Goal: Check status: Check status

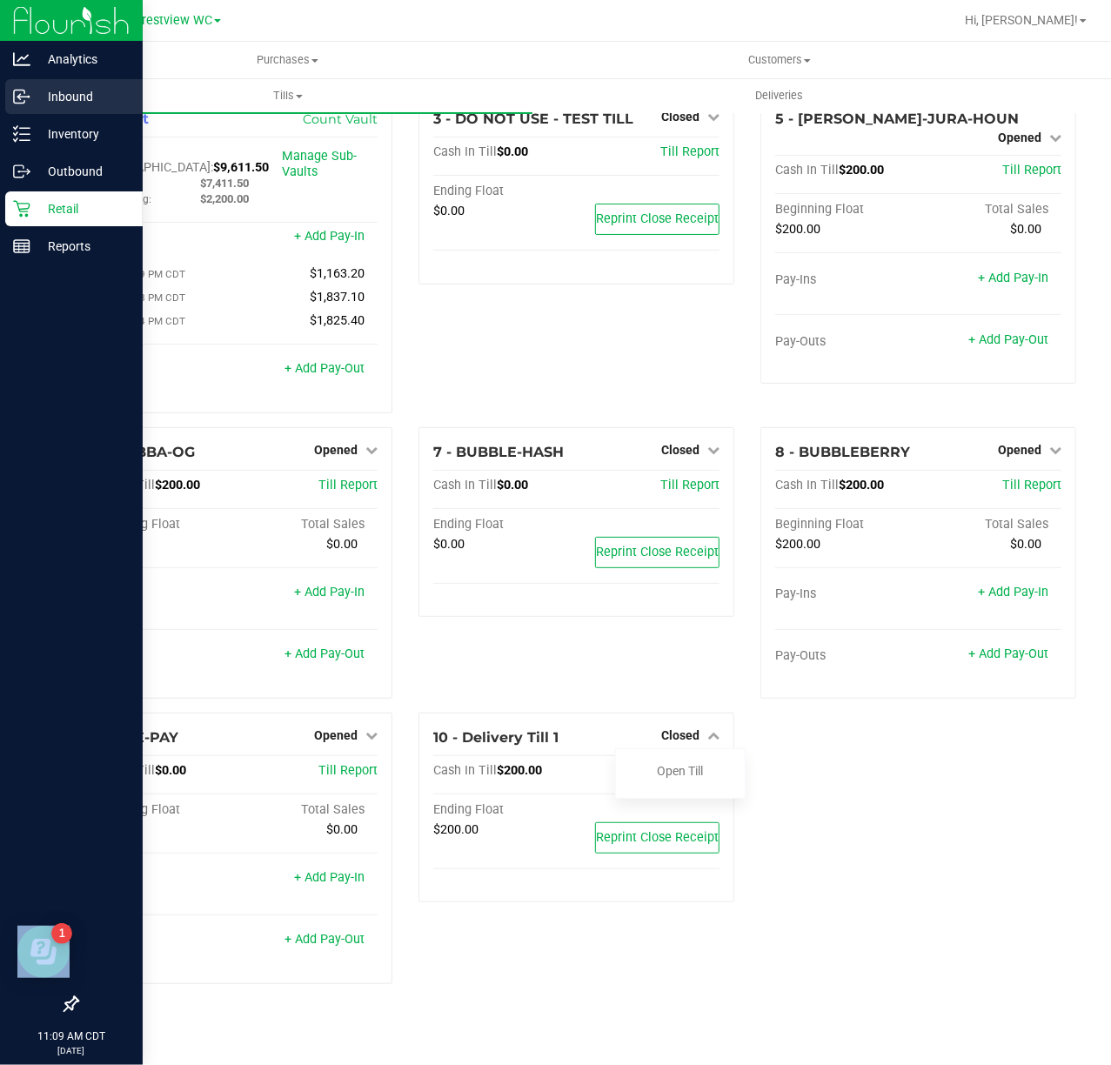
click at [52, 101] on p "Inbound" at bounding box center [82, 96] width 104 height 21
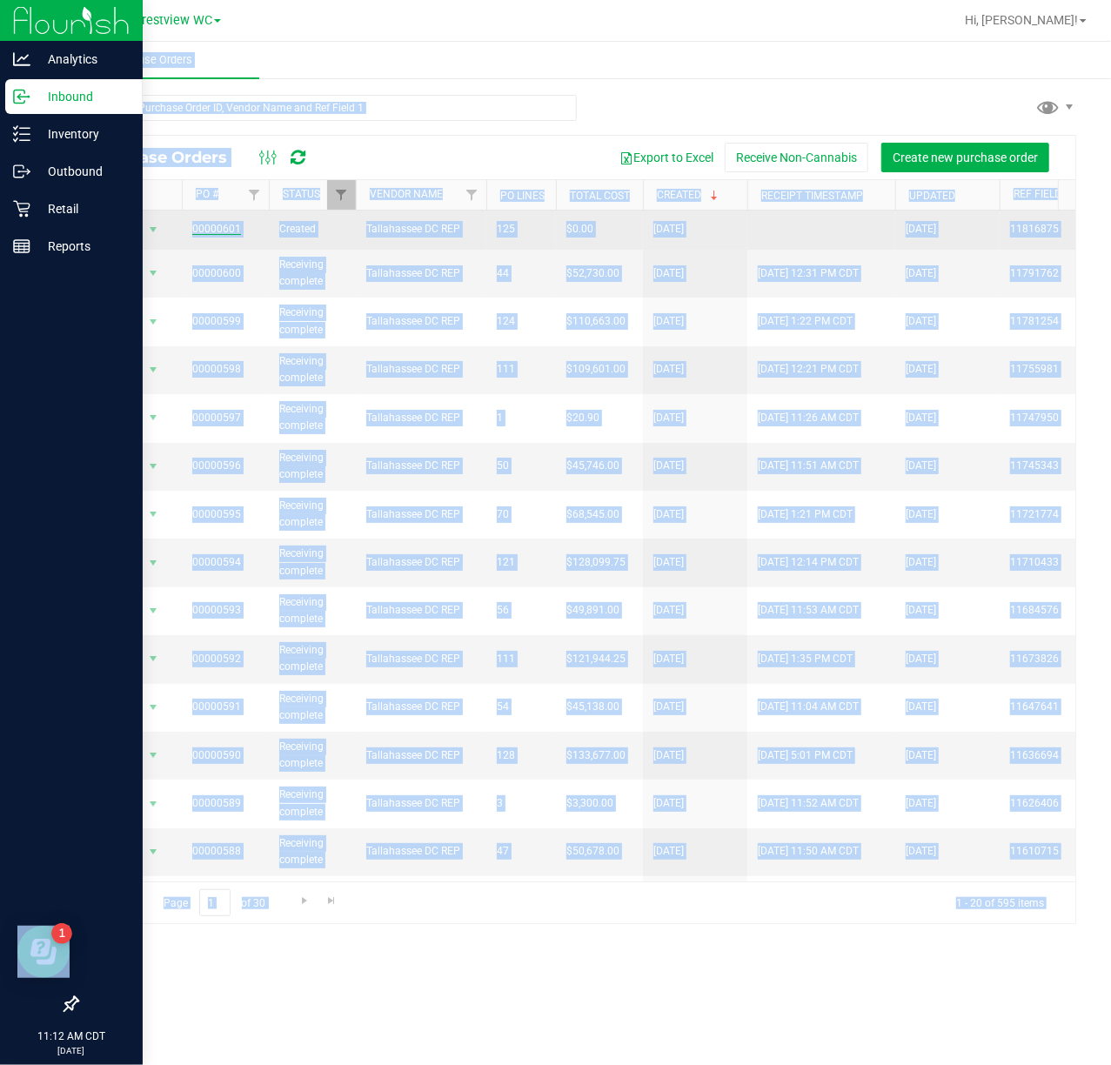
click at [212, 233] on link "00000601" at bounding box center [216, 229] width 49 height 12
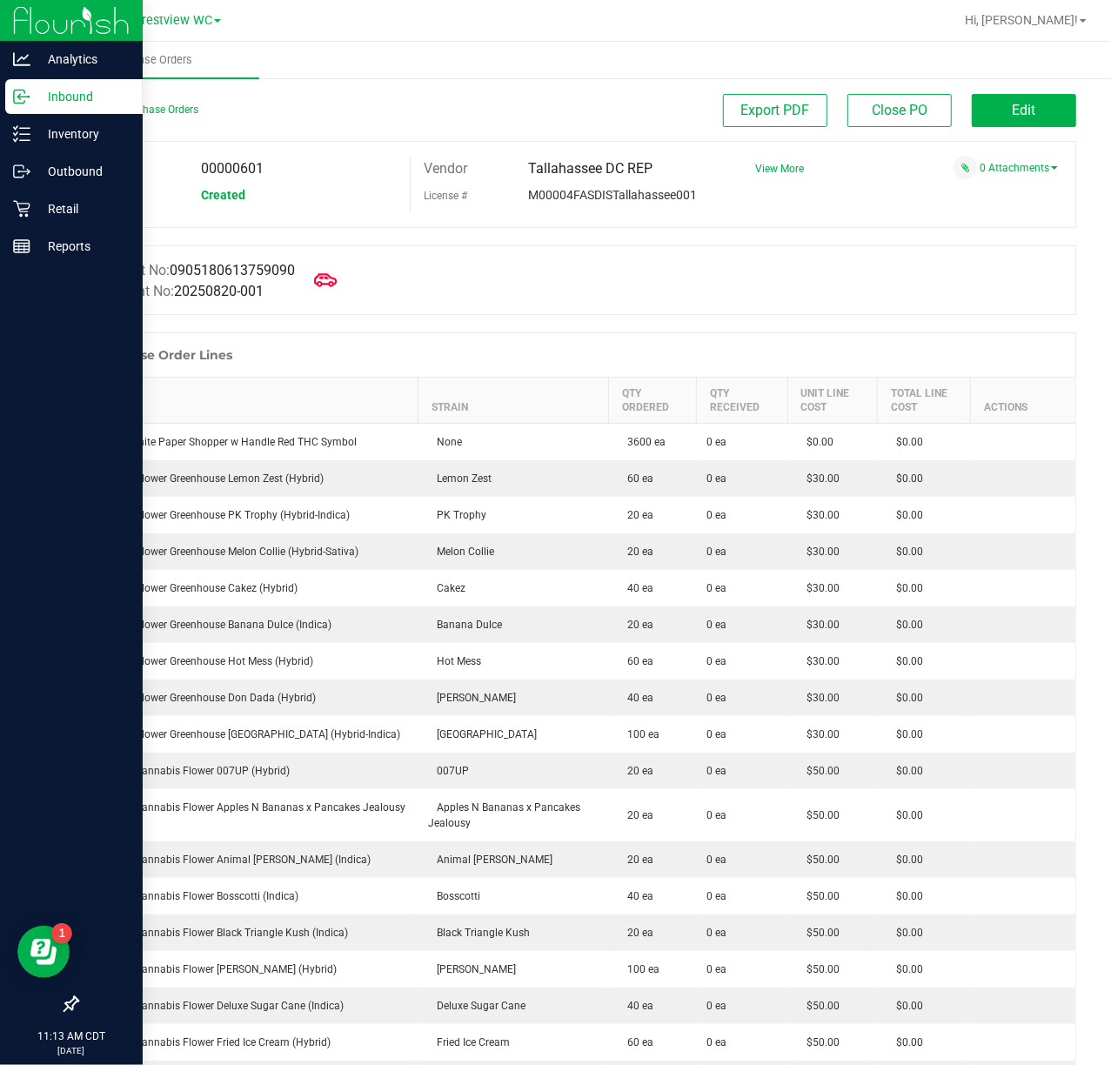
click at [324, 282] on icon at bounding box center [325, 280] width 23 height 23
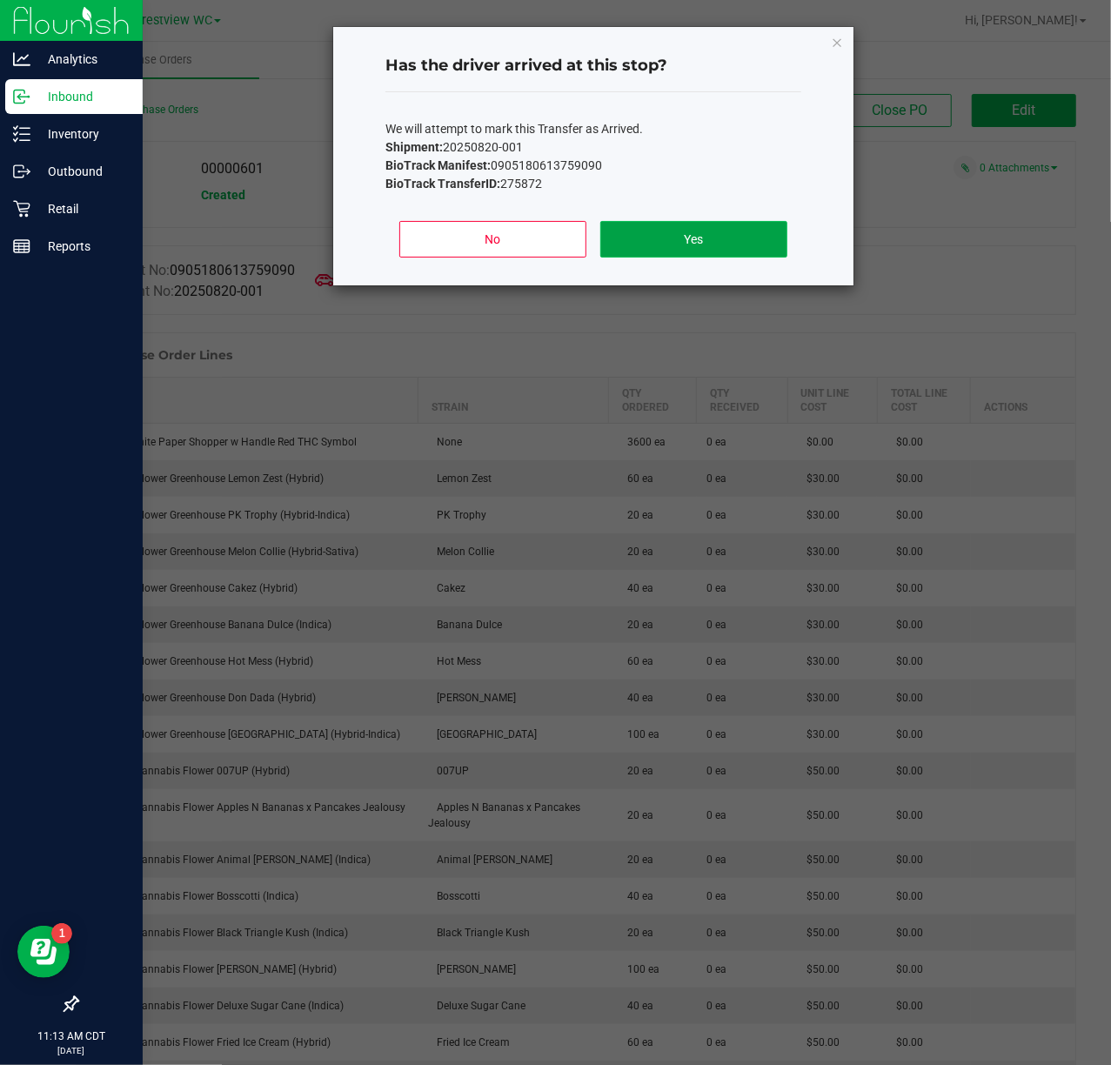
click at [658, 251] on button "Yes" at bounding box center [693, 239] width 187 height 37
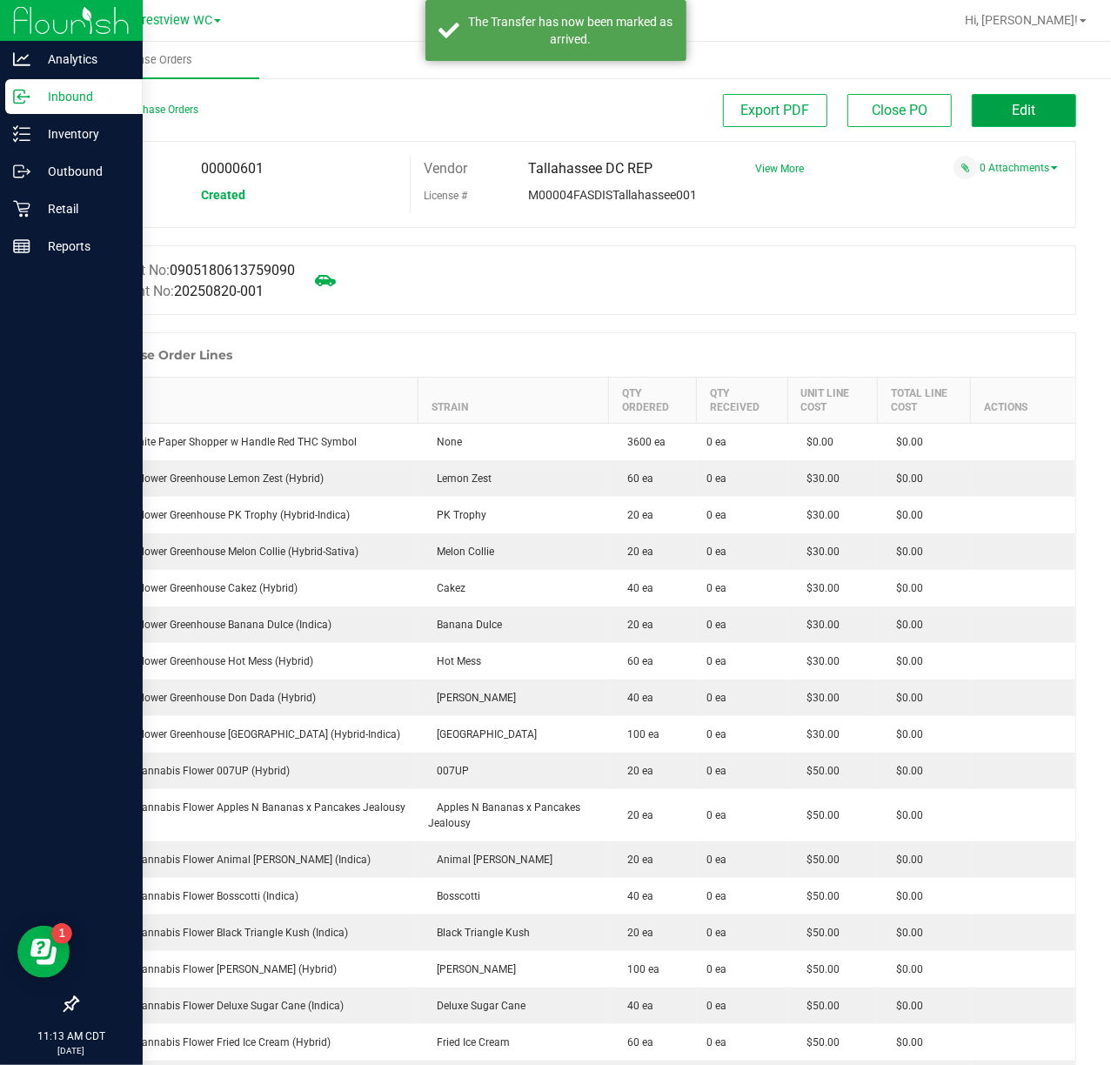
click at [1013, 105] on span "Edit" at bounding box center [1024, 110] width 23 height 17
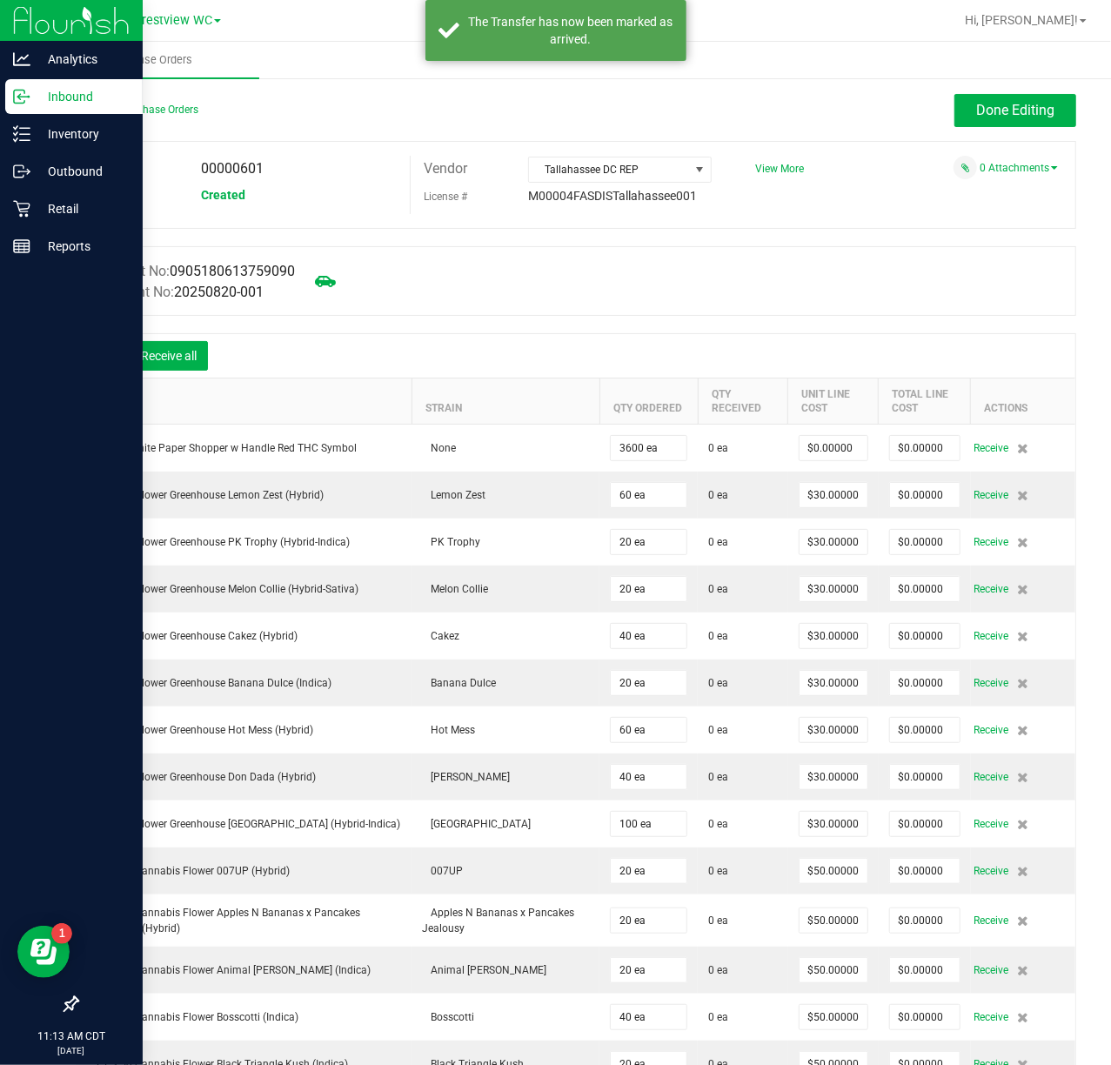
click at [102, 360] on icon at bounding box center [103, 357] width 17 height 17
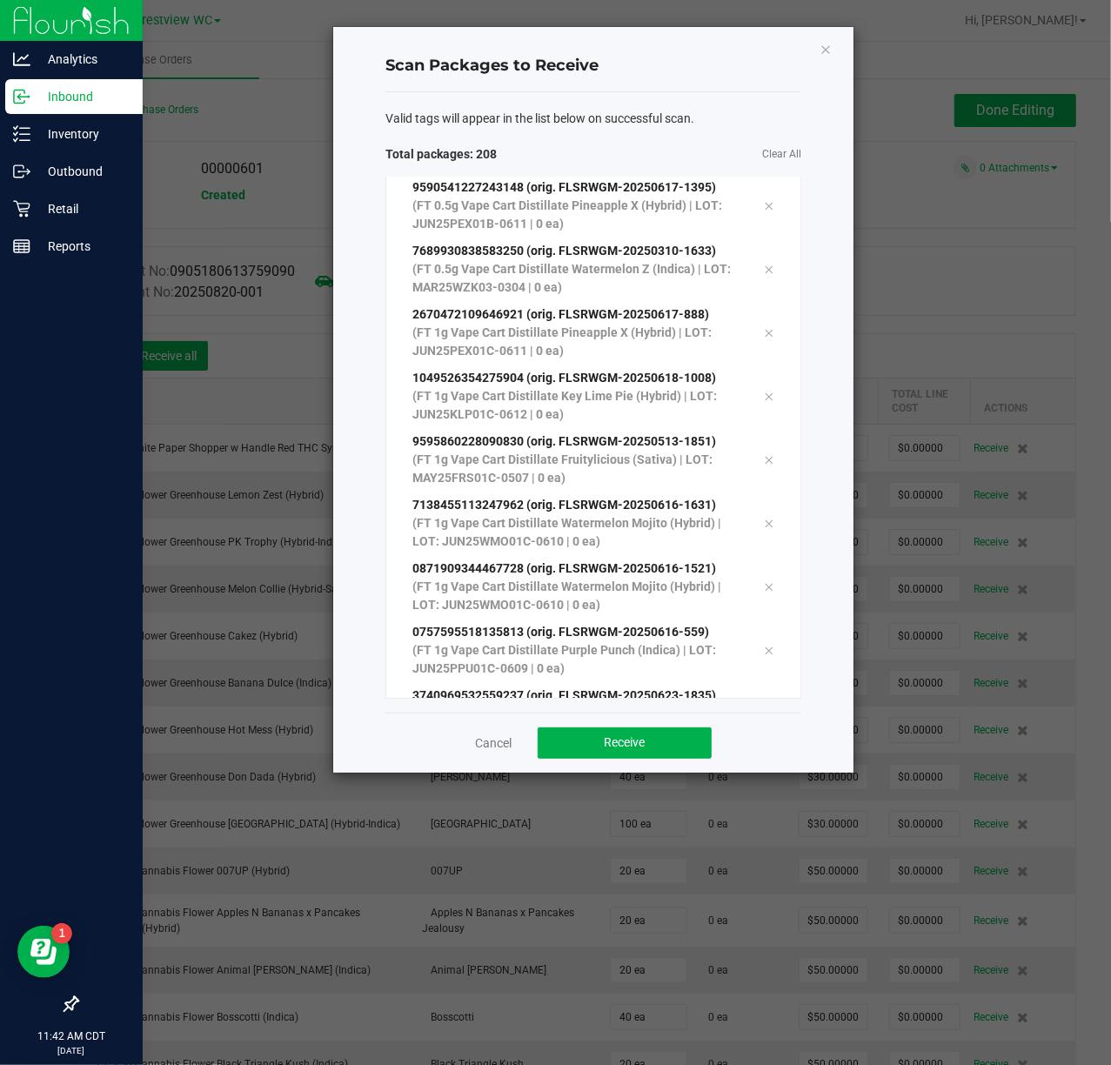
scroll to position [12724, 0]
click at [647, 757] on button "Receive" at bounding box center [625, 742] width 174 height 31
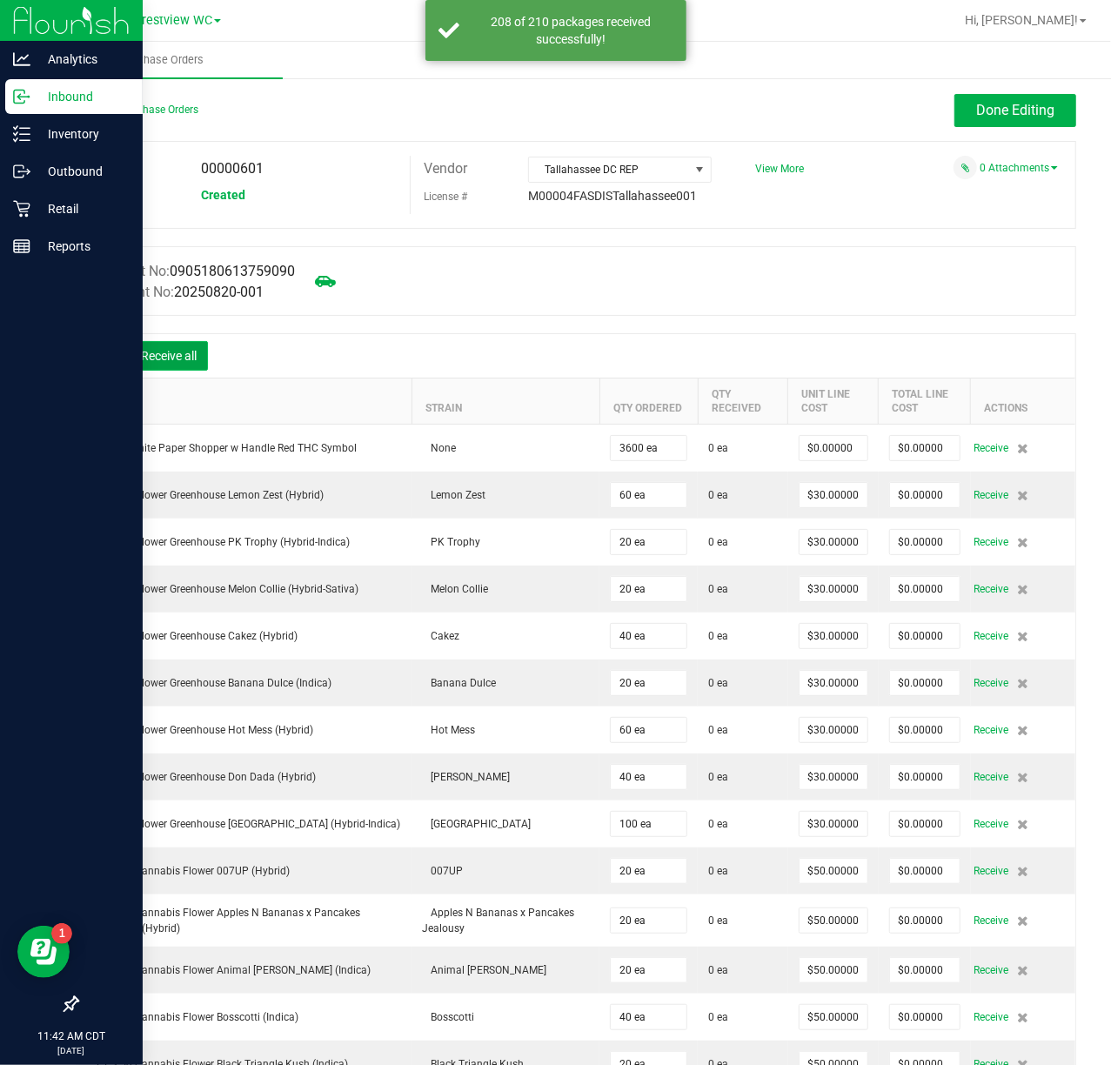
click at [196, 356] on button "Receive all" at bounding box center [169, 356] width 78 height 30
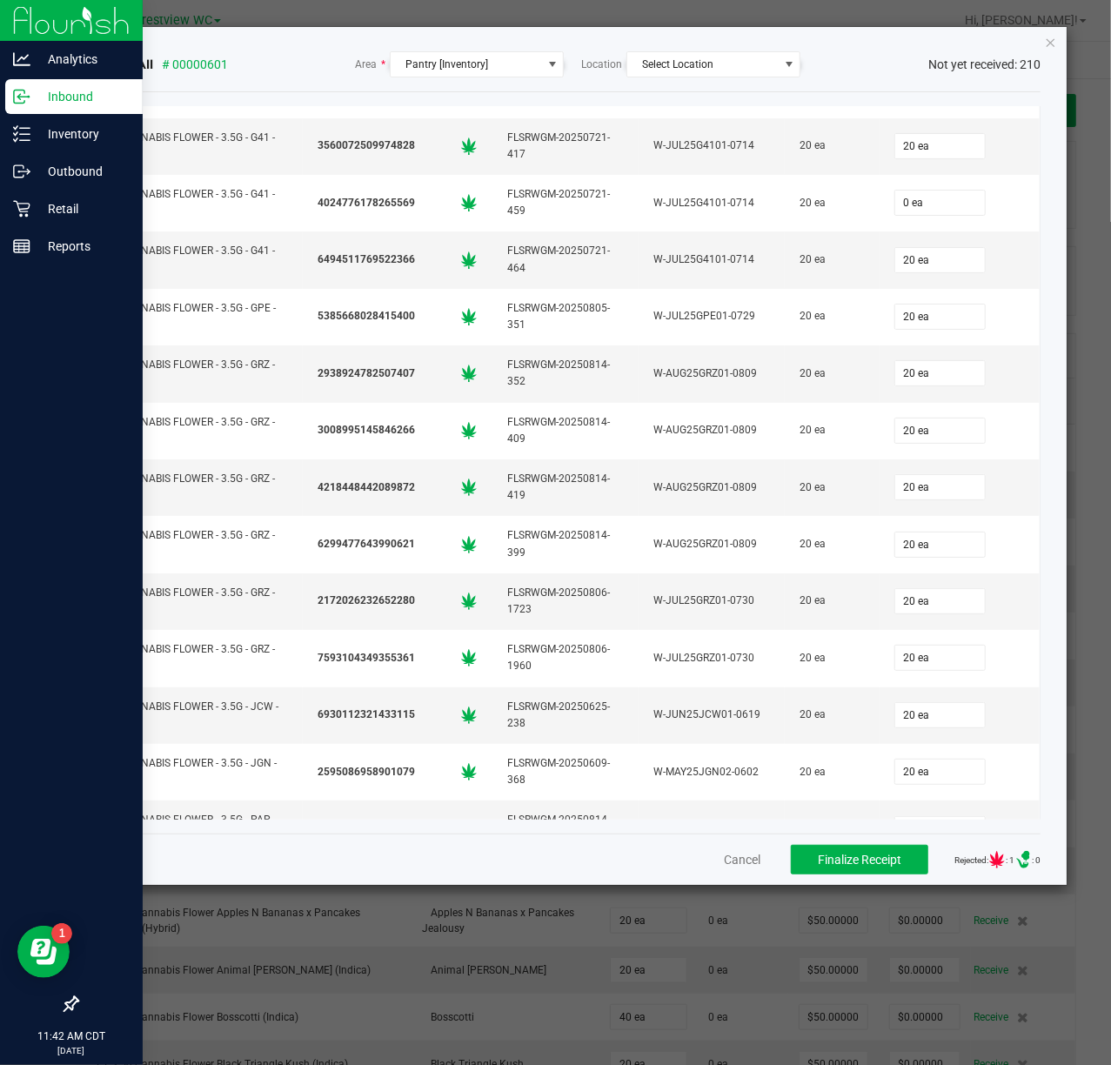
scroll to position [2667, 0]
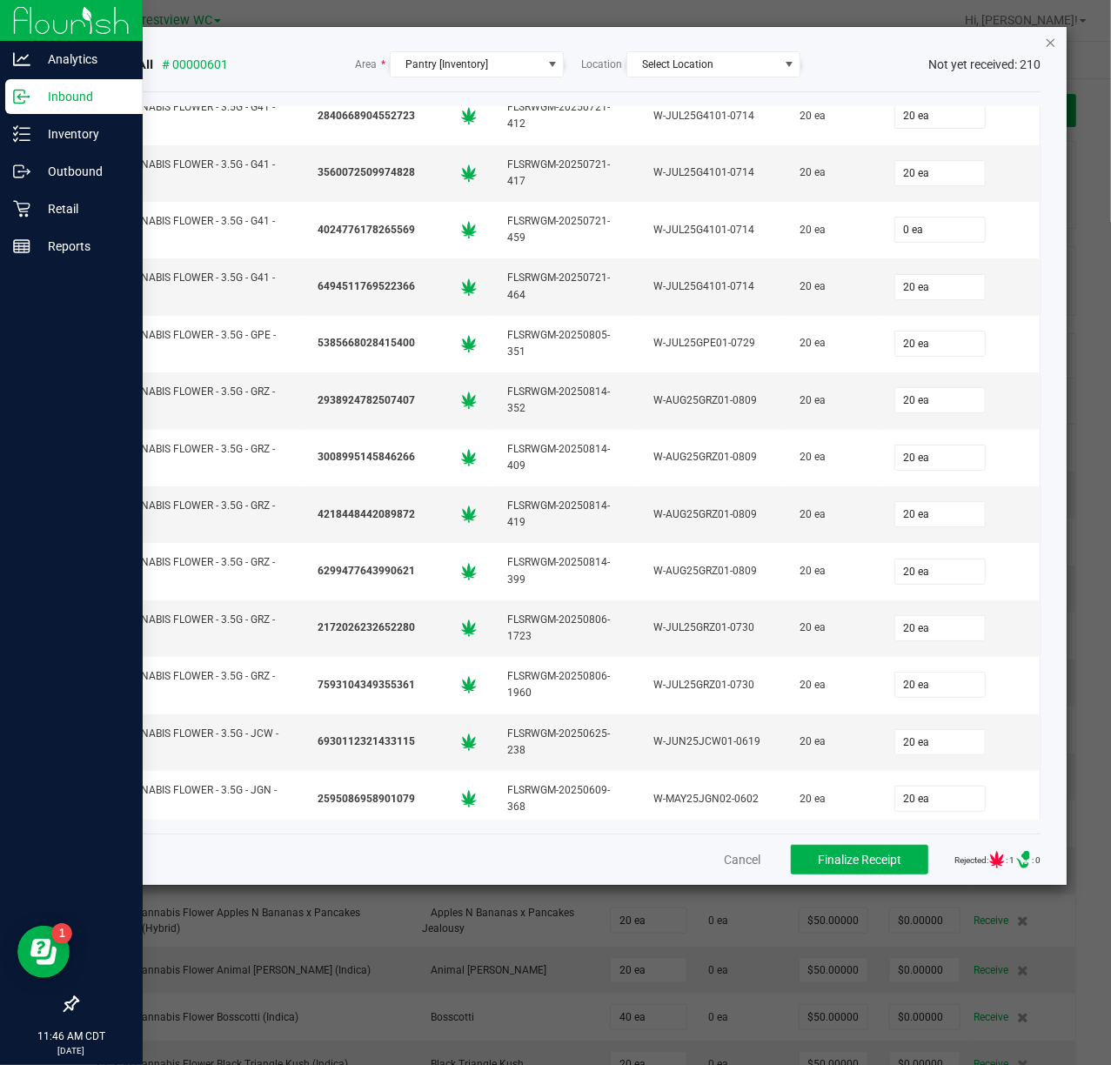
click at [1048, 35] on icon "Close" at bounding box center [1051, 41] width 12 height 21
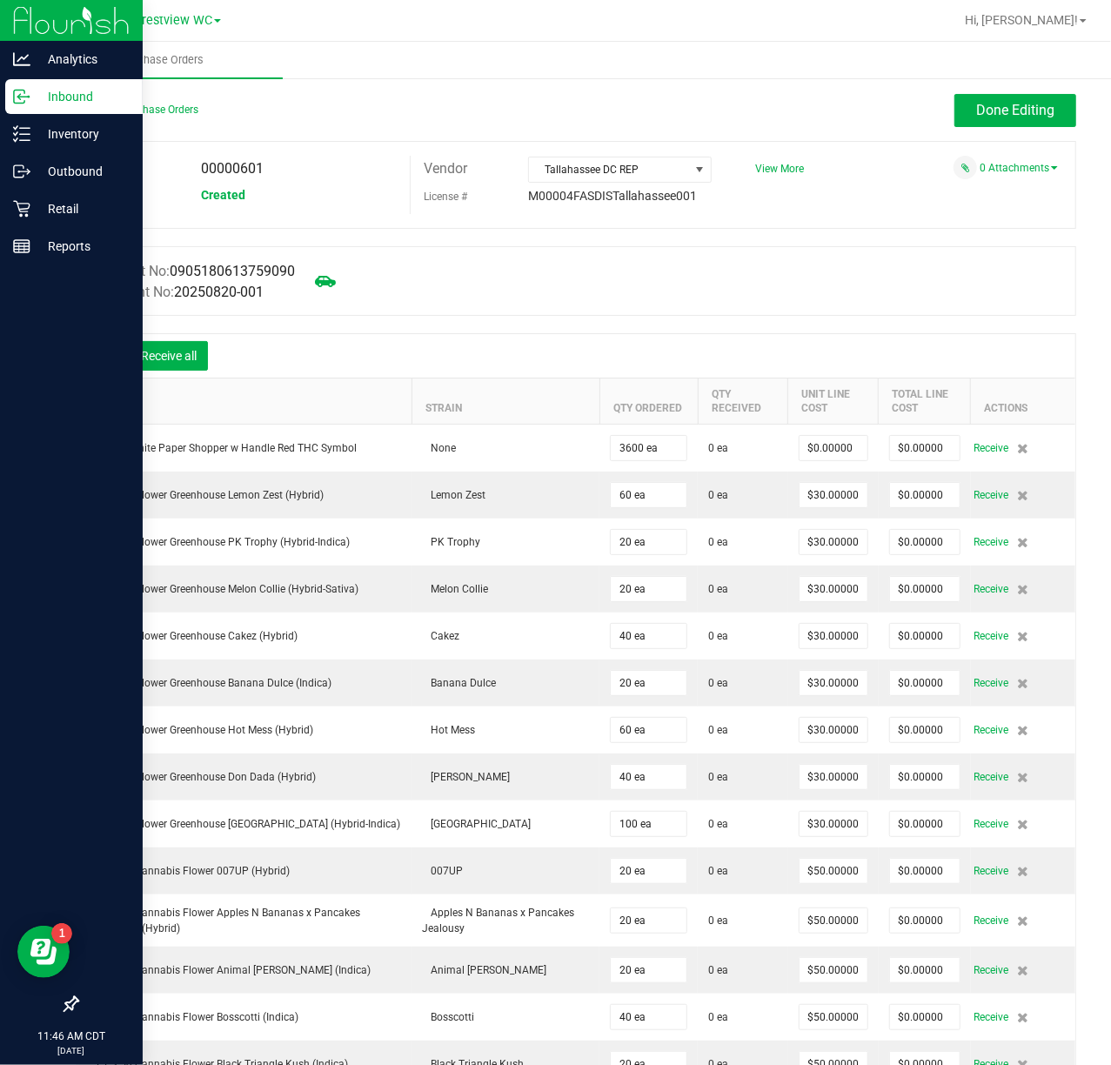
click at [115, 364] on div at bounding box center [103, 355] width 35 height 17
click at [106, 358] on icon at bounding box center [103, 357] width 17 height 17
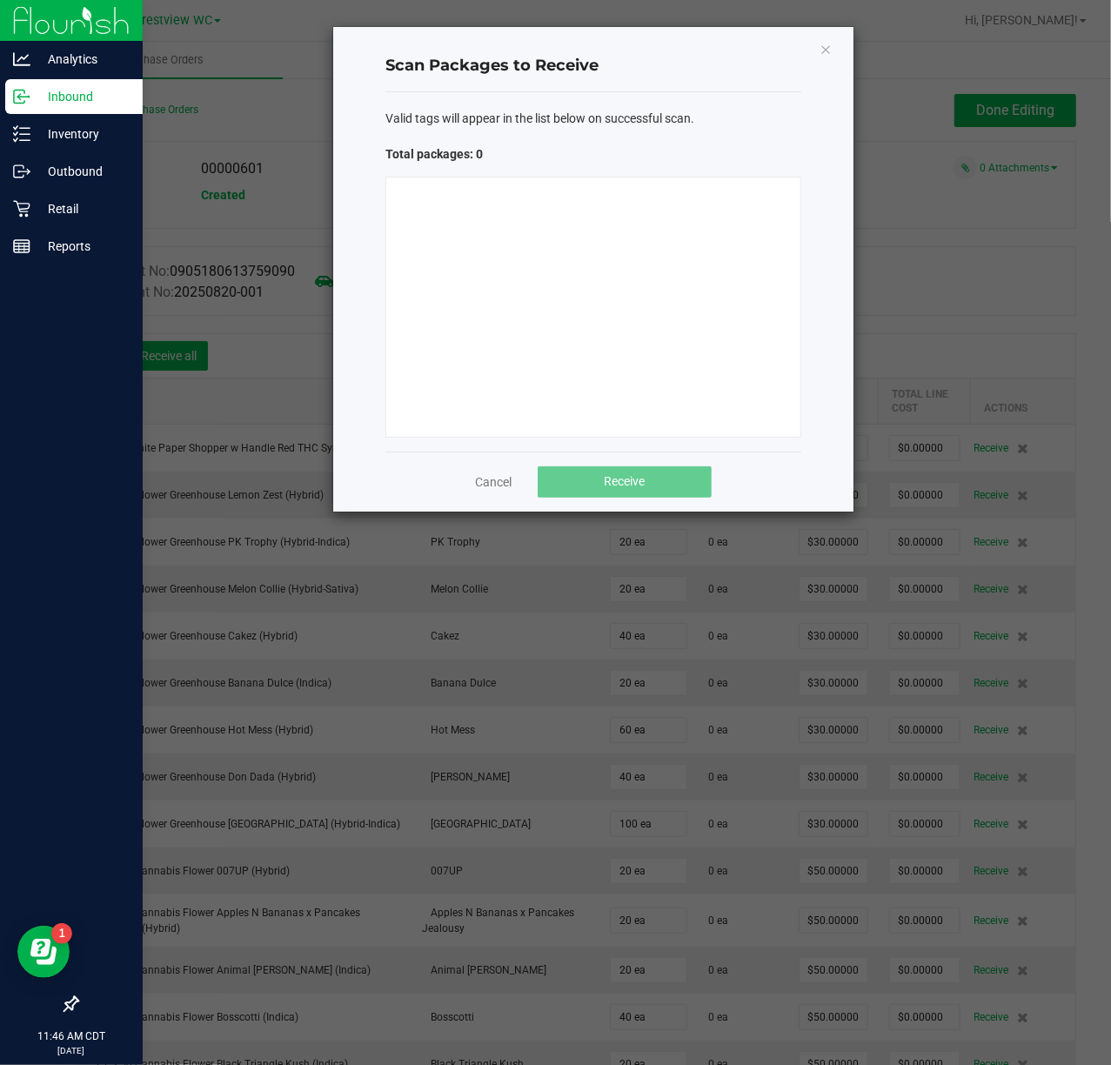
click at [527, 272] on div at bounding box center [593, 307] width 416 height 261
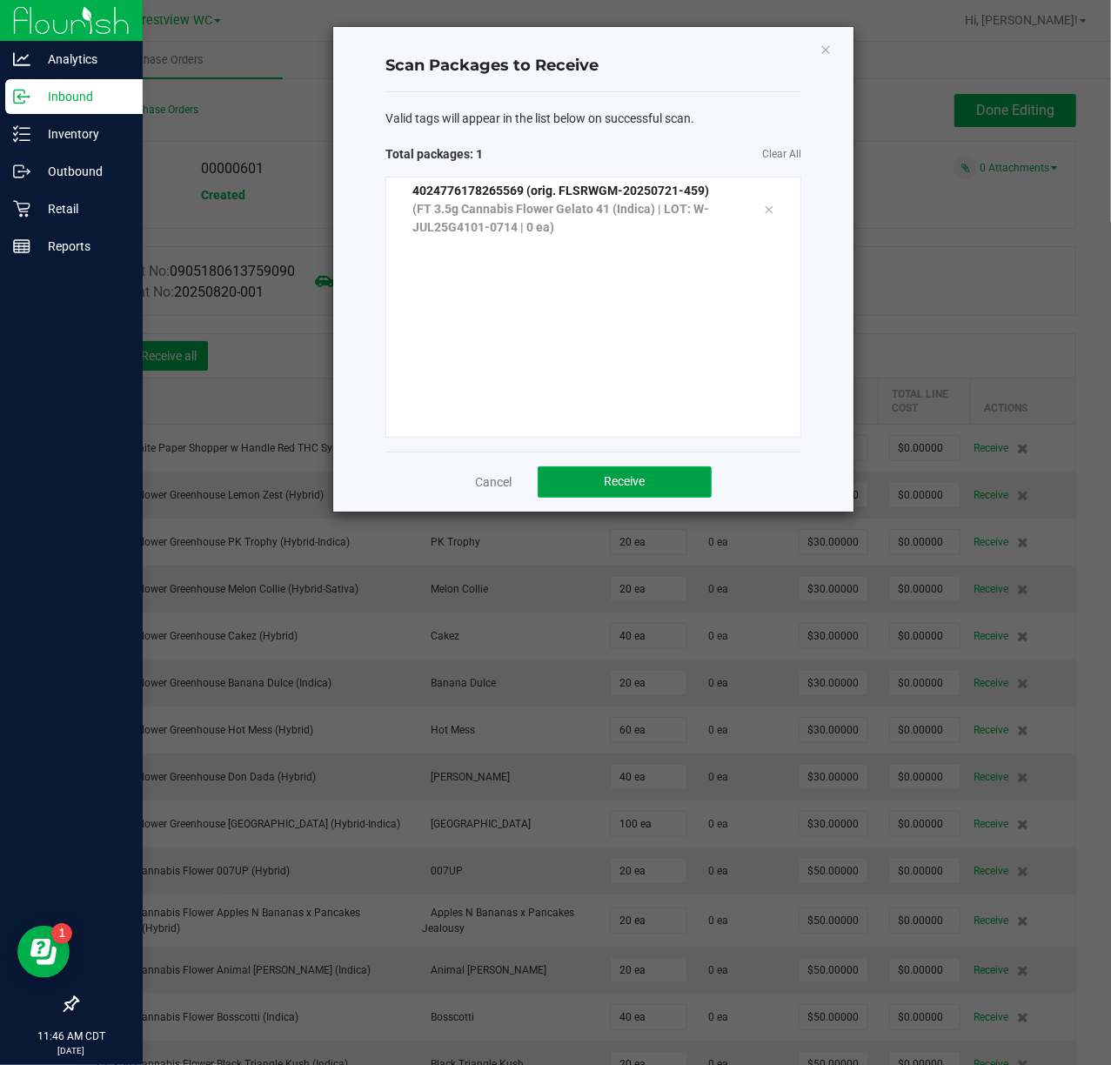
click at [612, 485] on span "Receive" at bounding box center [625, 481] width 41 height 14
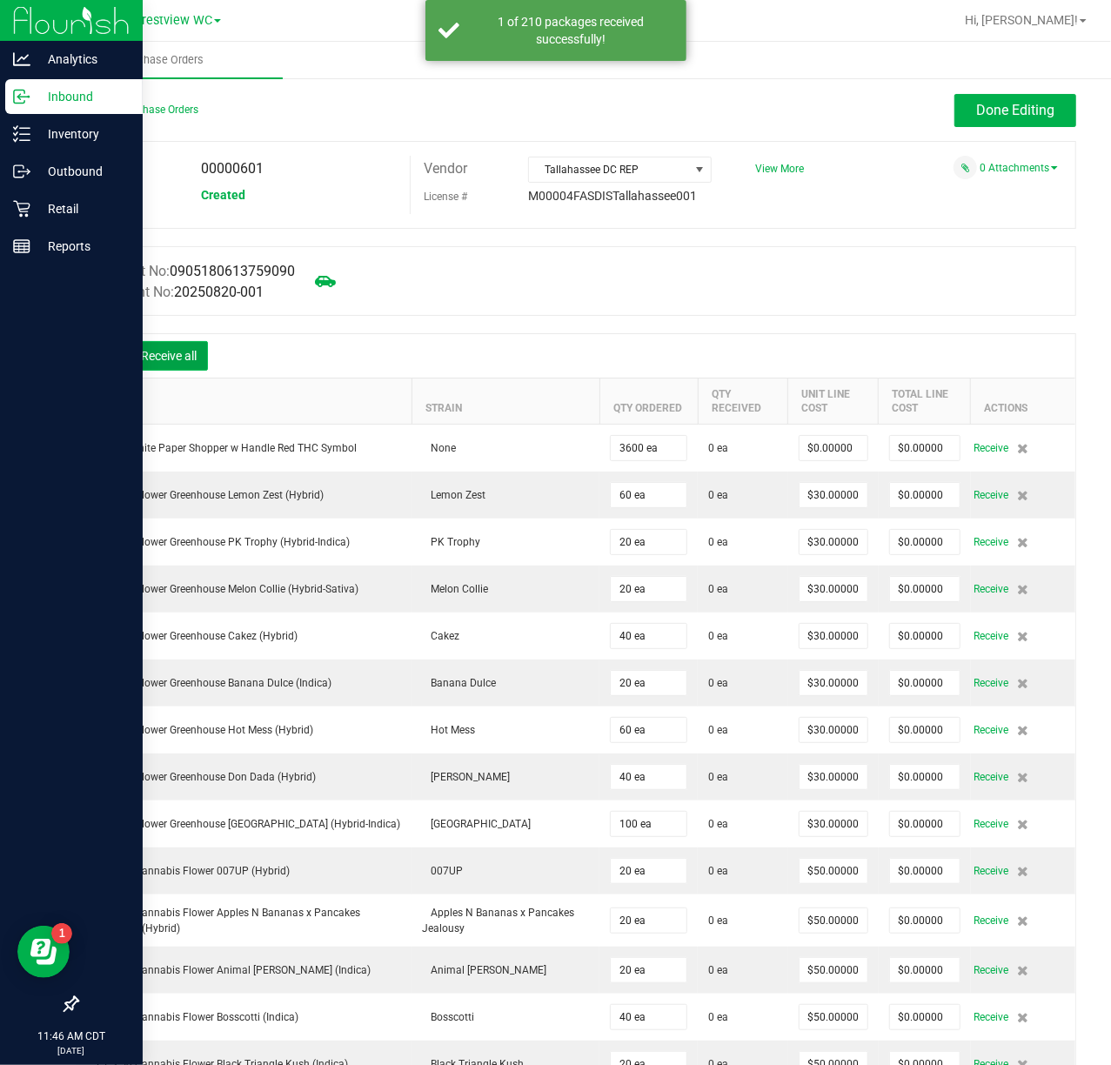
click at [154, 353] on button "Receive all" at bounding box center [169, 356] width 78 height 30
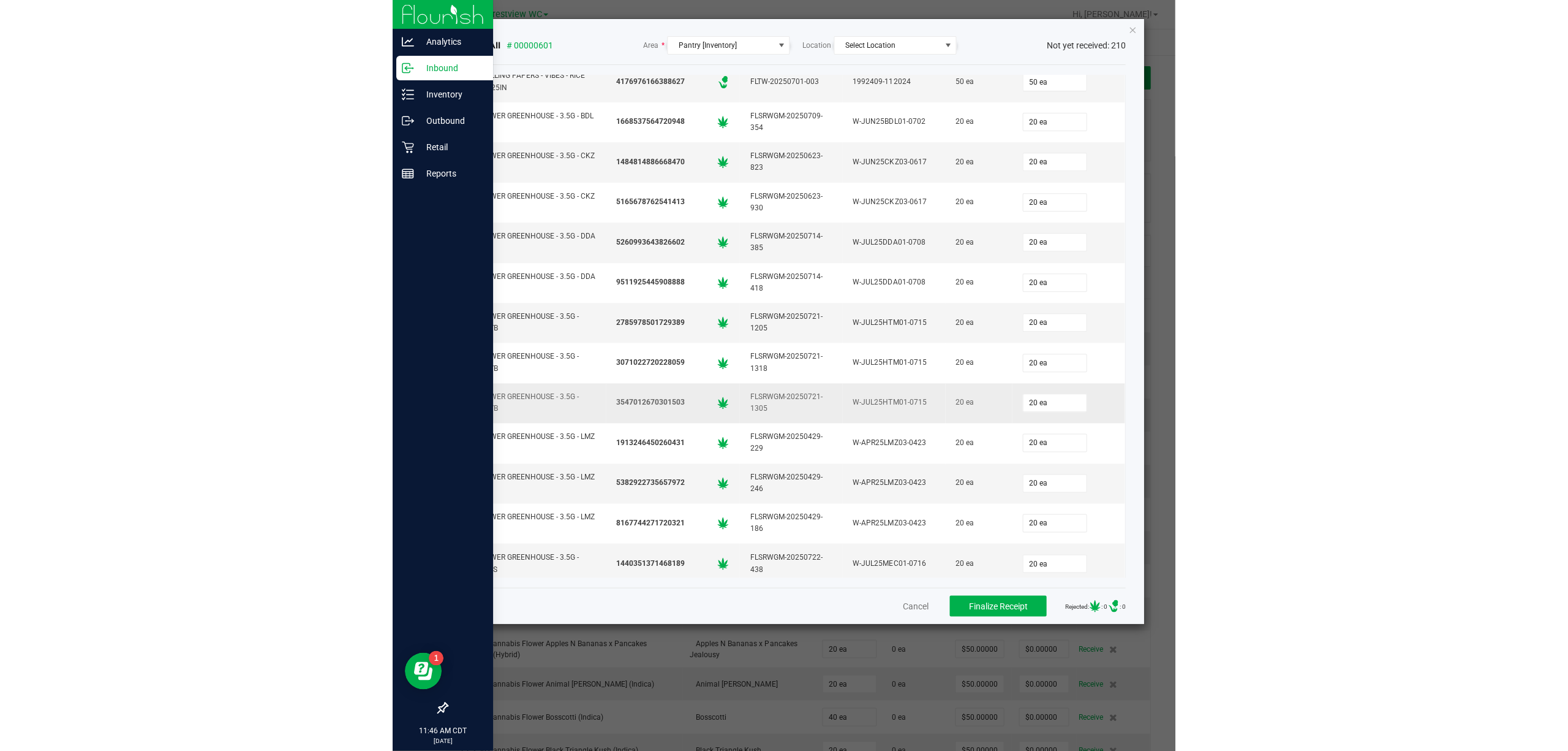
scroll to position [245, 0]
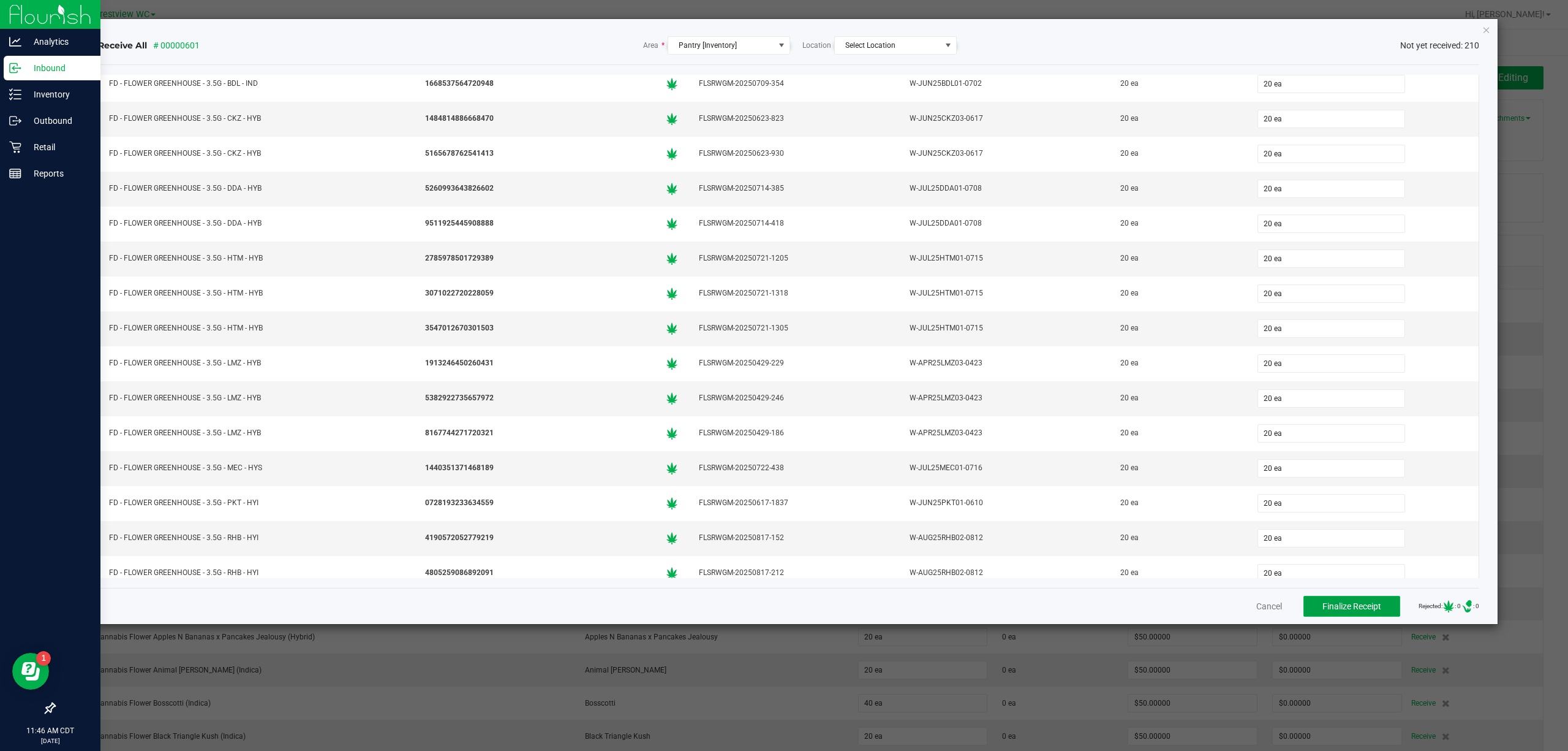
click at [782, 608] on span "Finalize Receipt" at bounding box center [1352, 606] width 59 height 10
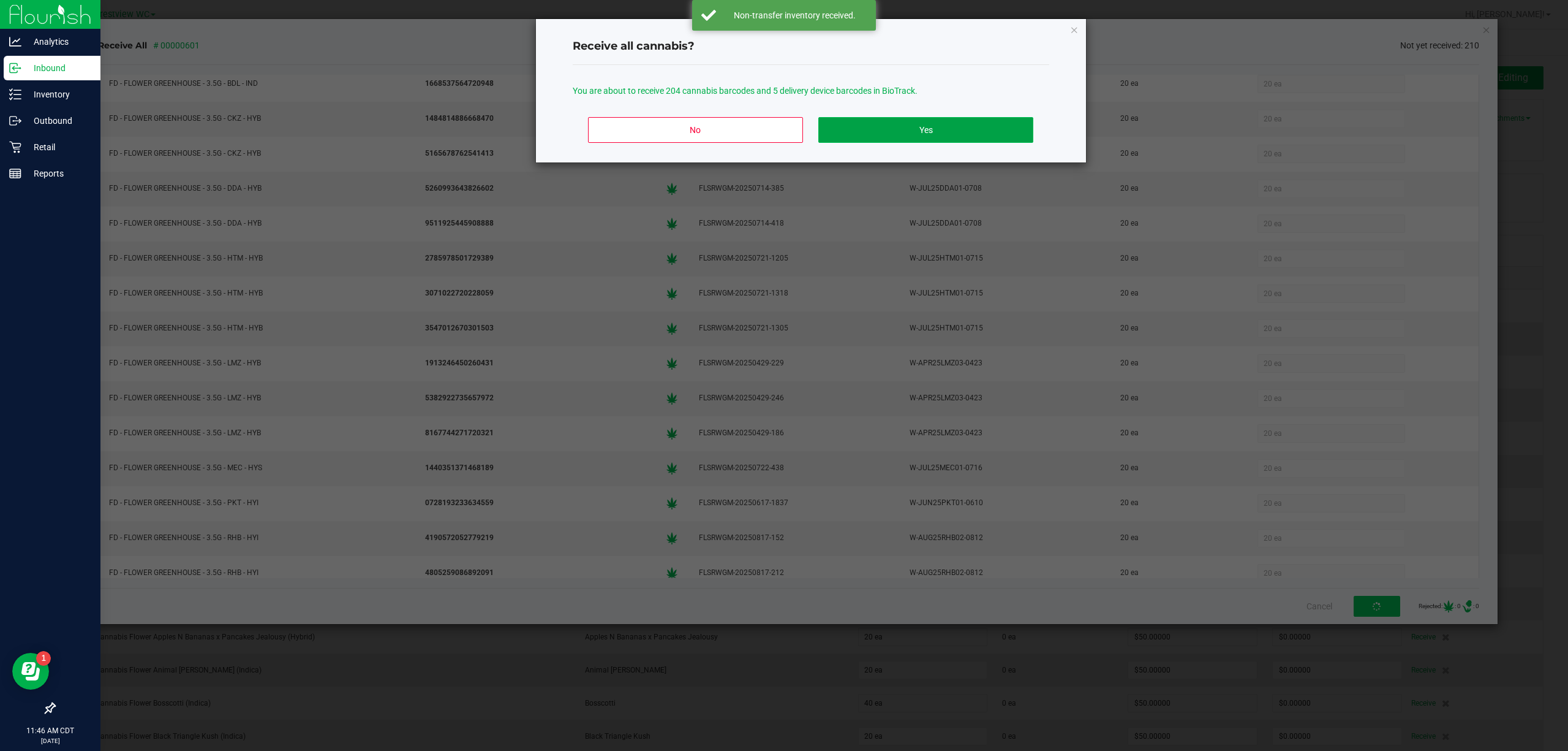
click at [782, 125] on button "Yes" at bounding box center [925, 130] width 214 height 26
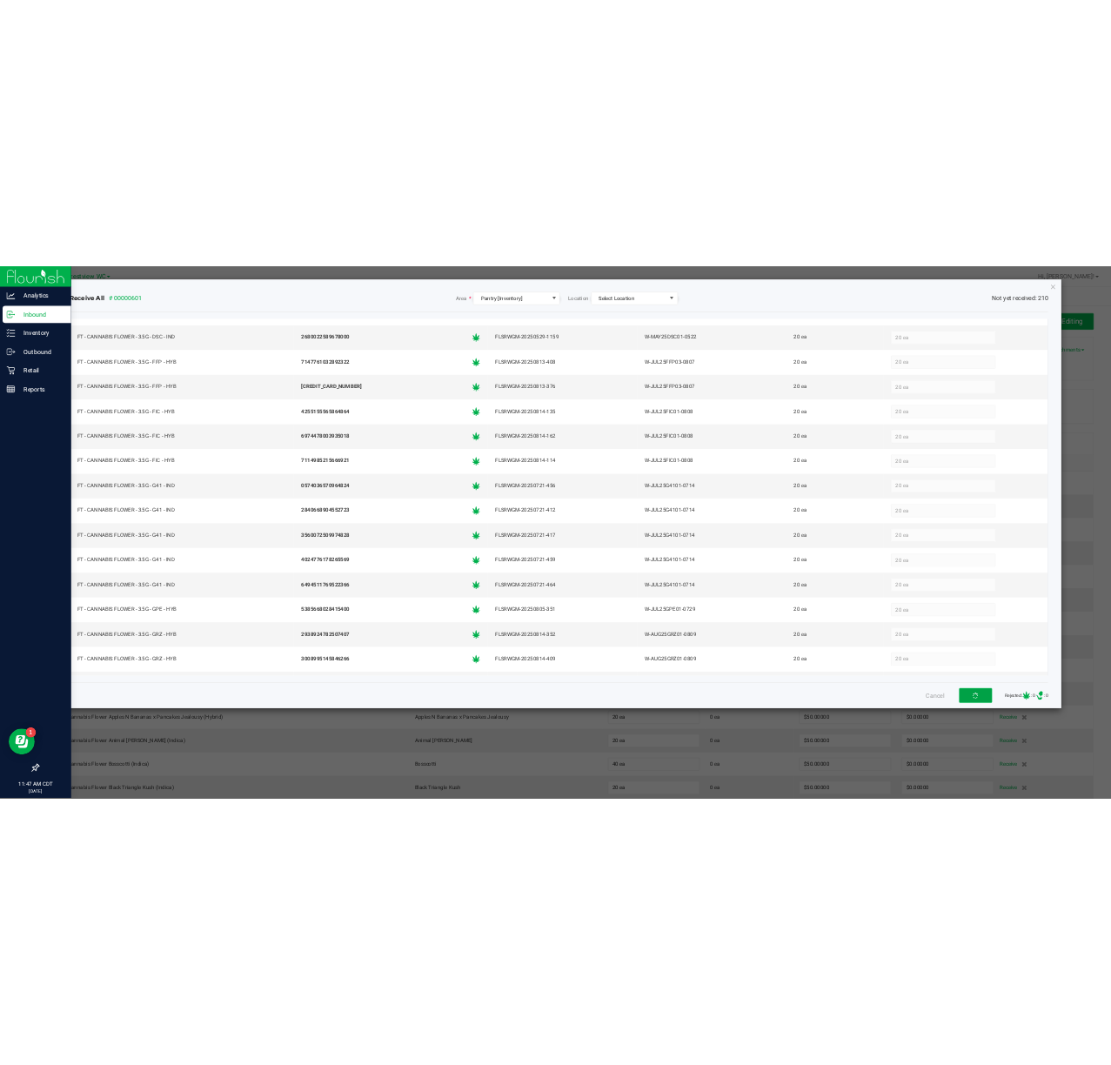
scroll to position [1803, 0]
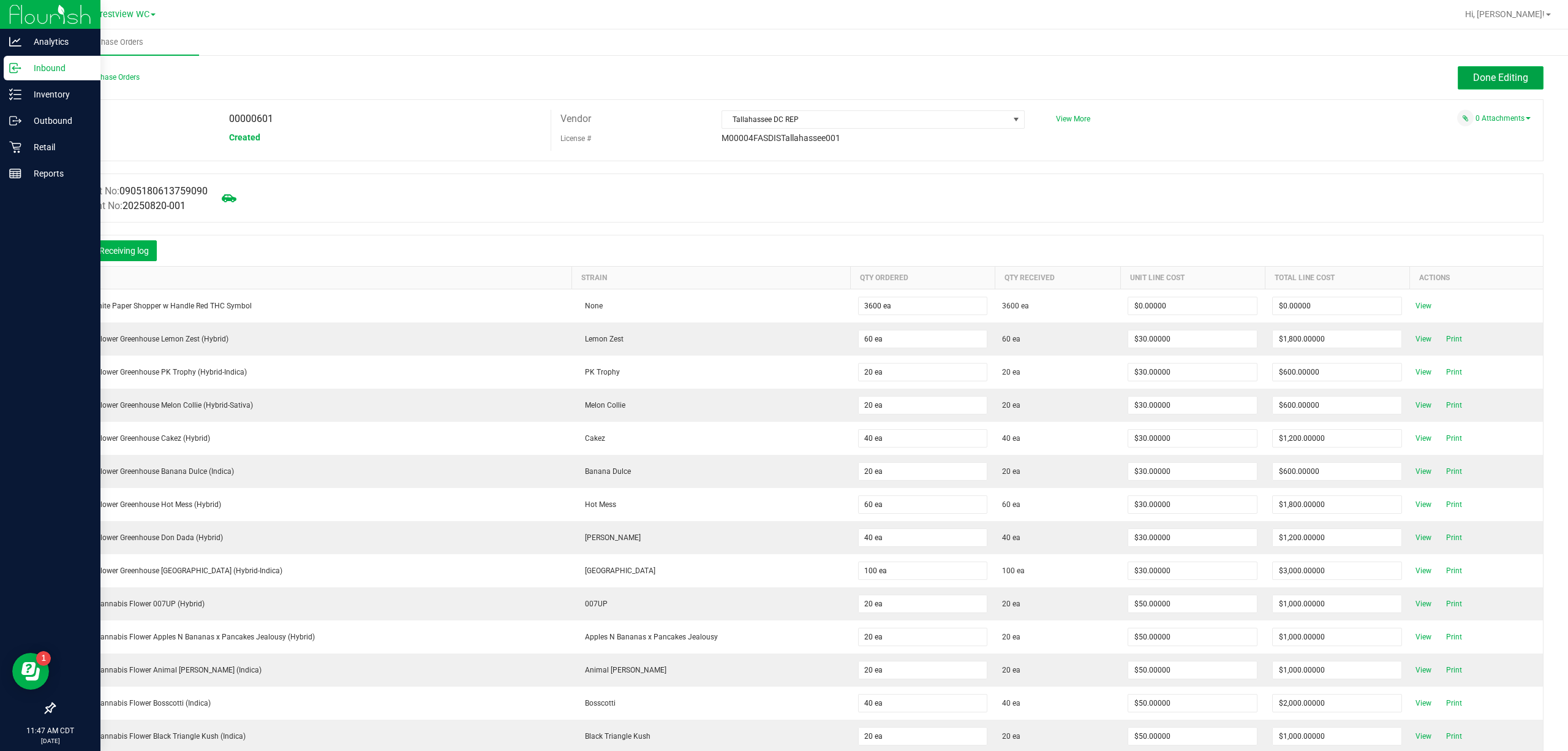
click at [782, 87] on button "Done Editing" at bounding box center [1501, 77] width 86 height 23
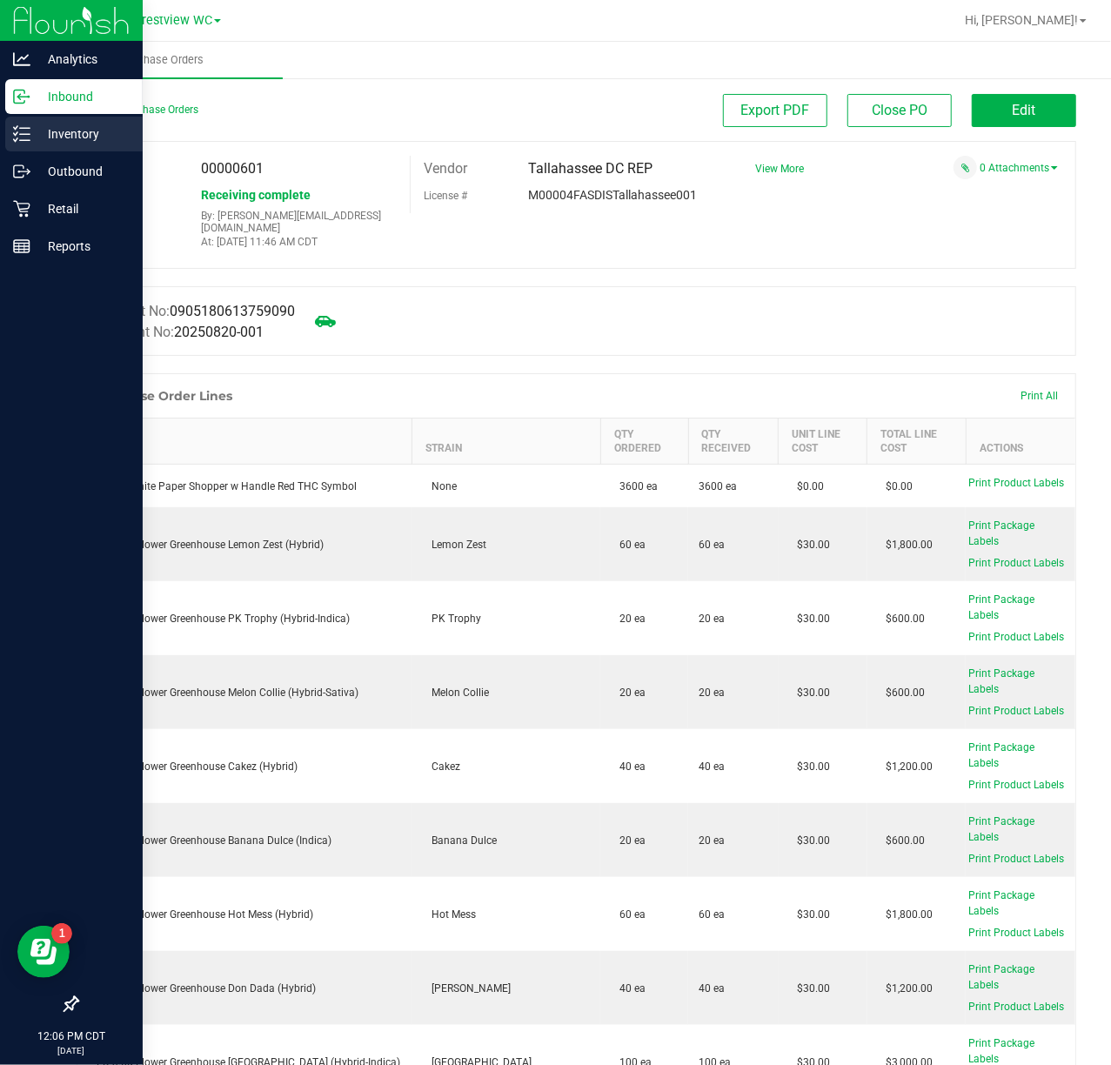
click at [66, 136] on p "Inventory" at bounding box center [82, 134] width 104 height 21
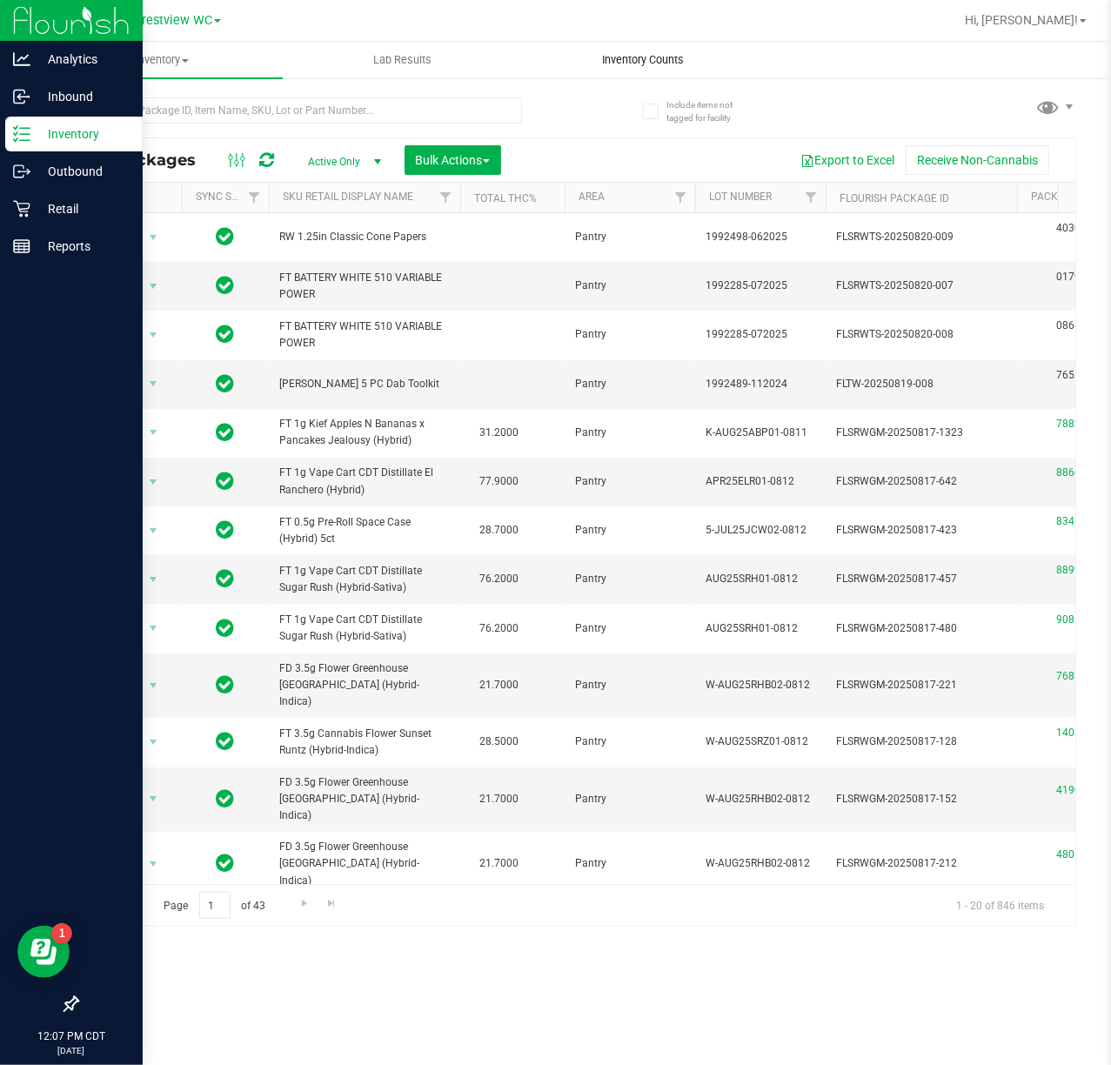
drag, startPoint x: 677, startPoint y: 61, endPoint x: 669, endPoint y: 67, distance: 9.9
click at [675, 64] on span "Inventory Counts" at bounding box center [643, 60] width 129 height 16
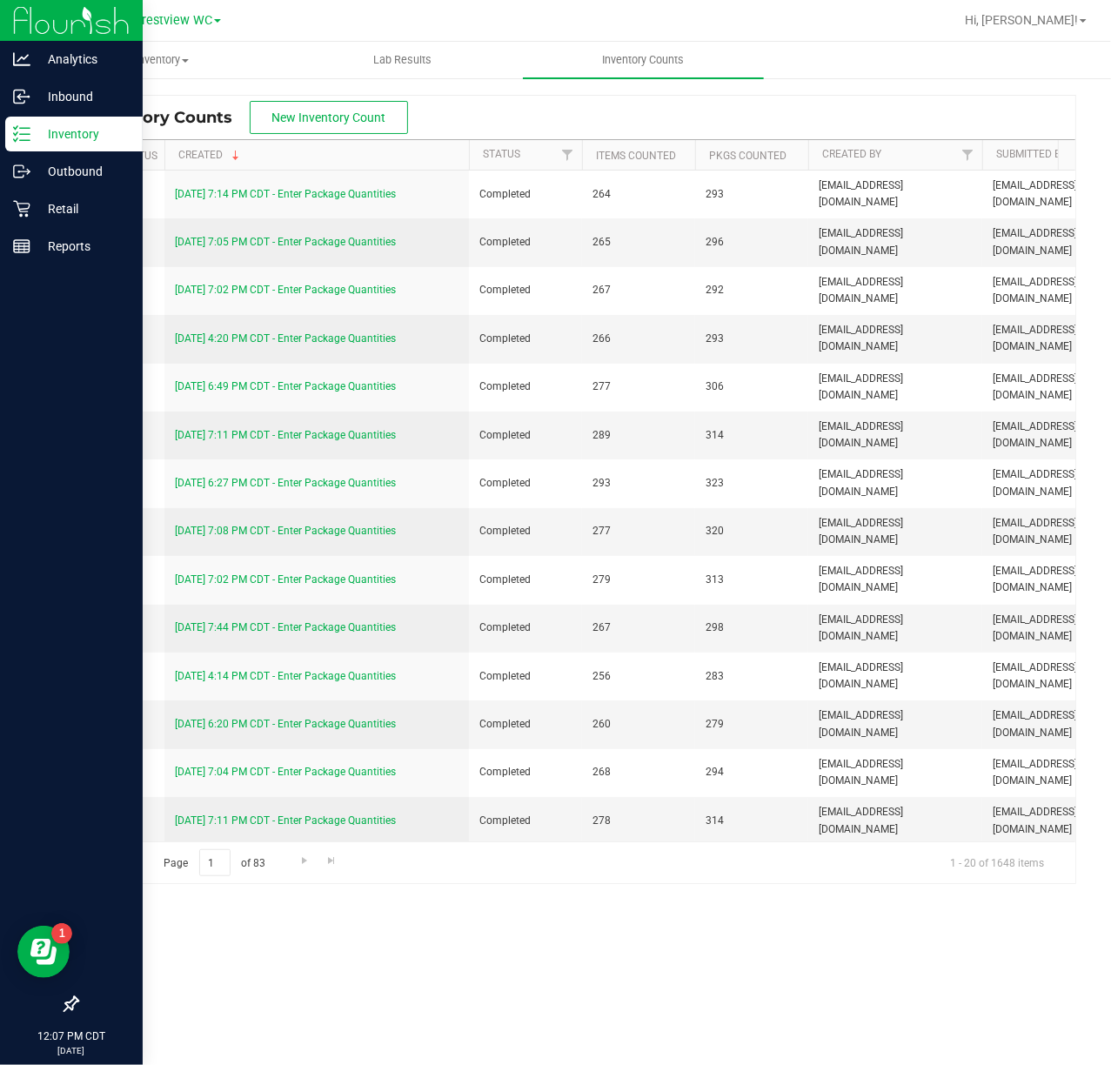
click at [26, 134] on line at bounding box center [25, 134] width 10 height 0
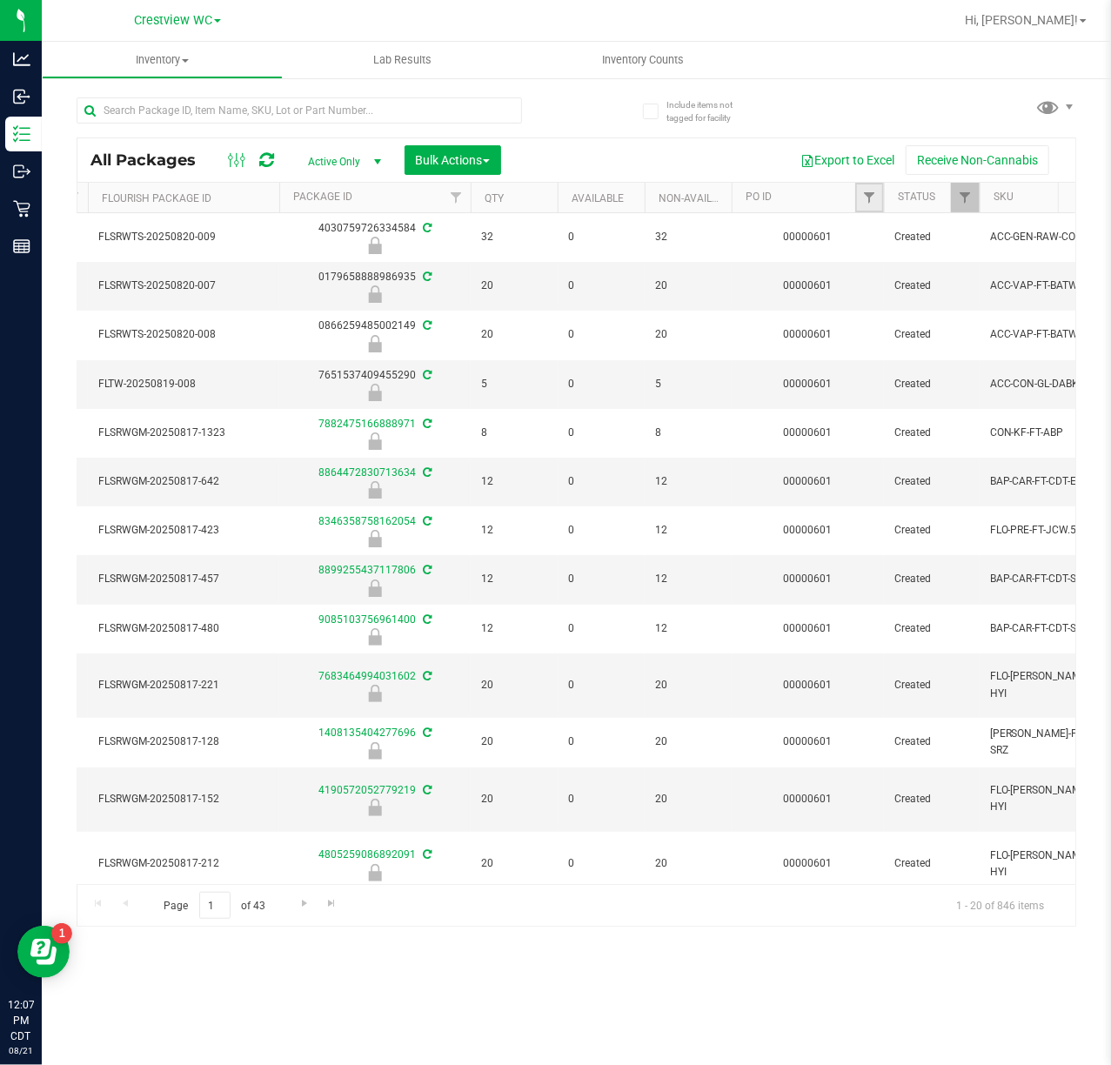
click at [877, 191] on link "Filter" at bounding box center [869, 198] width 29 height 30
type input "601"
click at [866, 264] on button "Filter" at bounding box center [908, 283] width 84 height 38
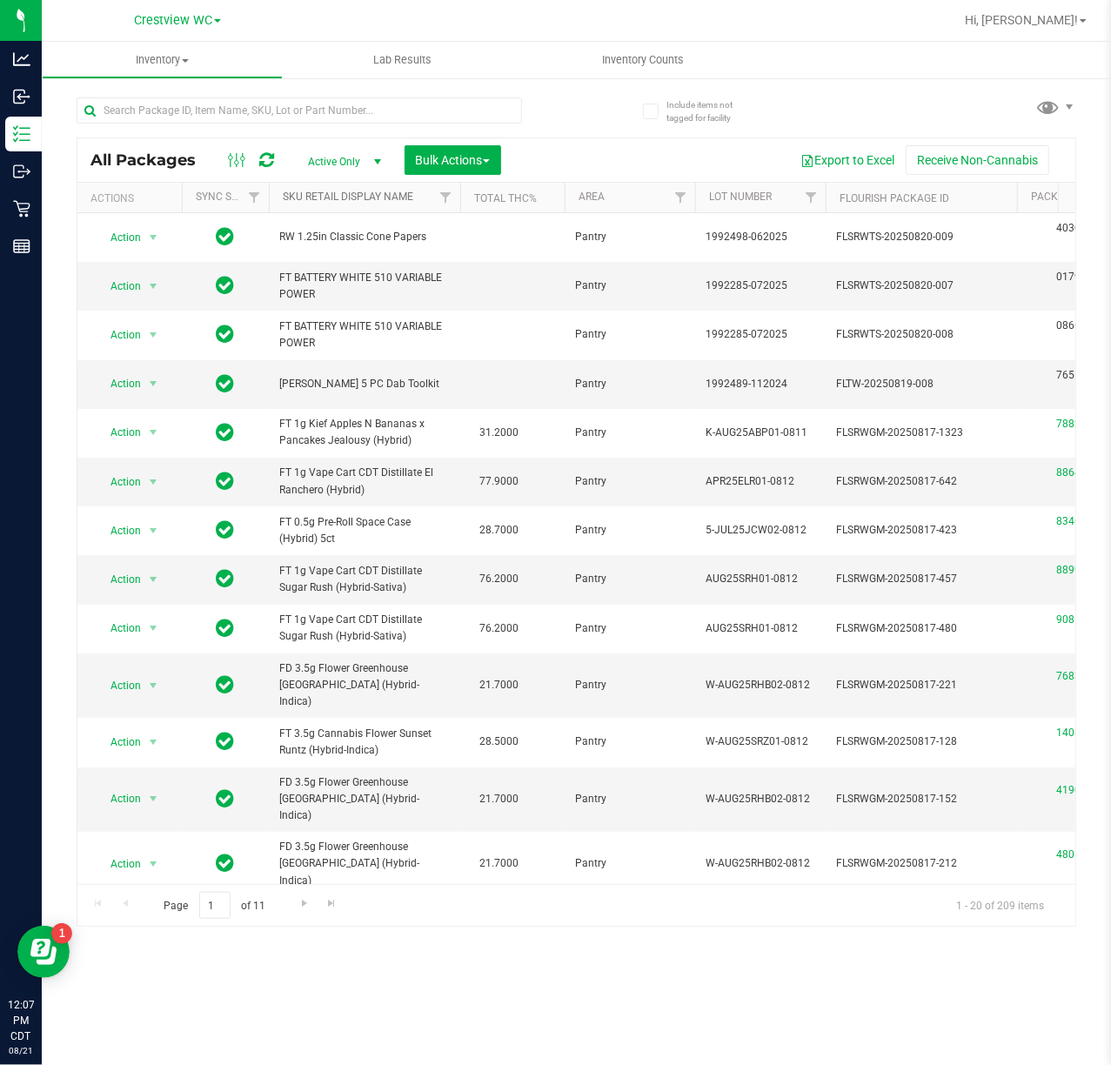
click at [358, 200] on link "SKU Retail Display Name" at bounding box center [348, 197] width 130 height 12
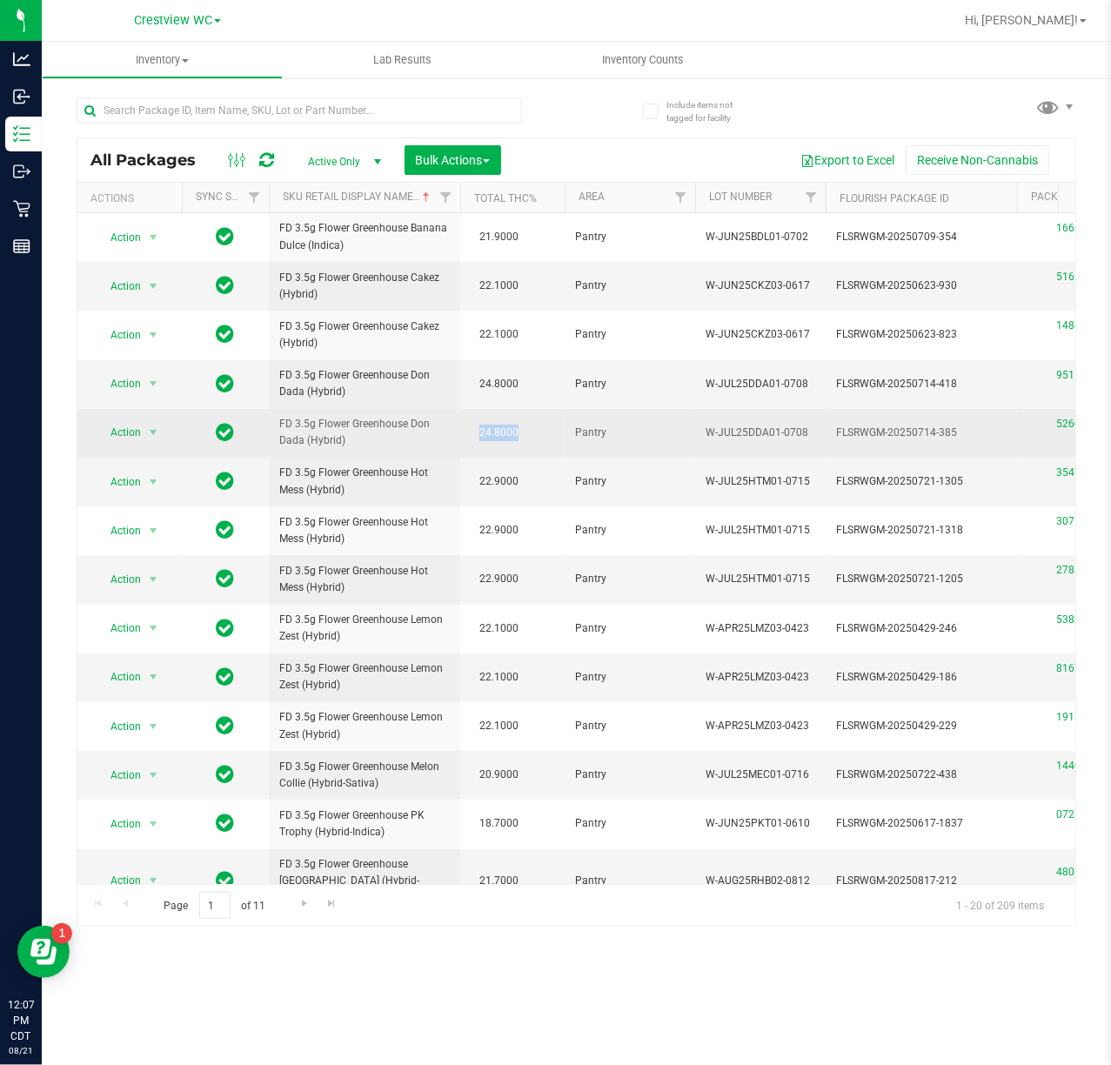
drag, startPoint x: 477, startPoint y: 429, endPoint x: 538, endPoint y: 430, distance: 60.9
click at [537, 430] on td "24.8000" at bounding box center [512, 433] width 104 height 49
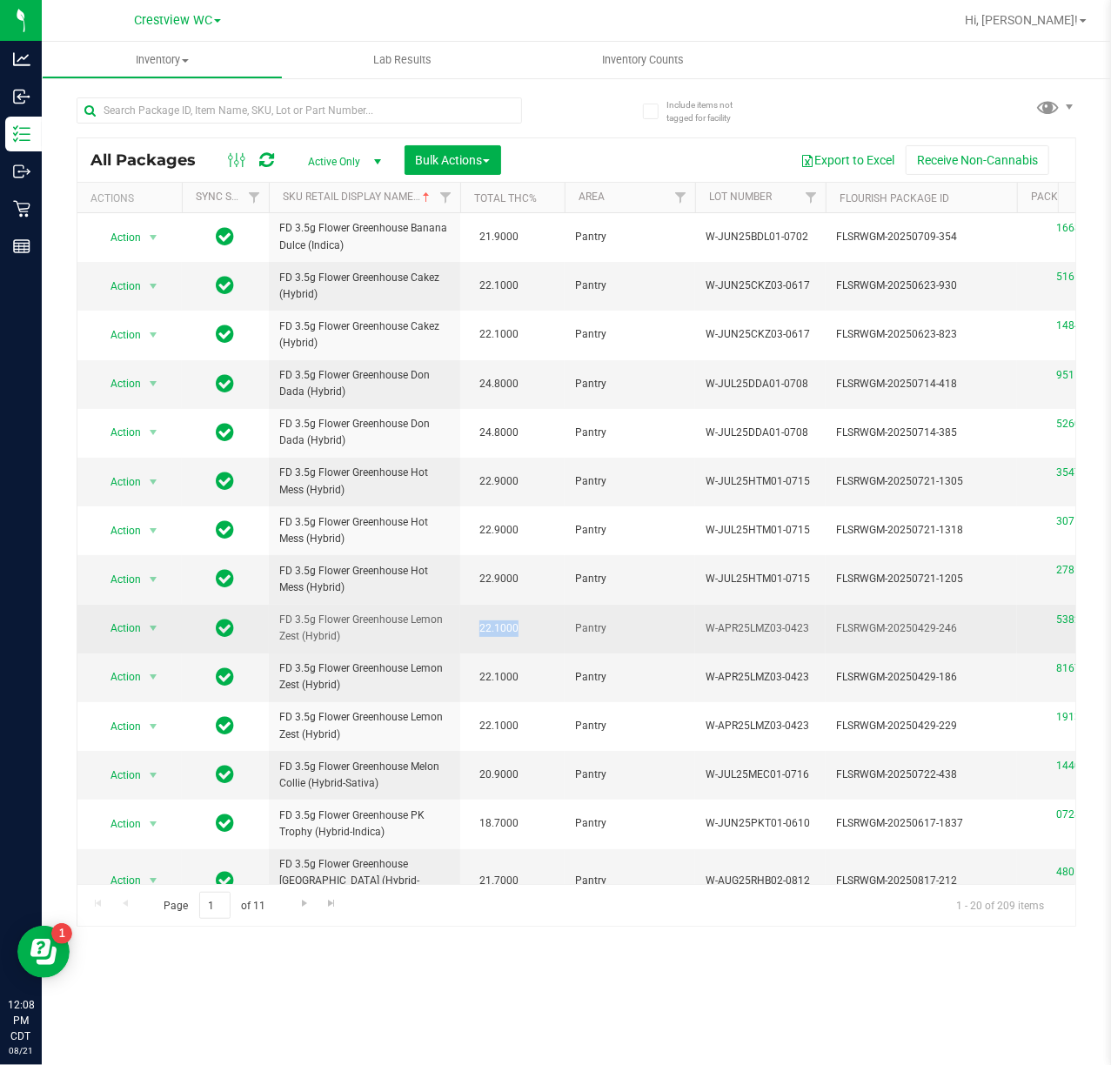
drag, startPoint x: 473, startPoint y: 624, endPoint x: 530, endPoint y: 632, distance: 57.1
click at [530, 632] on td "22.1000" at bounding box center [512, 629] width 104 height 49
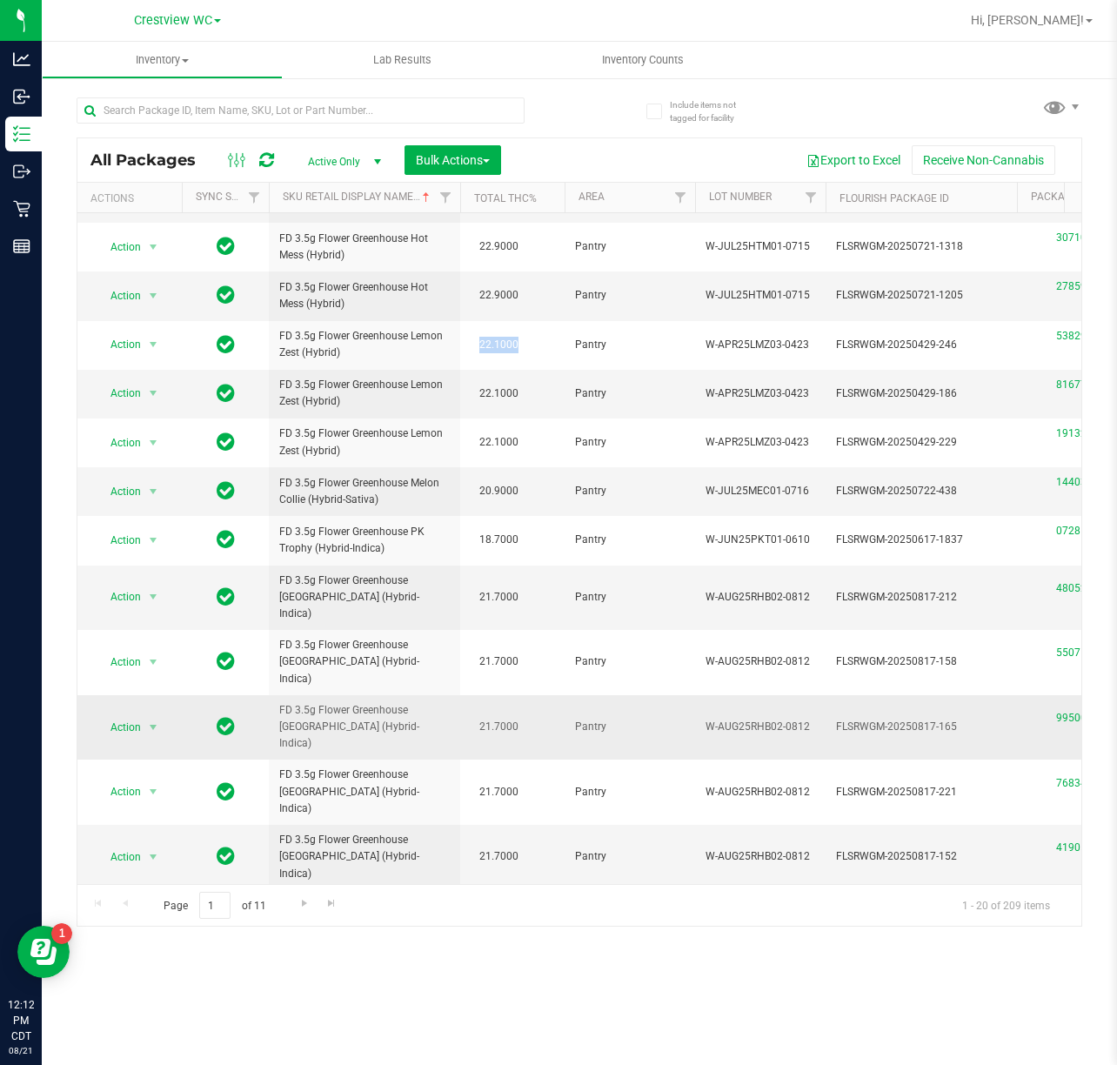
scroll to position [329, 0]
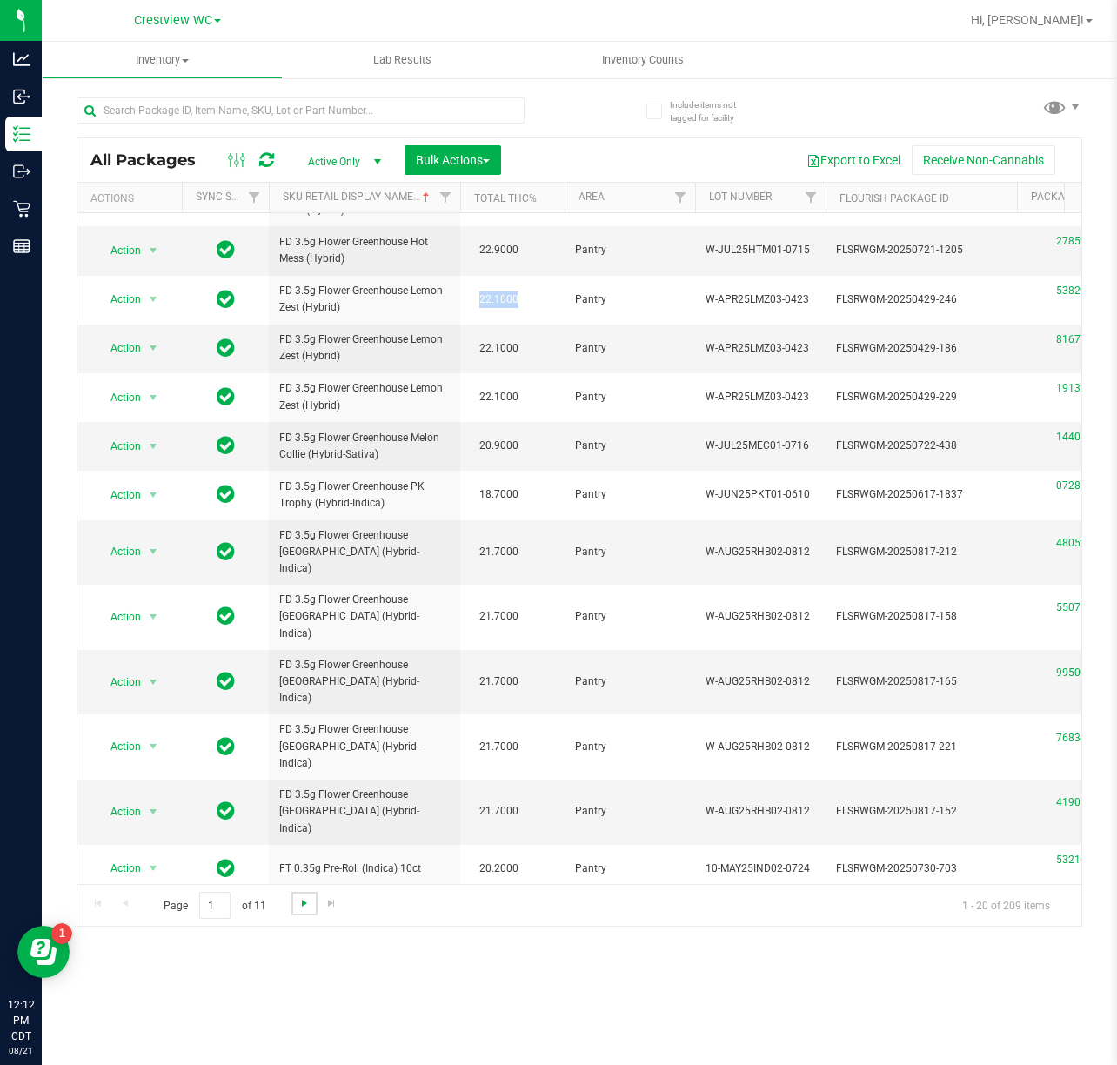
click at [301, 905] on span "Go to the next page" at bounding box center [305, 903] width 14 height 14
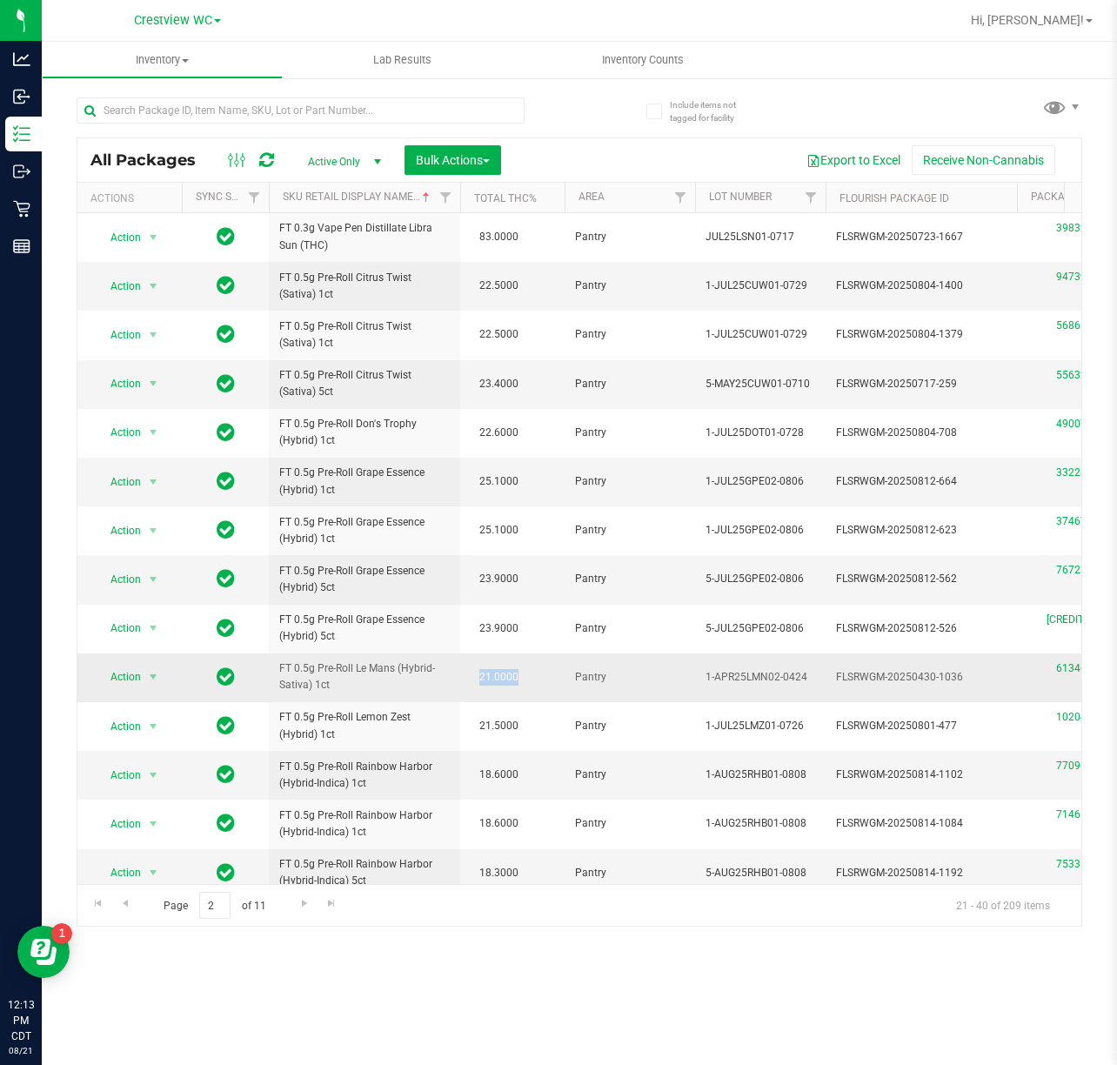
drag, startPoint x: 473, startPoint y: 682, endPoint x: 586, endPoint y: 679, distance: 113.1
drag, startPoint x: 470, startPoint y: 783, endPoint x: 555, endPoint y: 781, distance: 85.3
click at [555, 781] on td "18.6000" at bounding box center [512, 775] width 104 height 49
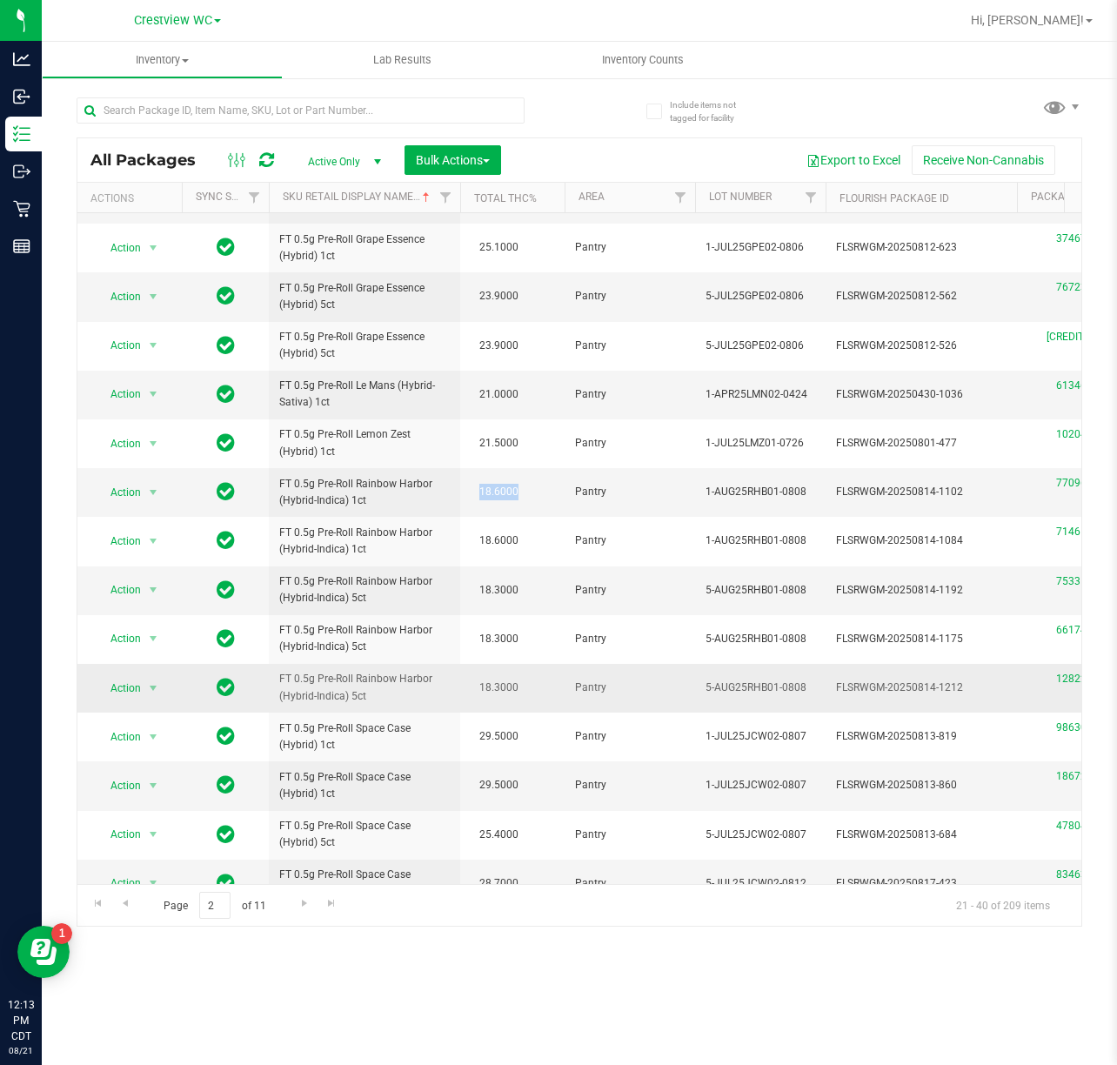
scroll to position [329, 0]
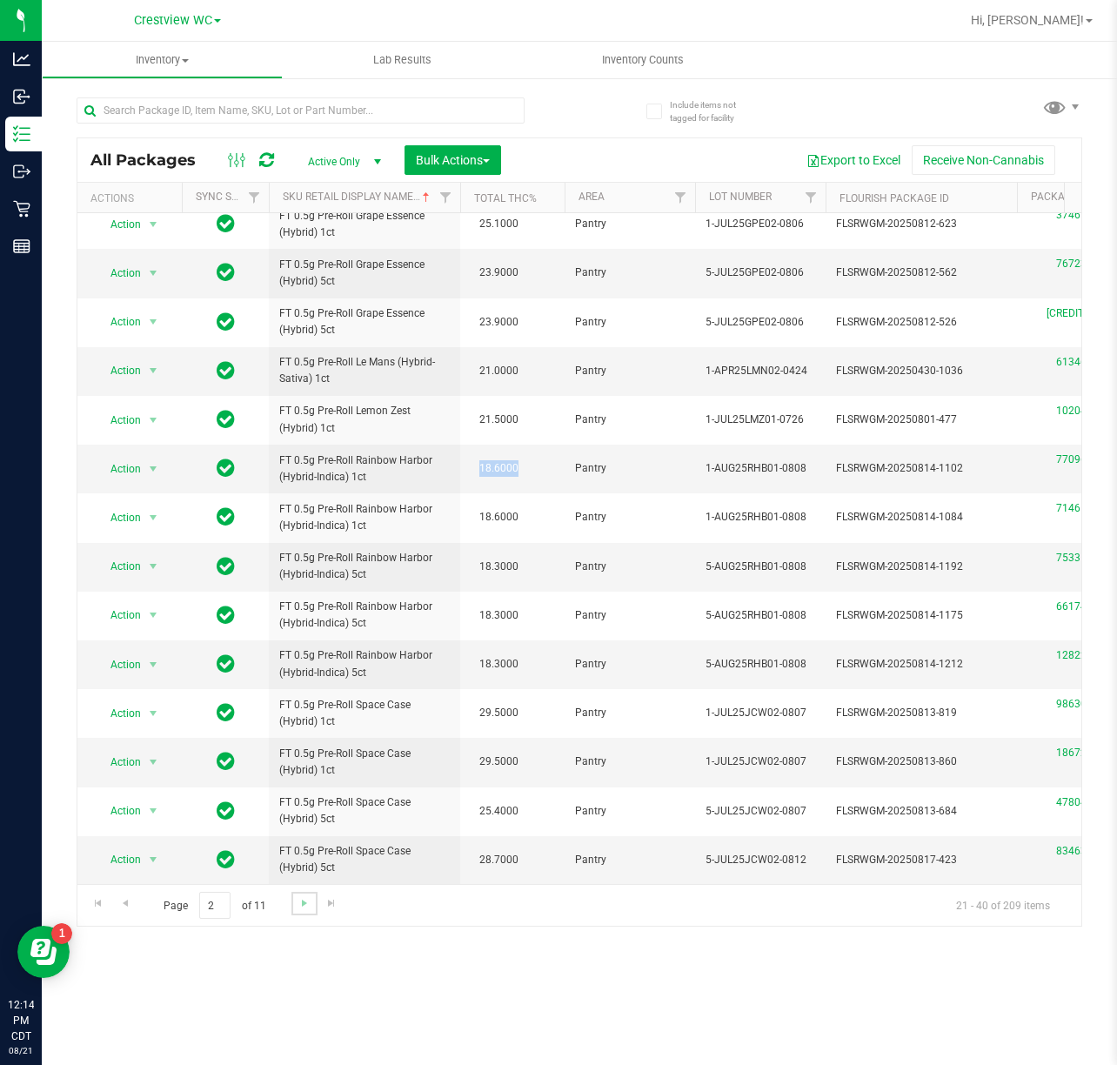
click at [291, 894] on link "Go to the next page" at bounding box center [303, 903] width 25 height 23
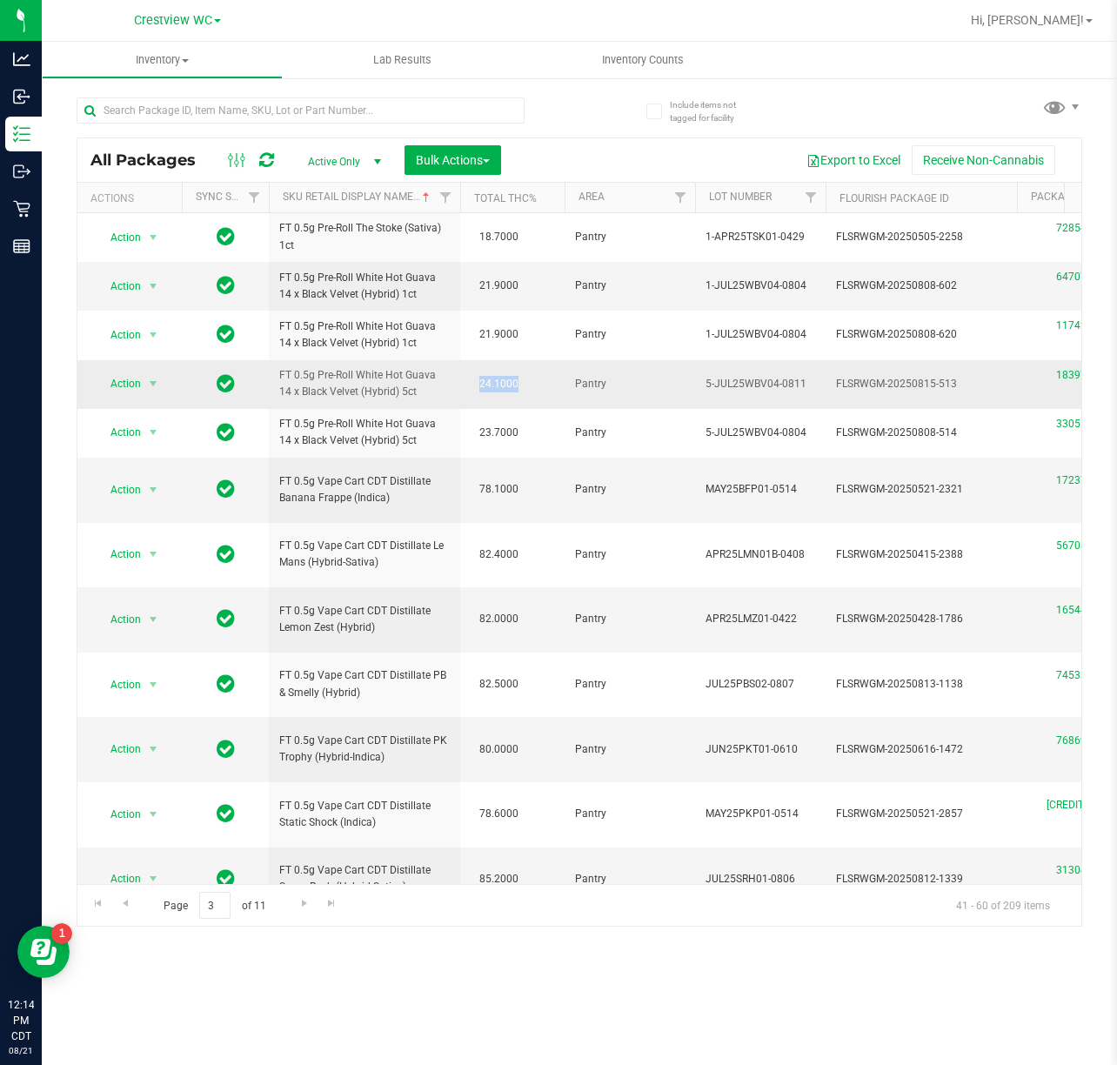
drag, startPoint x: 472, startPoint y: 380, endPoint x: 543, endPoint y: 379, distance: 71.3
click at [543, 379] on td "24.1000" at bounding box center [512, 384] width 104 height 49
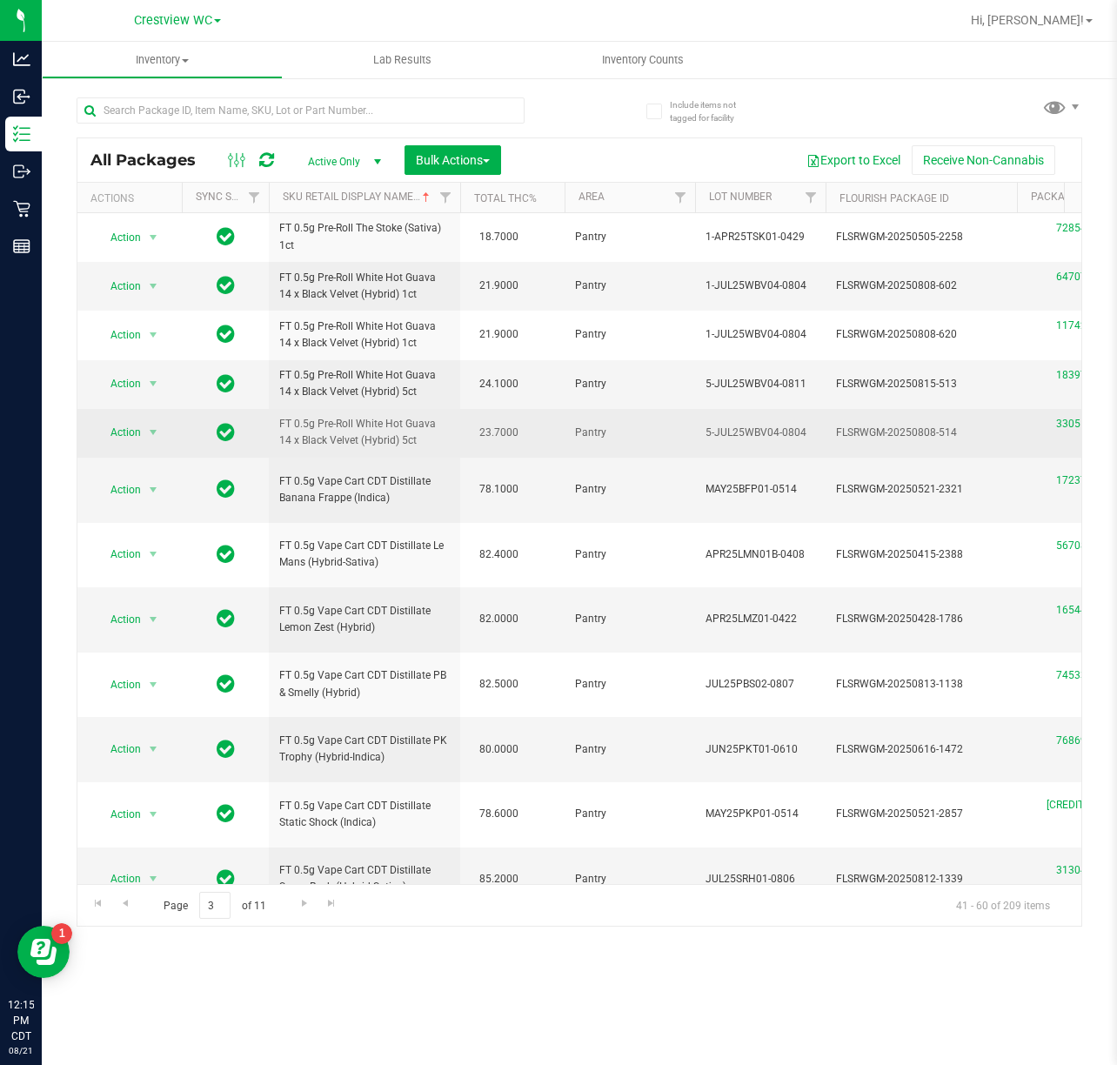
click at [546, 438] on td "23.7000" at bounding box center [512, 433] width 104 height 49
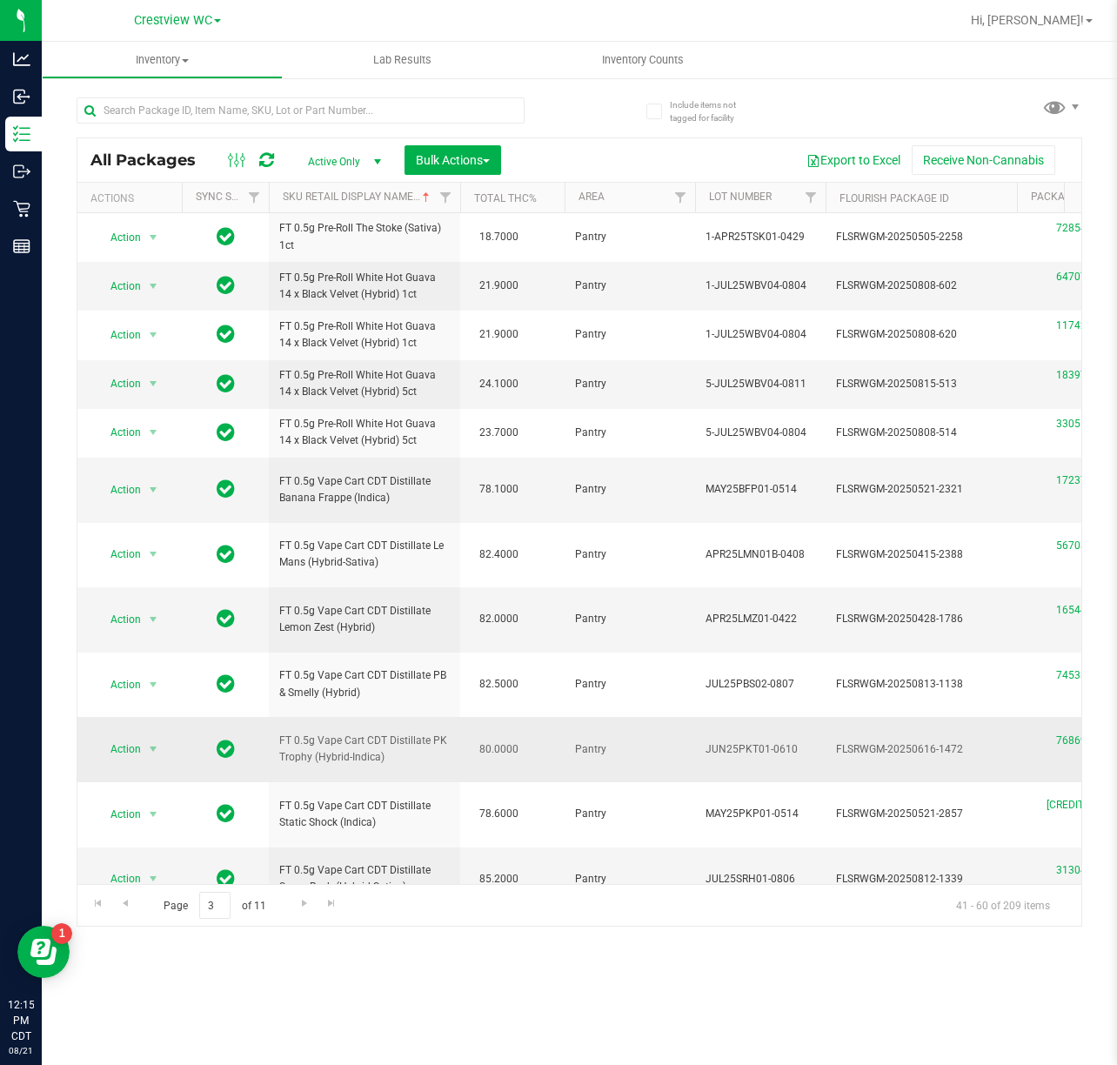
drag, startPoint x: 398, startPoint y: 770, endPoint x: 269, endPoint y: 752, distance: 130.0
click at [269, 752] on td "FT 0.5g Vape Cart CDT Distillate PK Trophy (Hybrid-Indica)" at bounding box center [364, 749] width 191 height 65
copy span "FT 0.5g Vape Cart CDT Distillate PK Trophy (Hybrid-Indica)"
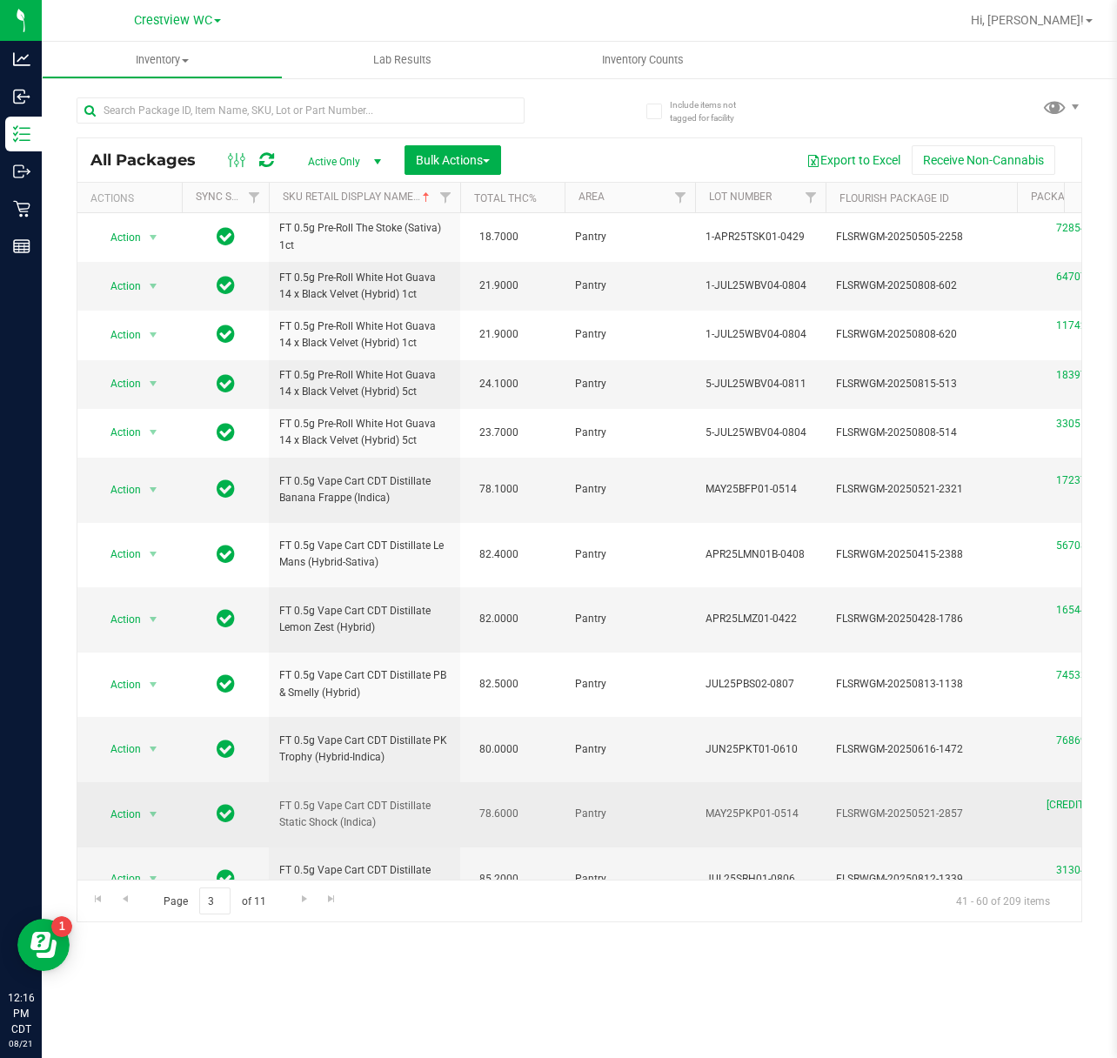
click at [398, 809] on span "FT 0.5g Vape Cart CDT Distillate Static Shock (Indica)" at bounding box center [364, 814] width 171 height 33
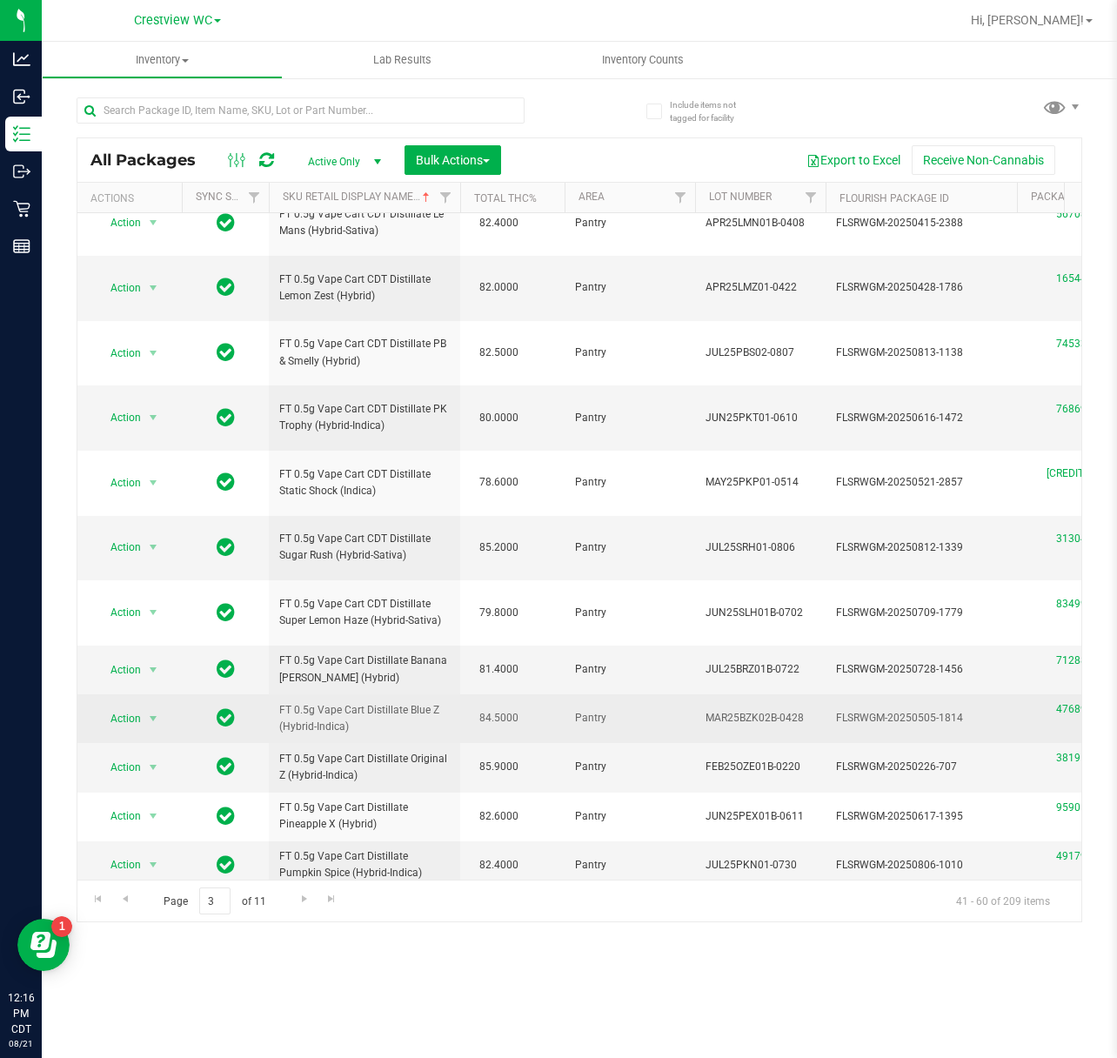
scroll to position [461, 0]
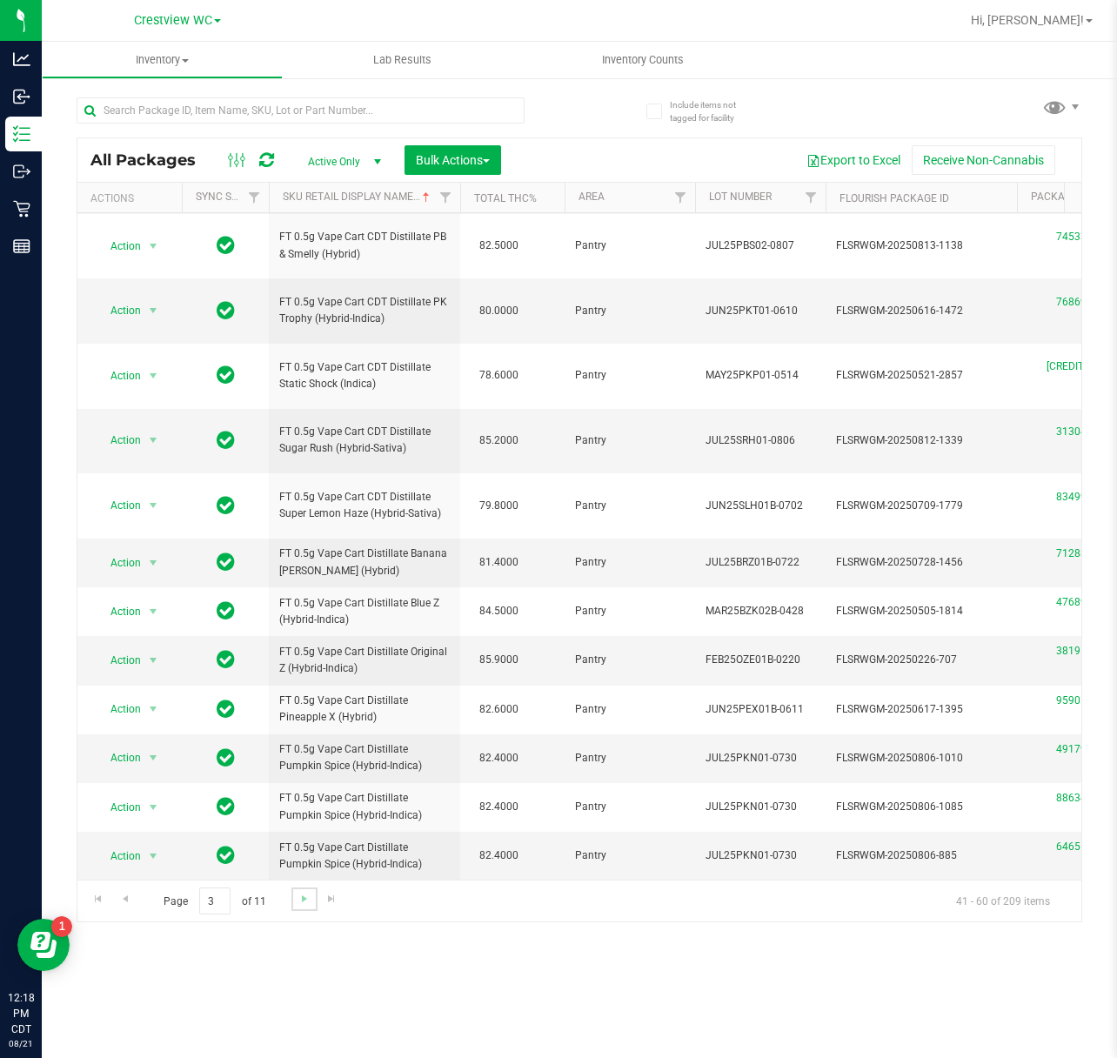
click at [293, 909] on link "Go to the next page" at bounding box center [303, 898] width 25 height 23
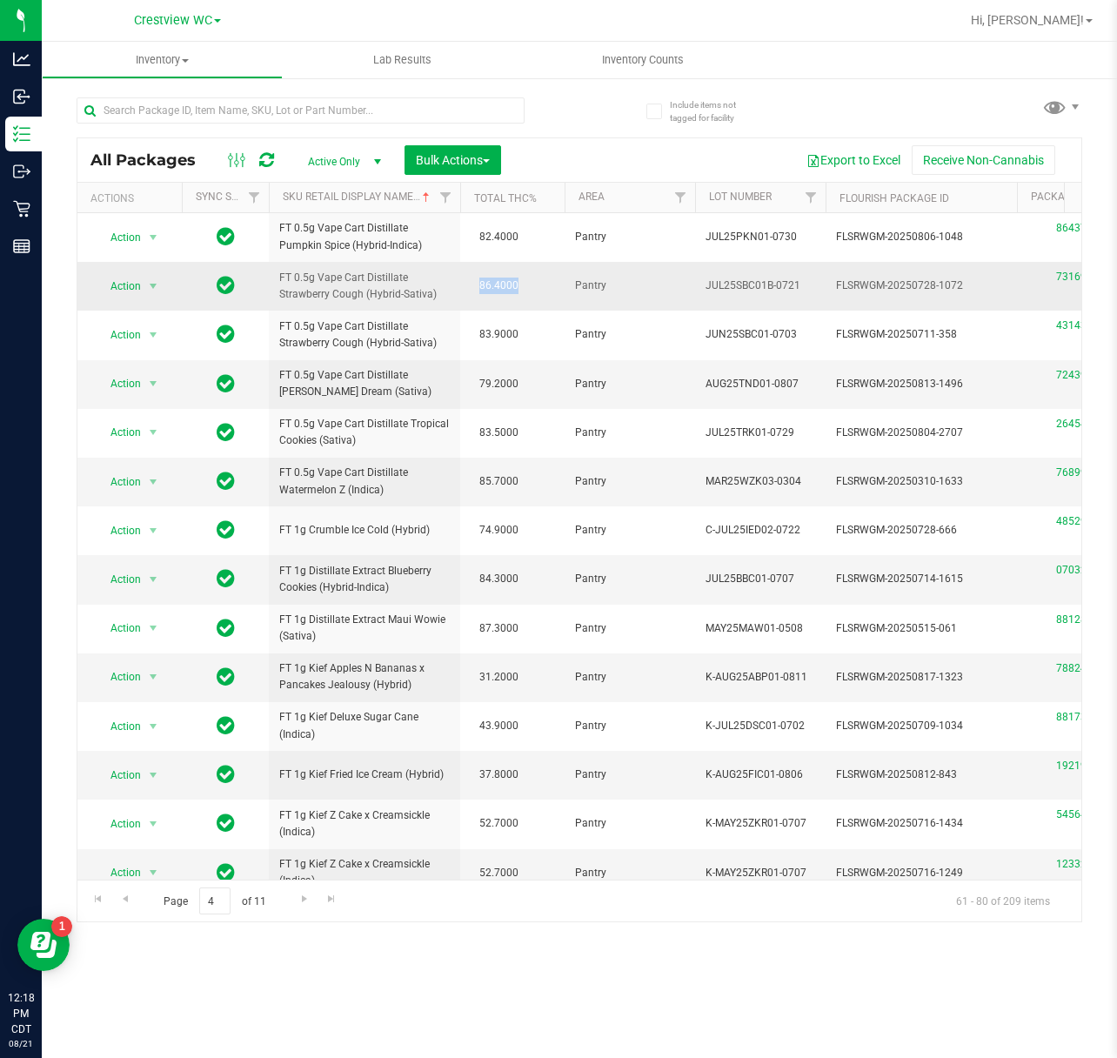
drag, startPoint x: 526, startPoint y: 294, endPoint x: 543, endPoint y: 297, distance: 16.7
click at [543, 297] on td "86.4000" at bounding box center [512, 286] width 104 height 49
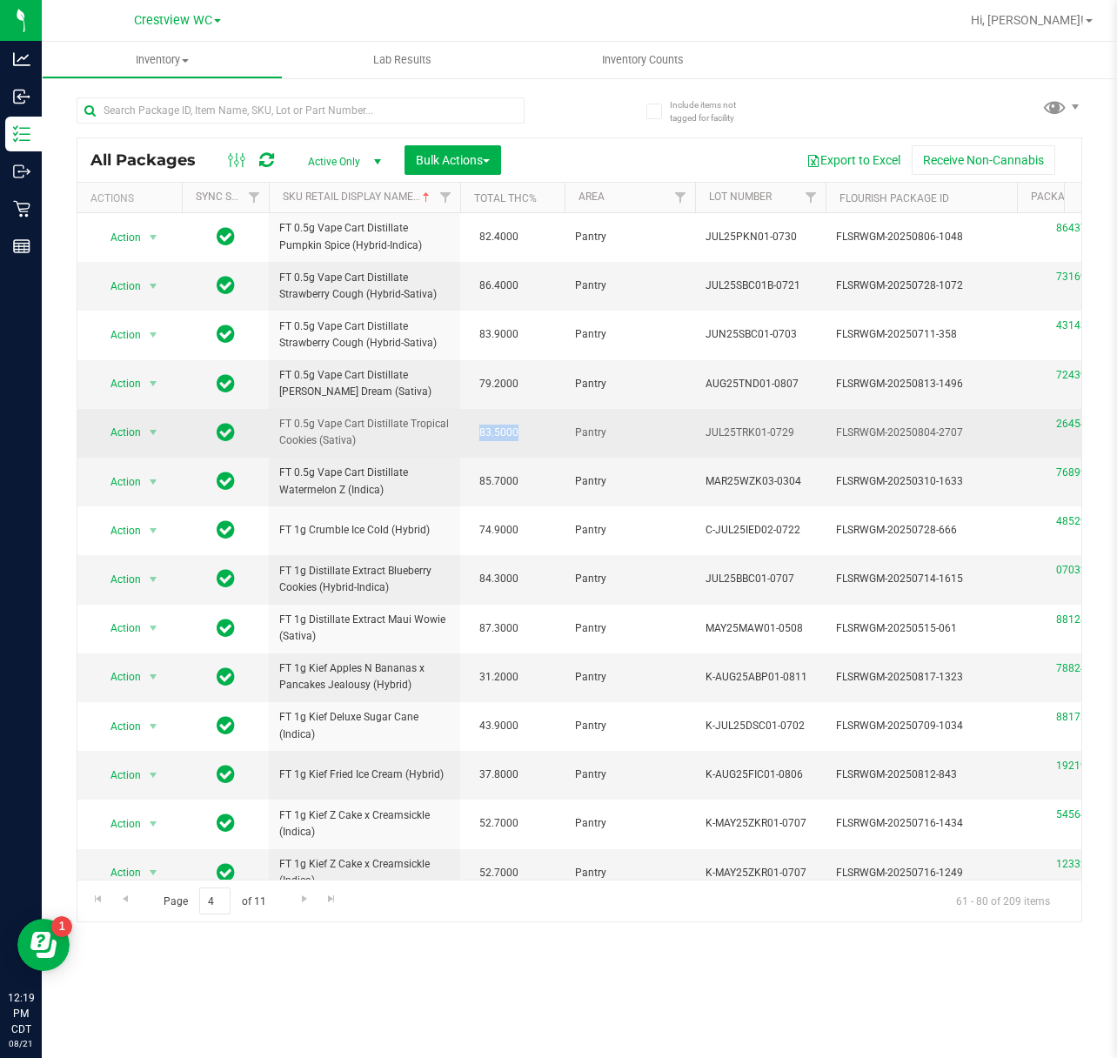
drag, startPoint x: 470, startPoint y: 426, endPoint x: 562, endPoint y: 428, distance: 92.2
click at [562, 428] on td "83.5000" at bounding box center [512, 433] width 104 height 49
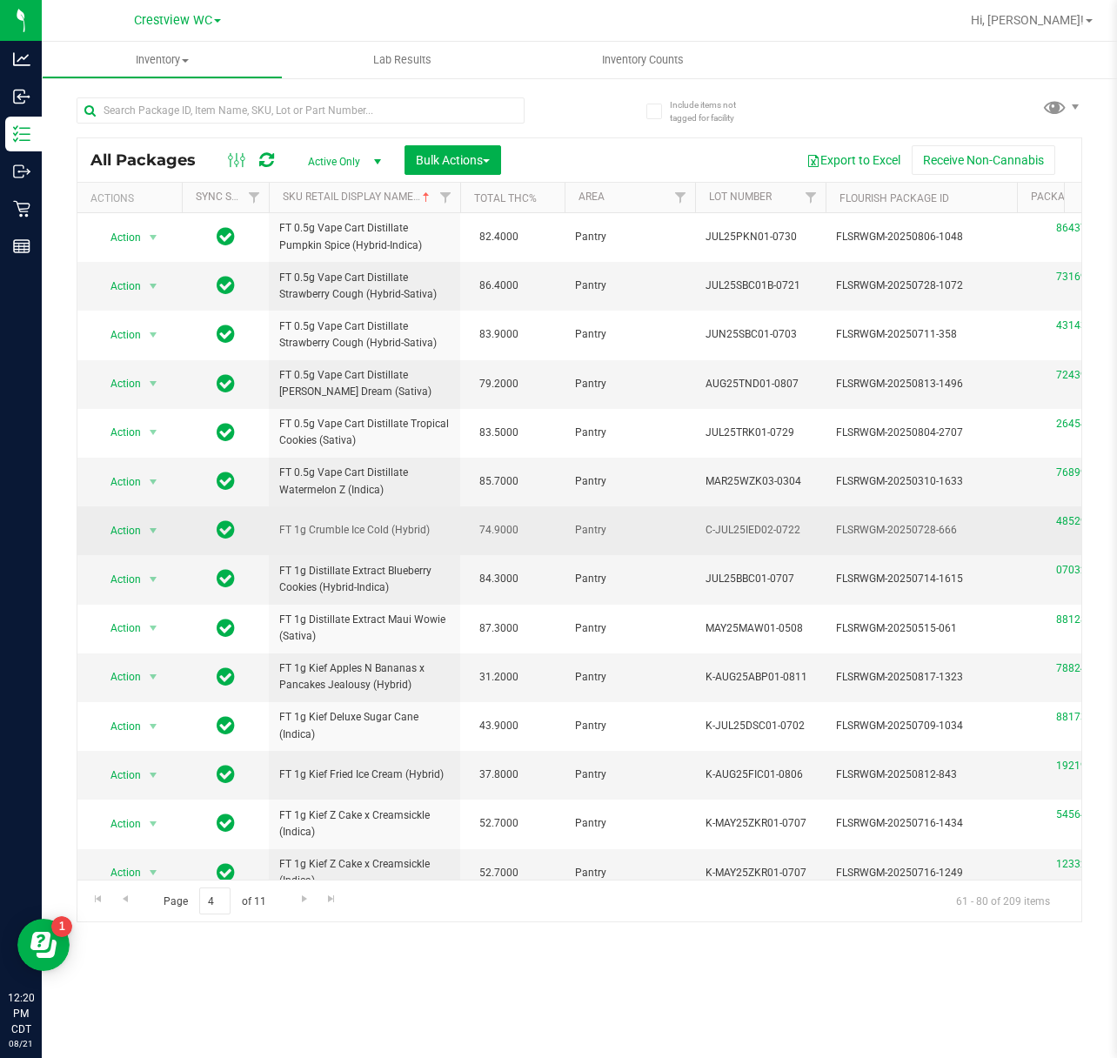
click at [506, 552] on td "74.9000" at bounding box center [512, 530] width 104 height 49
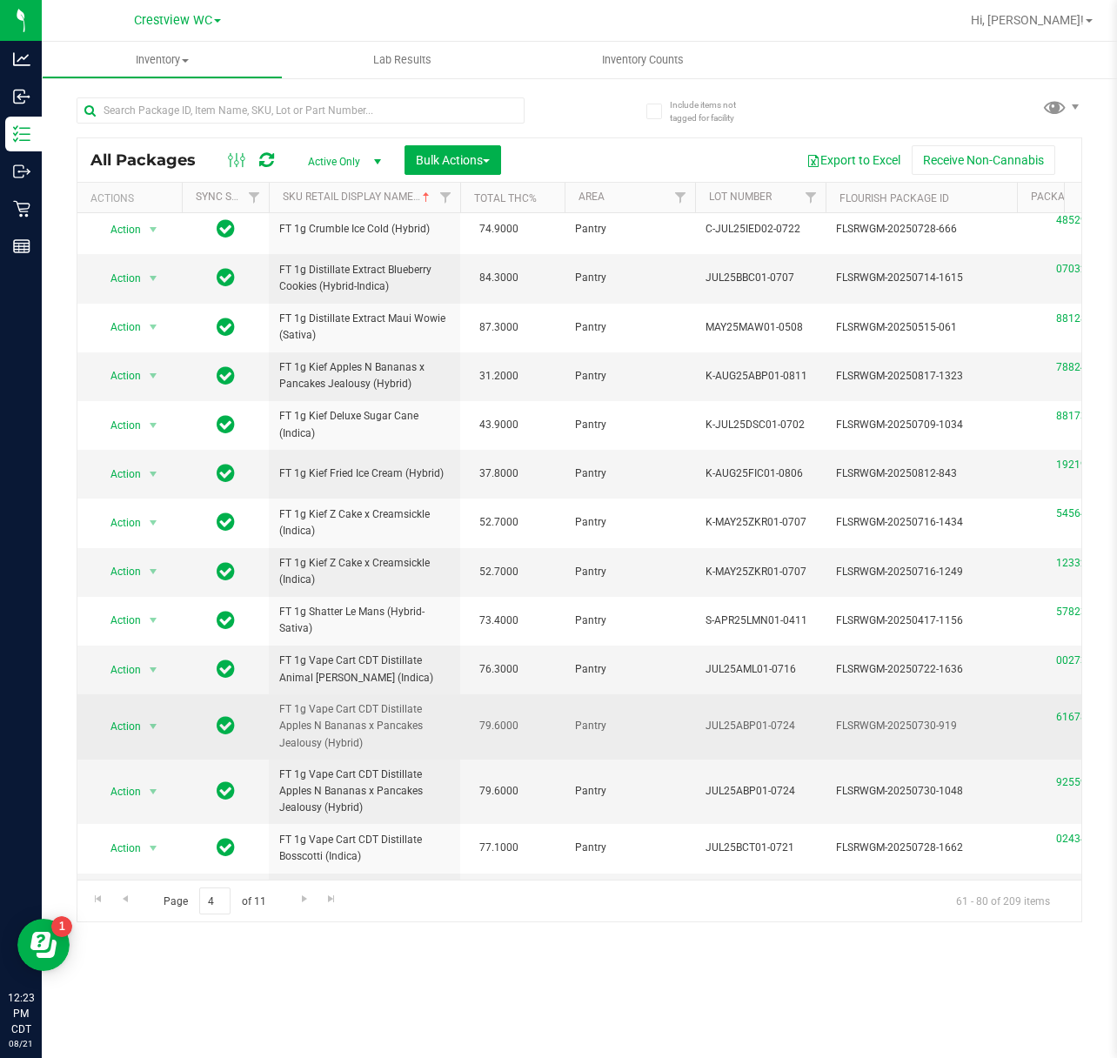
scroll to position [365, 0]
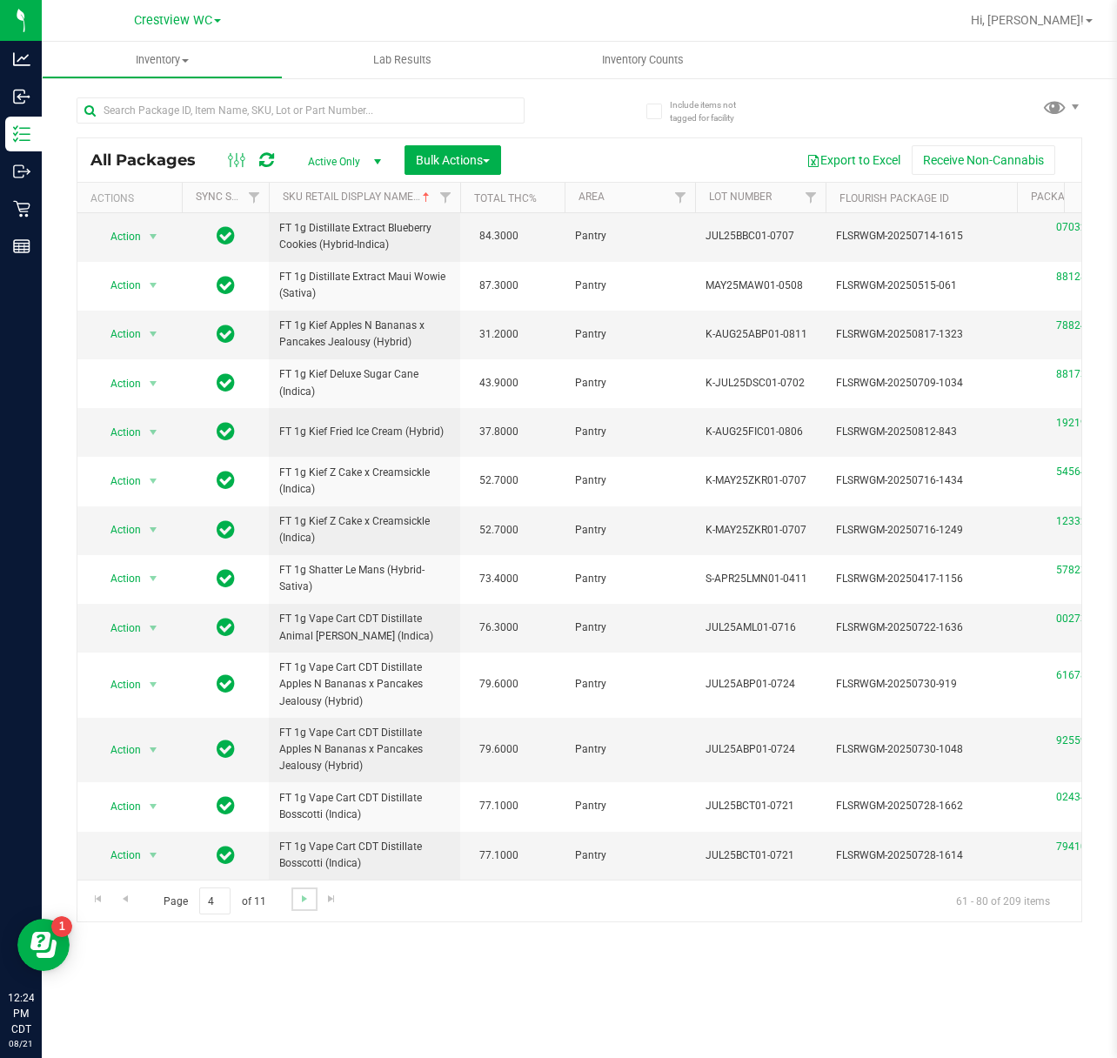
click at [292, 909] on link "Go to the next page" at bounding box center [303, 898] width 25 height 23
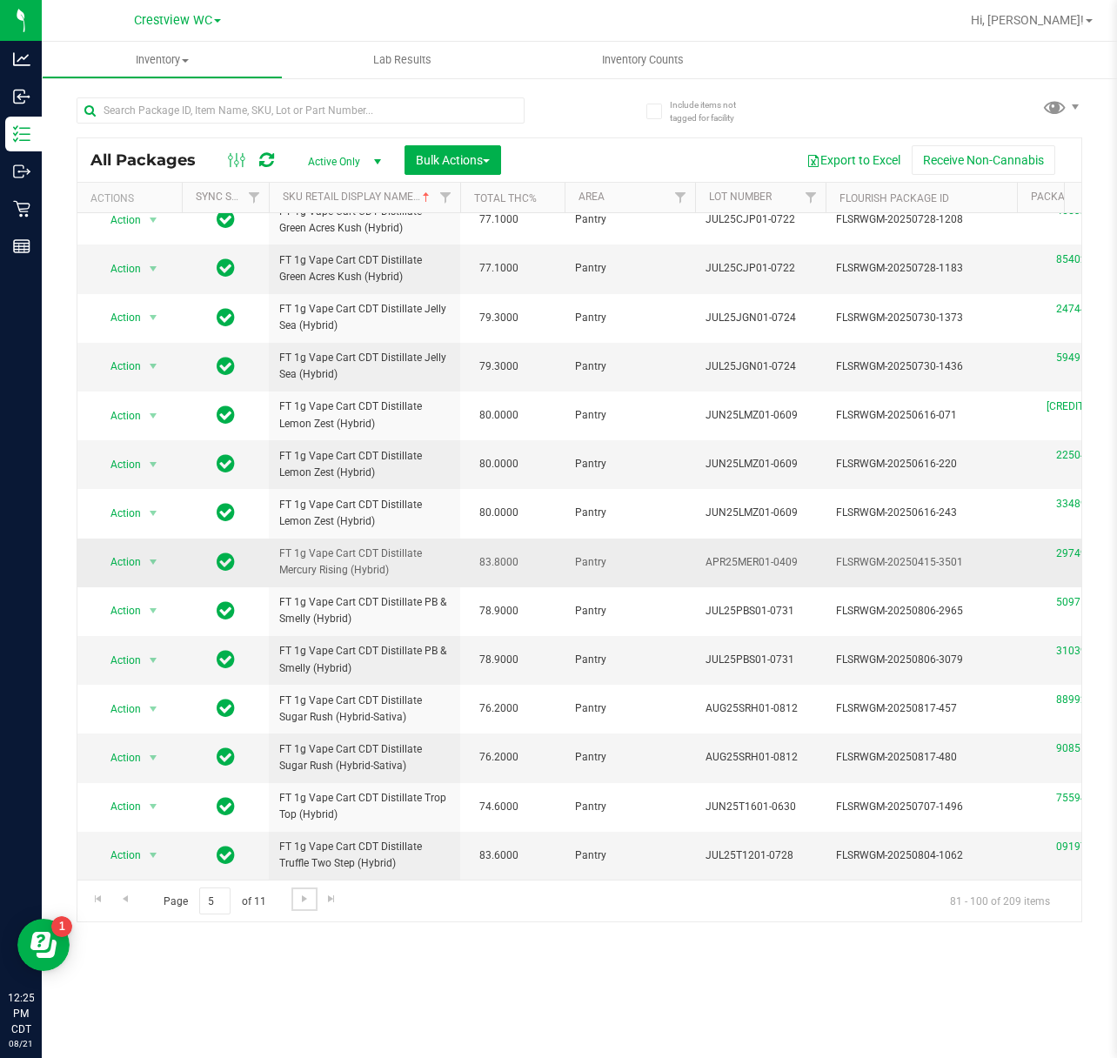
scroll to position [492, 0]
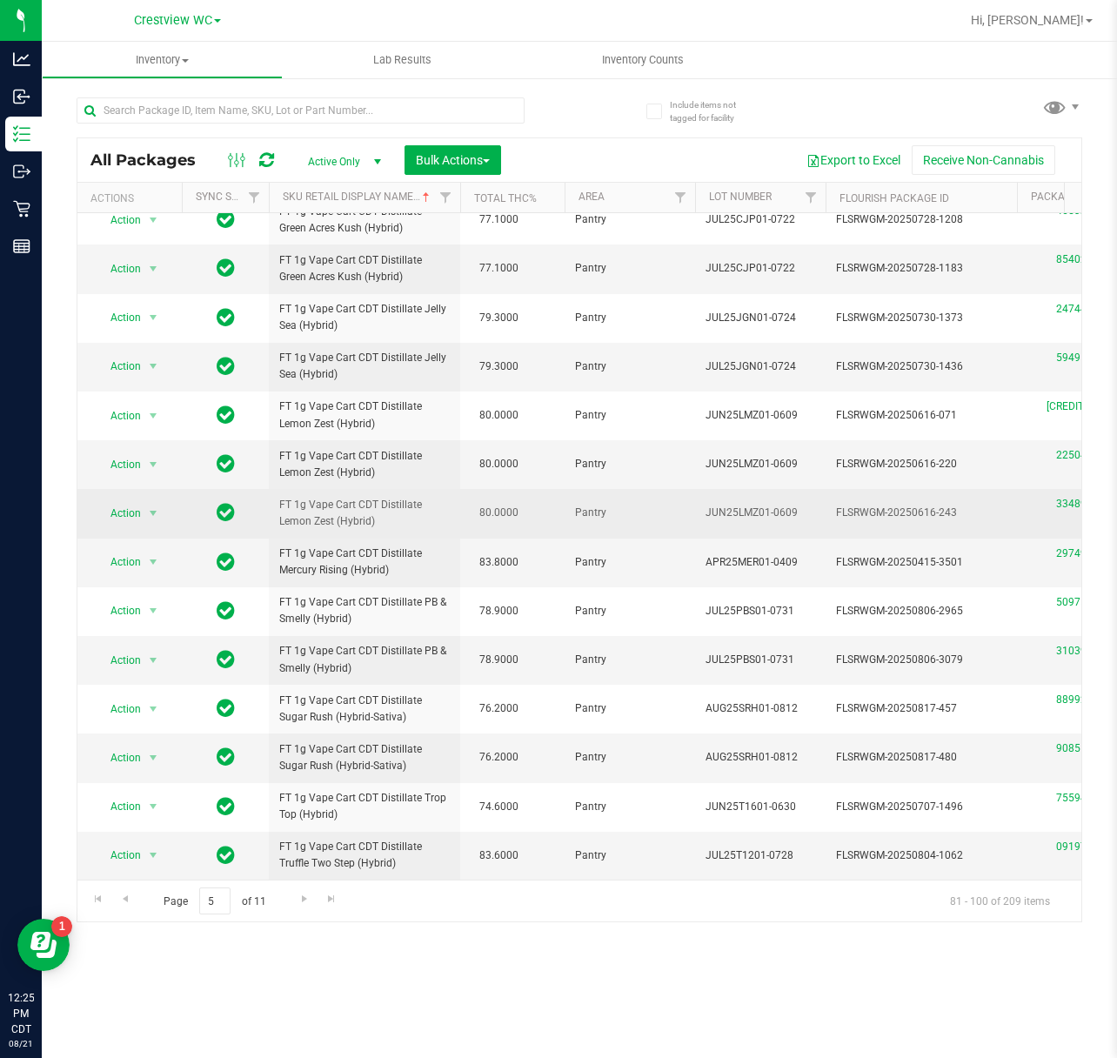
drag, startPoint x: 529, startPoint y: 443, endPoint x: 454, endPoint y: 440, distance: 74.9
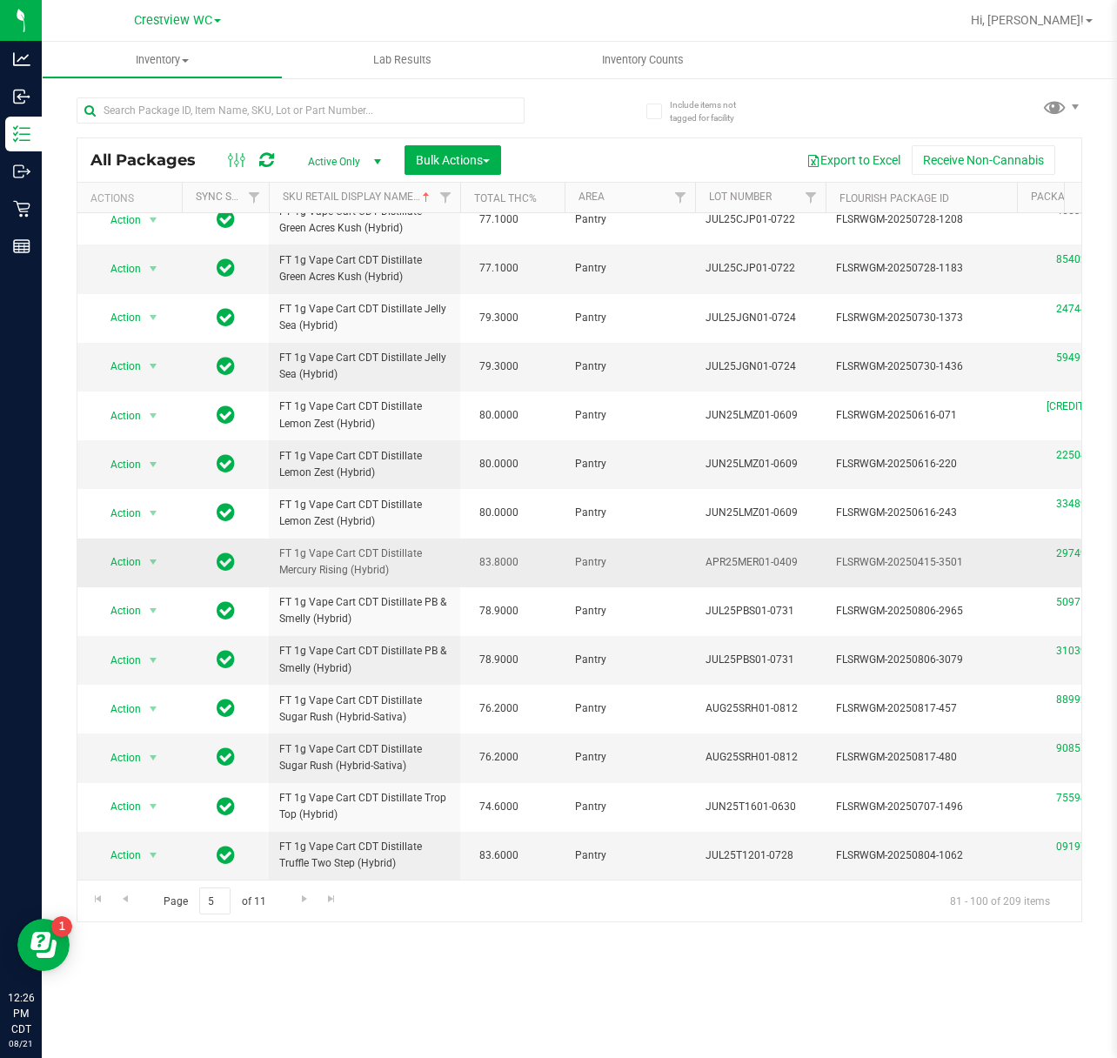
click at [418, 545] on span "FT 1g Vape Cart CDT Distillate Mercury Rising (Hybrid)" at bounding box center [364, 561] width 171 height 33
click at [298, 899] on span "Go to the next page" at bounding box center [305, 899] width 14 height 14
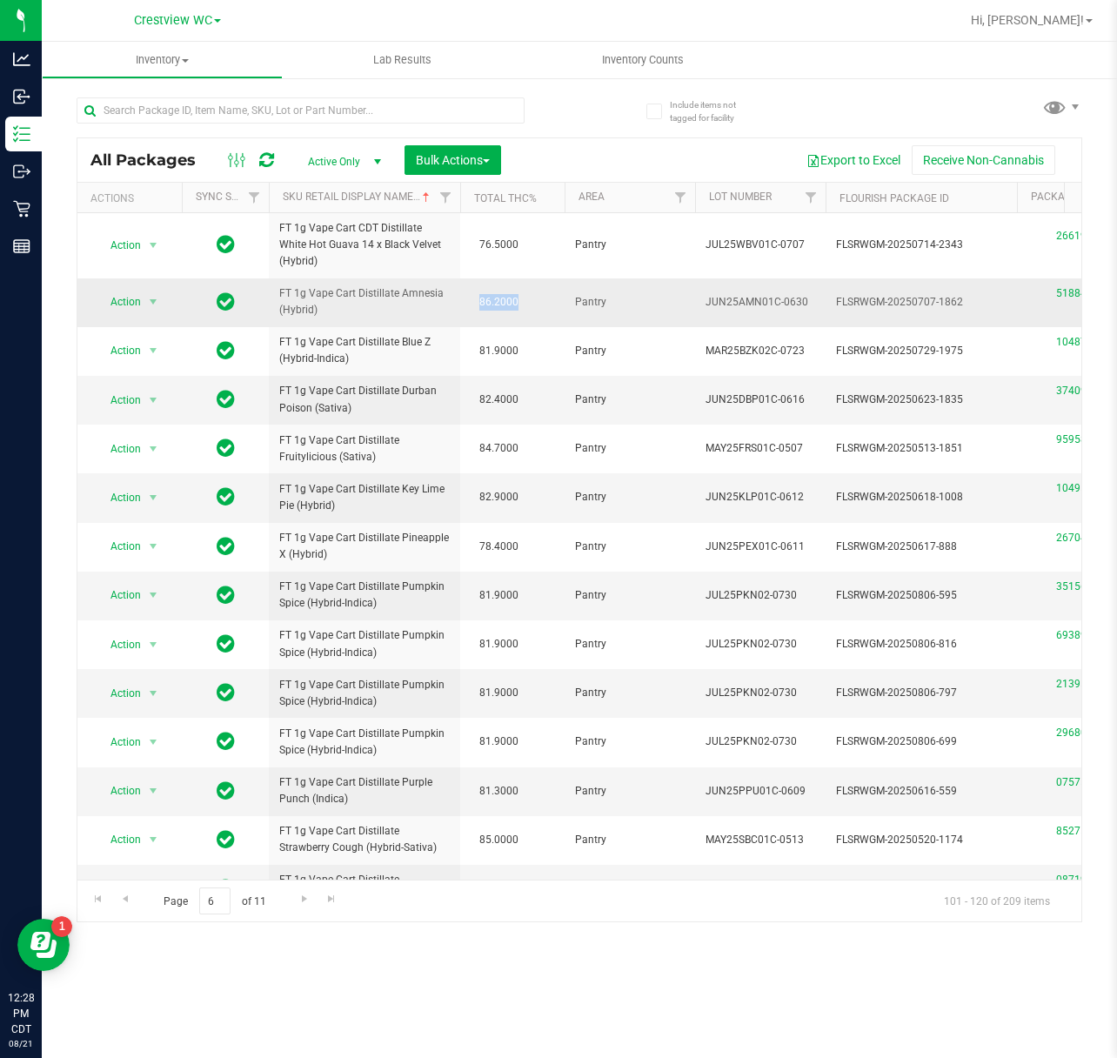
drag, startPoint x: 534, startPoint y: 300, endPoint x: 472, endPoint y: 301, distance: 62.6
click at [472, 301] on td "86.2000" at bounding box center [512, 302] width 104 height 49
click at [471, 301] on span "86.2000" at bounding box center [499, 302] width 57 height 25
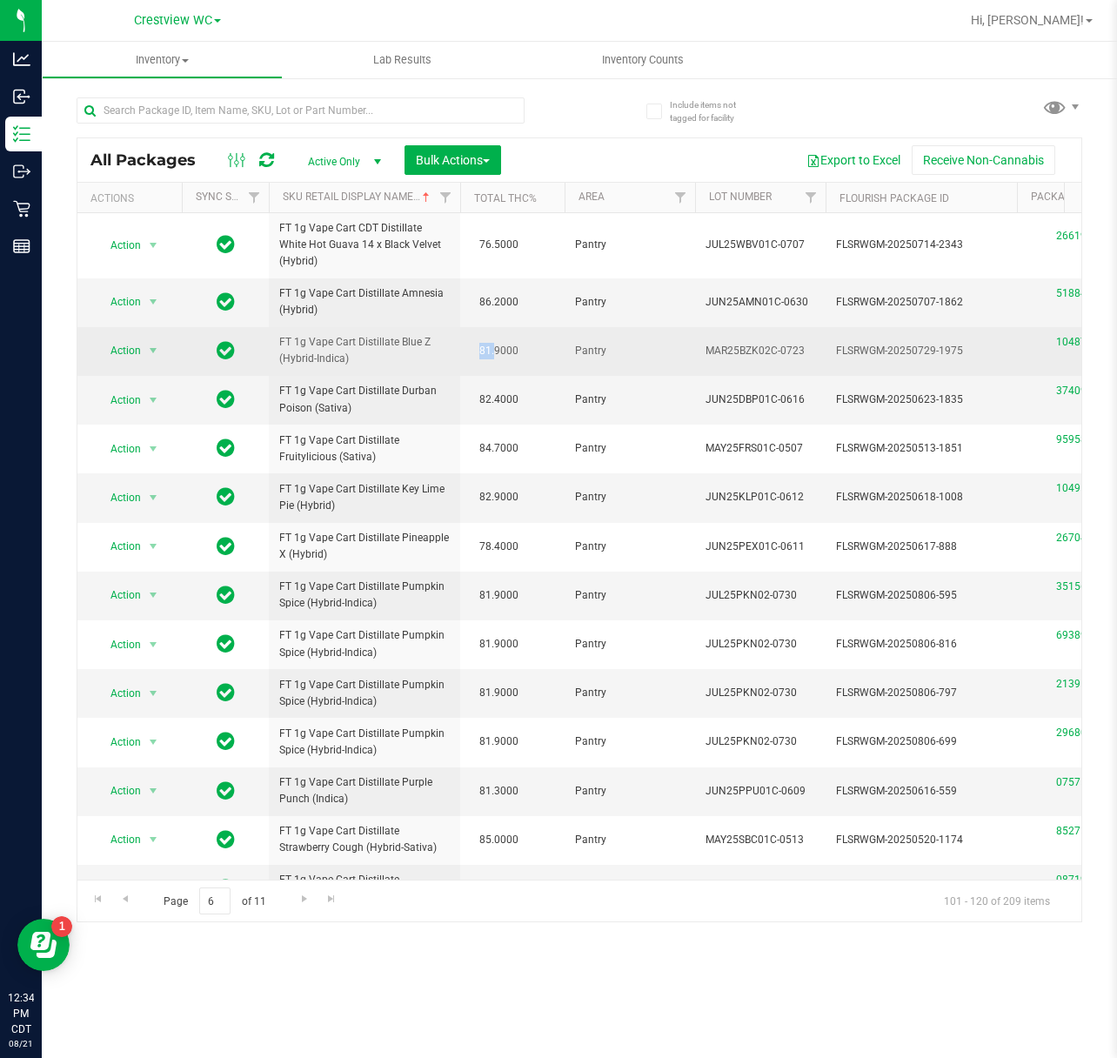
drag, startPoint x: 482, startPoint y: 358, endPoint x: 509, endPoint y: 352, distance: 27.6
click at [508, 352] on span "81.9000" at bounding box center [499, 350] width 57 height 25
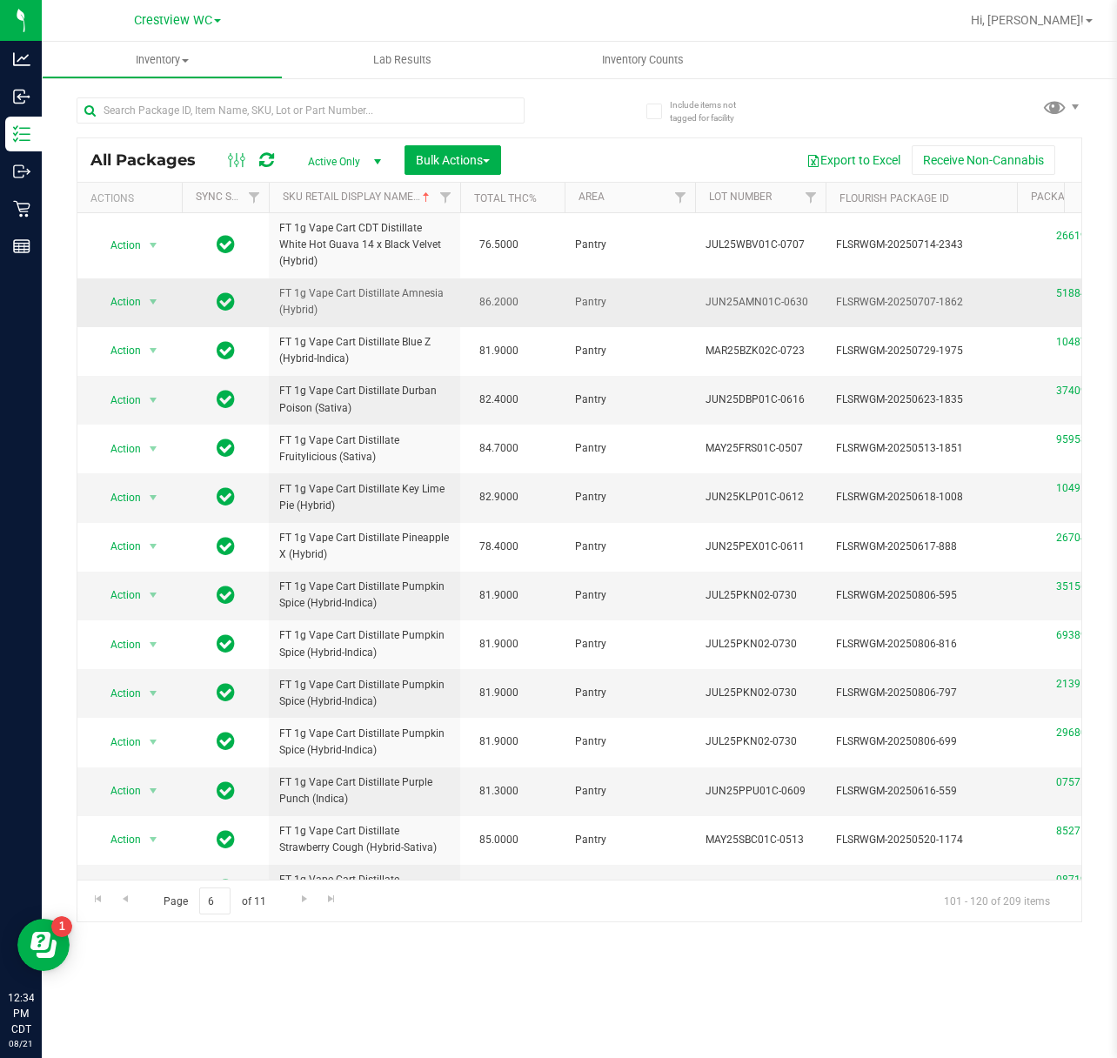
click at [532, 321] on td "86.2000" at bounding box center [512, 302] width 104 height 49
drag, startPoint x: 509, startPoint y: 402, endPoint x: 531, endPoint y: 402, distance: 21.7
click at [525, 402] on td "82.4000" at bounding box center [512, 400] width 104 height 49
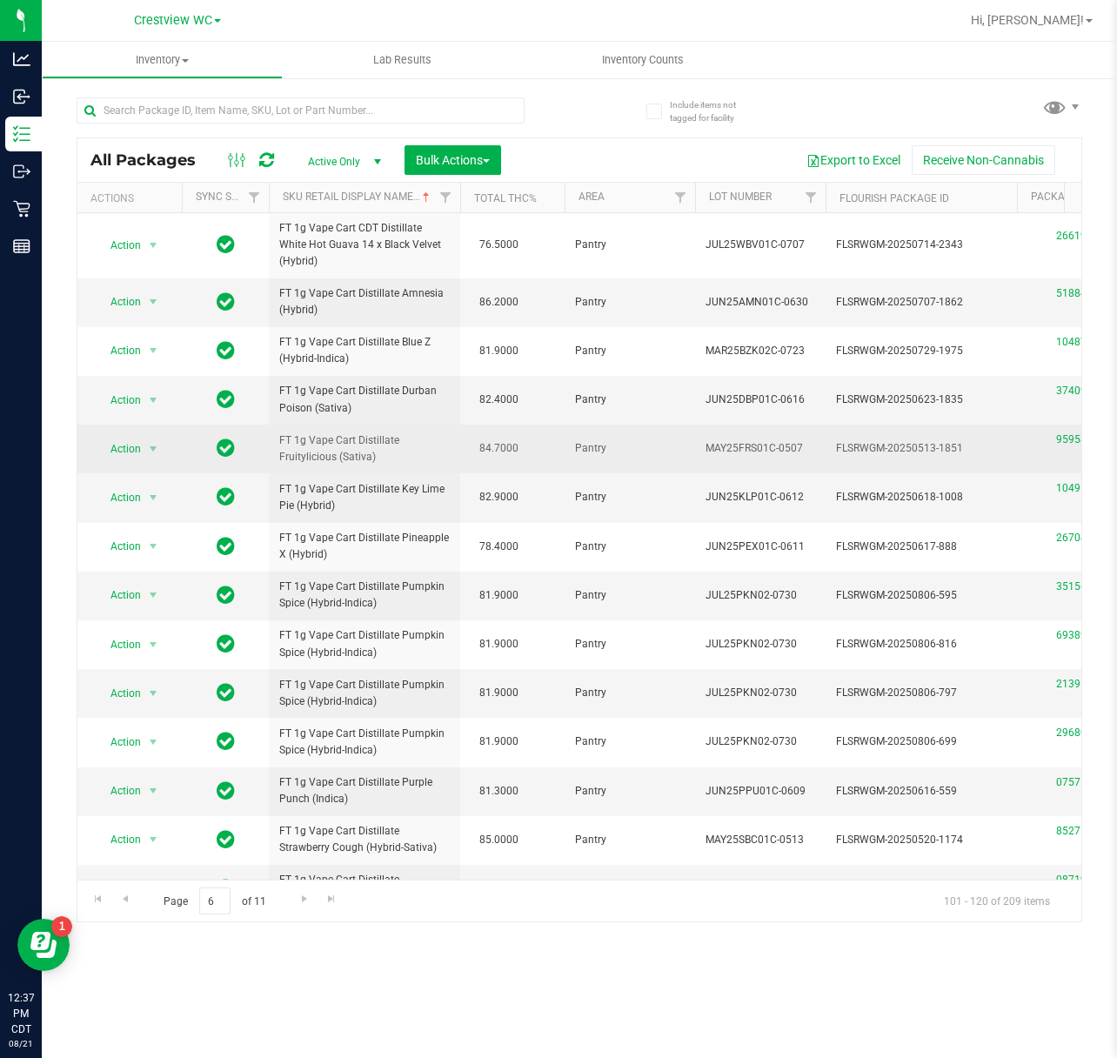
click at [481, 444] on span "84.7000" at bounding box center [499, 448] width 57 height 25
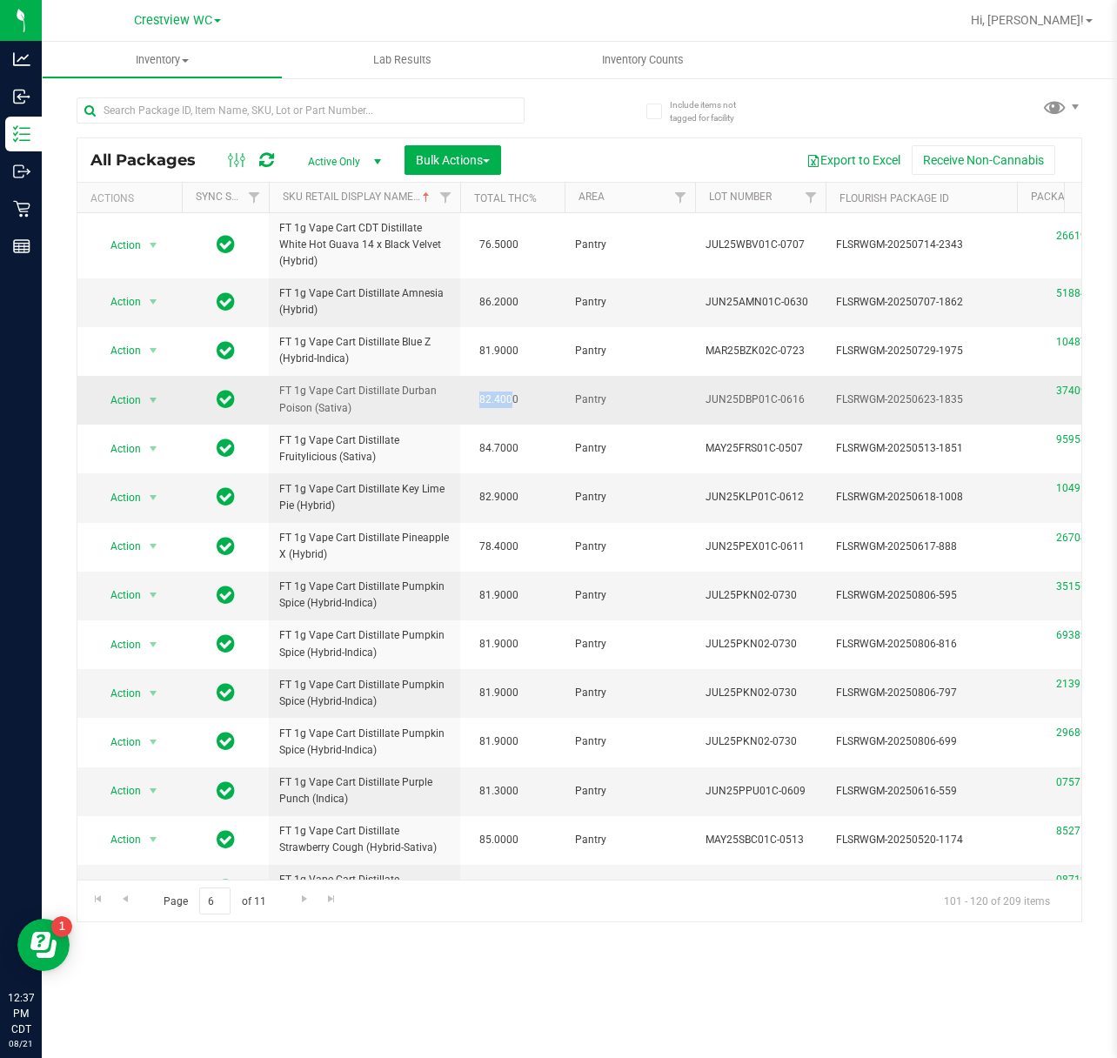
drag, startPoint x: 477, startPoint y: 400, endPoint x: 510, endPoint y: 398, distance: 33.1
click at [510, 398] on span "82.4000" at bounding box center [499, 399] width 57 height 25
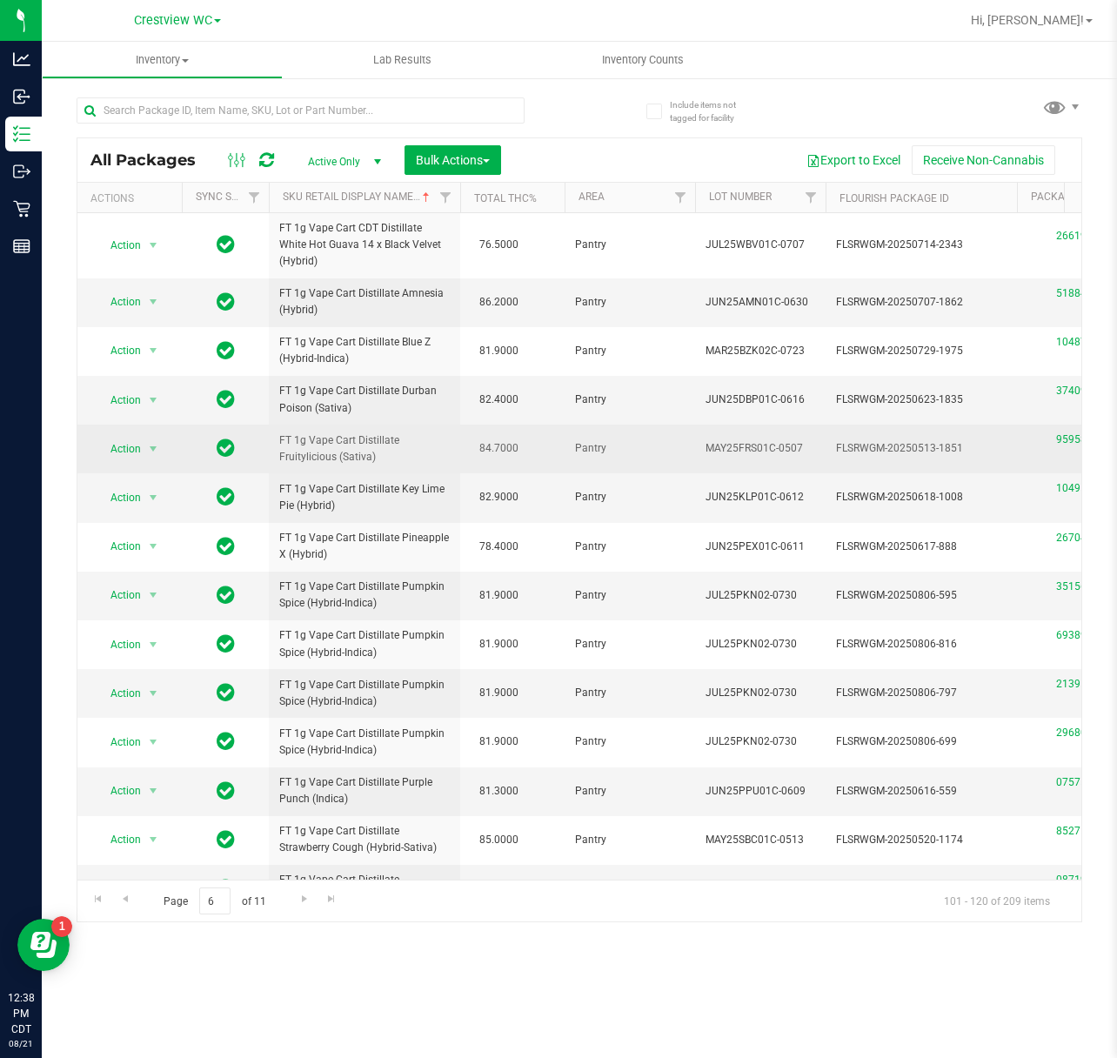
click at [529, 466] on td "84.7000" at bounding box center [512, 449] width 104 height 49
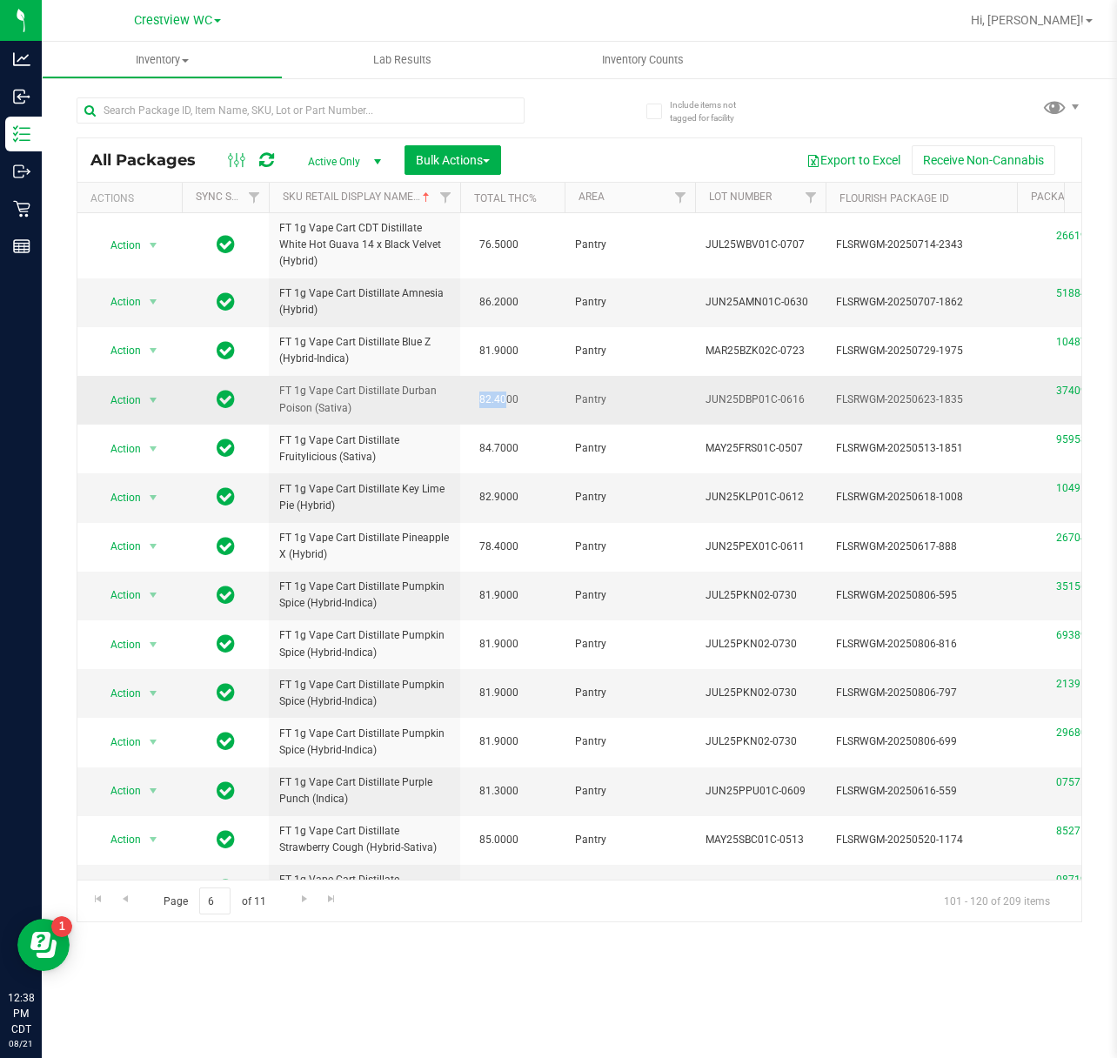
drag, startPoint x: 508, startPoint y: 397, endPoint x: 538, endPoint y: 397, distance: 29.6
click at [526, 397] on td "82.4000" at bounding box center [512, 400] width 104 height 49
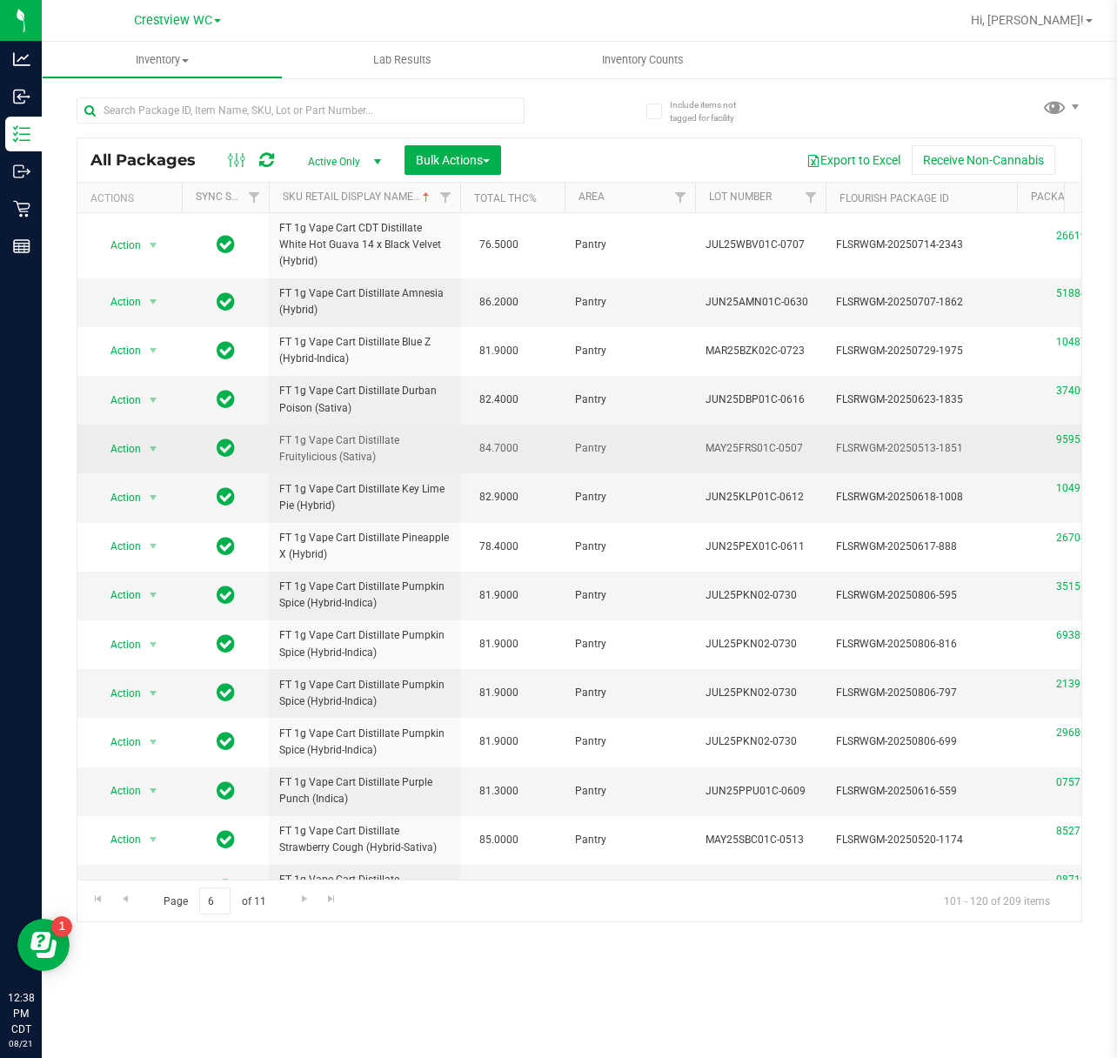
click at [557, 451] on td "84.7000" at bounding box center [512, 449] width 104 height 49
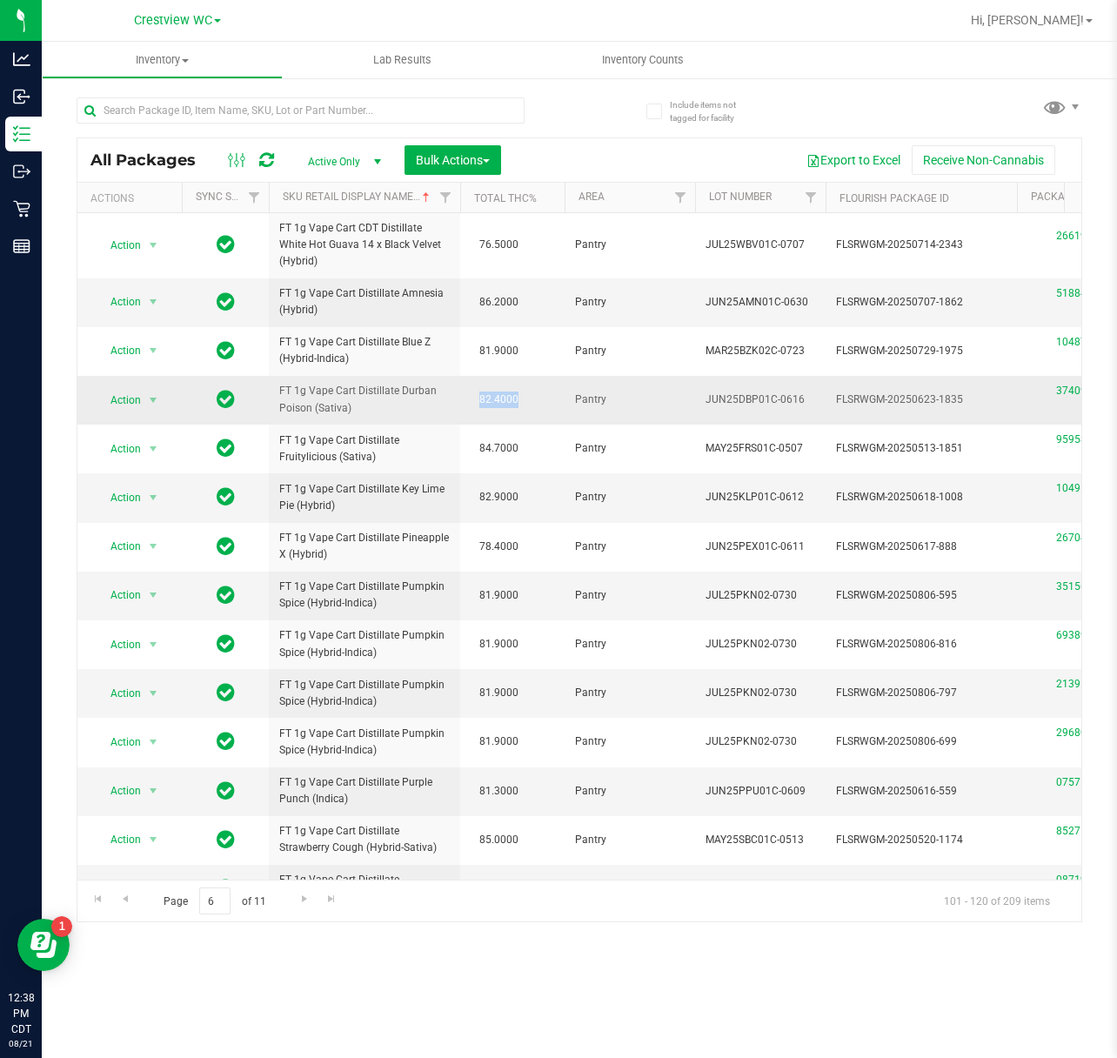
drag, startPoint x: 474, startPoint y: 398, endPoint x: 524, endPoint y: 393, distance: 49.9
click at [524, 393] on span "82.4000" at bounding box center [499, 399] width 57 height 25
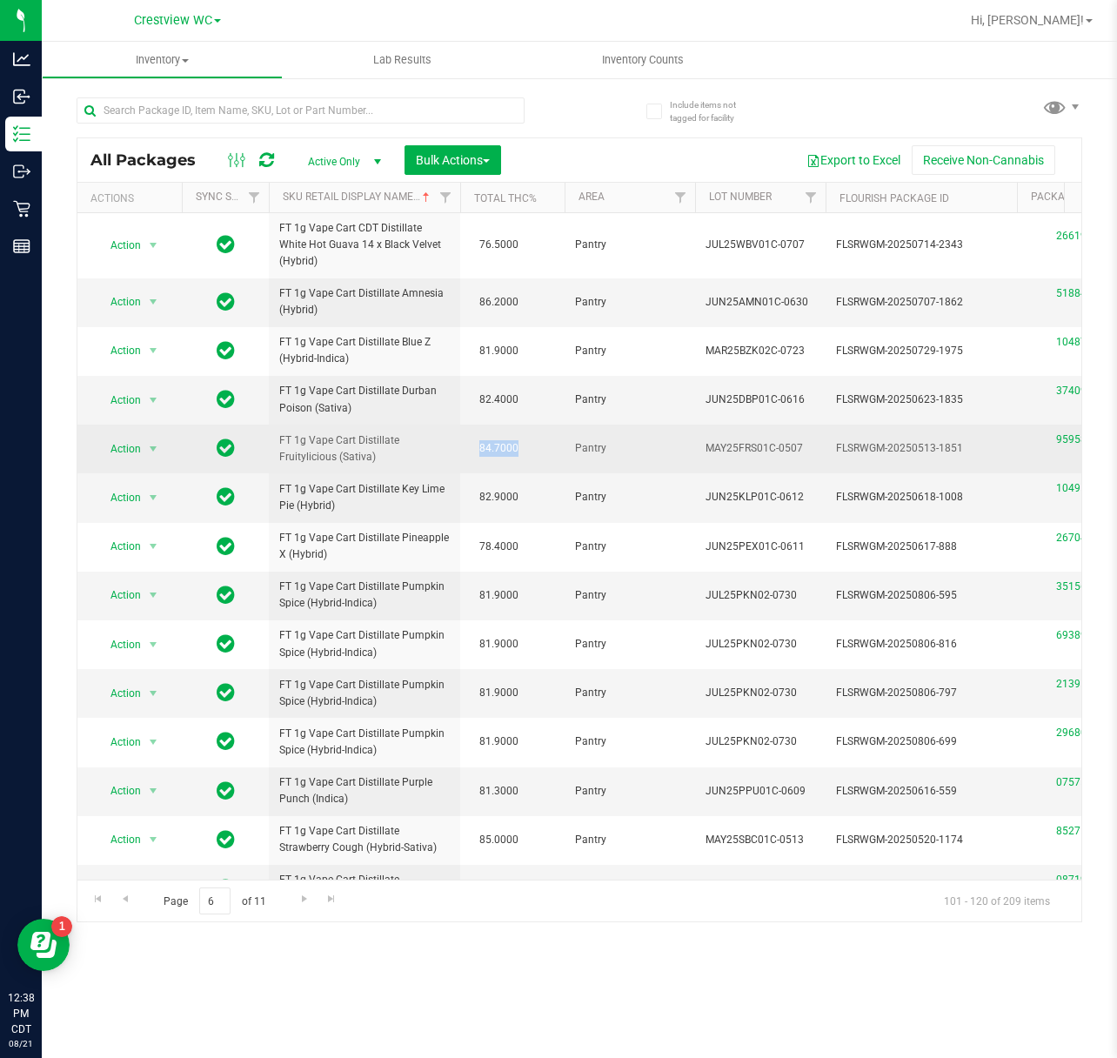
drag, startPoint x: 481, startPoint y: 445, endPoint x: 545, endPoint y: 440, distance: 63.7
click at [545, 440] on td "84.7000" at bounding box center [512, 449] width 104 height 49
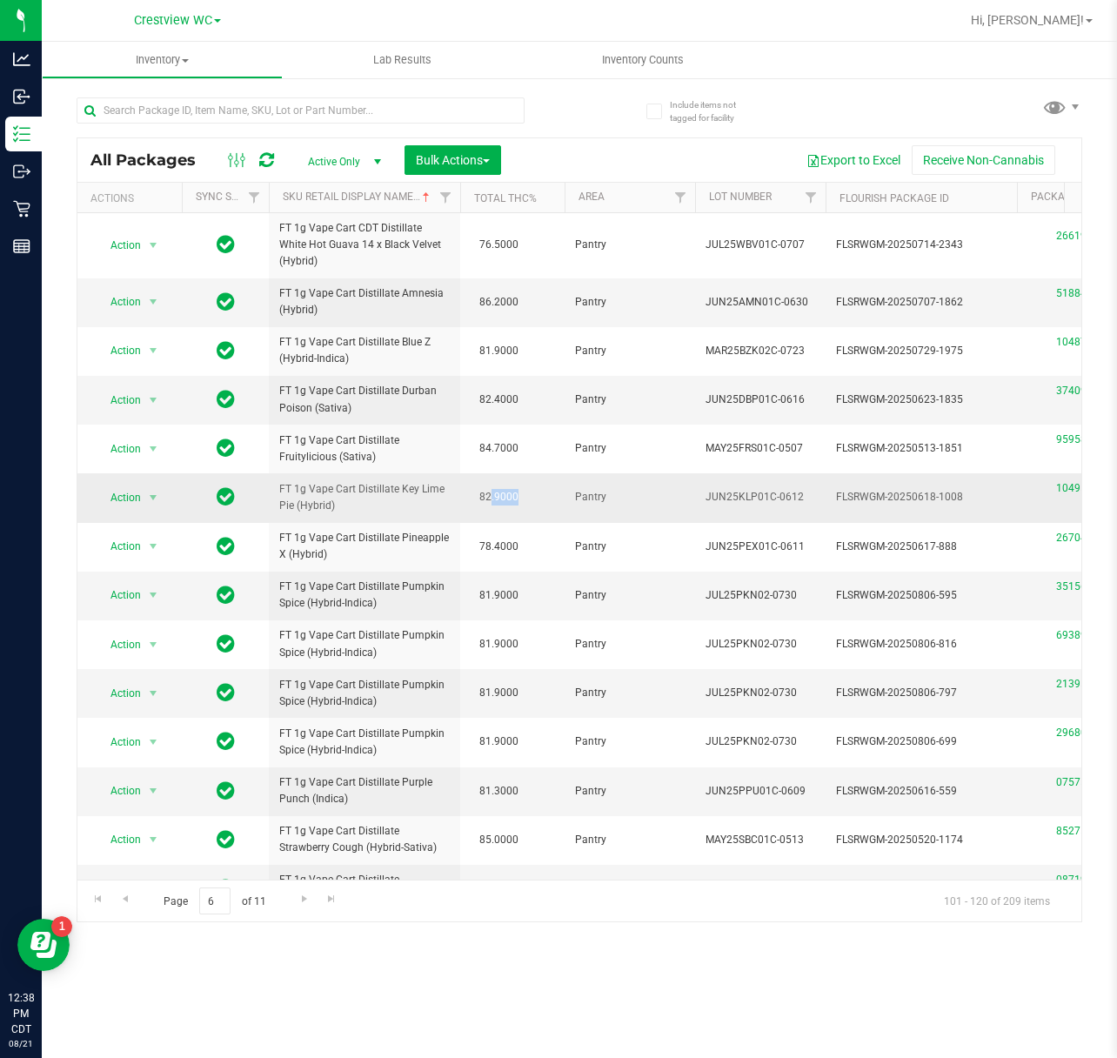
drag, startPoint x: 489, startPoint y: 498, endPoint x: 541, endPoint y: 505, distance: 52.6
click at [541, 505] on td "82.9000" at bounding box center [512, 497] width 104 height 49
click at [539, 506] on td "82.9000" at bounding box center [512, 497] width 104 height 49
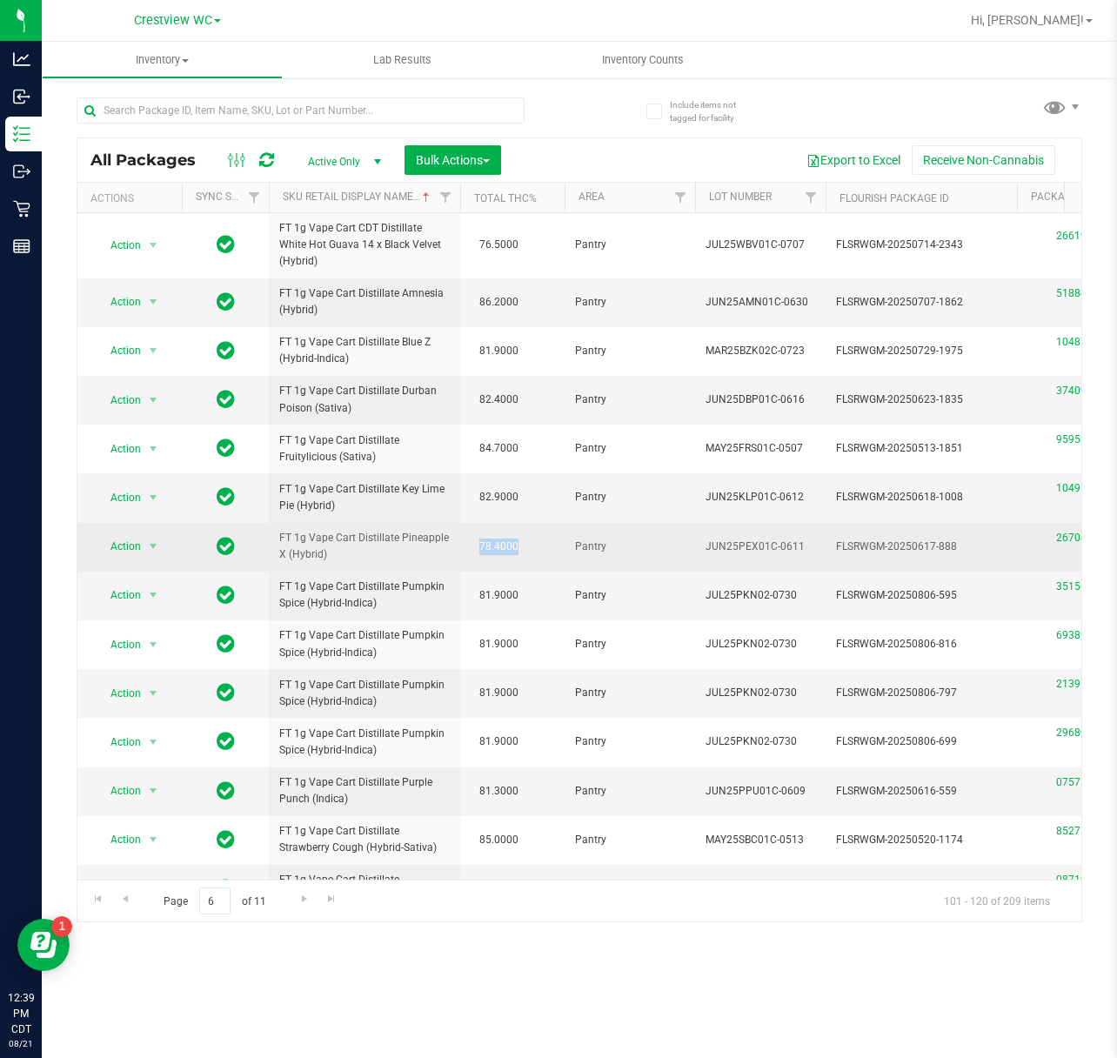
drag, startPoint x: 478, startPoint y: 553, endPoint x: 525, endPoint y: 540, distance: 48.8
click at [525, 540] on span "78.4000" at bounding box center [499, 546] width 57 height 25
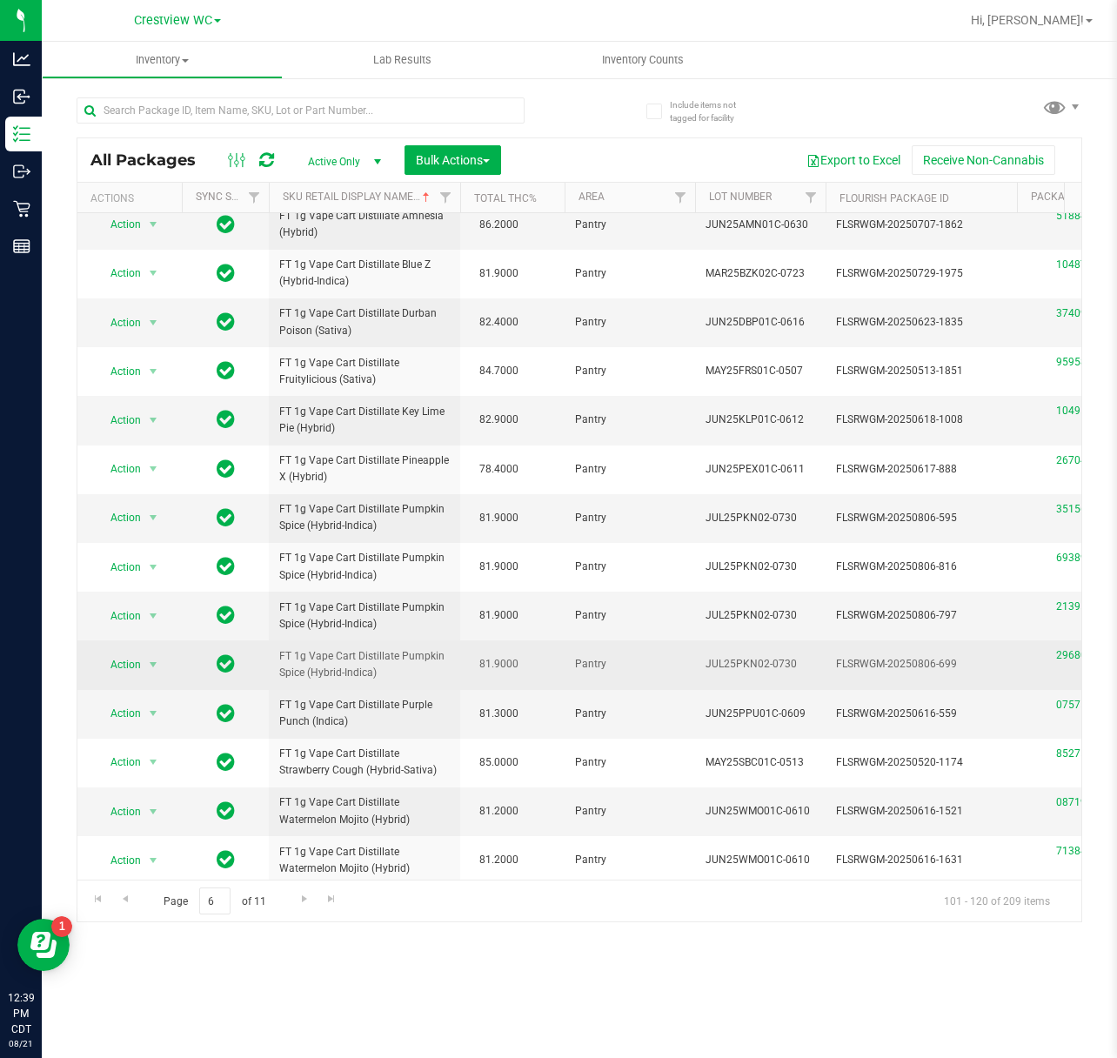
scroll to position [116, 0]
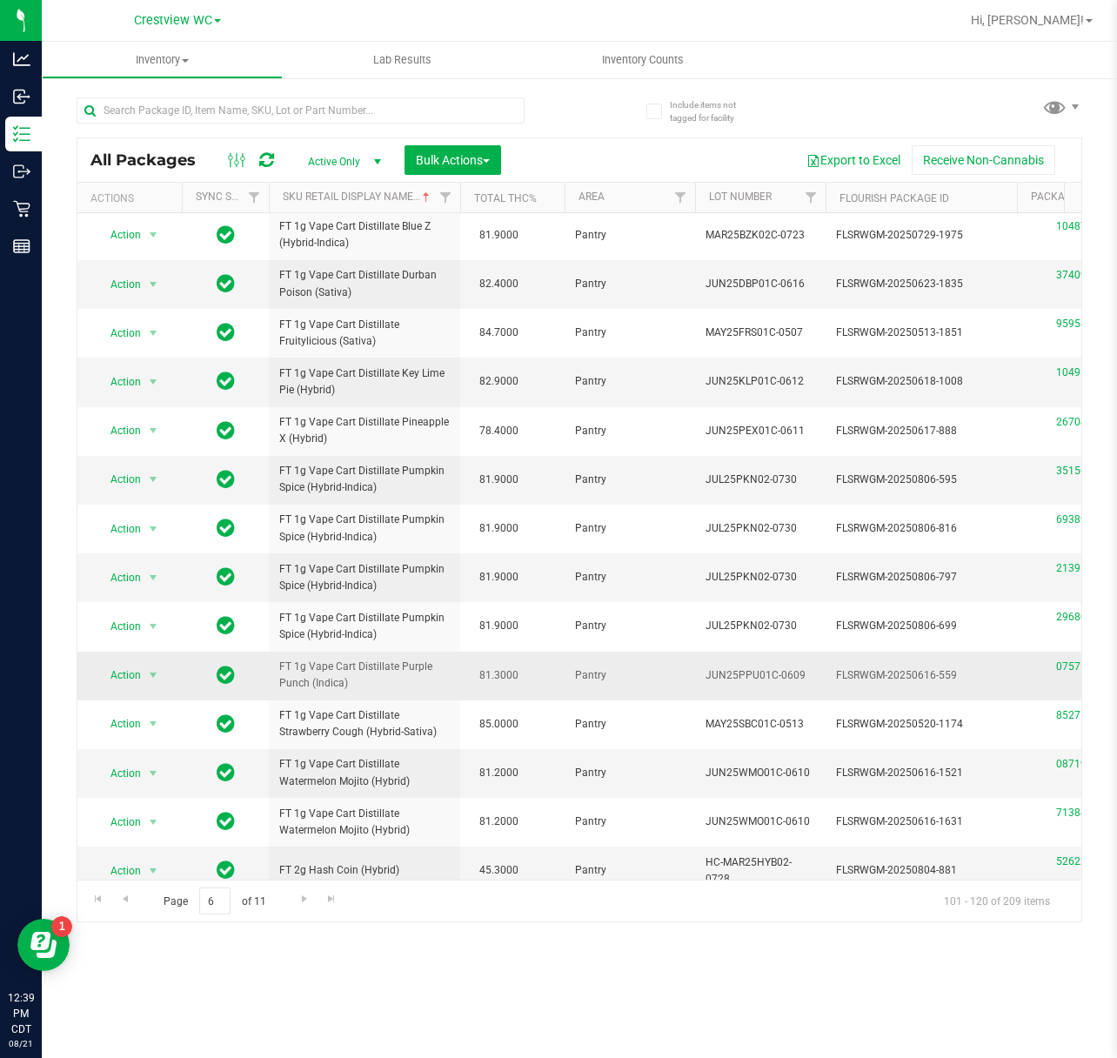
click at [472, 679] on span "81.3000" at bounding box center [499, 675] width 57 height 25
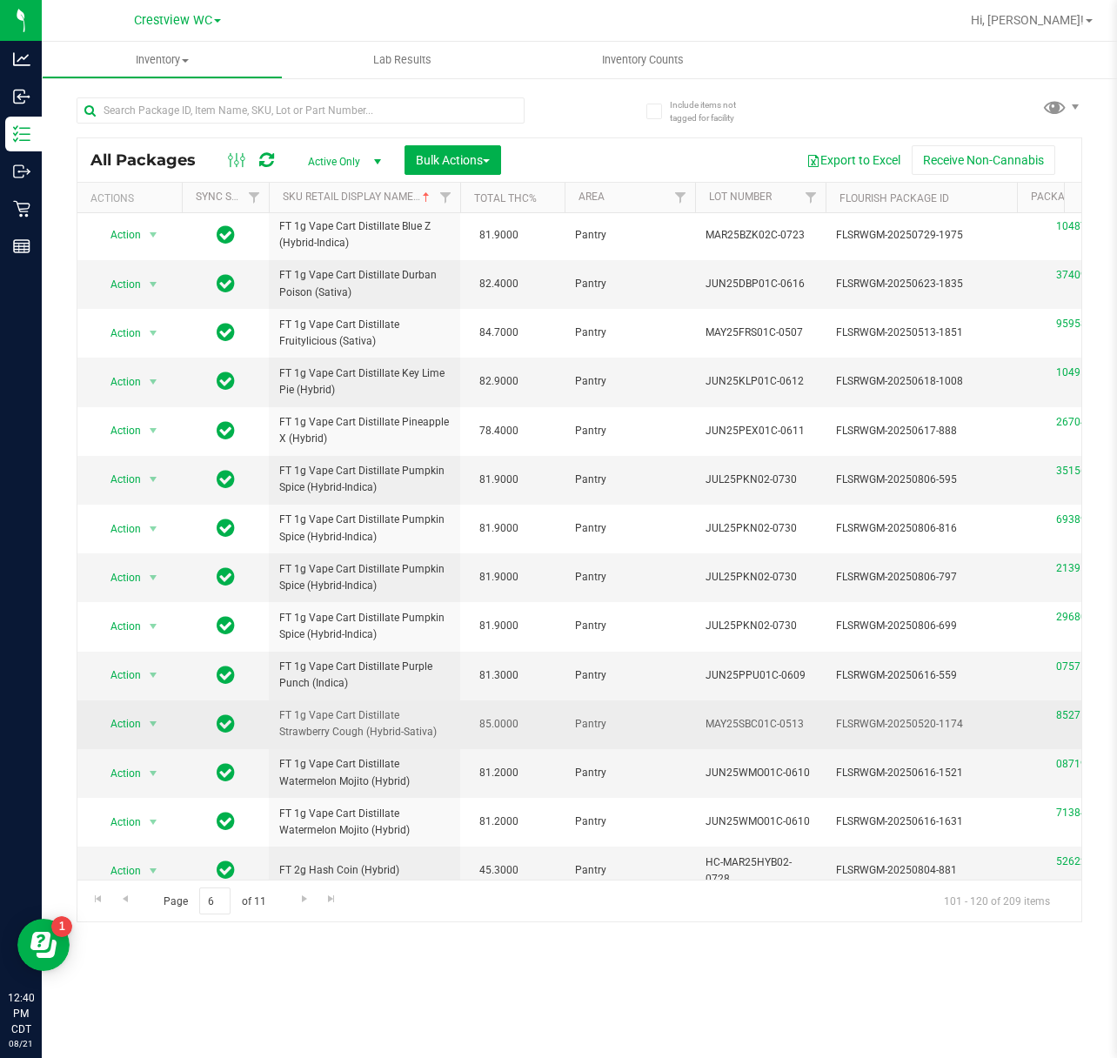
drag, startPoint x: 386, startPoint y: 734, endPoint x: 242, endPoint y: 721, distance: 145.0
copy tr "FT 1g Vape Cart Distillate Strawberry Cough (Hybrid-Sativa)"
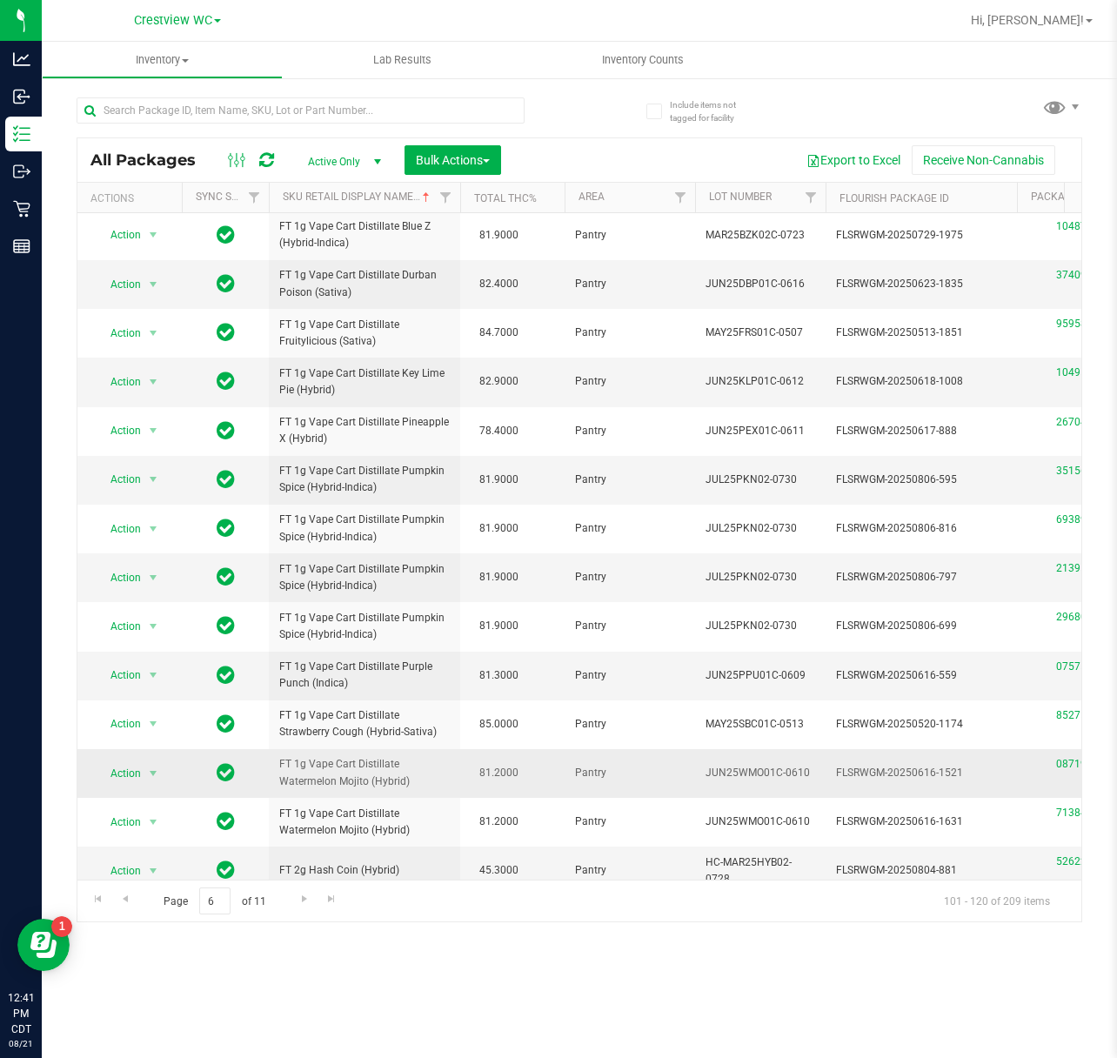
click at [492, 777] on span "81.2000" at bounding box center [499, 772] width 57 height 25
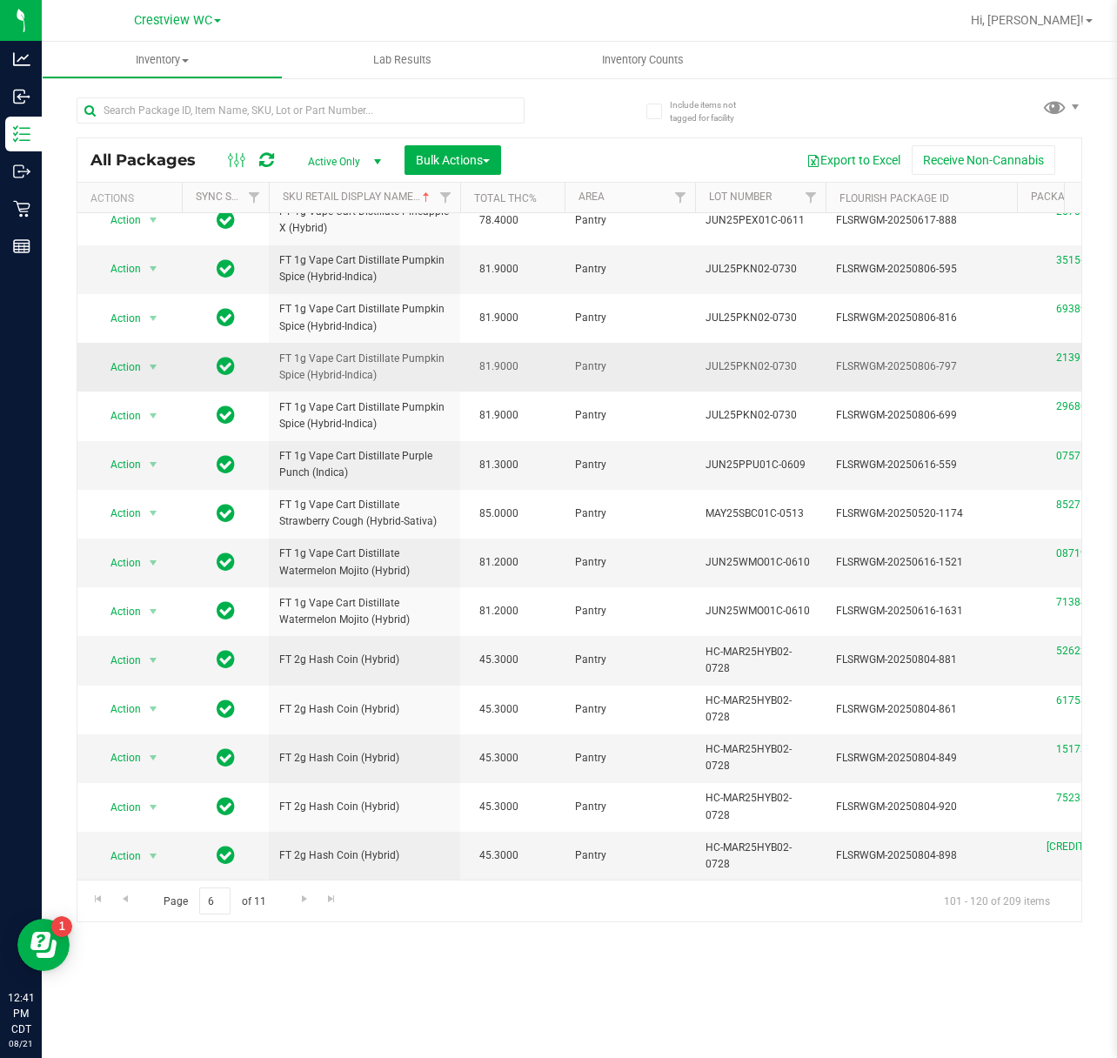
scroll to position [349, 0]
click at [310, 895] on span "Go to the next page" at bounding box center [305, 899] width 14 height 14
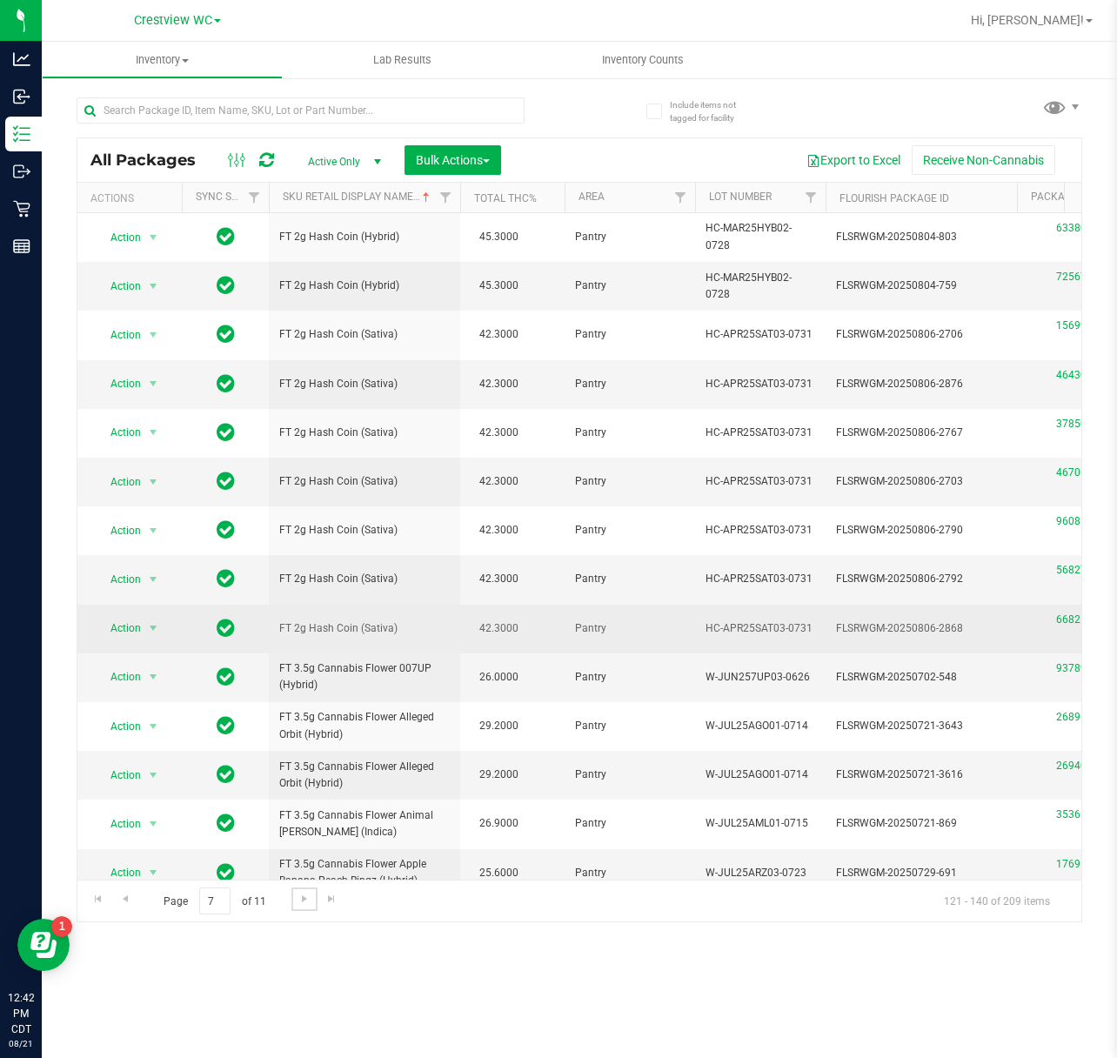
scroll to position [116, 0]
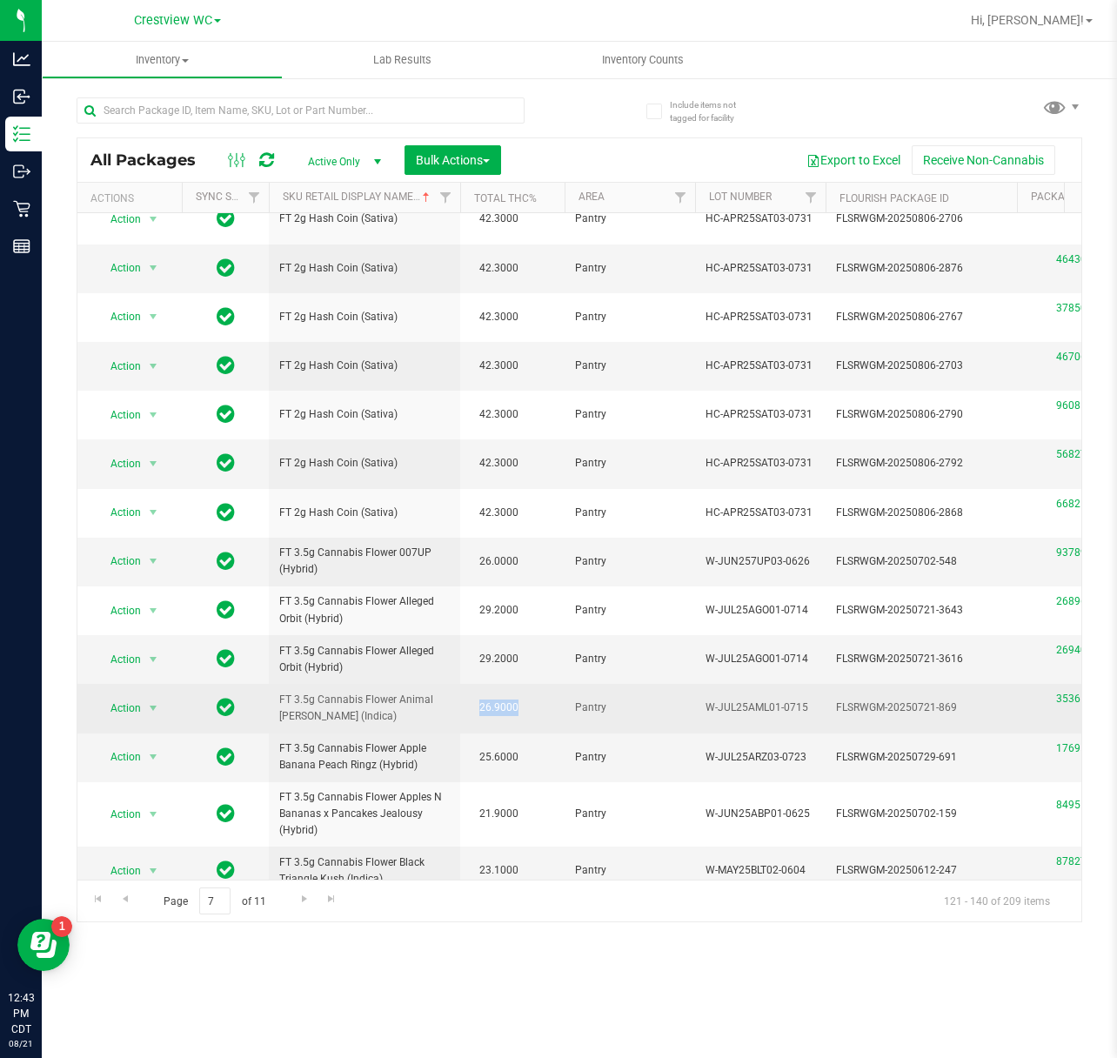
drag, startPoint x: 468, startPoint y: 714, endPoint x: 537, endPoint y: 714, distance: 68.7
click at [537, 714] on td "26.9000" at bounding box center [512, 708] width 104 height 49
click at [492, 719] on span "26.9000" at bounding box center [499, 707] width 57 height 25
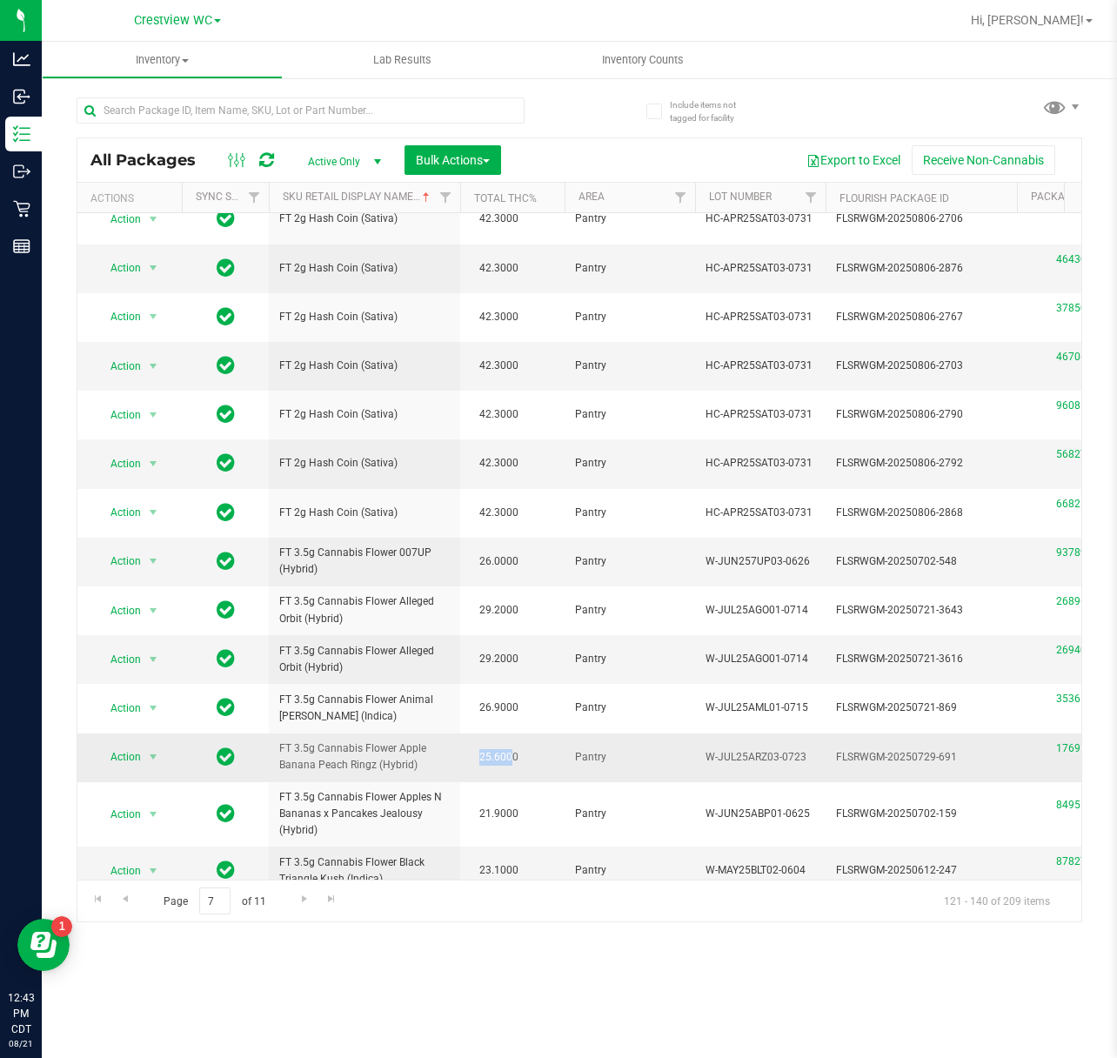
drag, startPoint x: 477, startPoint y: 759, endPoint x: 516, endPoint y: 760, distance: 39.2
click at [516, 760] on span "25.6000" at bounding box center [499, 757] width 57 height 25
click at [541, 763] on td "25.6000" at bounding box center [512, 757] width 104 height 49
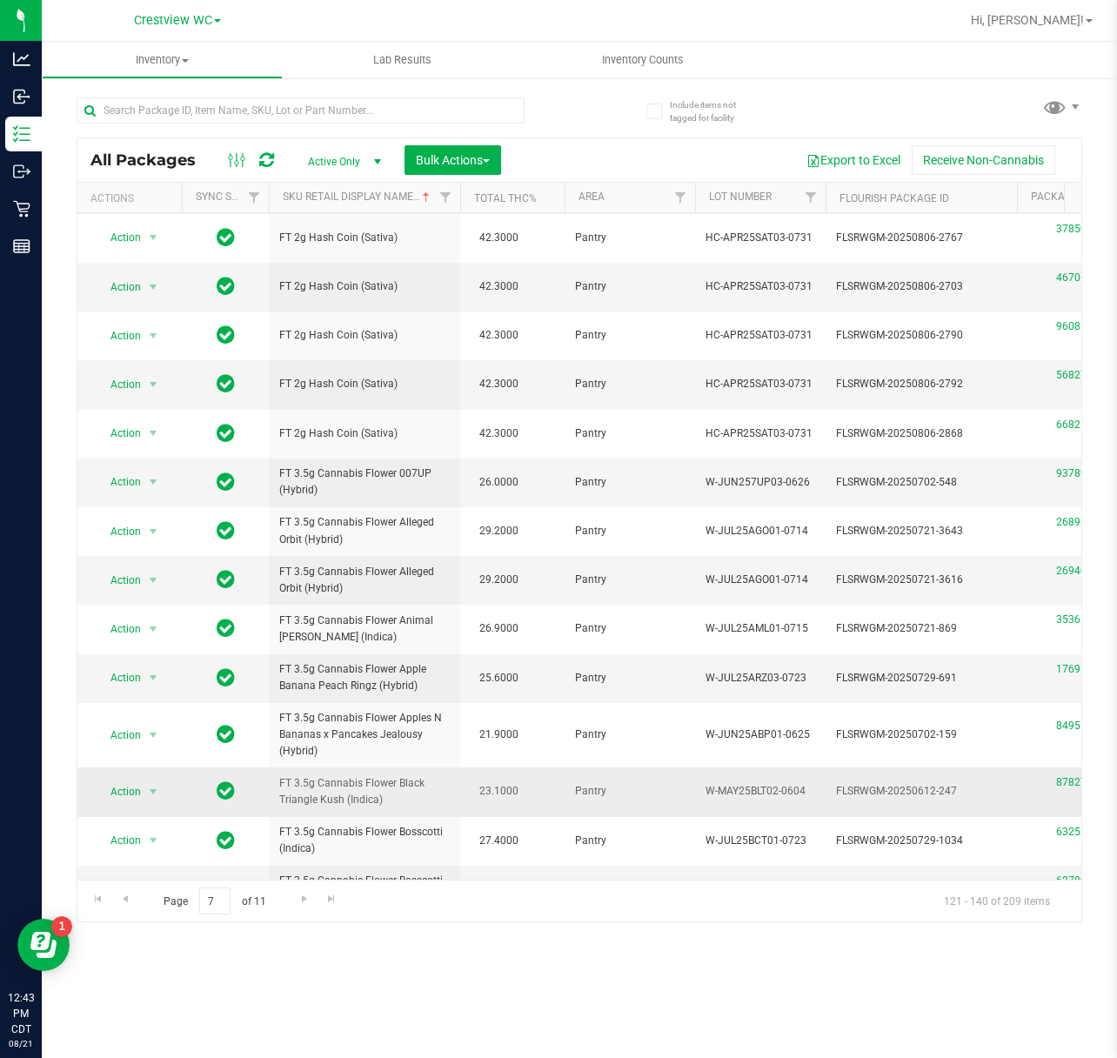
scroll to position [348, 0]
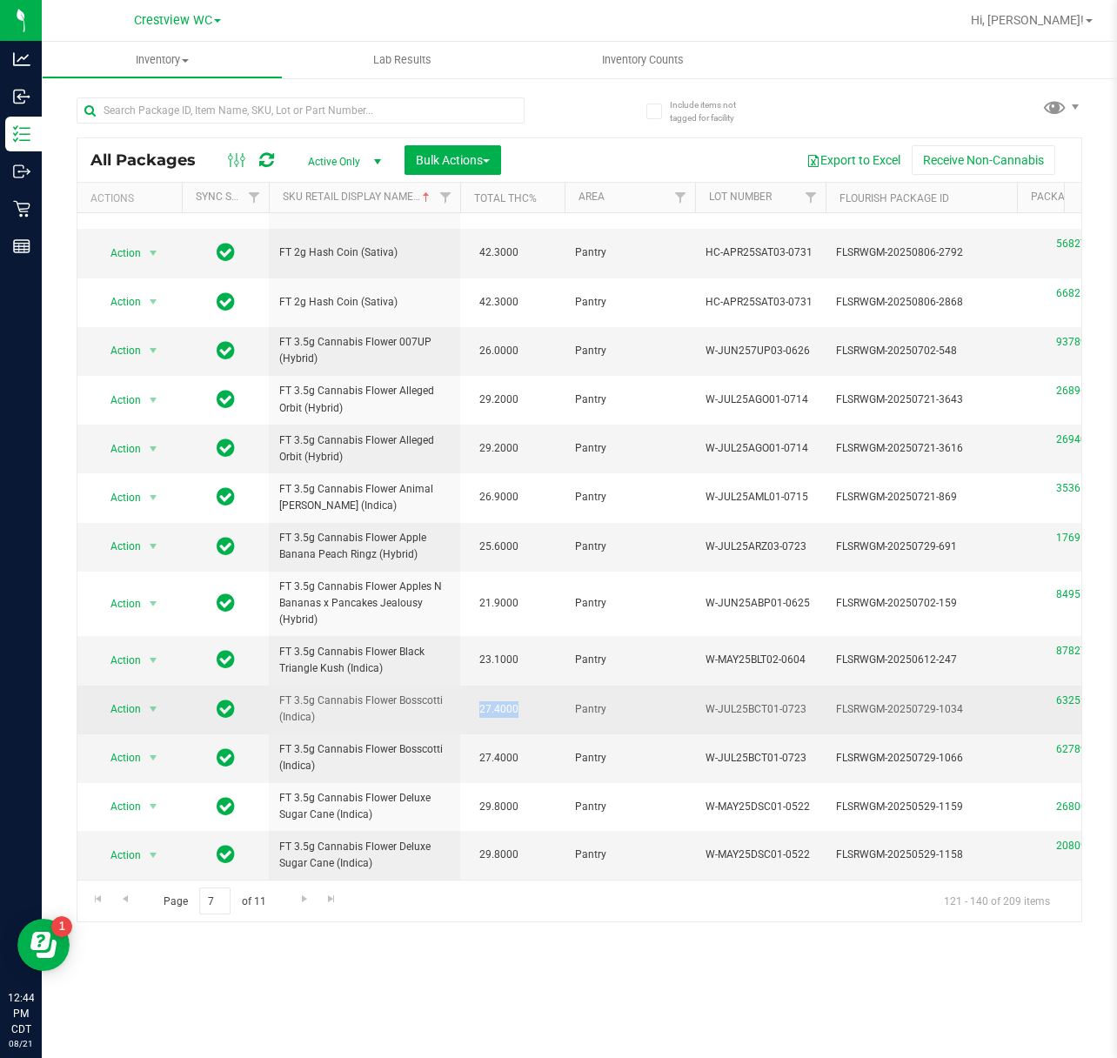
drag, startPoint x: 488, startPoint y: 683, endPoint x: 557, endPoint y: 690, distance: 69.1
click at [557, 690] on td "27.4000" at bounding box center [512, 710] width 104 height 49
click at [550, 690] on td "27.4000" at bounding box center [512, 710] width 104 height 49
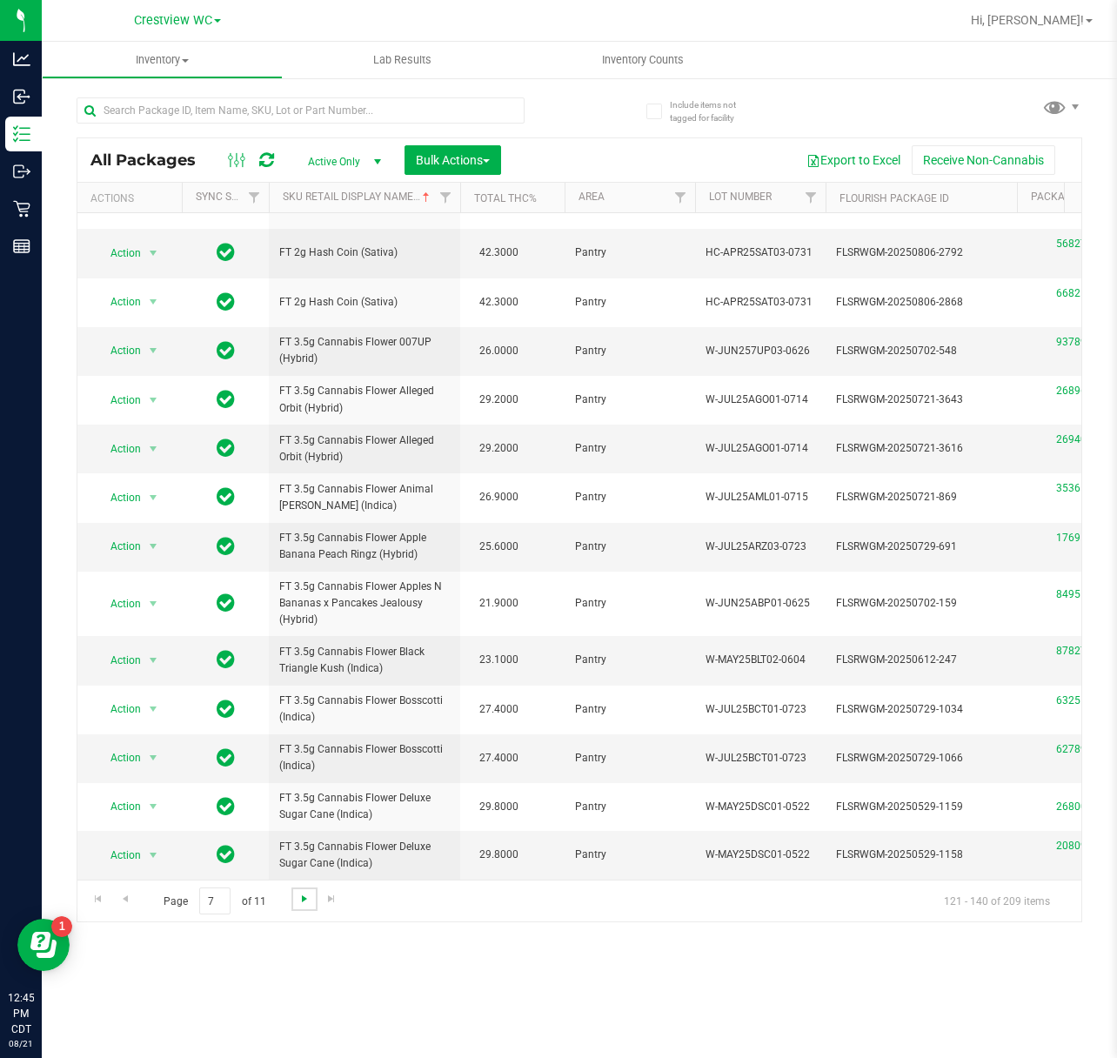
click at [304, 903] on span "Go to the next page" at bounding box center [305, 899] width 14 height 14
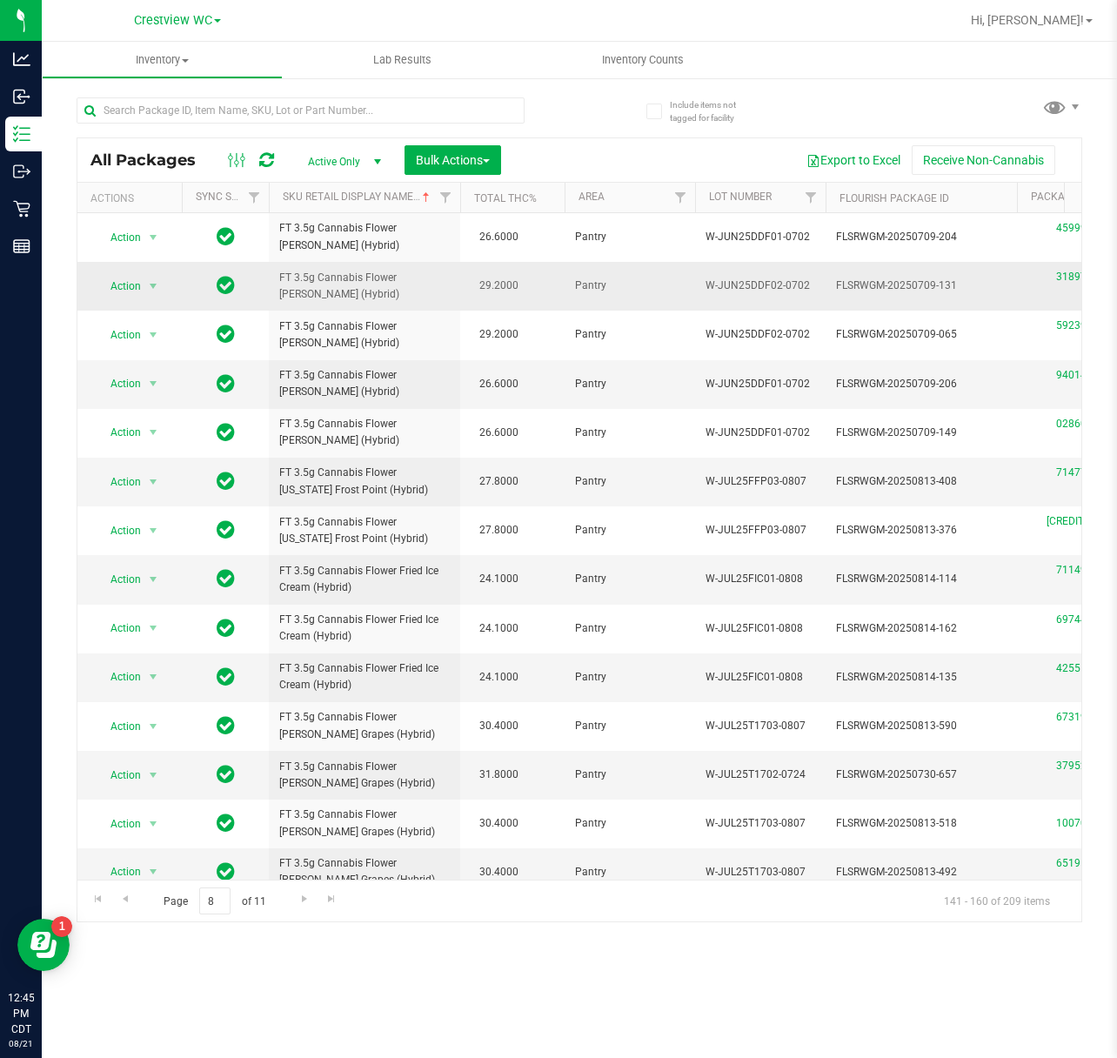
drag, startPoint x: 365, startPoint y: 298, endPoint x: 278, endPoint y: 277, distance: 89.5
click at [278, 277] on td "FT 3.5g Cannabis Flower [PERSON_NAME] (Hybrid)" at bounding box center [364, 286] width 191 height 49
copy span "FT 3.5g Cannabis Flower [PERSON_NAME] (Hybrid)"
drag, startPoint x: 364, startPoint y: 595, endPoint x: 269, endPoint y: 564, distance: 99.9
click at [269, 564] on td "FT 3.5g Cannabis Flower Fried Ice Cream (Hybrid)" at bounding box center [364, 579] width 191 height 49
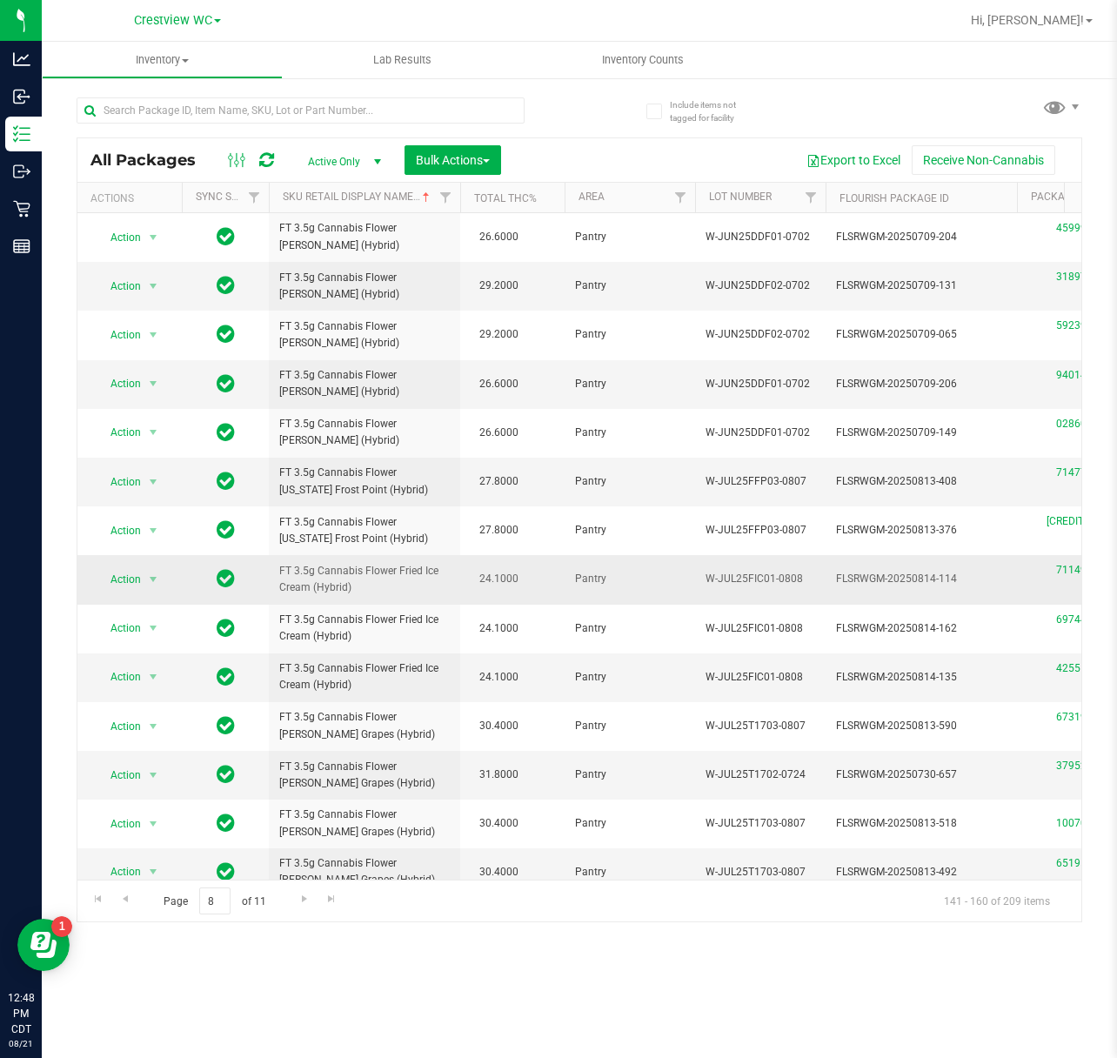
copy span "FT 3.5g Cannabis Flower Fried Ice Cream (Hybrid)"
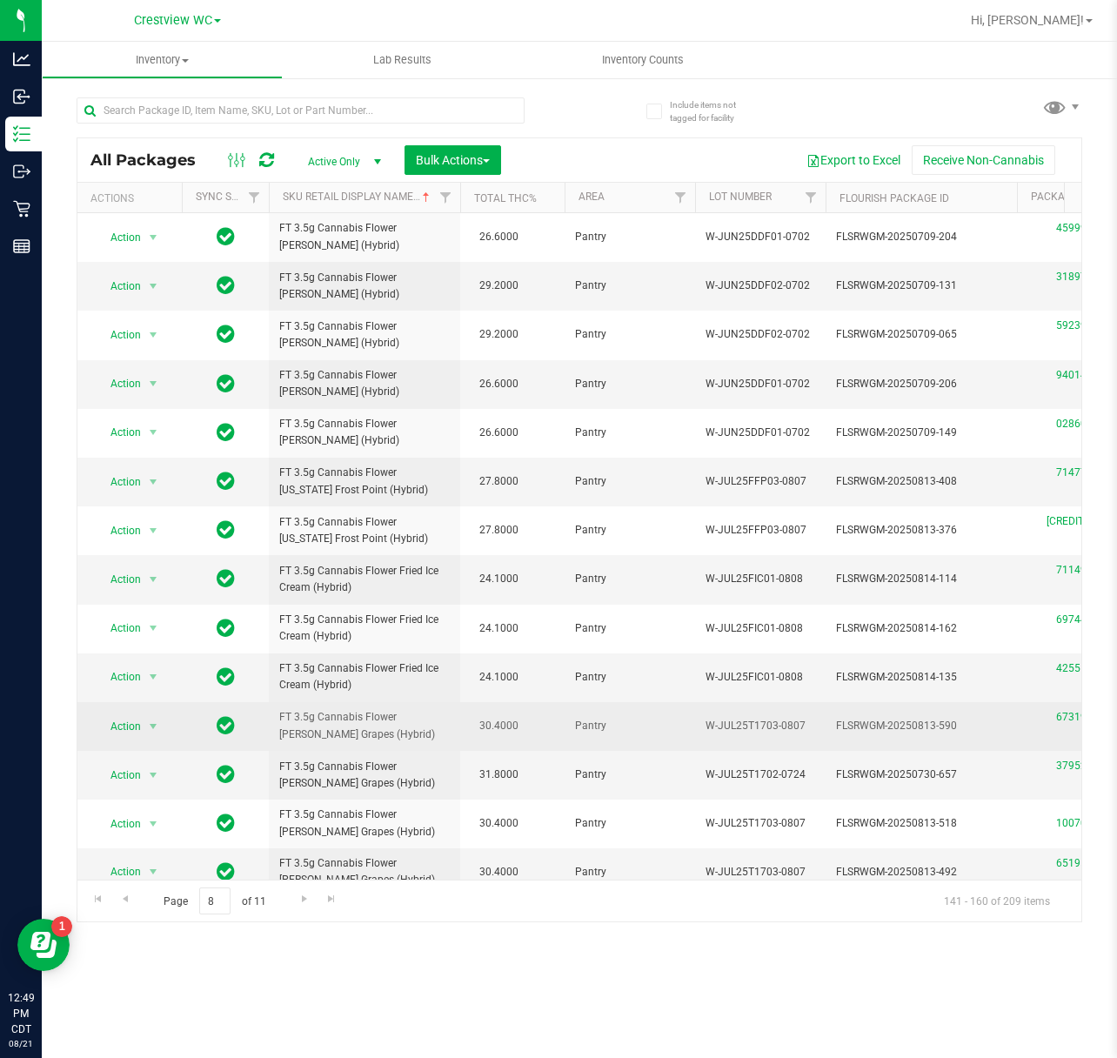
click at [426, 715] on span "FT 3.5g Cannabis Flower Gaspar's Grapes (Hybrid)" at bounding box center [364, 725] width 171 height 33
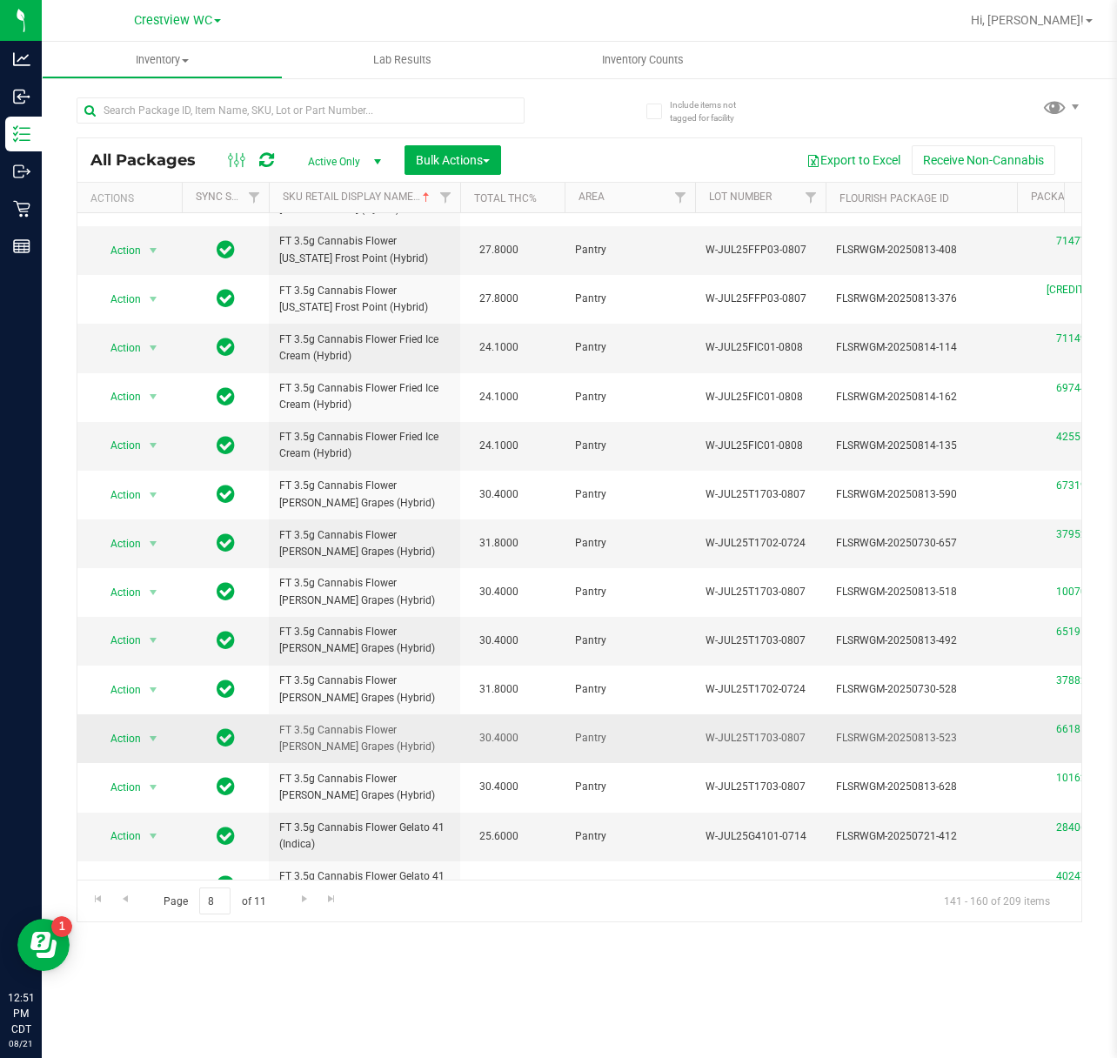
scroll to position [332, 0]
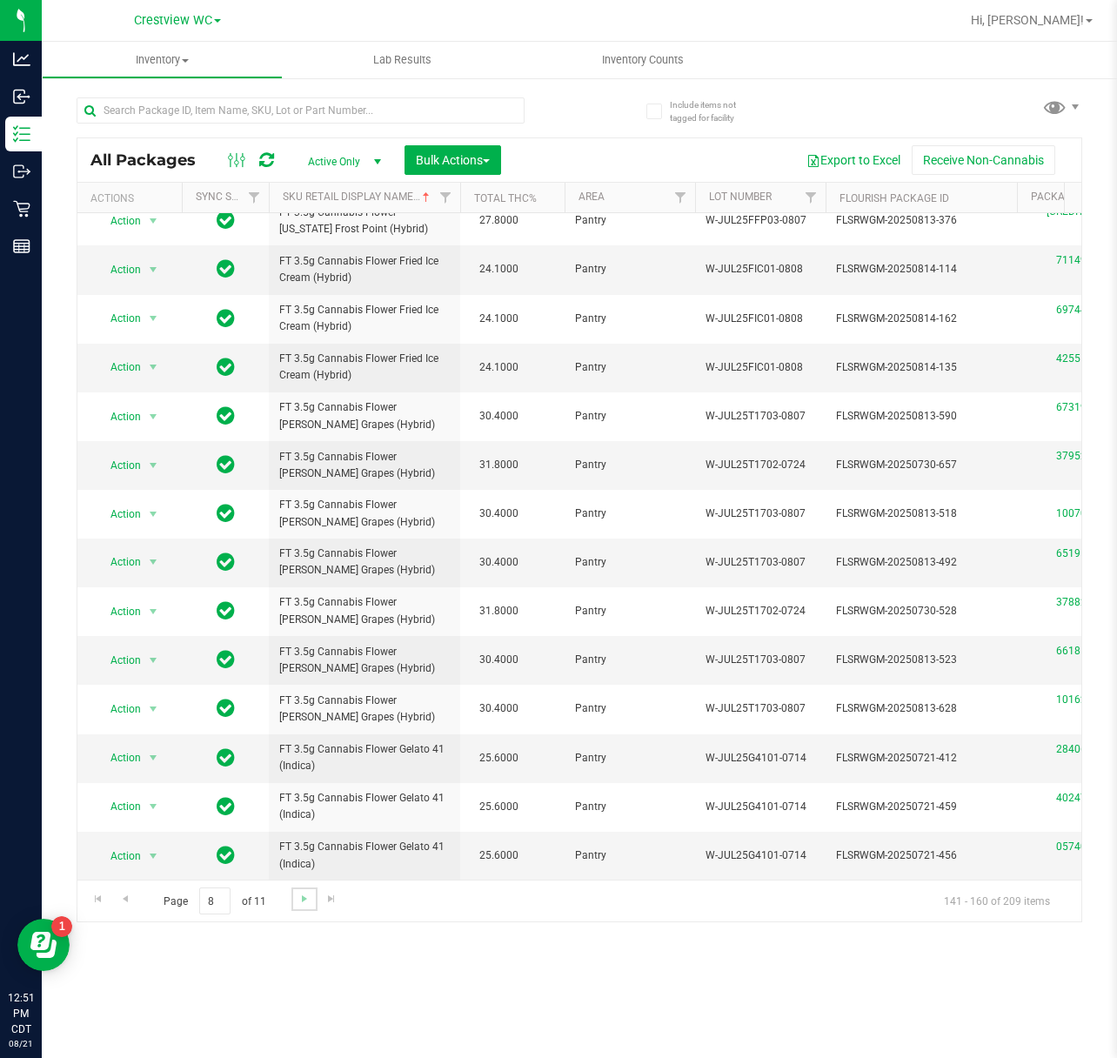
click at [292, 900] on link "Go to the next page" at bounding box center [303, 898] width 25 height 23
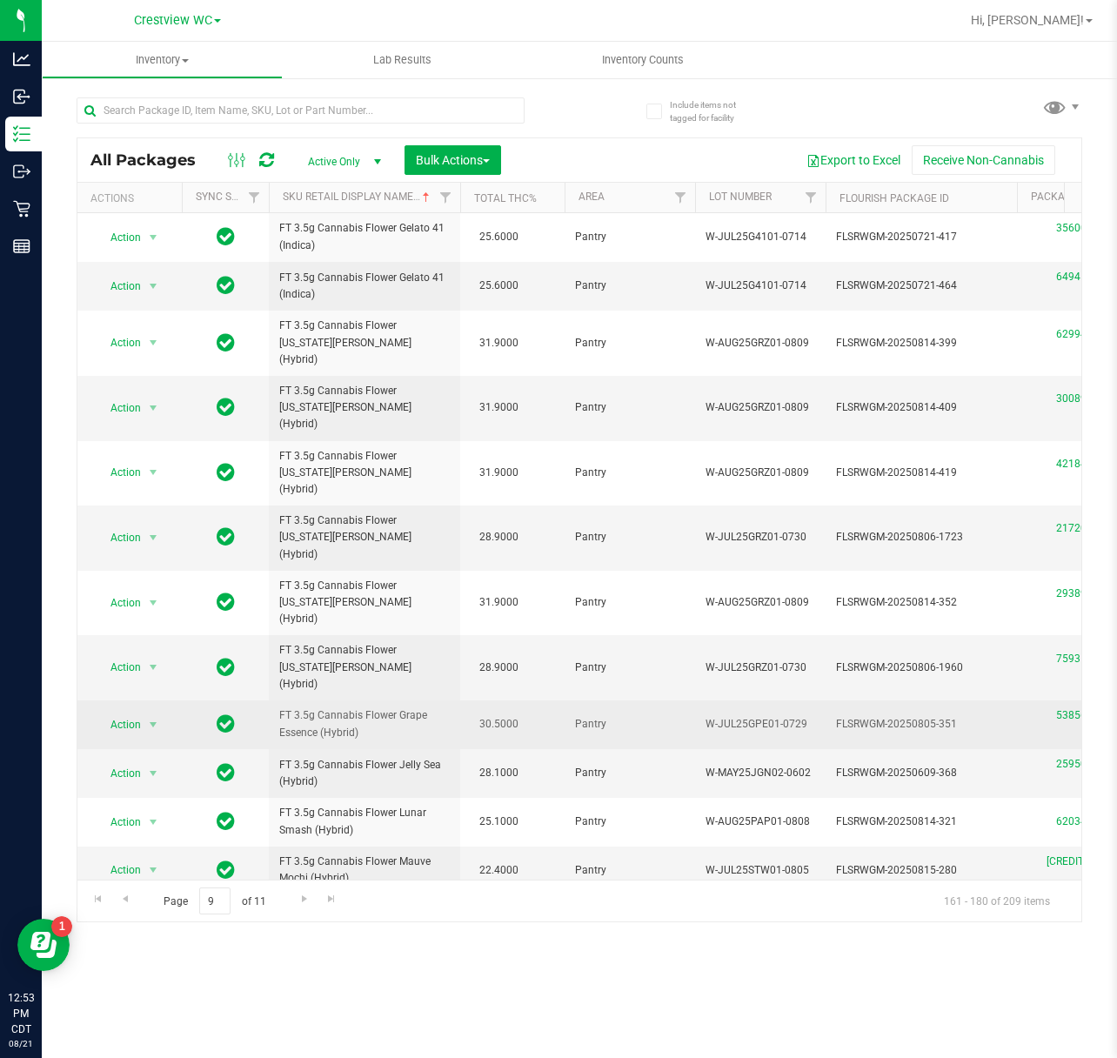
drag, startPoint x: 519, startPoint y: 634, endPoint x: 454, endPoint y: 638, distance: 65.3
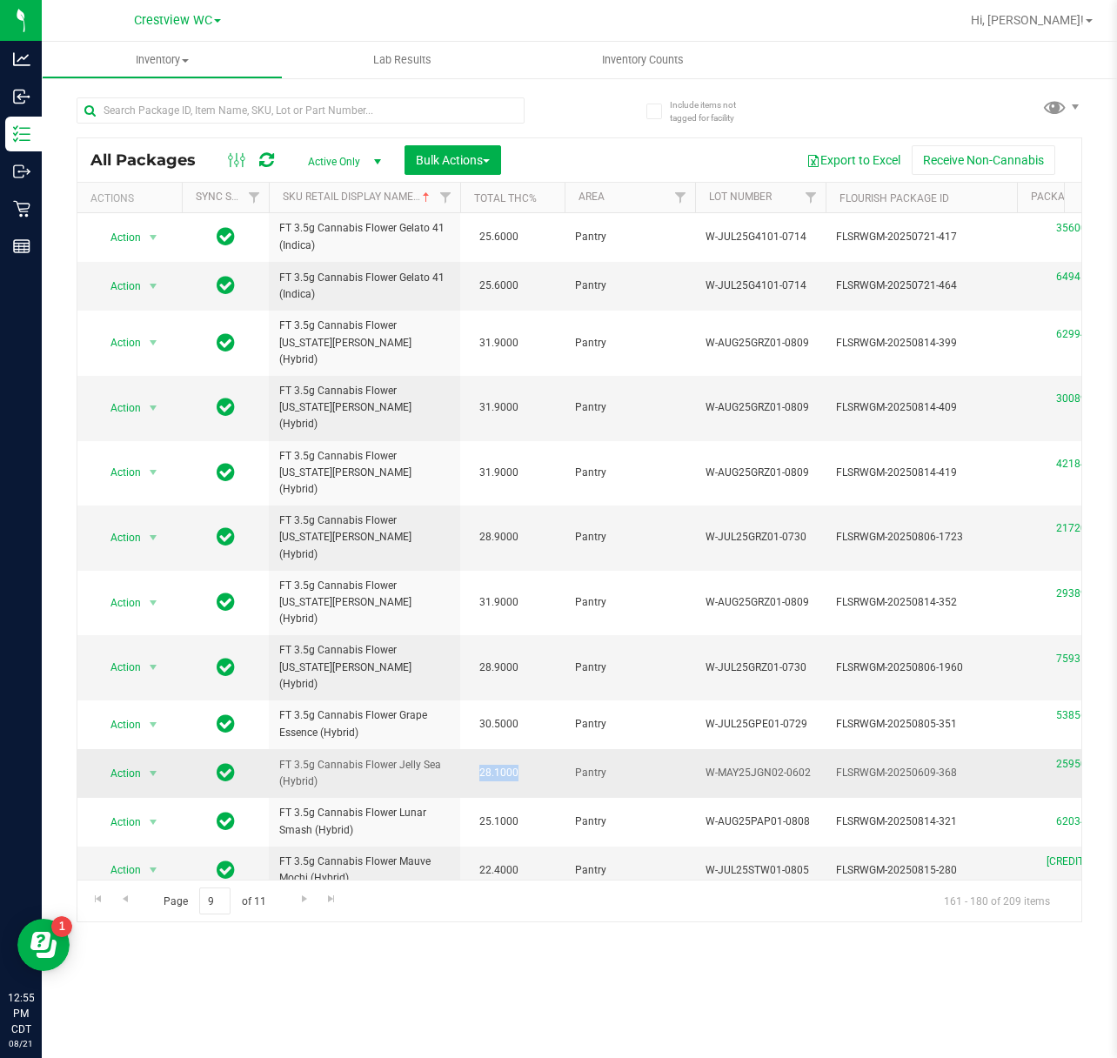
drag, startPoint x: 531, startPoint y: 682, endPoint x: 480, endPoint y: 680, distance: 50.5
click at [480, 749] on td "28.1000" at bounding box center [512, 773] width 104 height 49
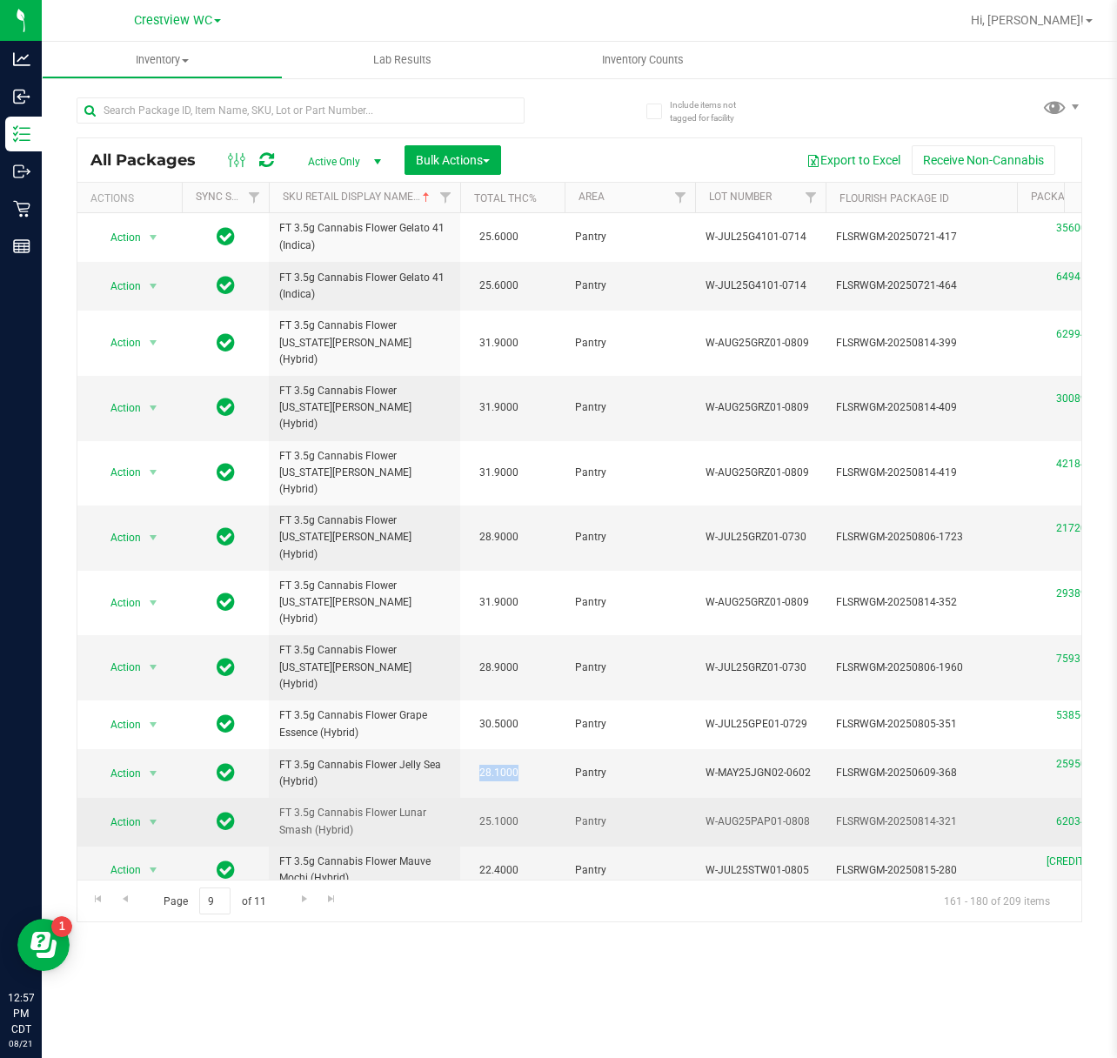
drag, startPoint x: 371, startPoint y: 749, endPoint x: 338, endPoint y: 743, distance: 33.6
click at [338, 798] on td "FT 3.5g Cannabis Flower Lunar Smash (Hybrid)" at bounding box center [364, 822] width 191 height 48
click at [367, 805] on span "FT 3.5g Cannabis Flower Lunar Smash (Hybrid)" at bounding box center [364, 821] width 171 height 33
drag, startPoint x: 348, startPoint y: 739, endPoint x: 251, endPoint y: 719, distance: 99.5
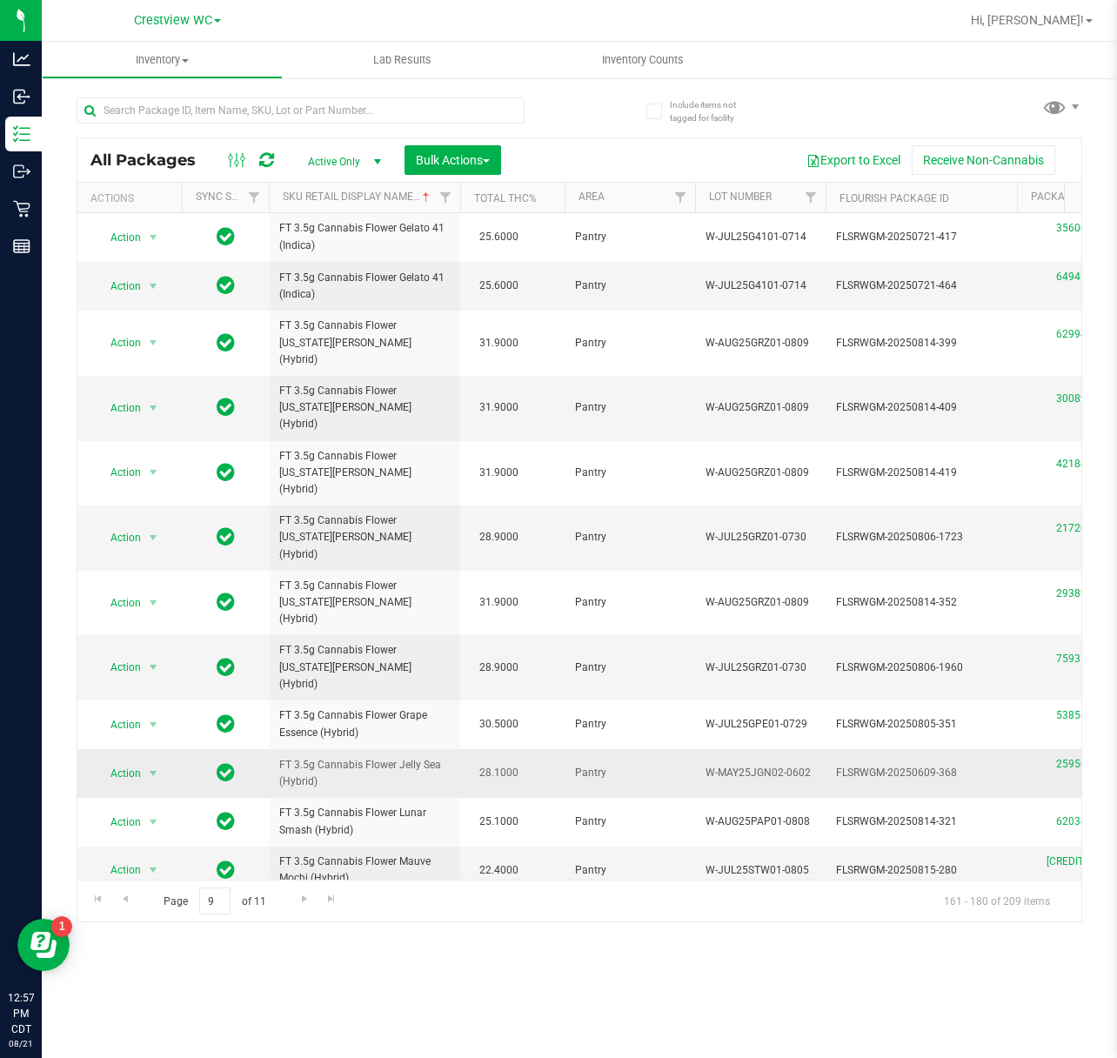
copy tr "FT 3.5g Cannabis Flower Lunar Smash (Hybrid)"
click at [338, 853] on span "FT 3.5g Cannabis Flower Mauve Mochi (Hybrid)" at bounding box center [364, 869] width 171 height 33
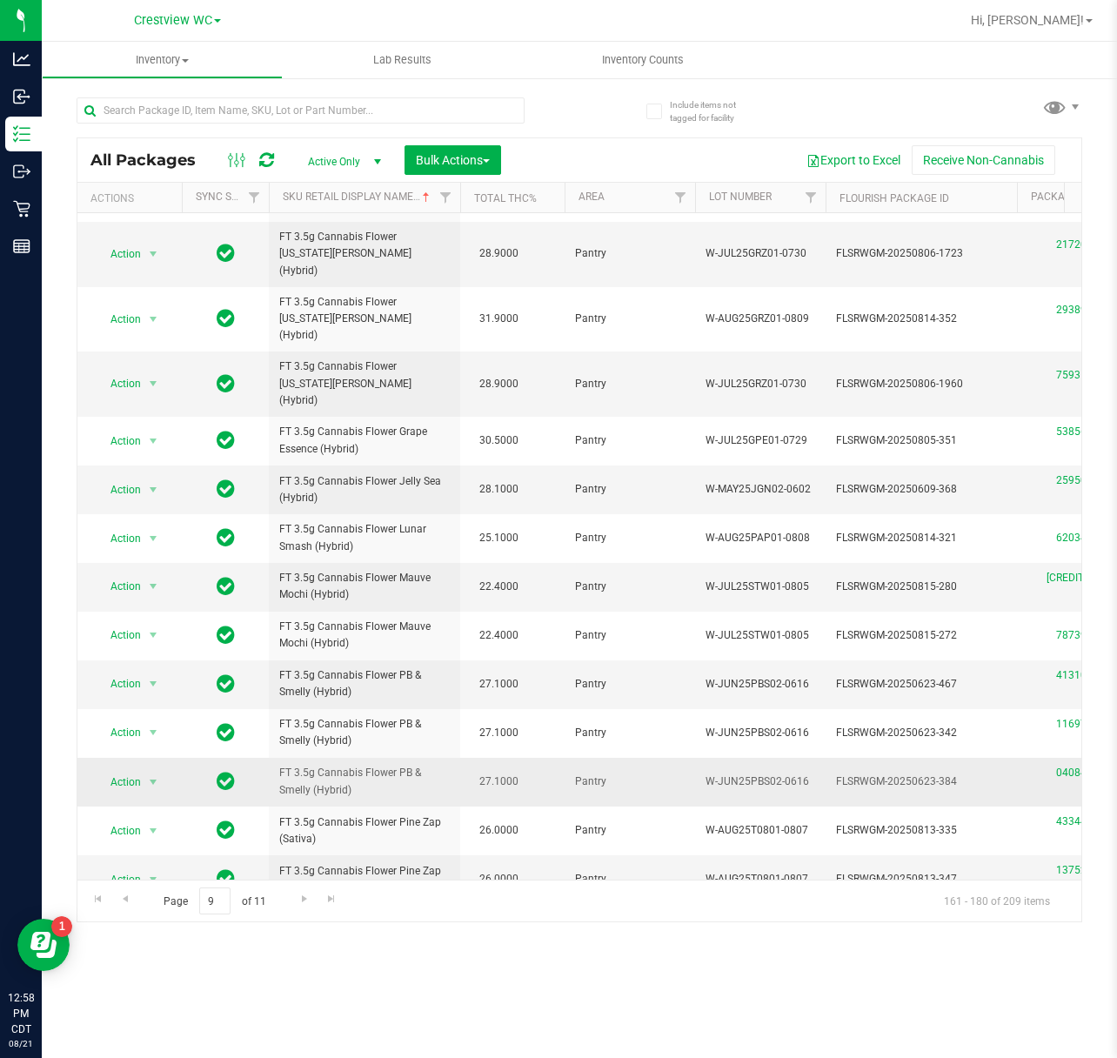
scroll to position [331, 0]
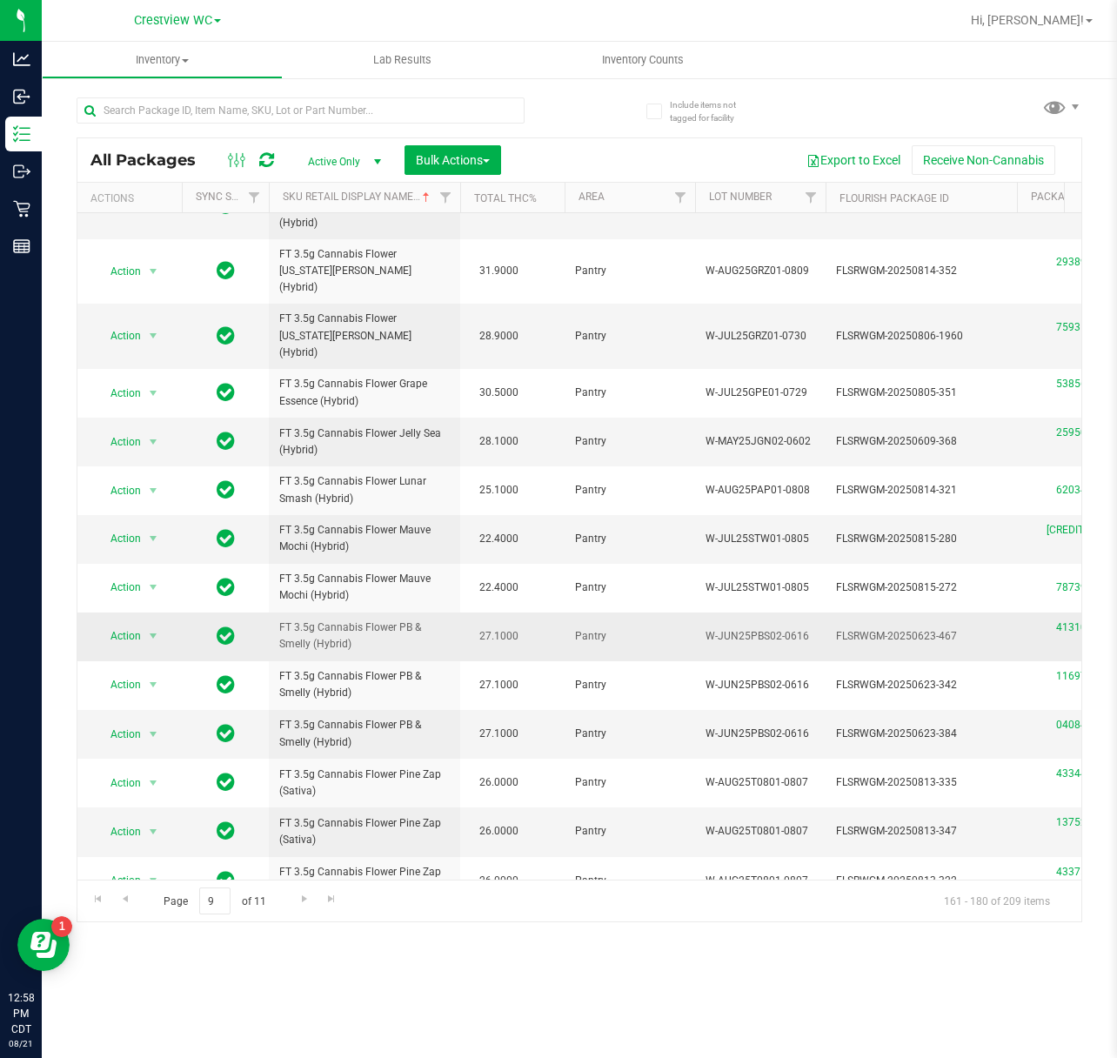
drag, startPoint x: 370, startPoint y: 555, endPoint x: 276, endPoint y: 539, distance: 95.3
click at [276, 612] on td "FT 3.5g Cannabis Flower PB & Smelly (Hybrid)" at bounding box center [364, 636] width 191 height 49
copy span "FT 3.5g Cannabis Flower PB & Smelly (Hybrid)"
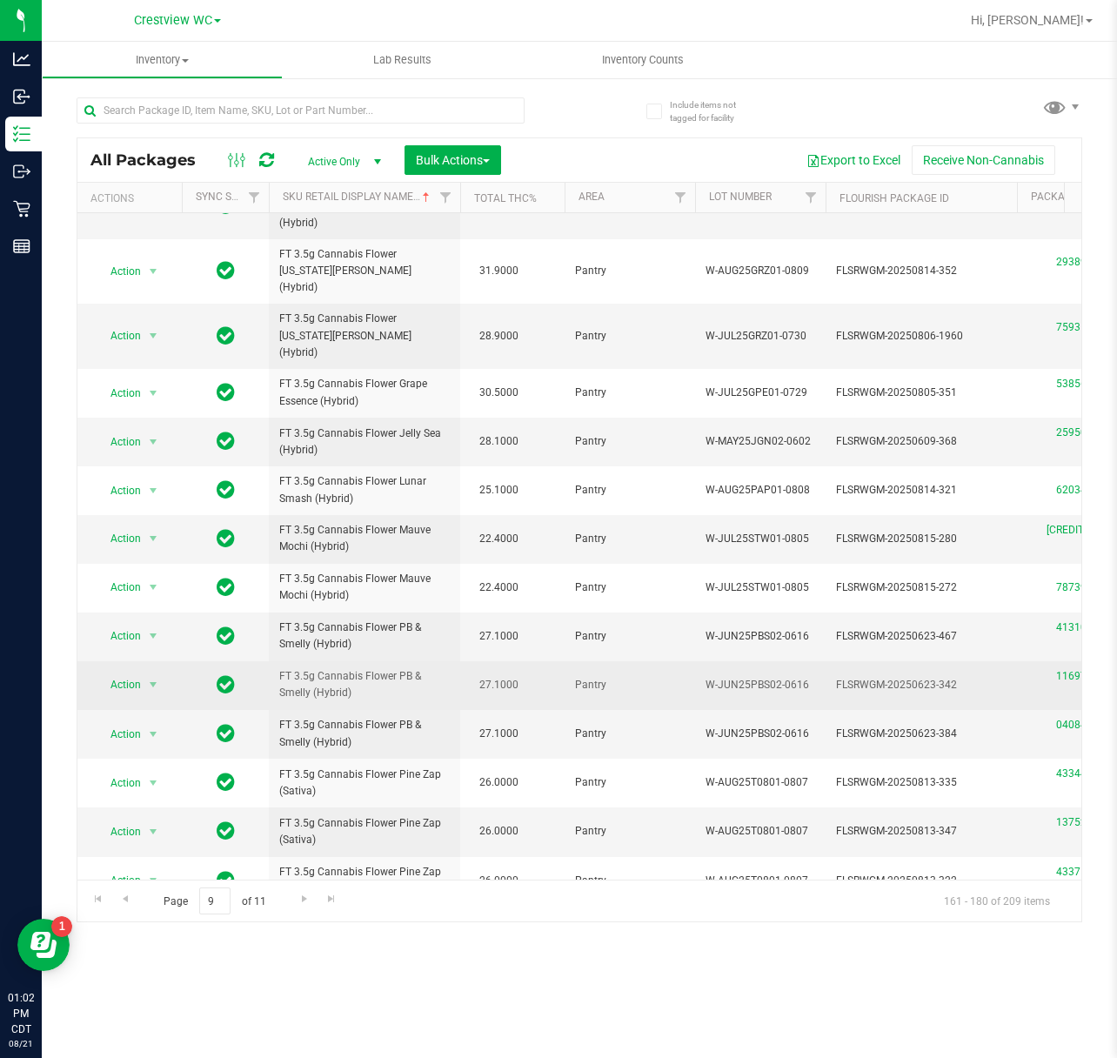
click at [532, 661] on td "27.1000" at bounding box center [512, 685] width 104 height 49
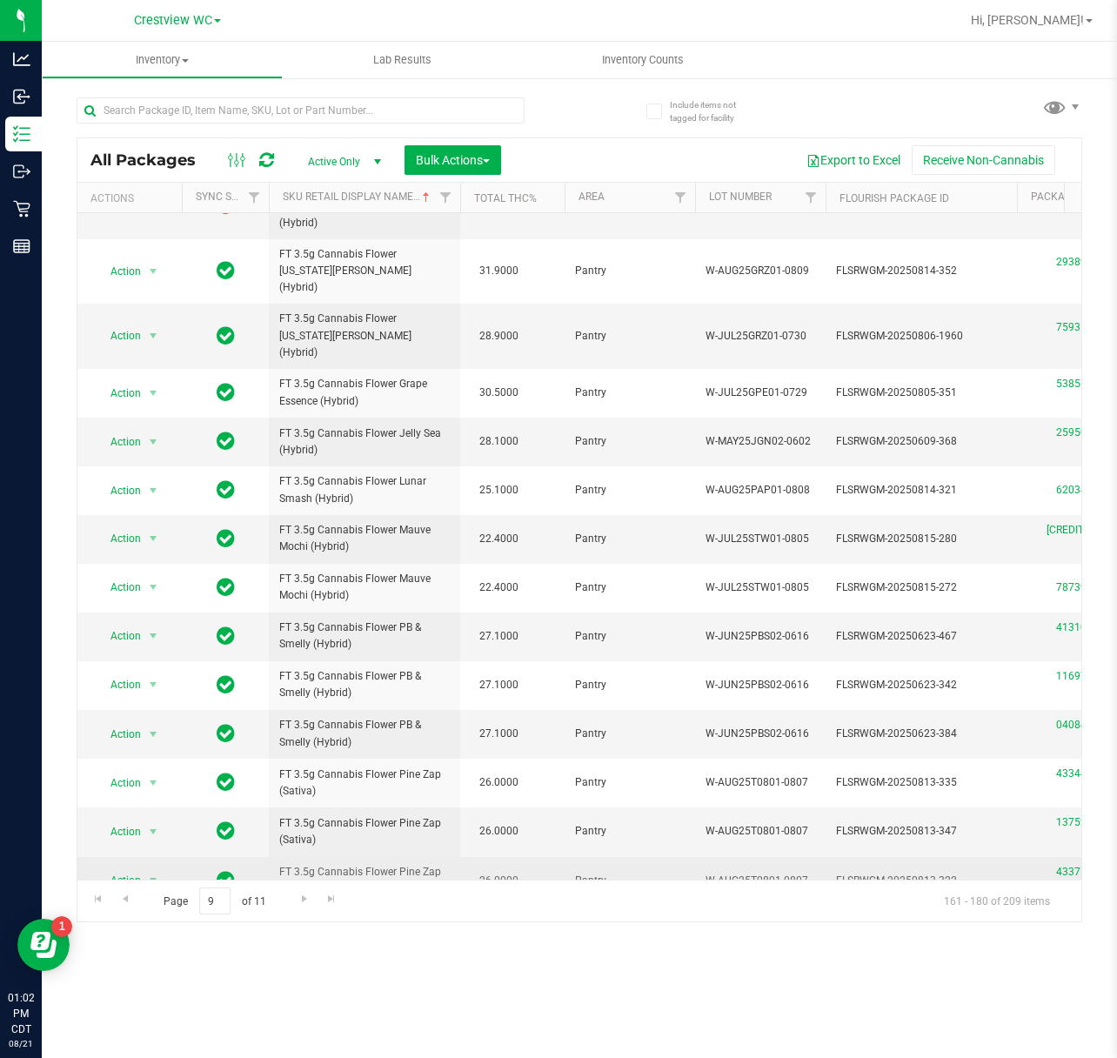
drag, startPoint x: 515, startPoint y: 780, endPoint x: 456, endPoint y: 792, distance: 60.2
drag, startPoint x: 453, startPoint y: 835, endPoint x: 547, endPoint y: 840, distance: 94.1
click at [540, 906] on td "28.0000" at bounding box center [512, 930] width 104 height 48
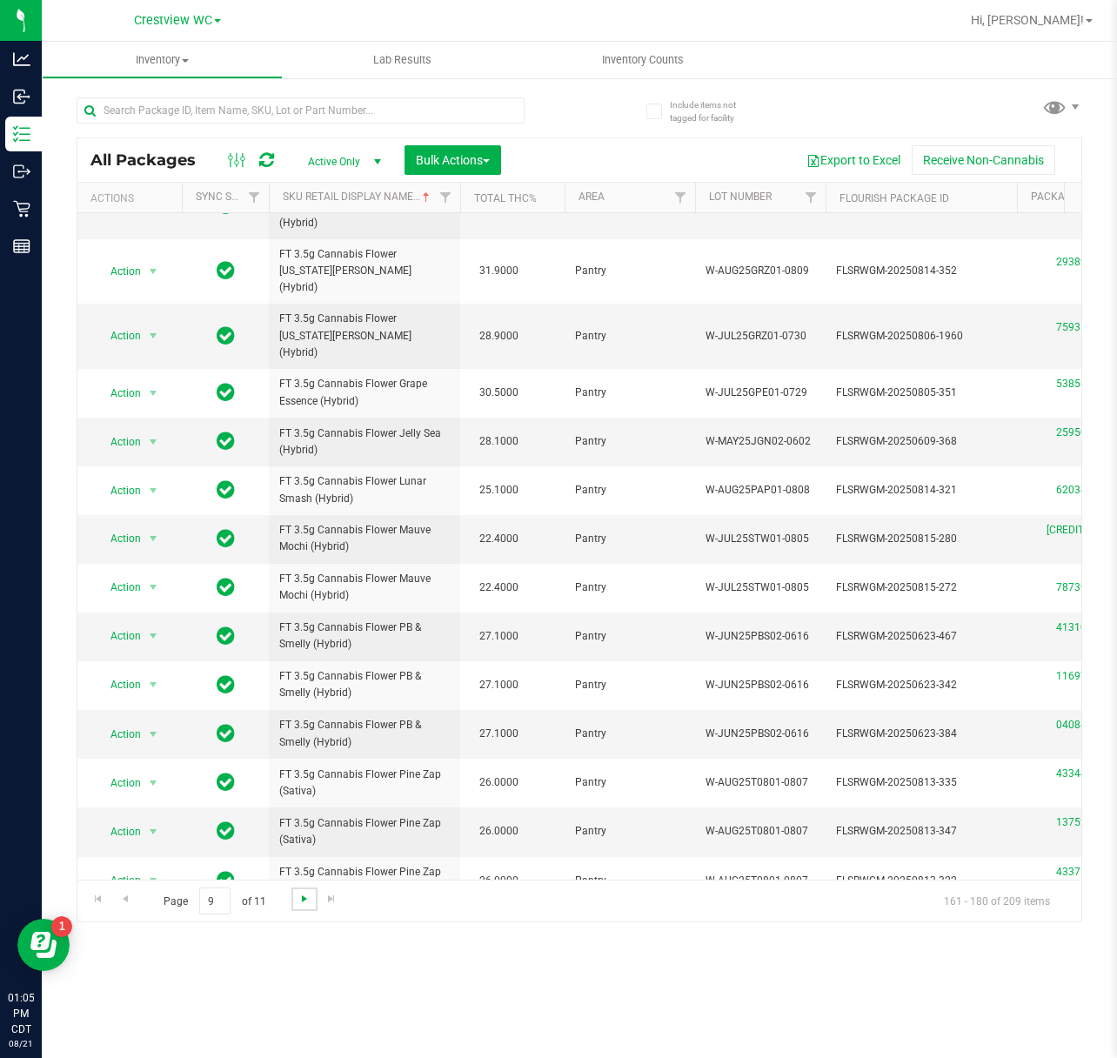
click at [304, 903] on span "Go to the next page" at bounding box center [305, 899] width 14 height 14
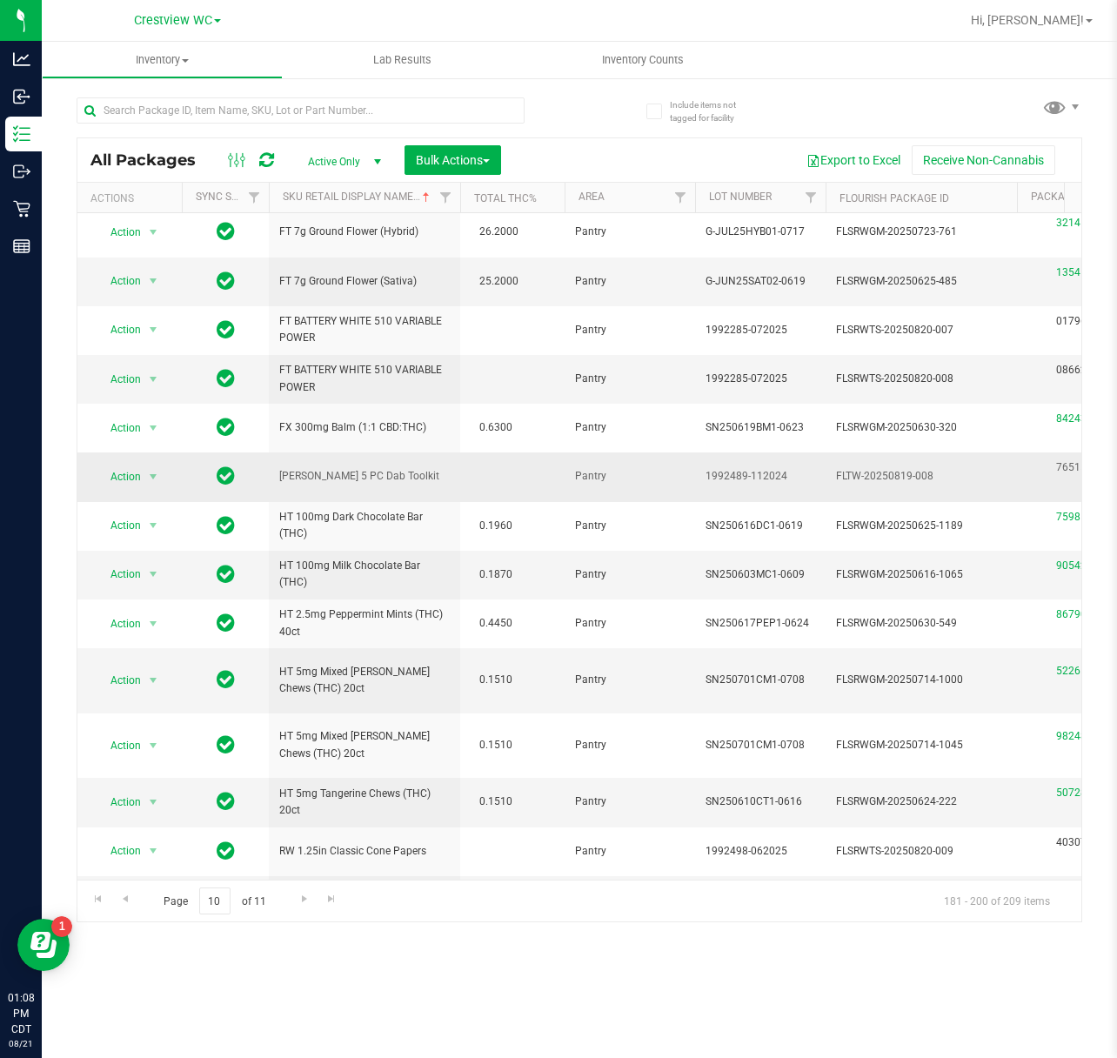
scroll to position [332, 0]
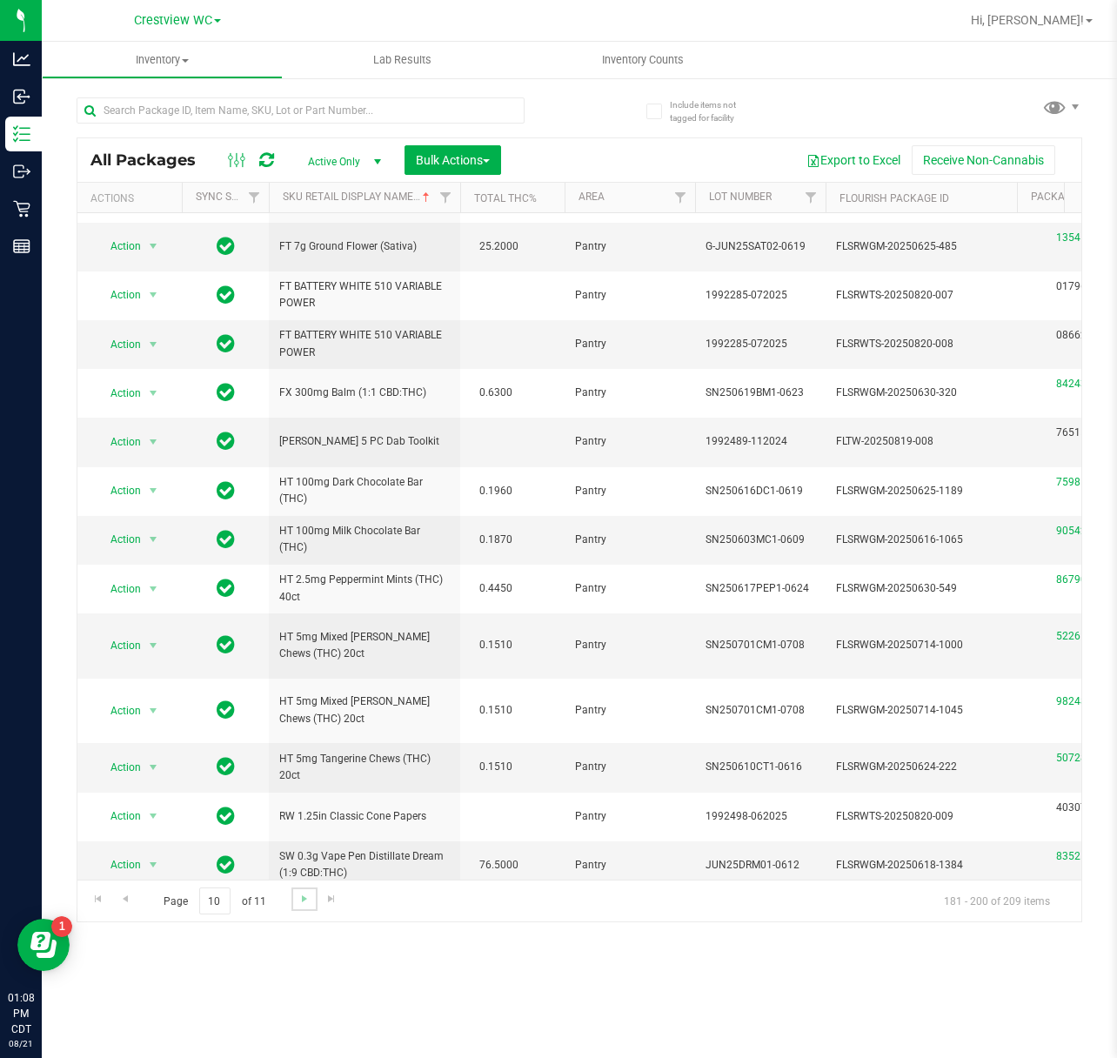
click at [306, 891] on link "Go to the next page" at bounding box center [303, 898] width 25 height 23
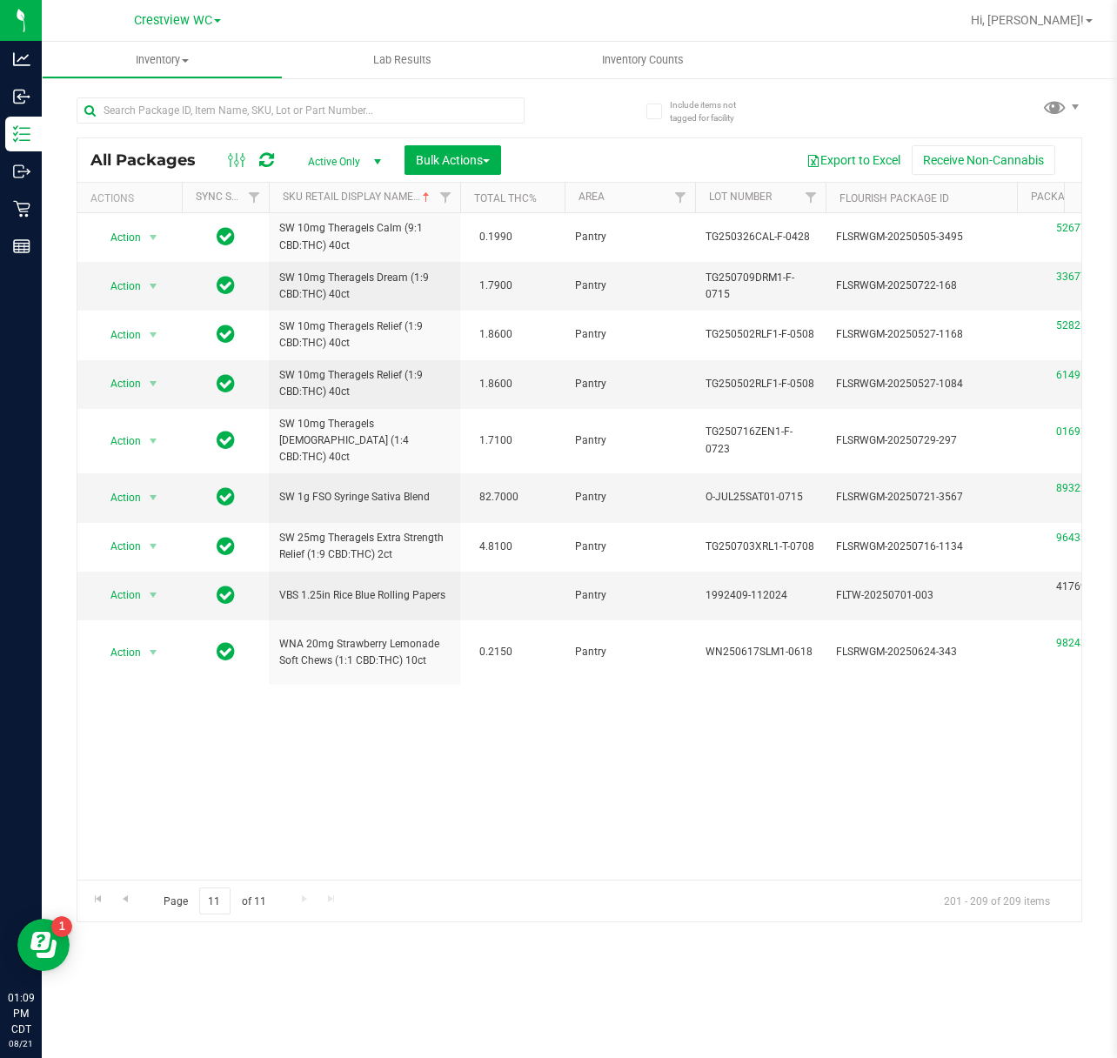
drag, startPoint x: 367, startPoint y: 863, endPoint x: 428, endPoint y: 871, distance: 61.4
click at [428, 871] on div "Action Action Edit attributes Global inventory Locate package Package audit log…" at bounding box center [579, 546] width 1004 height 666
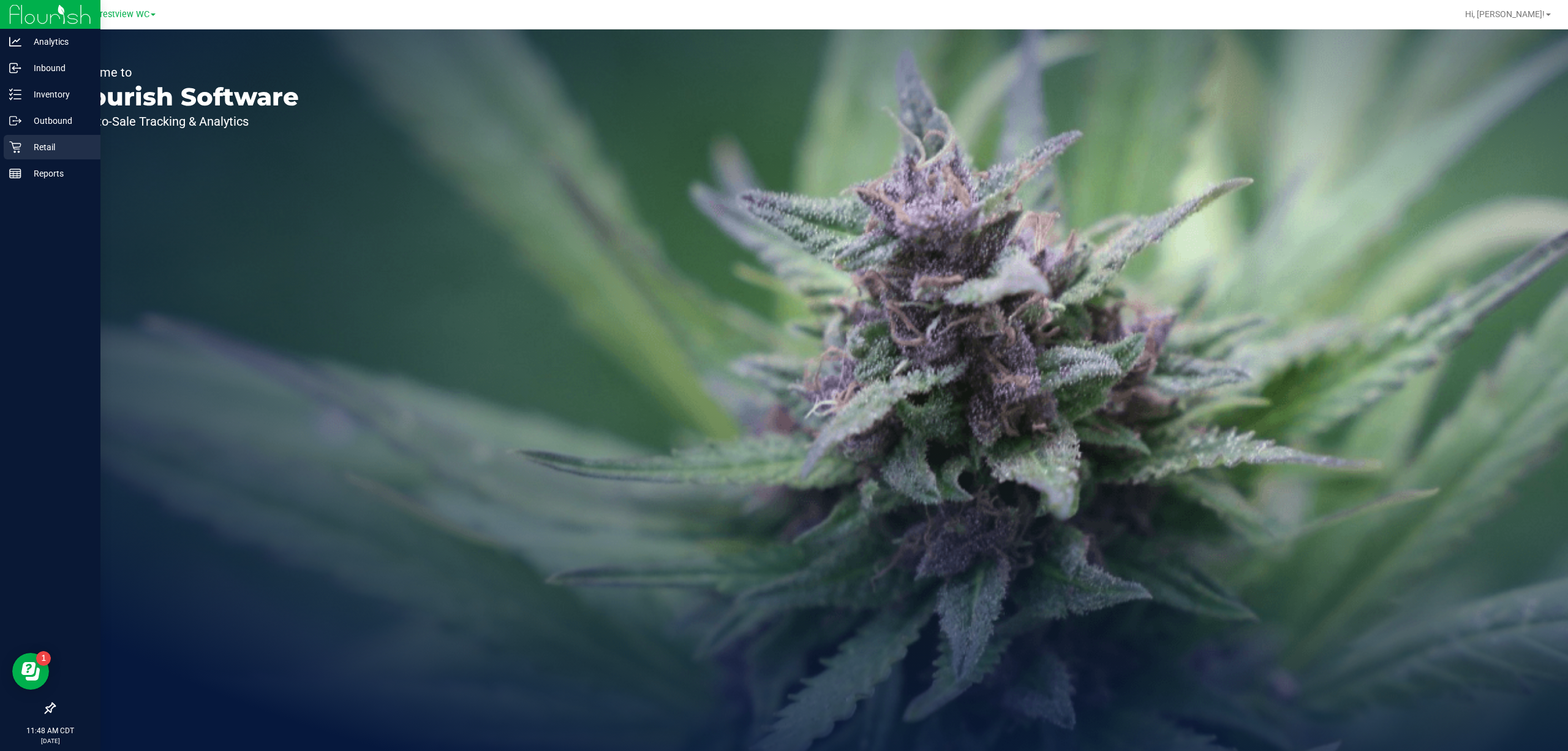
click at [2, 146] on link "Retail" at bounding box center [50, 147] width 101 height 26
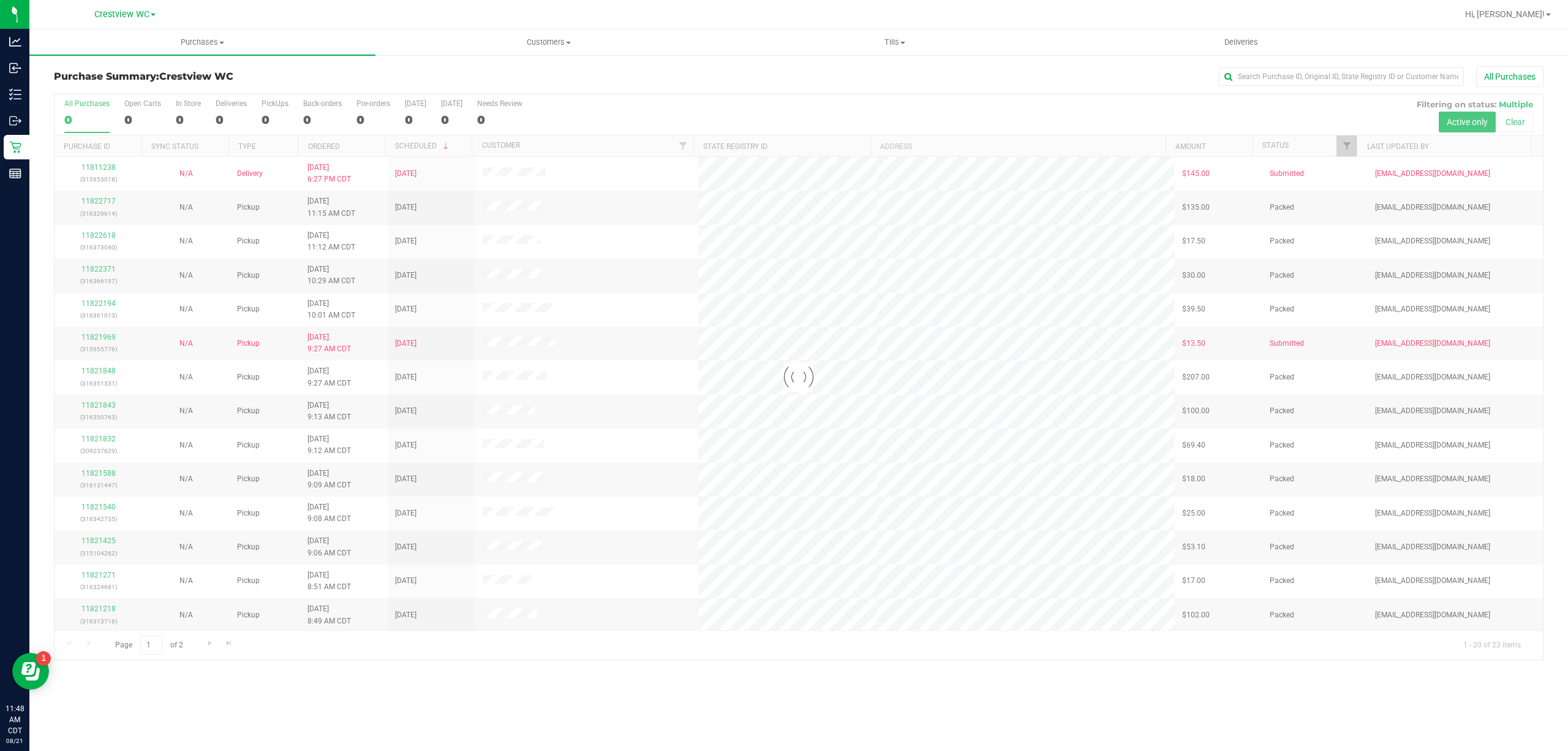
click at [30, 89] on div "Purchase Summary: Crestview WC All Purchases Loading... All Purchases 0 Open Ca…" at bounding box center [798, 364] width 1538 height 619
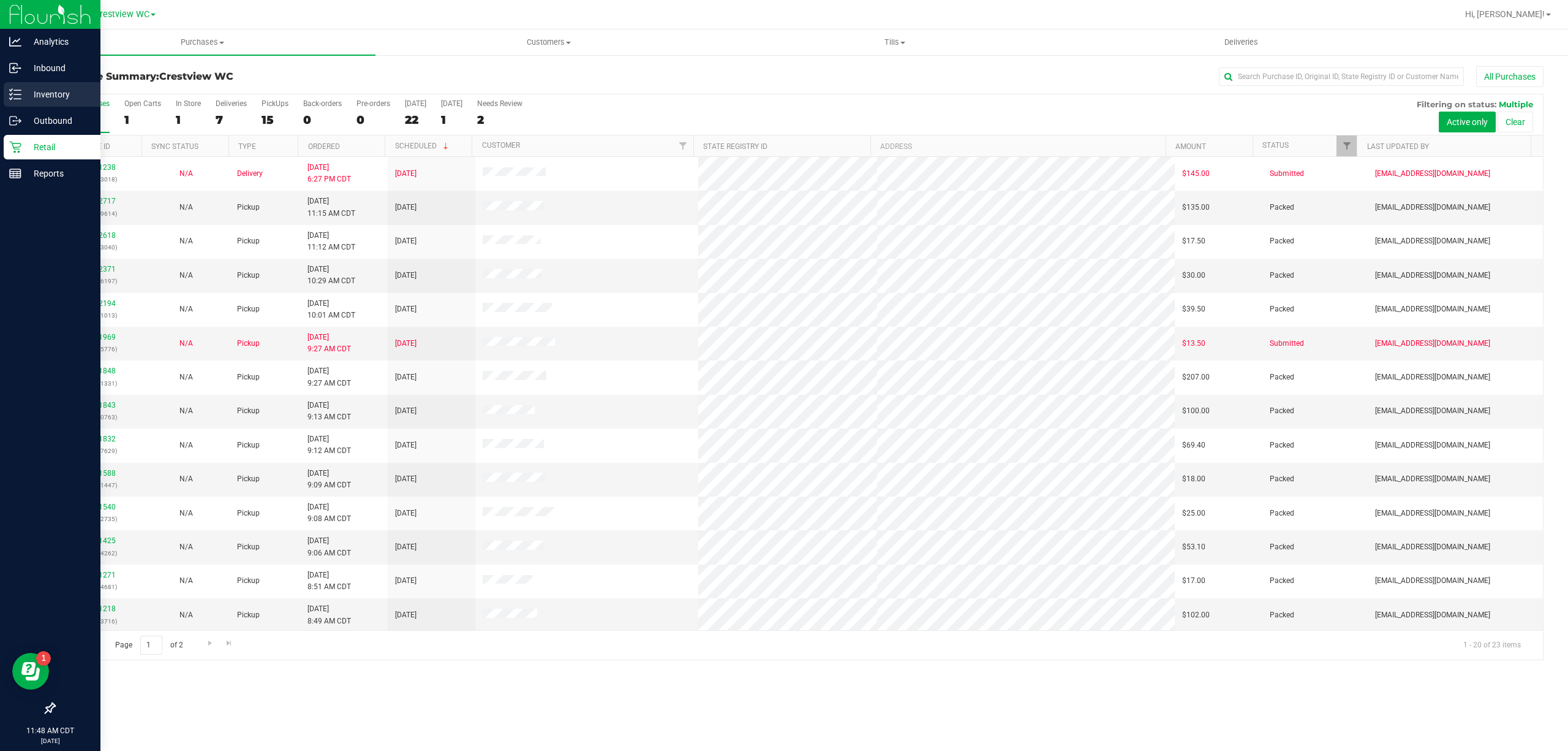
click at [23, 101] on p "Inventory" at bounding box center [58, 94] width 73 height 15
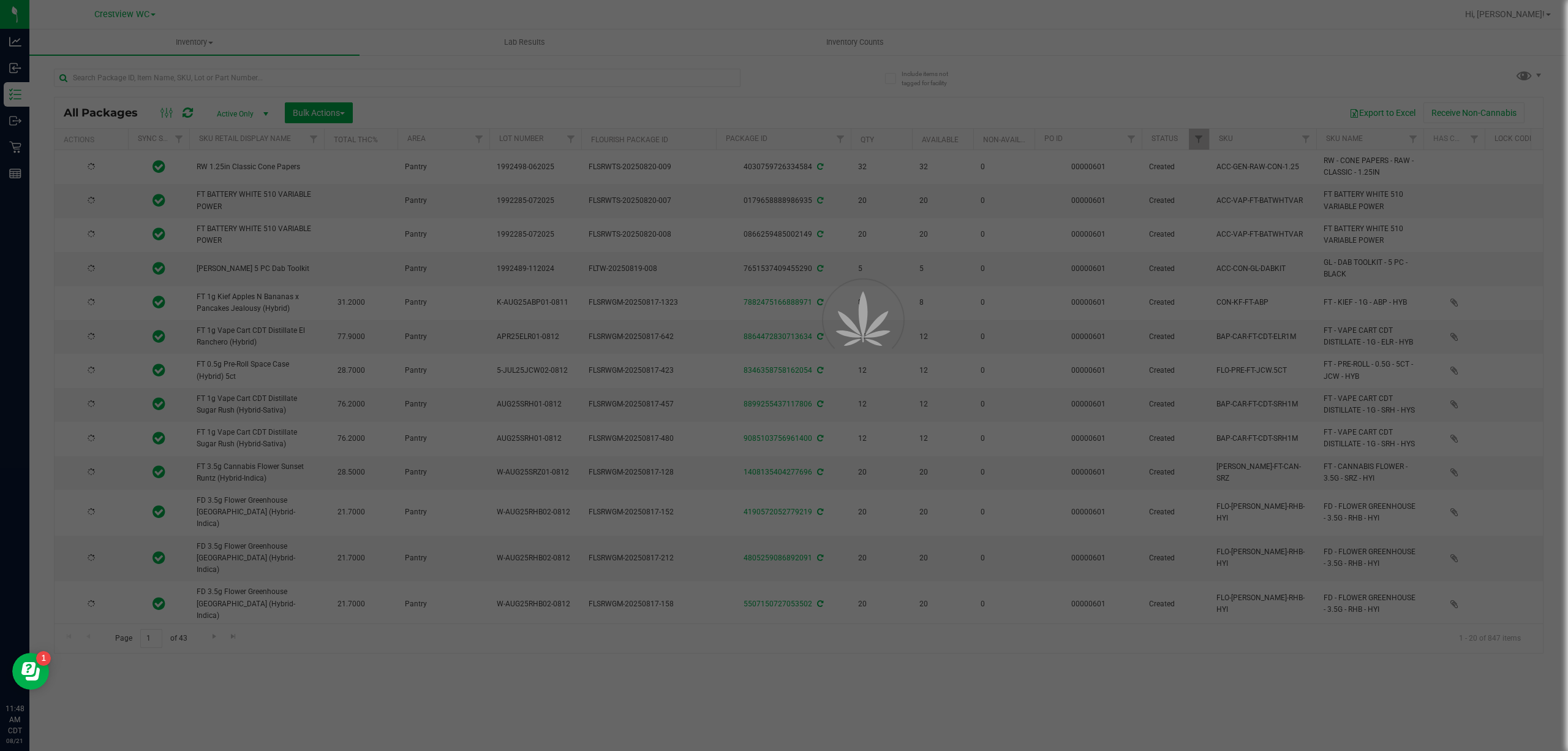
click at [155, 77] on div at bounding box center [784, 376] width 1568 height 751
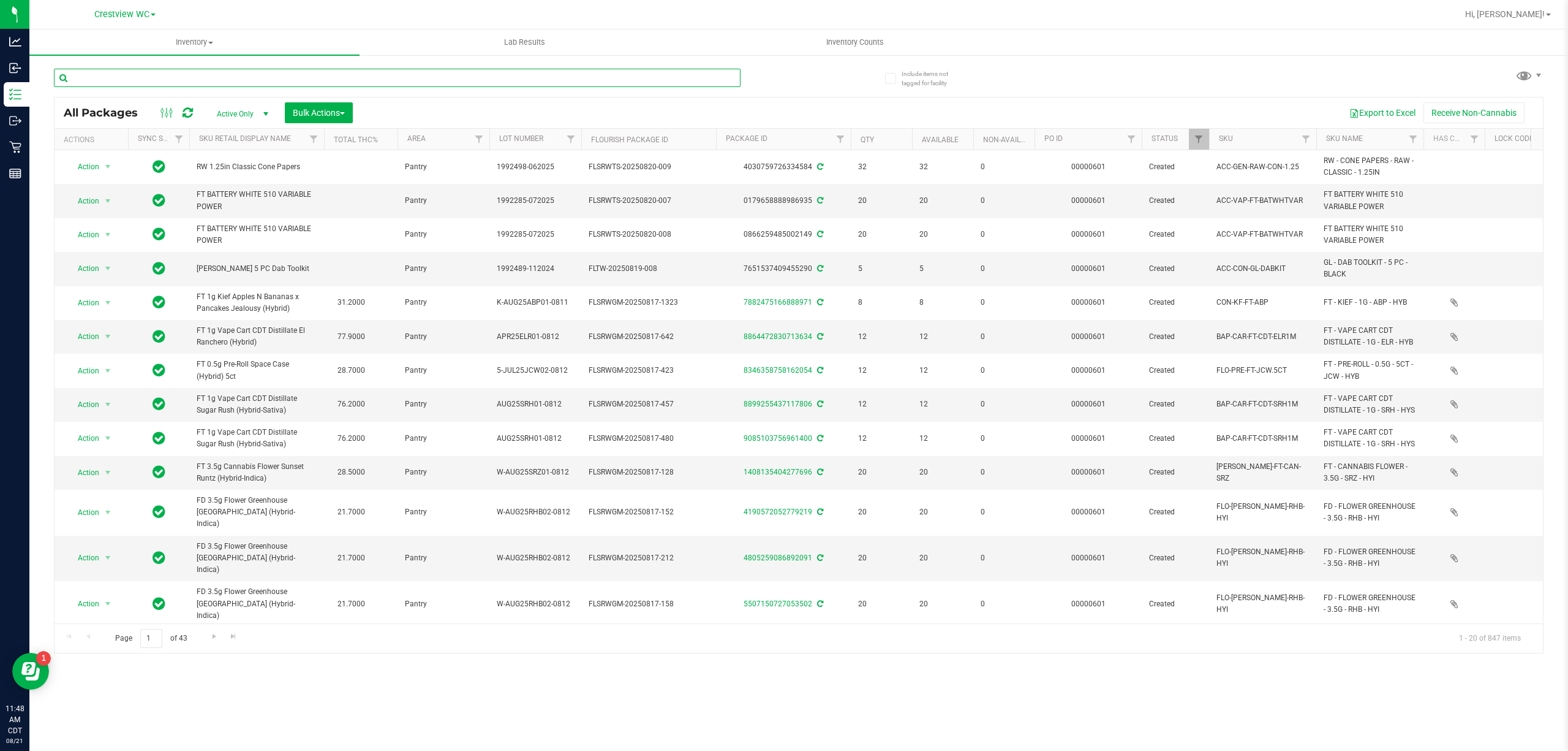
click at [155, 75] on input "text" at bounding box center [397, 77] width 686 height 18
click at [156, 73] on input "text" at bounding box center [397, 77] width 686 height 18
click at [1135, 130] on link "Filter" at bounding box center [1131, 139] width 20 height 21
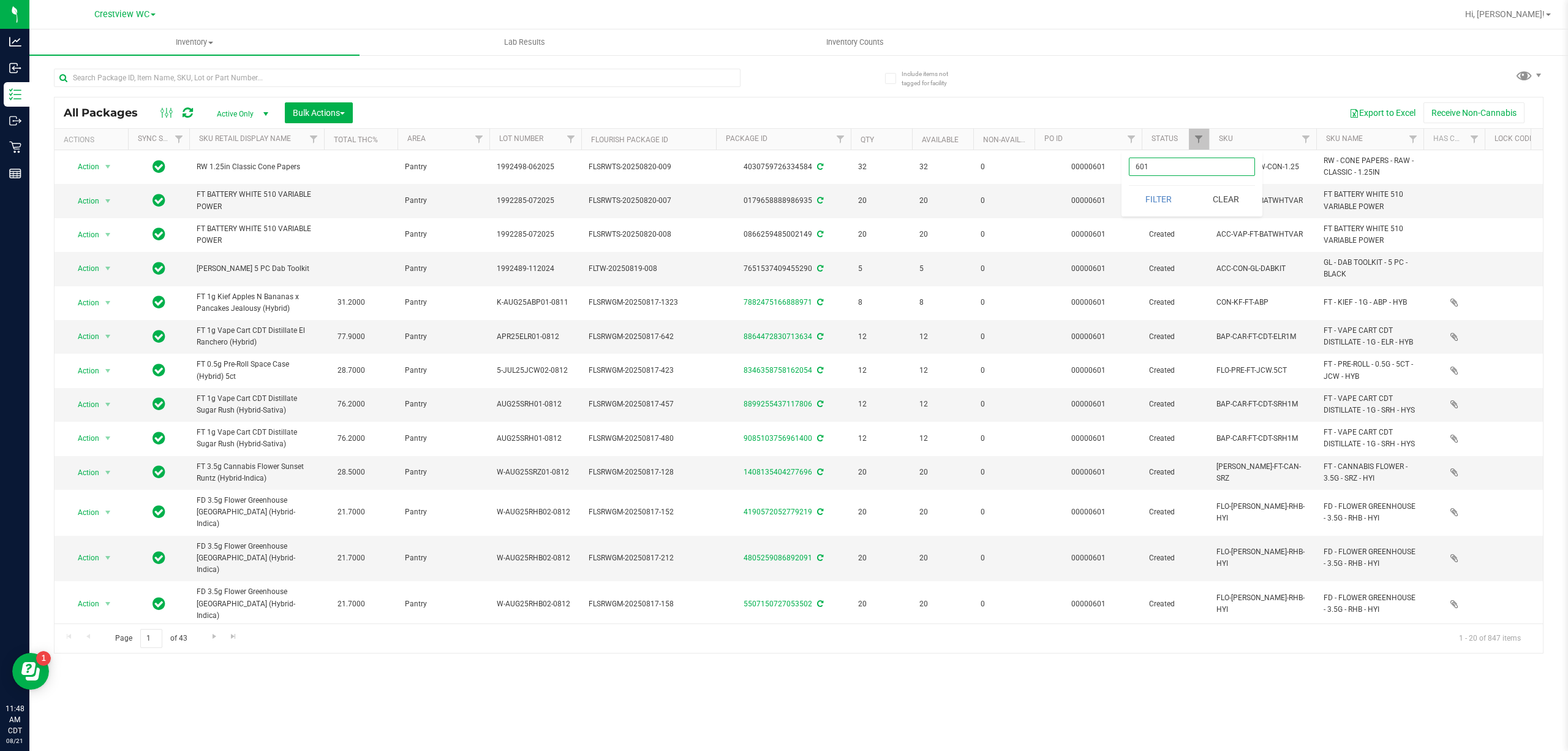
type input "601"
click at [1129, 186] on button "Filter" at bounding box center [1158, 199] width 59 height 27
click at [1128, 139] on span "Filter" at bounding box center [1131, 139] width 10 height 10
click at [1155, 196] on button "Filter" at bounding box center [1158, 199] width 59 height 27
click at [351, 118] on button "Bulk Actions" at bounding box center [319, 113] width 68 height 21
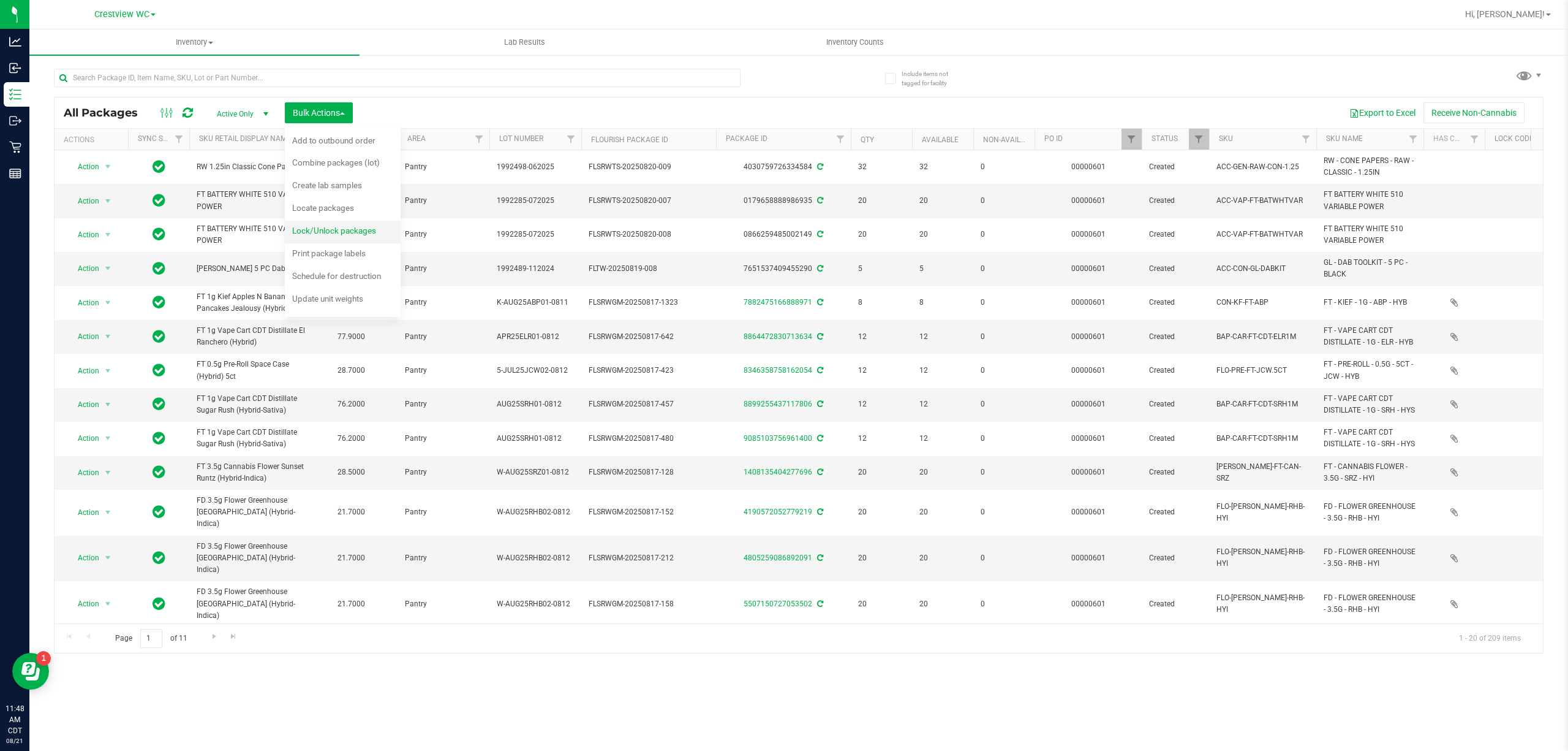
click at [368, 233] on span "Lock/Unlock packages" at bounding box center [334, 230] width 84 height 10
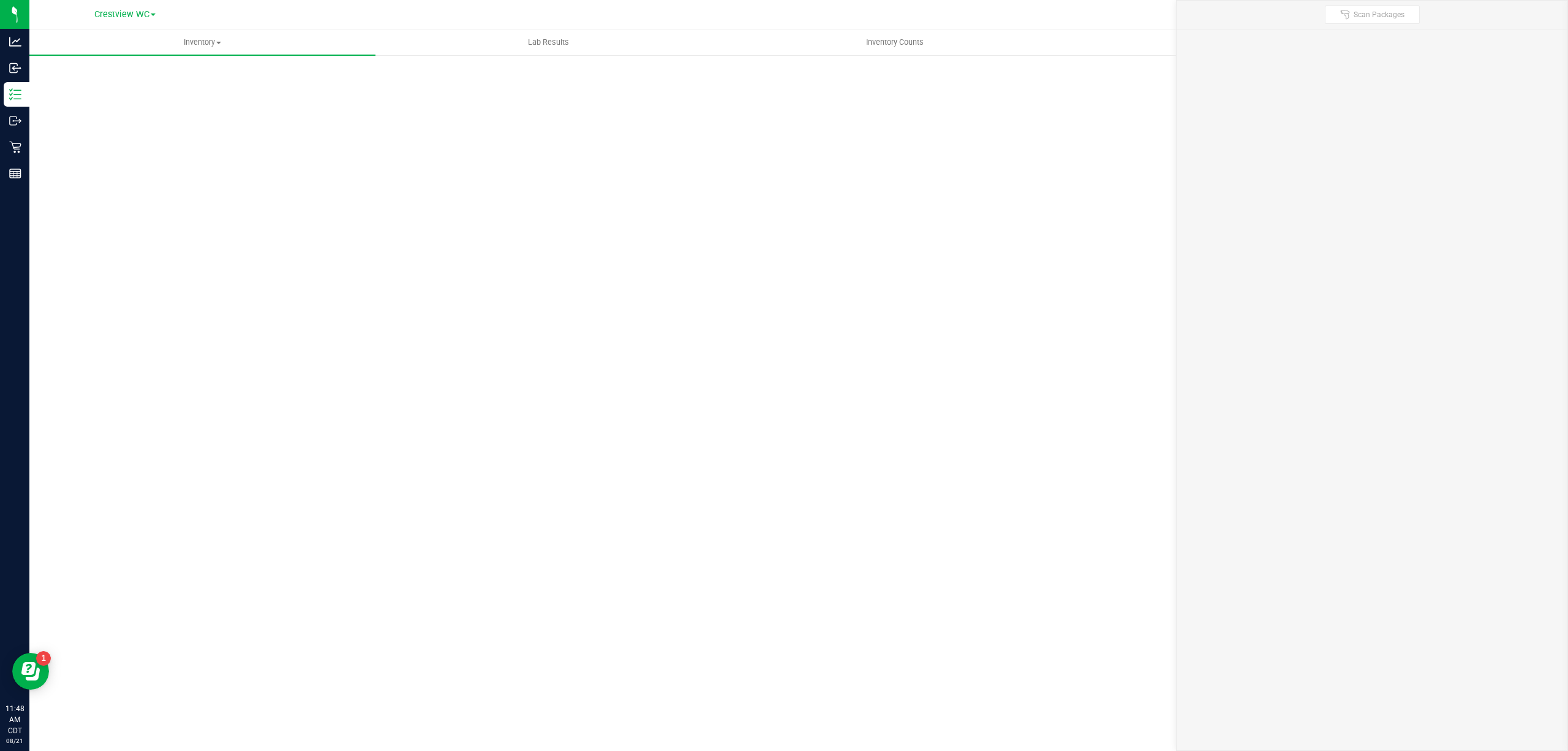
click at [370, 219] on div "Scan Packages 0" at bounding box center [799, 245] width 1490 height 359
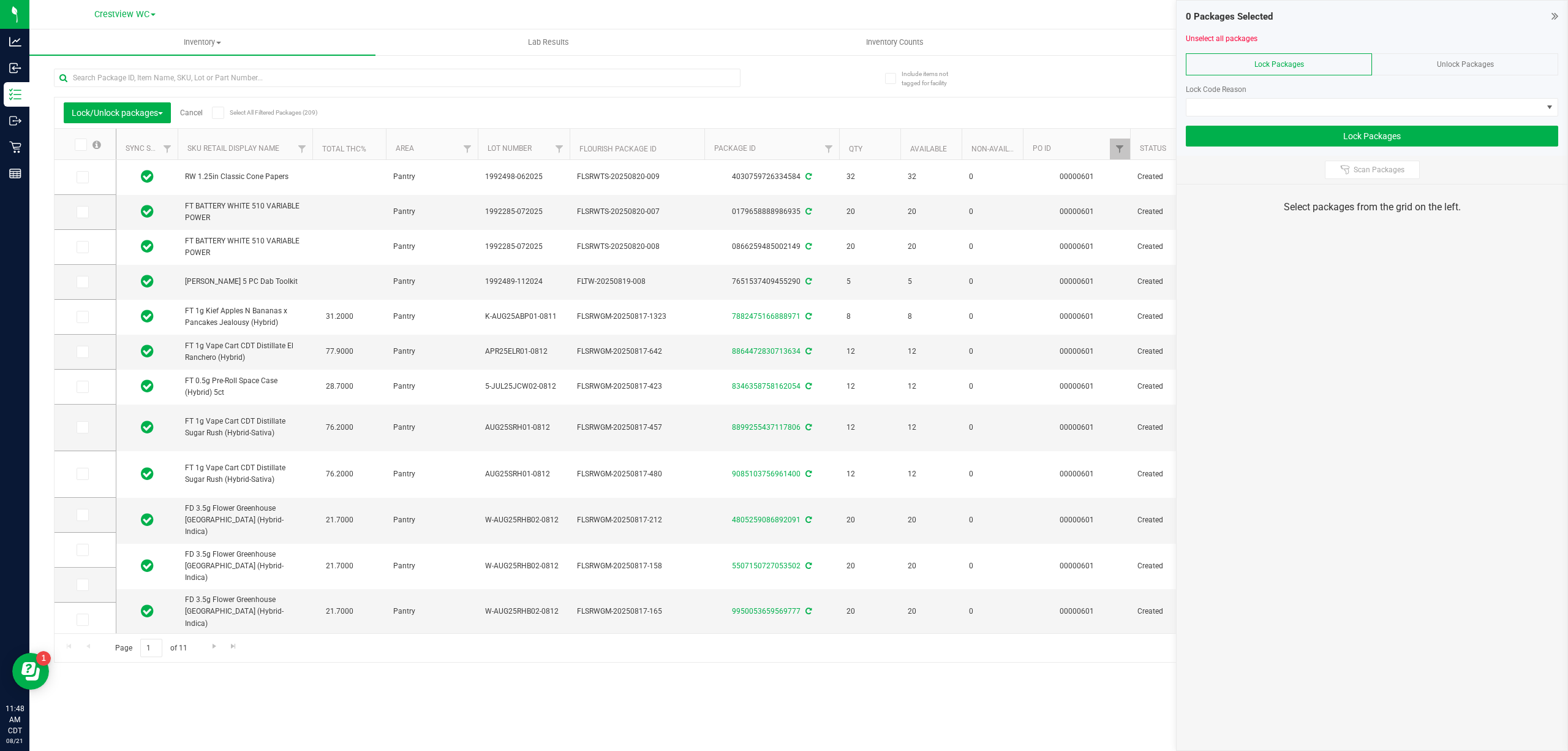
click at [217, 119] on div "Select All Filtered Packages (209)" at bounding box center [251, 112] width 79 height 18
click at [217, 113] on icon at bounding box center [218, 113] width 8 height 0
click at [0, 0] on input "Select All Filtered Packages (209)" at bounding box center [0, 0] width 0 height 0
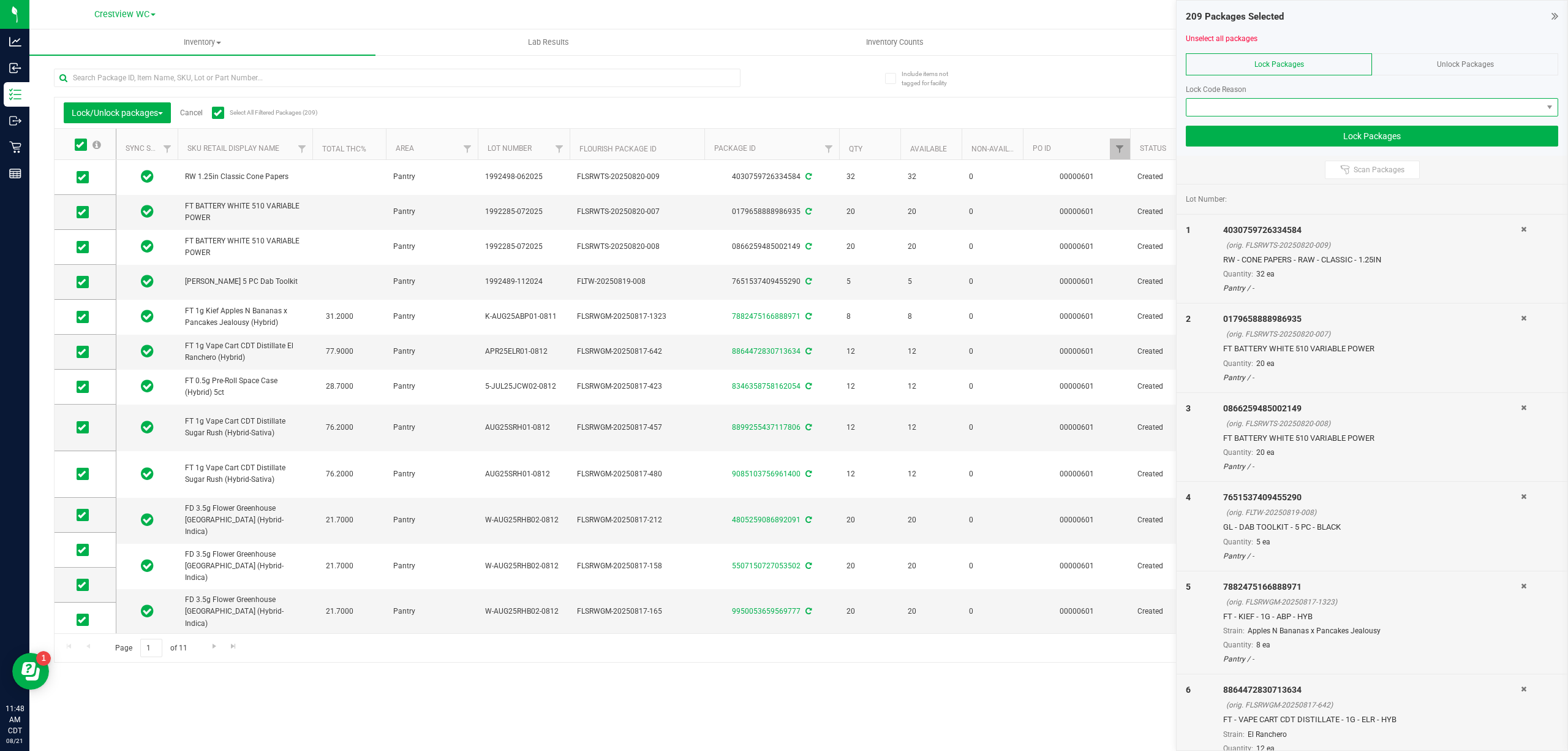
click at [1438, 114] on span at bounding box center [1364, 107] width 356 height 17
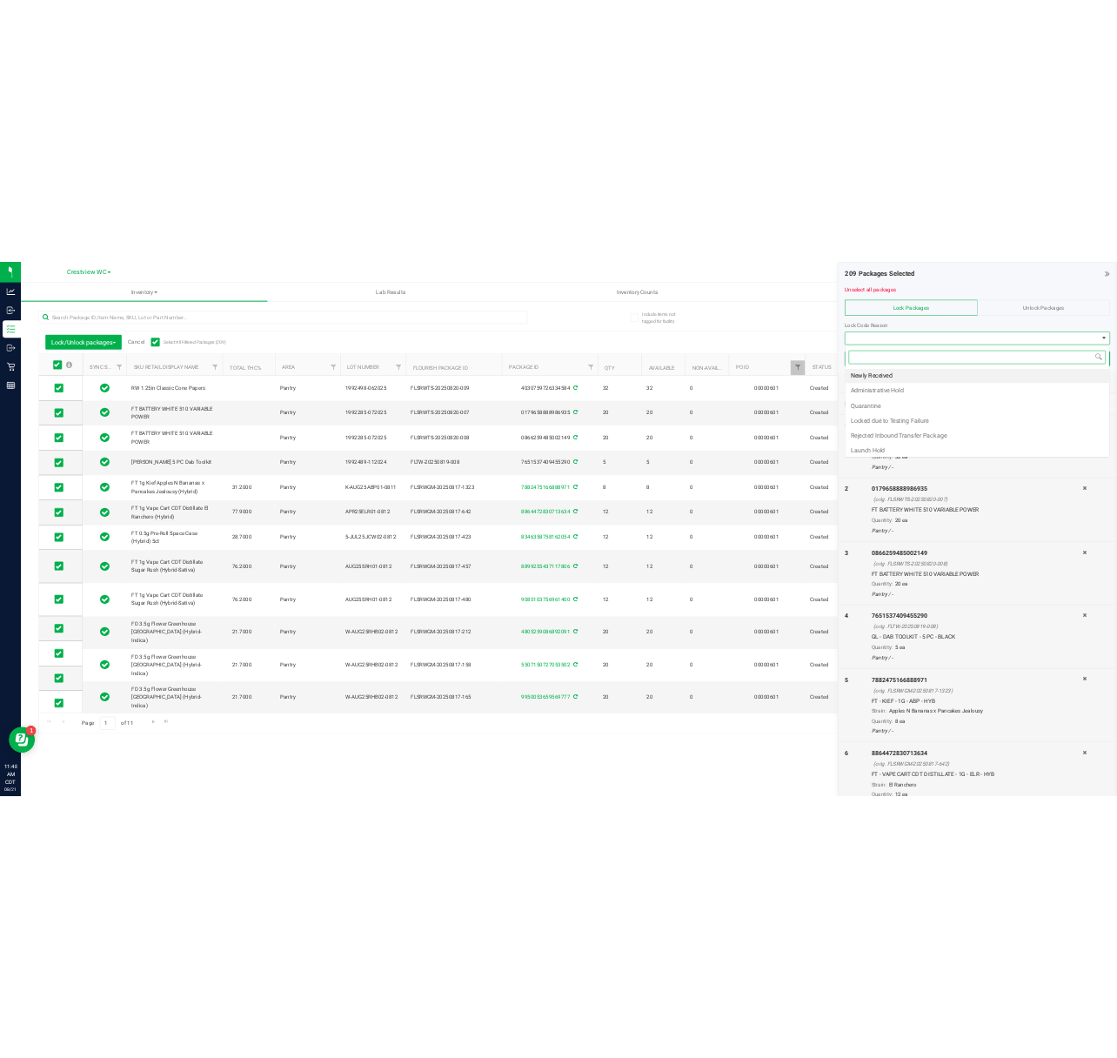
scroll to position [26, 527]
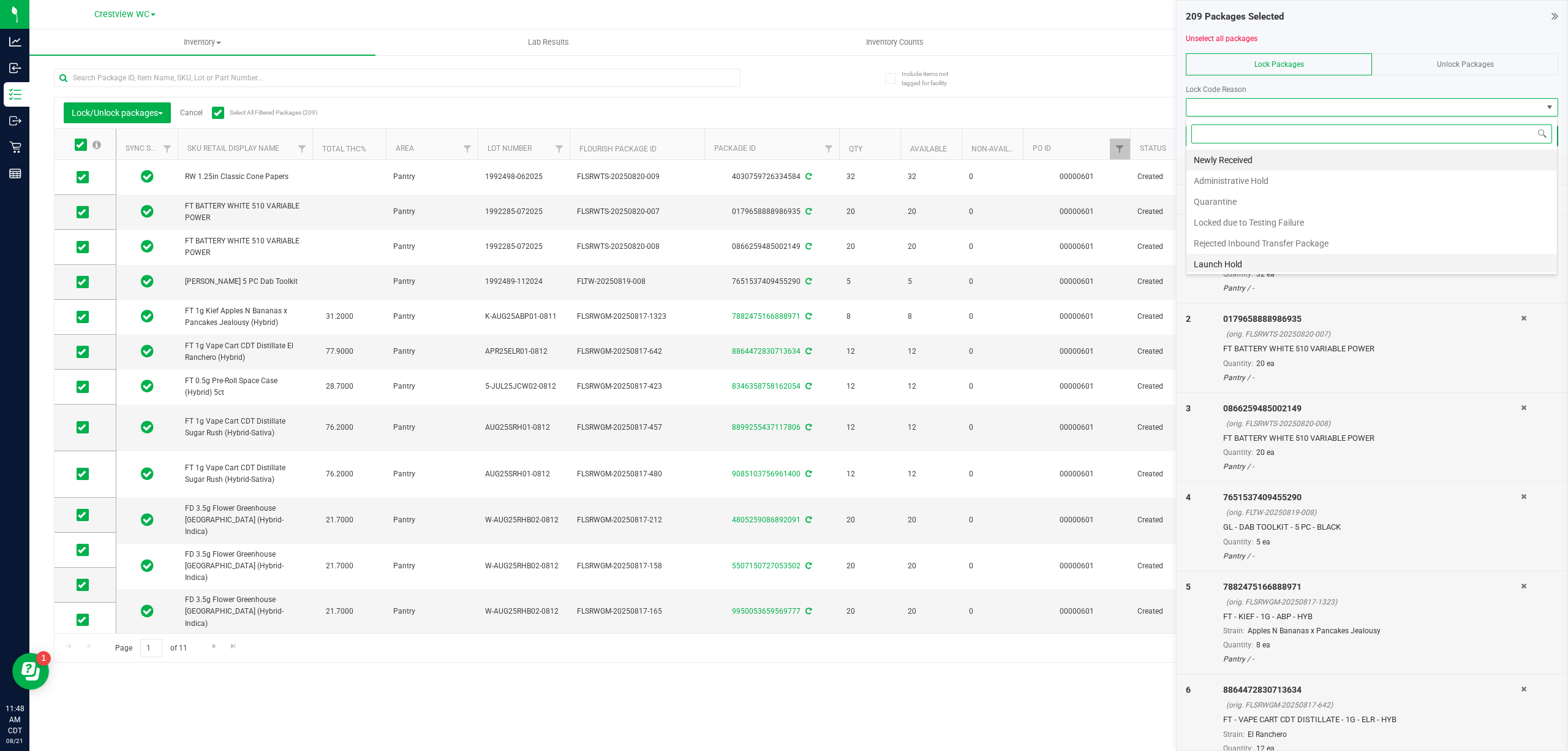
click at [1278, 262] on li "Launch Hold" at bounding box center [1372, 264] width 370 height 21
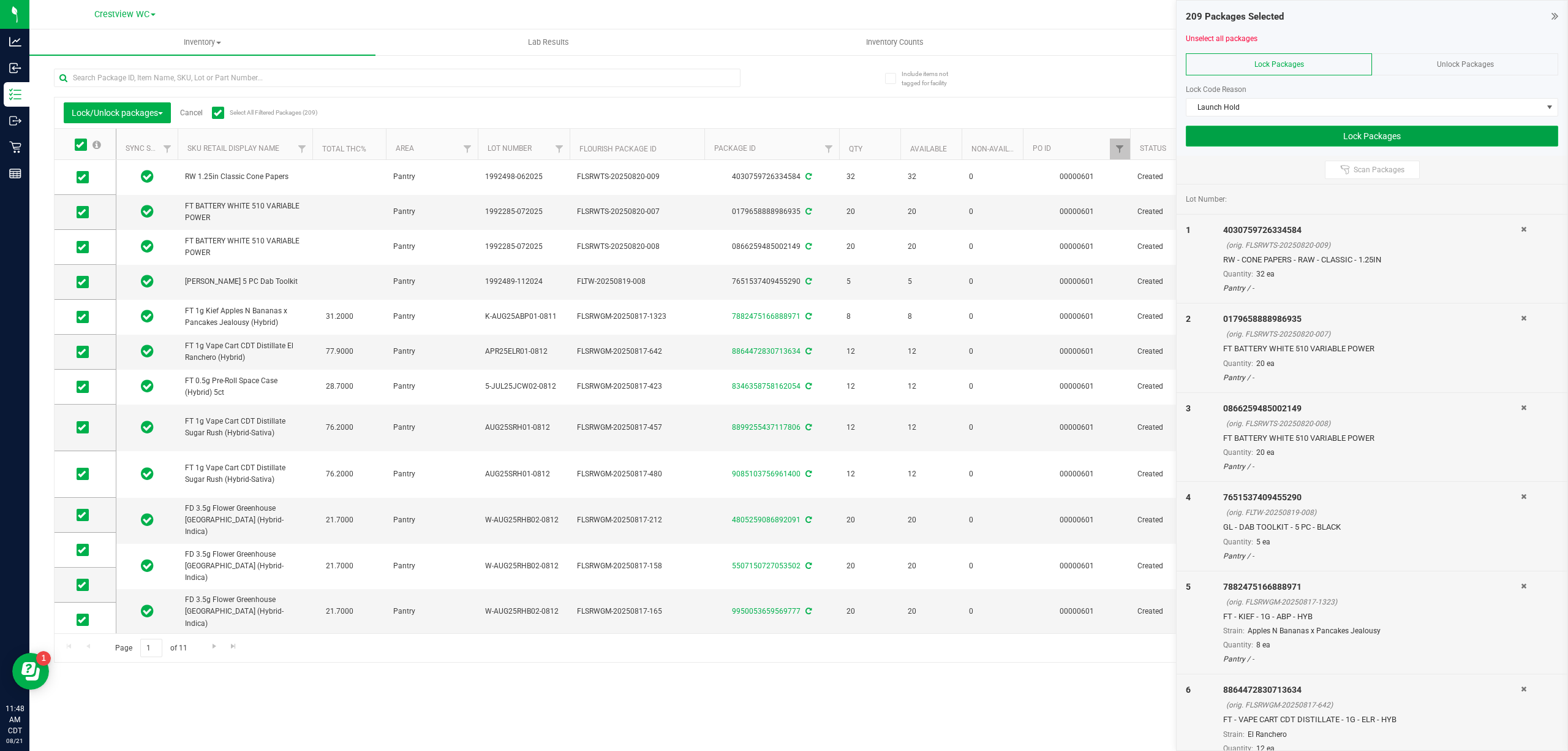
click at [1265, 141] on button "Lock Packages" at bounding box center [1372, 136] width 372 height 21
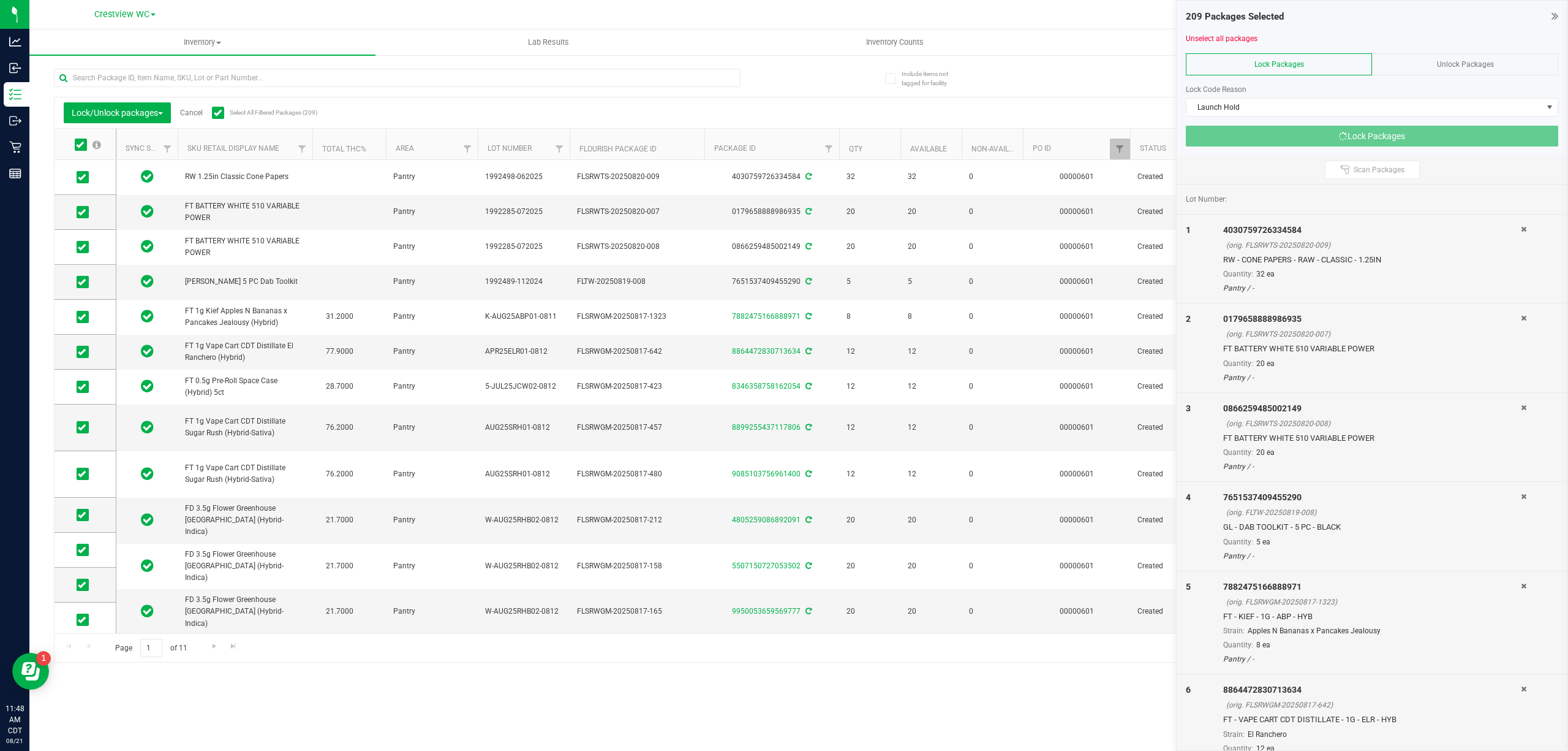
click at [1081, 91] on div "Lock/Unlock packages Cancel Select All Filtered Packages (209) Add to manufactu…" at bounding box center [799, 360] width 1490 height 606
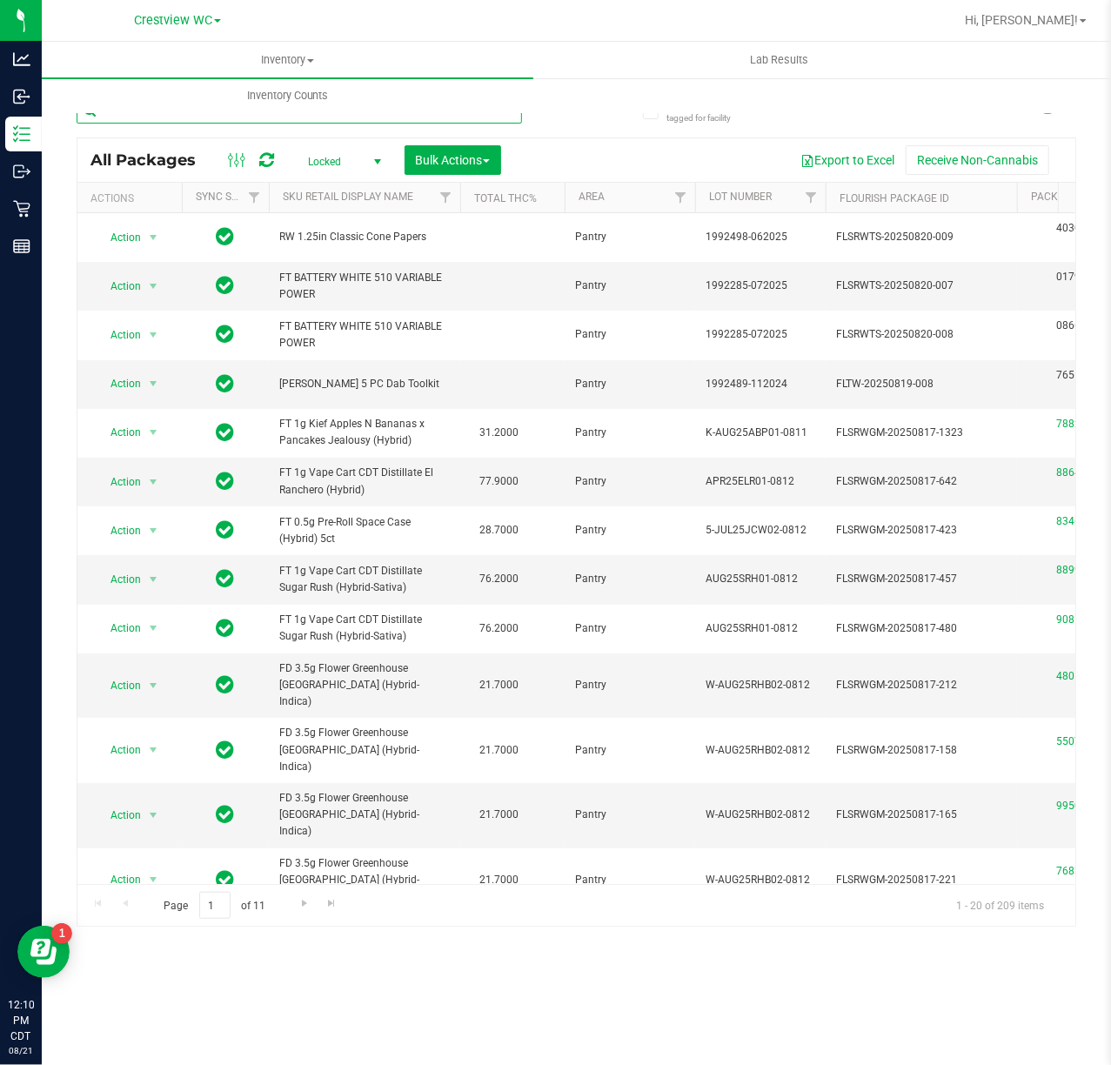
click at [189, 122] on input "text" at bounding box center [299, 110] width 445 height 26
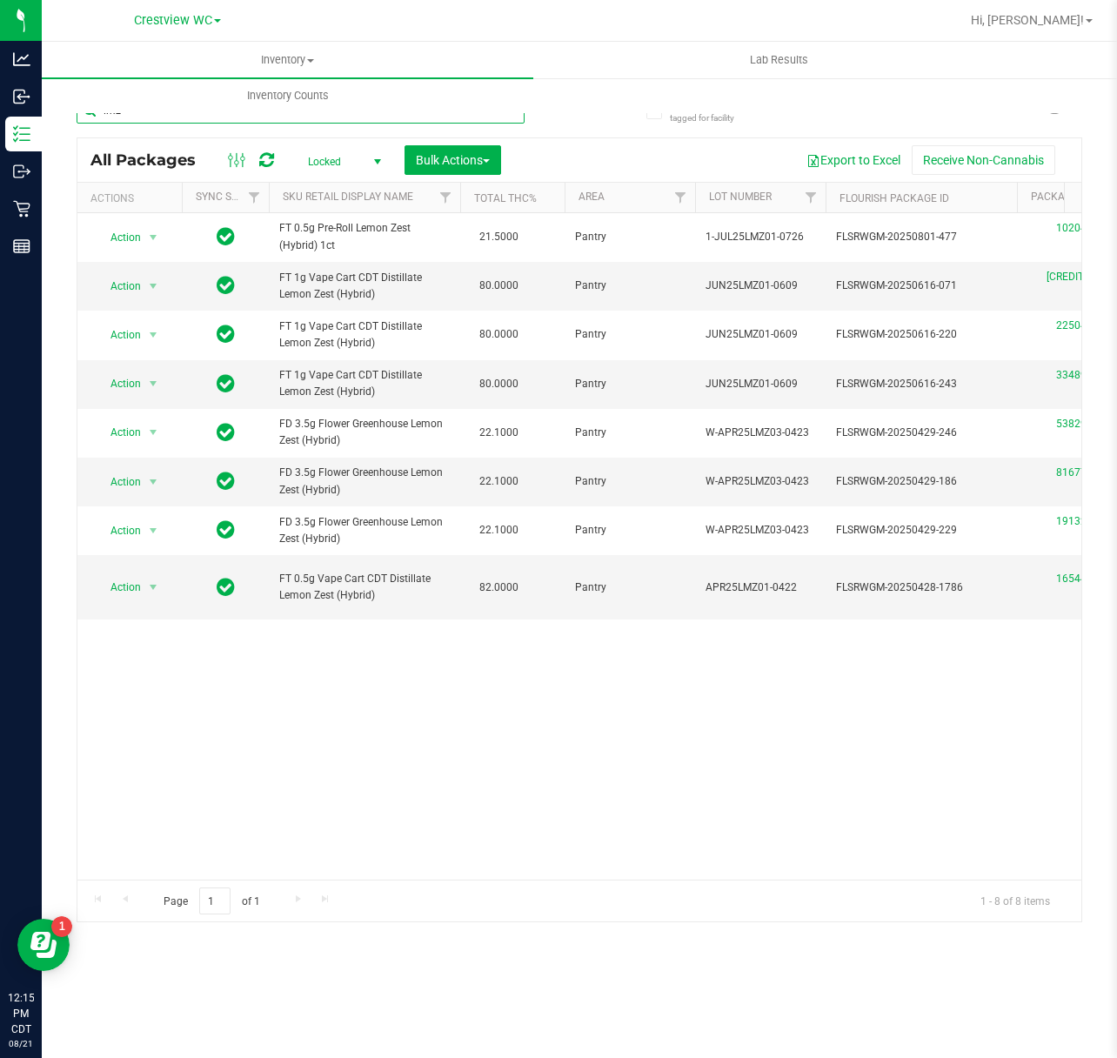
drag, startPoint x: 198, startPoint y: 137, endPoint x: -2, endPoint y: 153, distance: 200.7
click at [0, 153] on html "Analytics Inbound Inventory Outbound Retail Reports 12:15 PM CDT [DATE] 08/21 C…" at bounding box center [558, 529] width 1117 height 1058
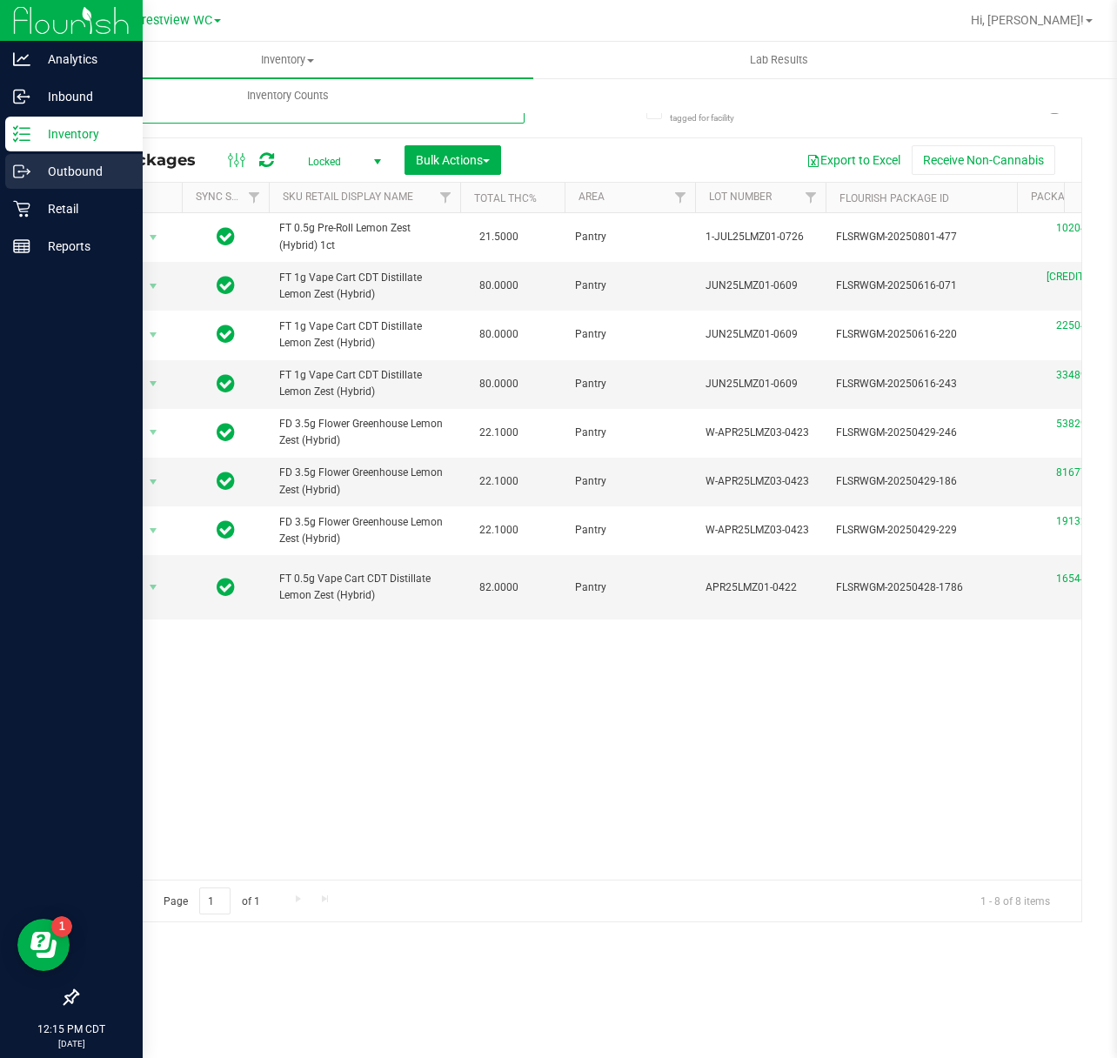
paste input "FT 0.5g Vape Cart CDT Distillate PK Trophy (Hybrid-Indica)"
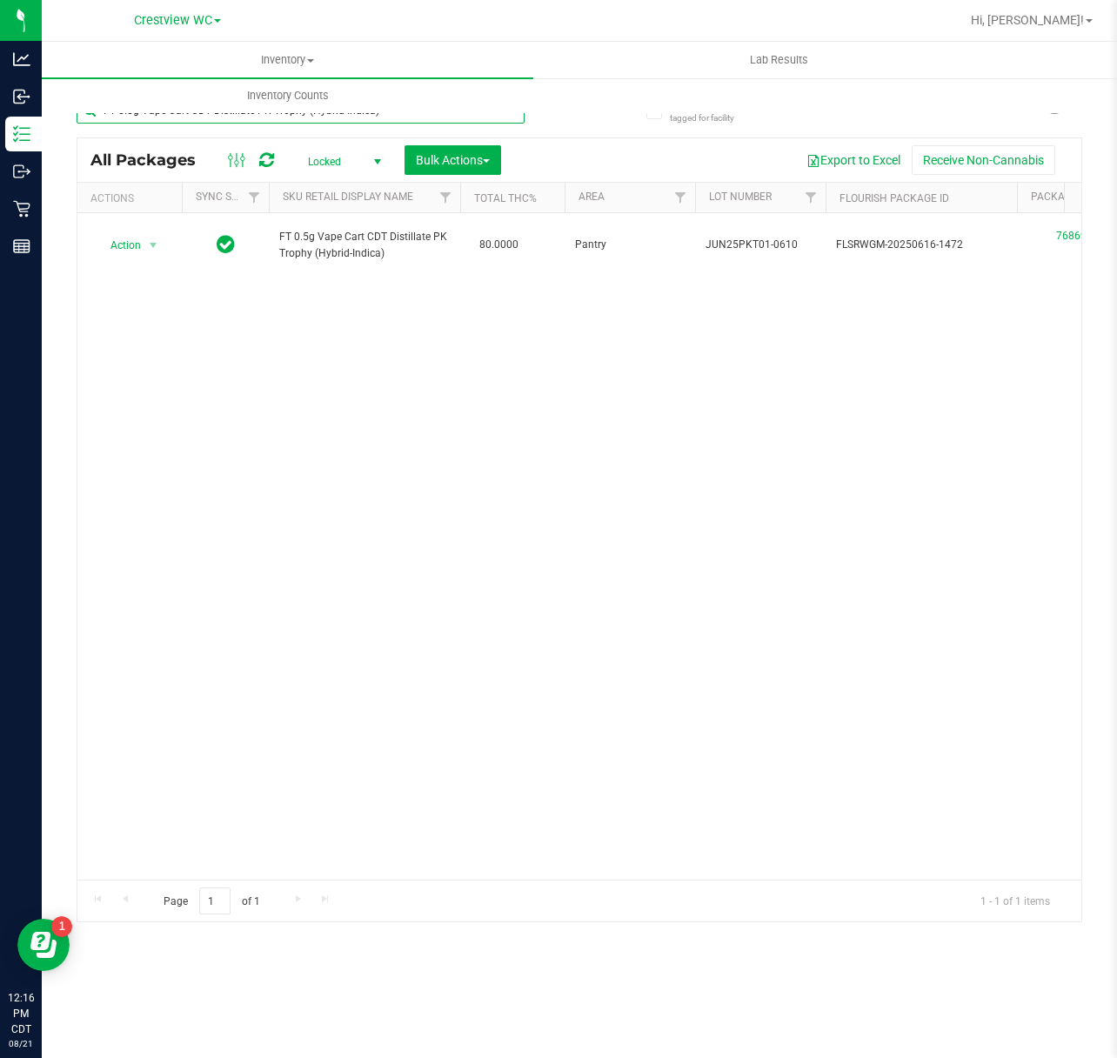
type input "FT 0.5g Vape Cart CDT Distillate PK Trophy (Hybrid-Indica)"
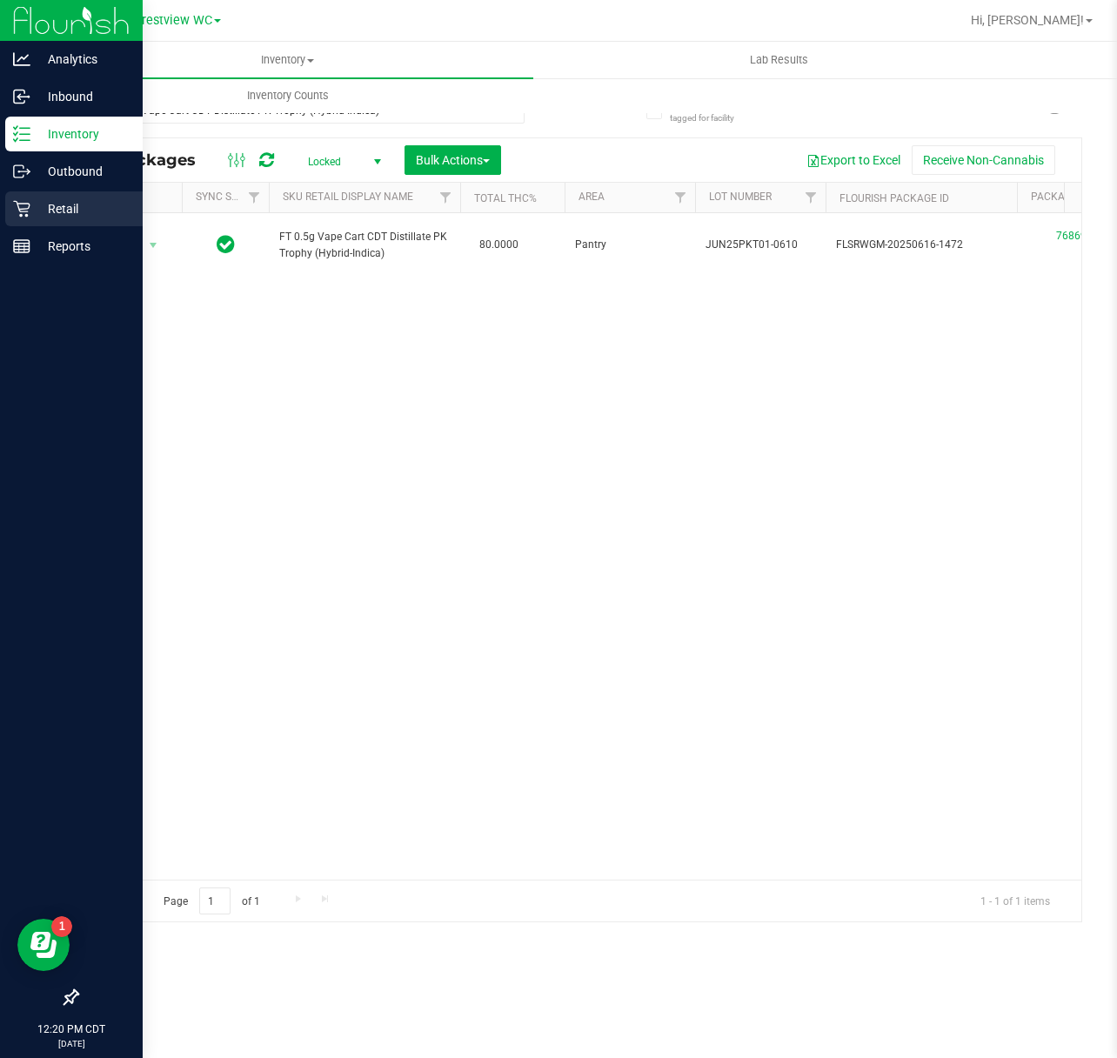
click at [9, 211] on div "Retail" at bounding box center [73, 208] width 137 height 35
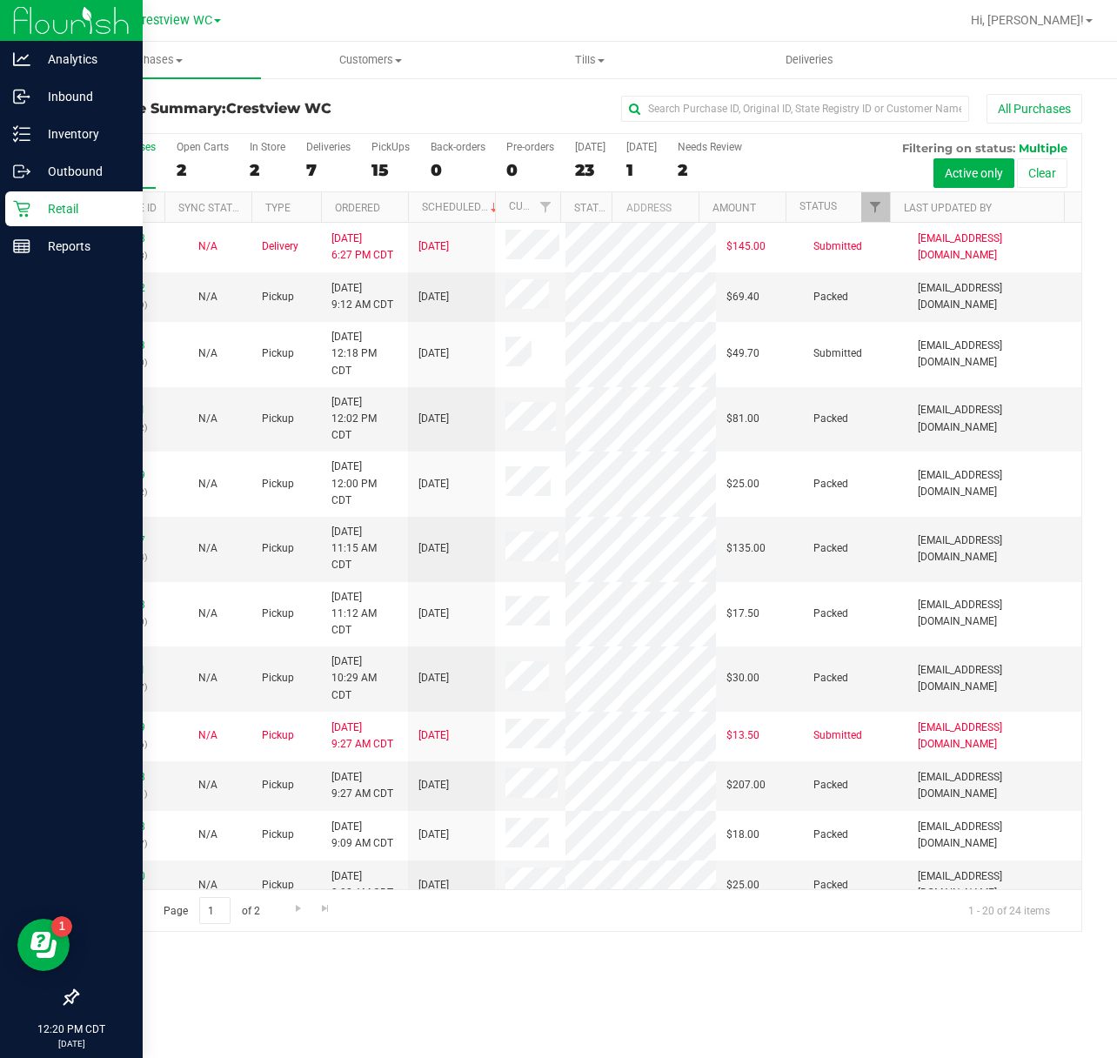
click at [381, 164] on div "15" at bounding box center [390, 170] width 38 height 20
click at [0, 0] on input "PickUps 15" at bounding box center [0, 0] width 0 height 0
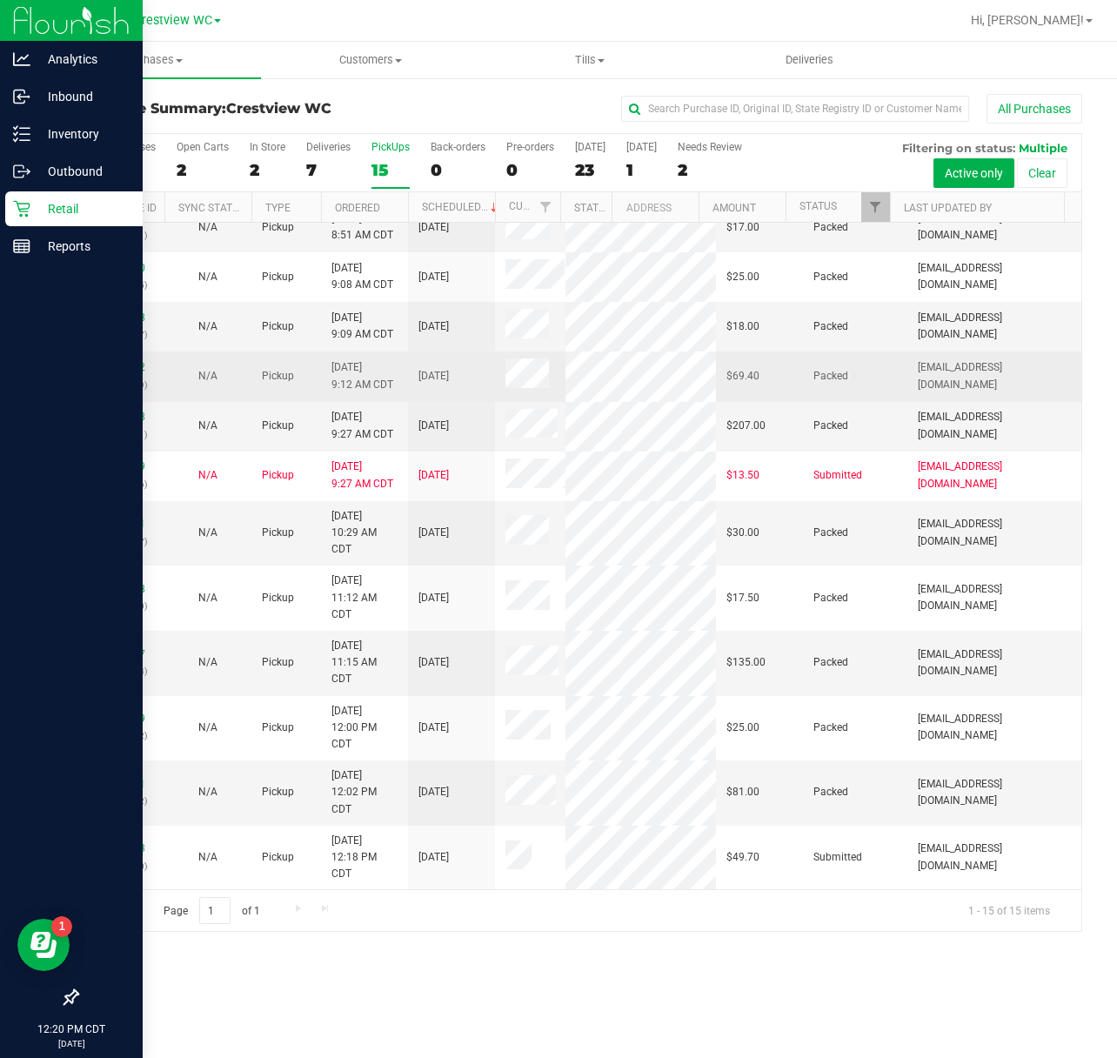
scroll to position [327, 0]
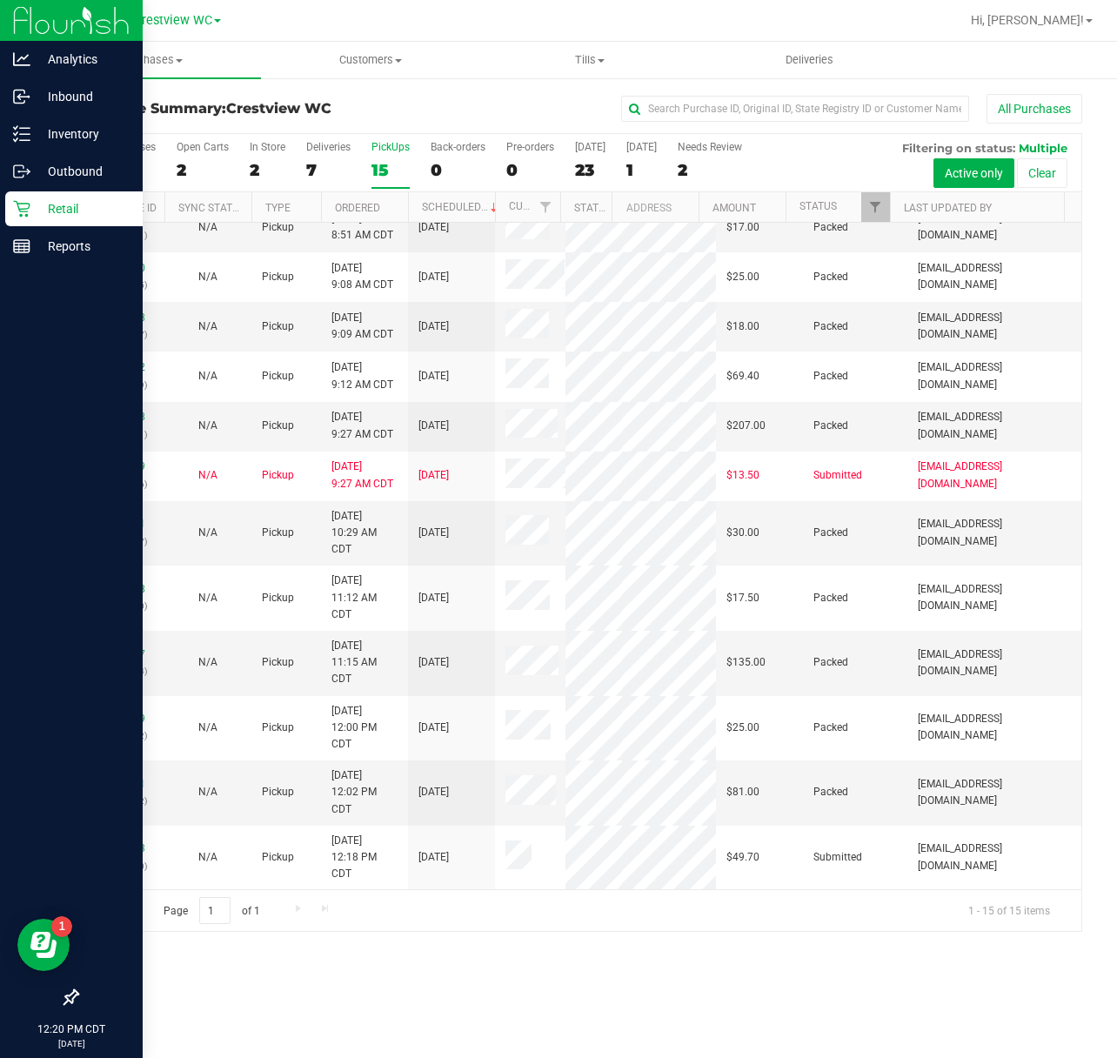
click at [289, 164] on div "All Purchases 24 Open Carts 2 In Store 2 Deliveries 7 PickUps 15 Back-orders 0 …" at bounding box center [579, 163] width 1004 height 58
click at [310, 161] on div "7" at bounding box center [328, 170] width 44 height 20
click at [0, 0] on input "Deliveries 7" at bounding box center [0, 0] width 0 height 0
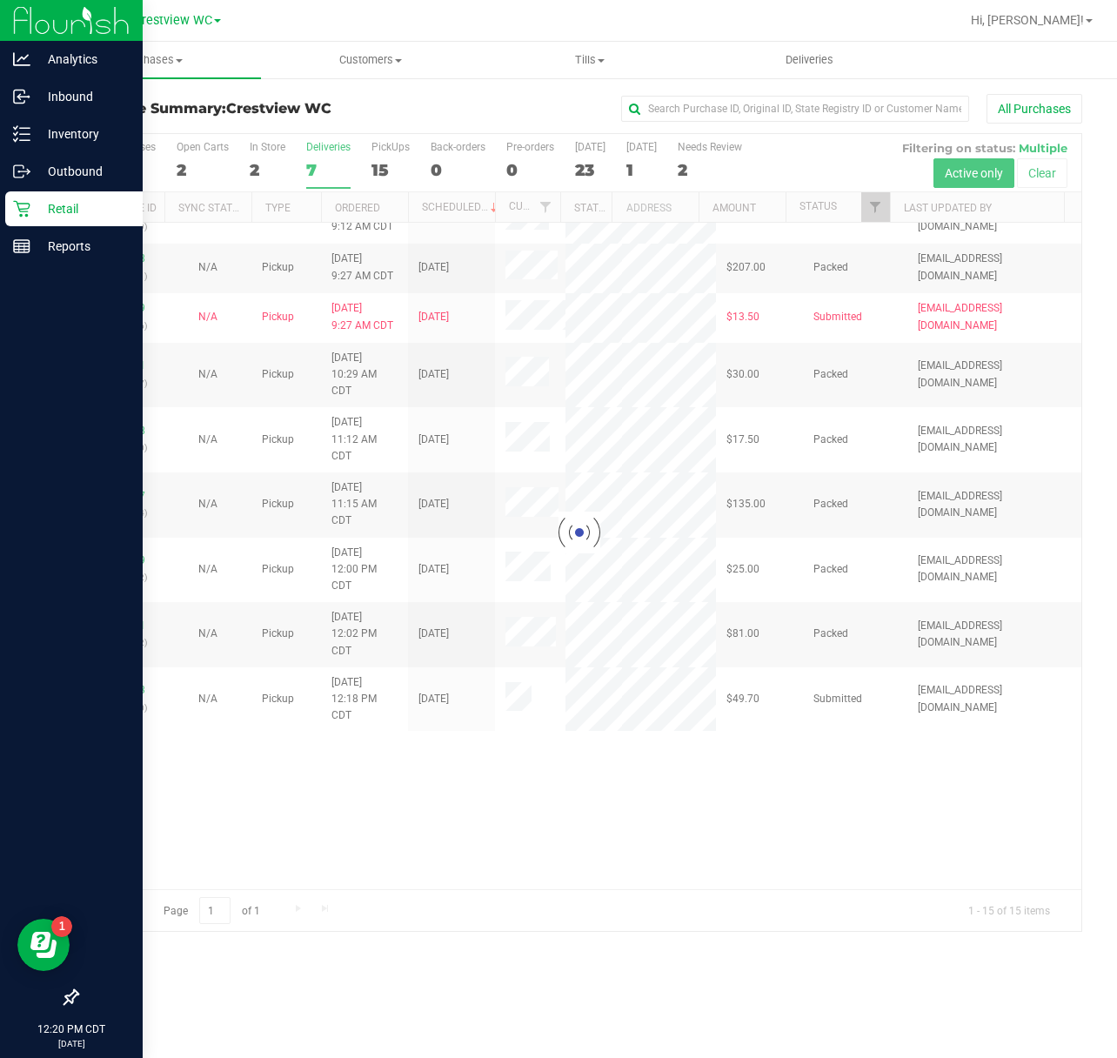
scroll to position [0, 0]
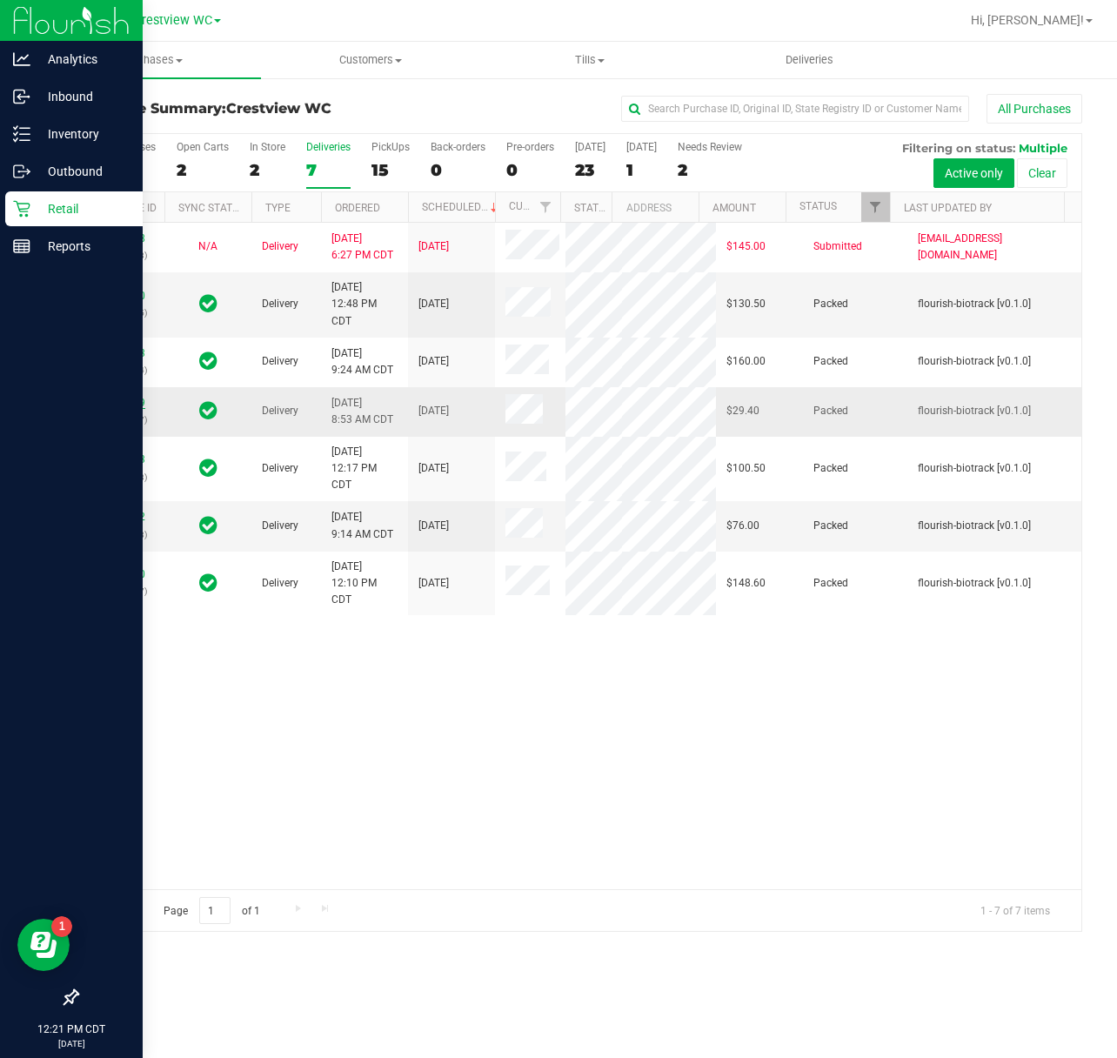
click at [112, 409] on link "11811829" at bounding box center [121, 403] width 49 height 12
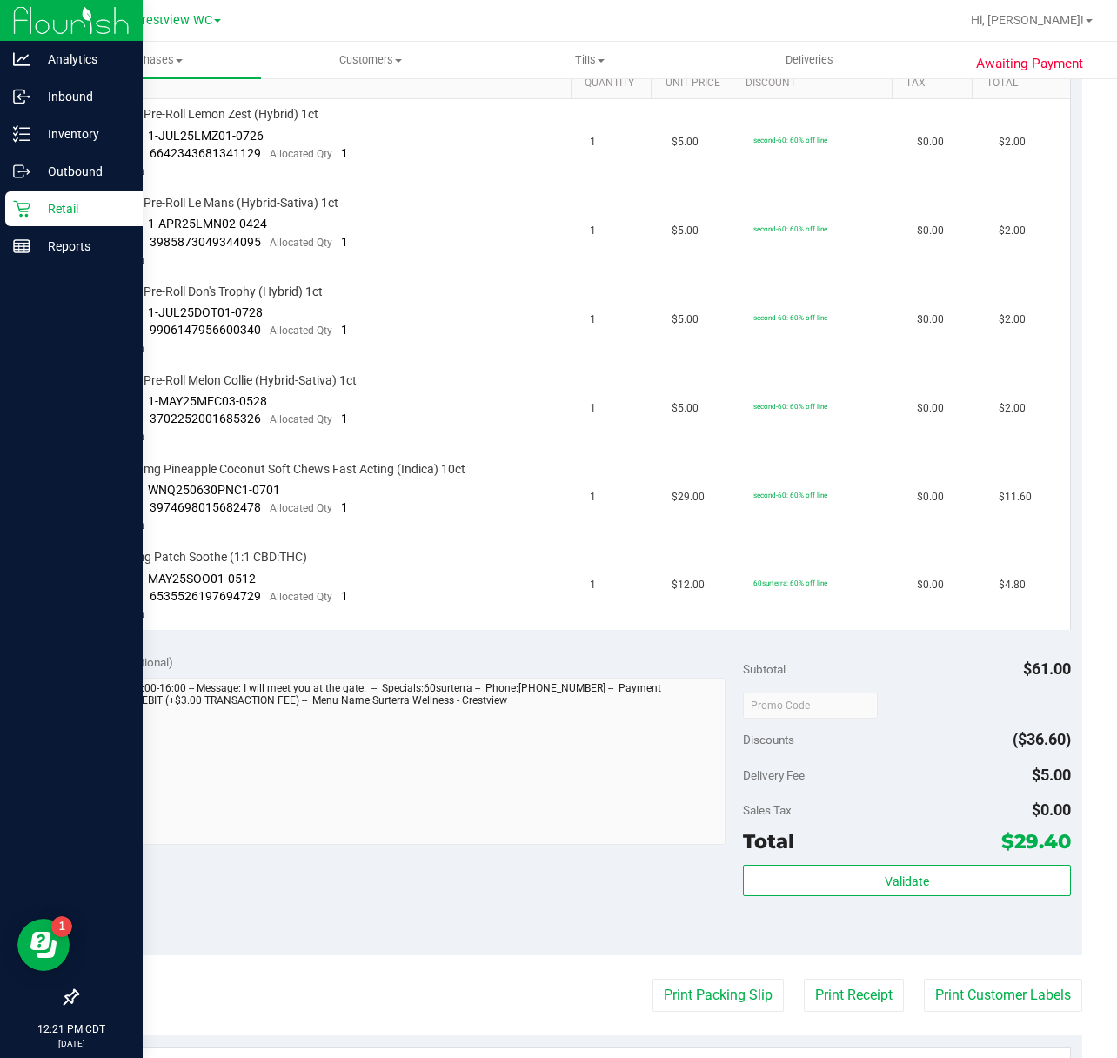
scroll to position [348, 0]
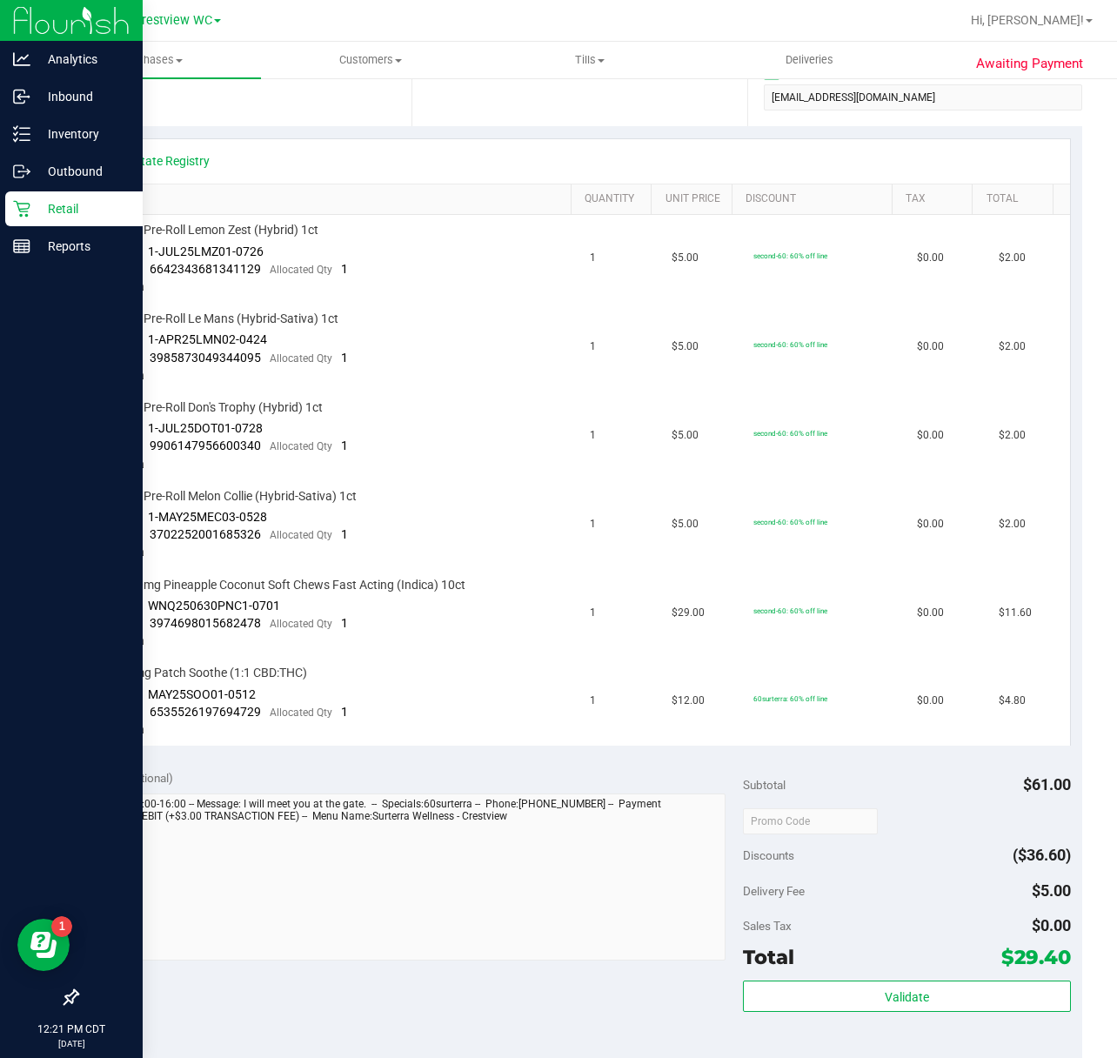
drag, startPoint x: 1016, startPoint y: 780, endPoint x: 1047, endPoint y: 774, distance: 31.9
click at [1047, 774] on div "Subtotal $61.00" at bounding box center [906, 784] width 327 height 31
click at [1047, 775] on span "$61.00" at bounding box center [1047, 784] width 48 height 18
click at [1068, 773] on div "Awaiting Payment Back Send Back to Created Cancel Purchase View Profile # 11811…" at bounding box center [579, 627] width 1075 height 1796
click at [1034, 775] on span "$61.00" at bounding box center [1047, 784] width 48 height 18
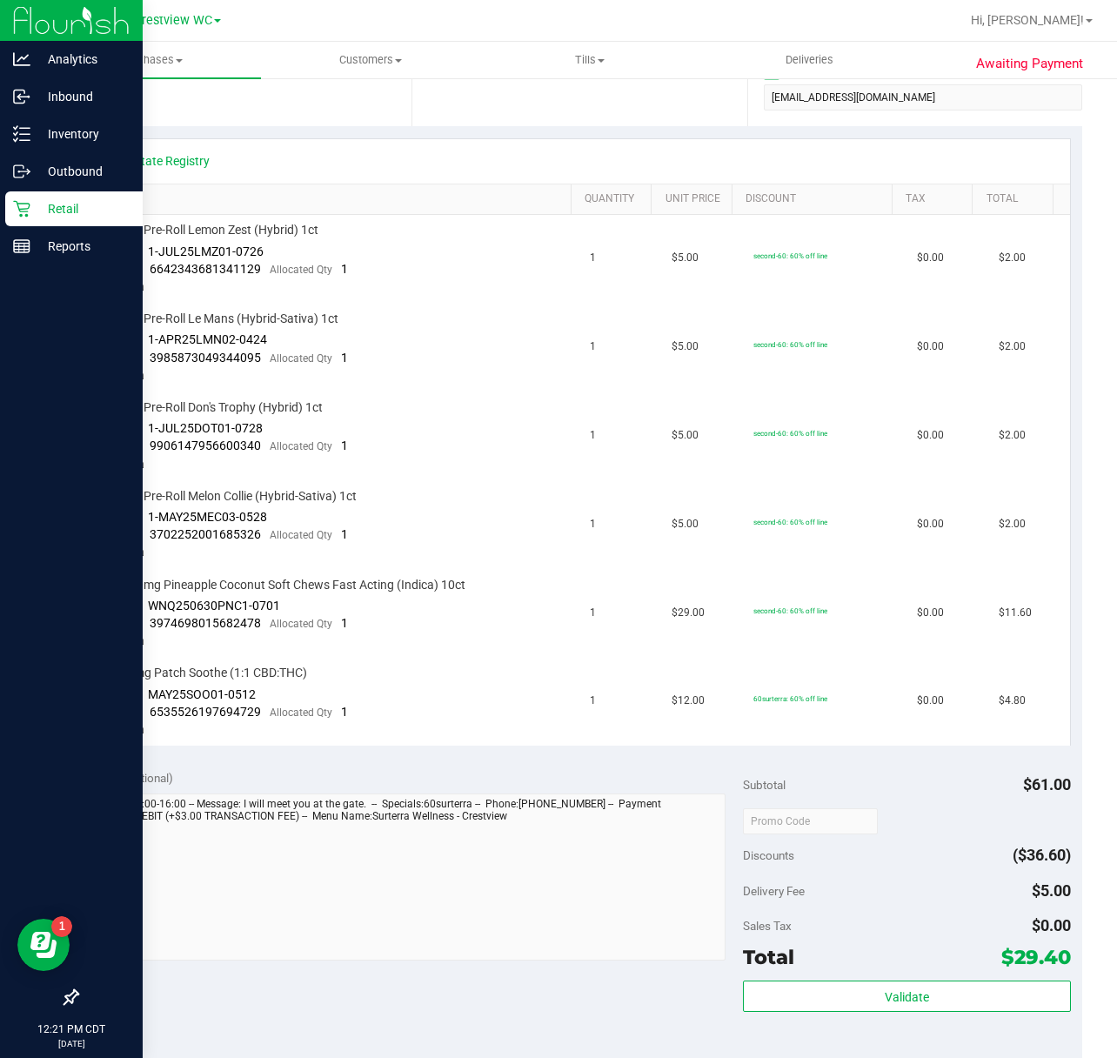
drag, startPoint x: 1038, startPoint y: 769, endPoint x: 1051, endPoint y: 766, distance: 13.3
click at [1051, 769] on div "Subtotal $61.00" at bounding box center [906, 784] width 327 height 31
click at [1042, 775] on span "$61.00" at bounding box center [1047, 784] width 48 height 18
drag, startPoint x: 806, startPoint y: 684, endPoint x: 829, endPoint y: 692, distance: 25.0
click at [829, 692] on td "60surterra: 60% off line" at bounding box center [825, 702] width 164 height 88
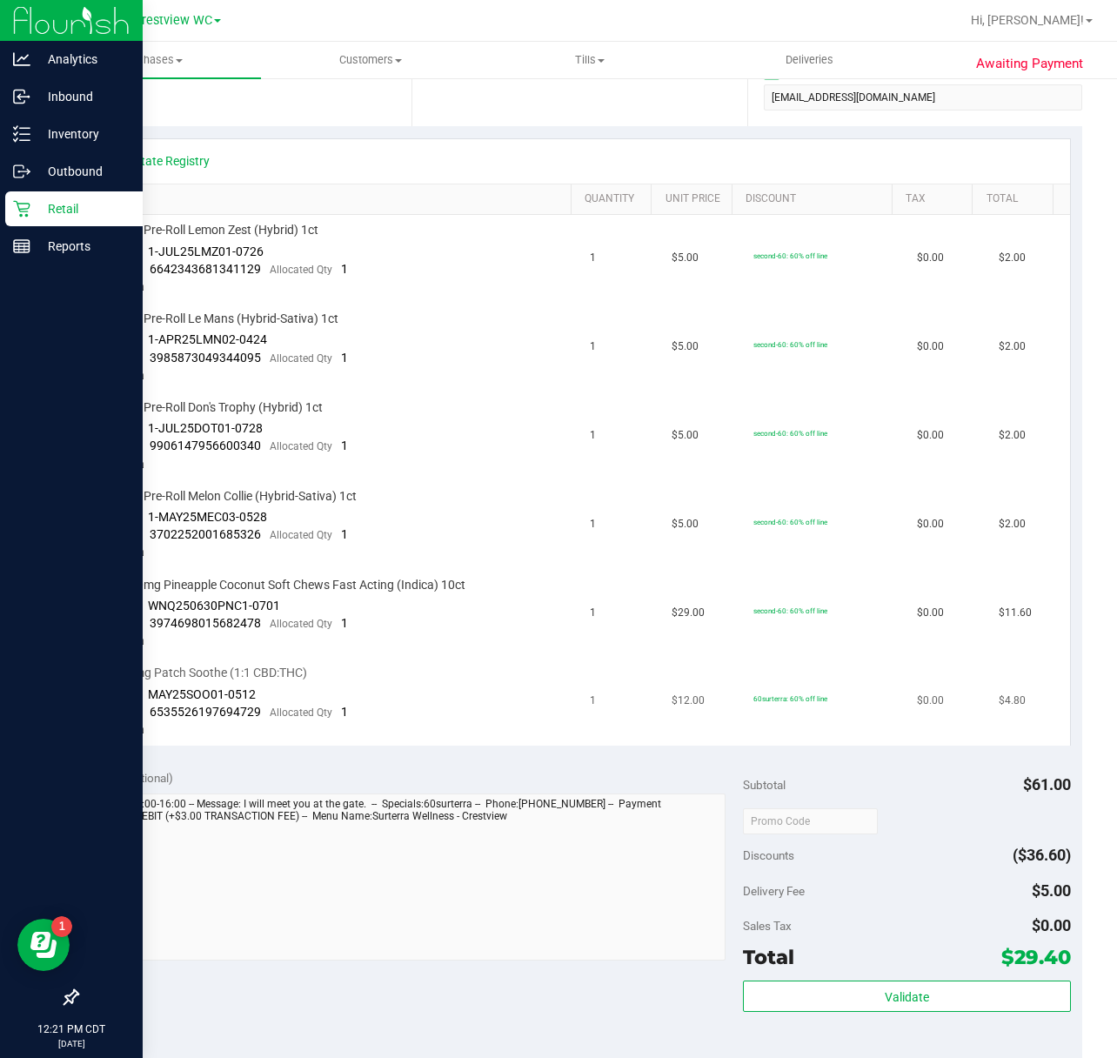
drag, startPoint x: 825, startPoint y: 692, endPoint x: 815, endPoint y: 683, distance: 13.5
click at [815, 683] on td "60surterra: 60% off line" at bounding box center [825, 702] width 164 height 88
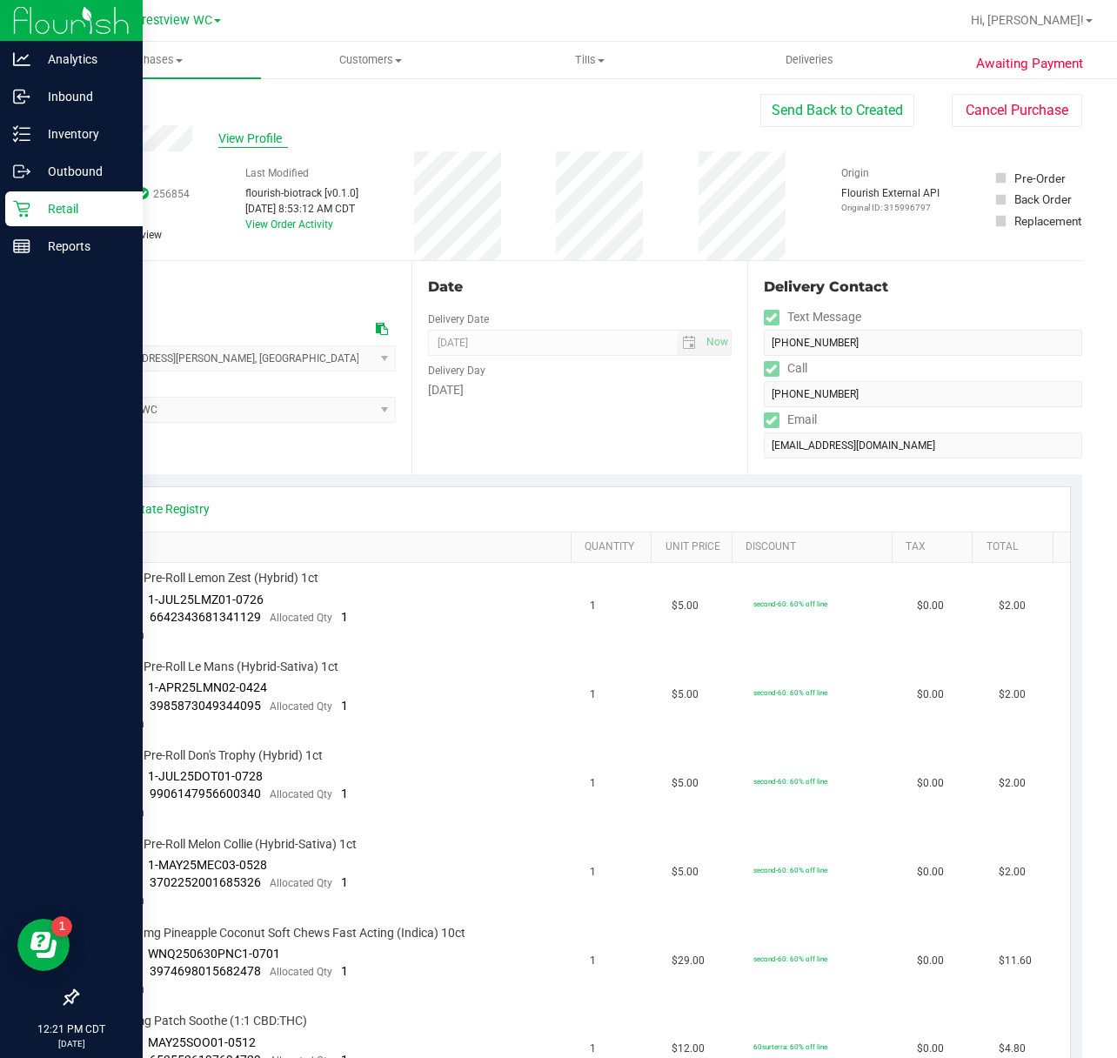
click at [255, 144] on span "View Profile" at bounding box center [253, 139] width 70 height 18
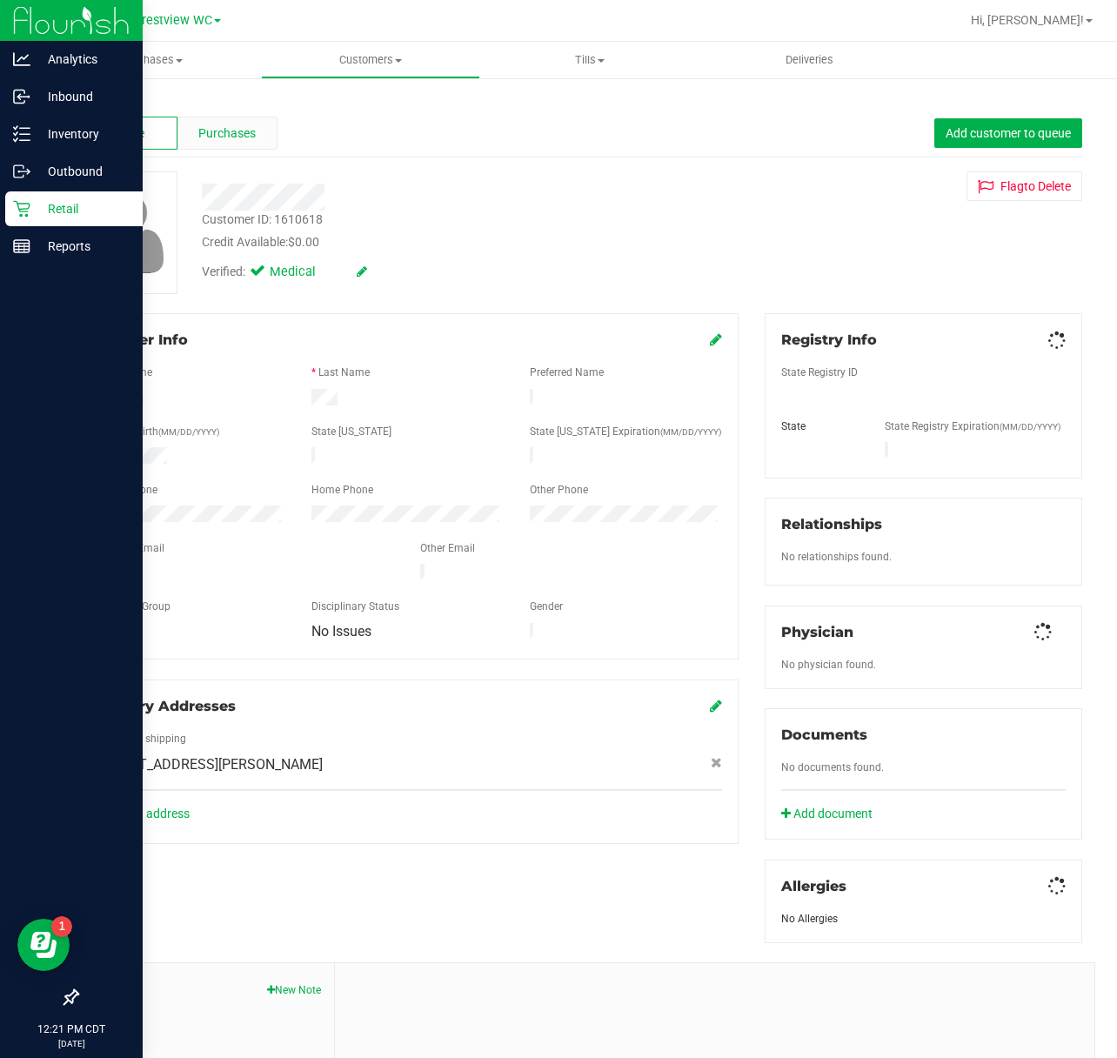
click at [227, 141] on span "Purchases" at bounding box center [226, 133] width 57 height 18
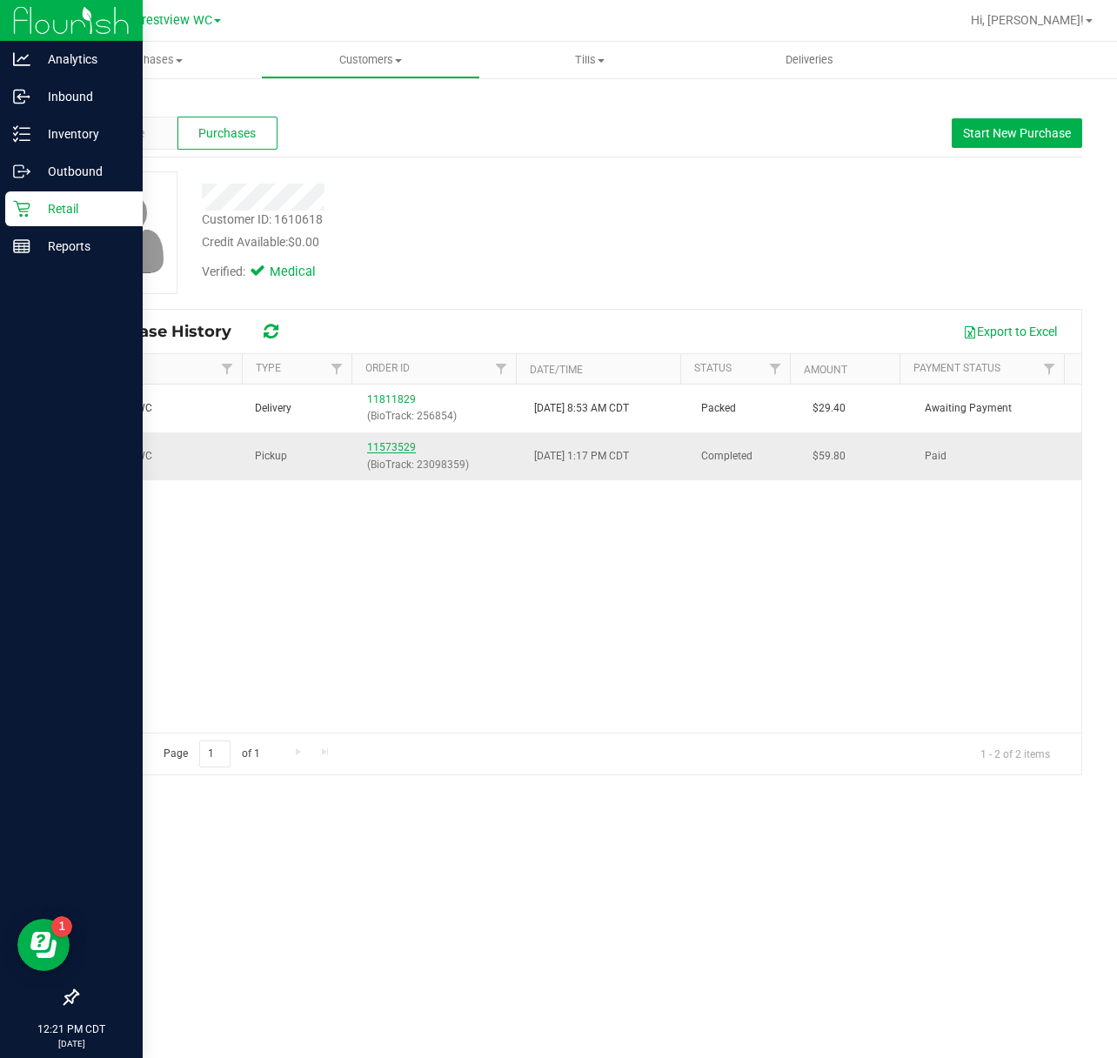
click at [405, 449] on link "11573529" at bounding box center [391, 447] width 49 height 12
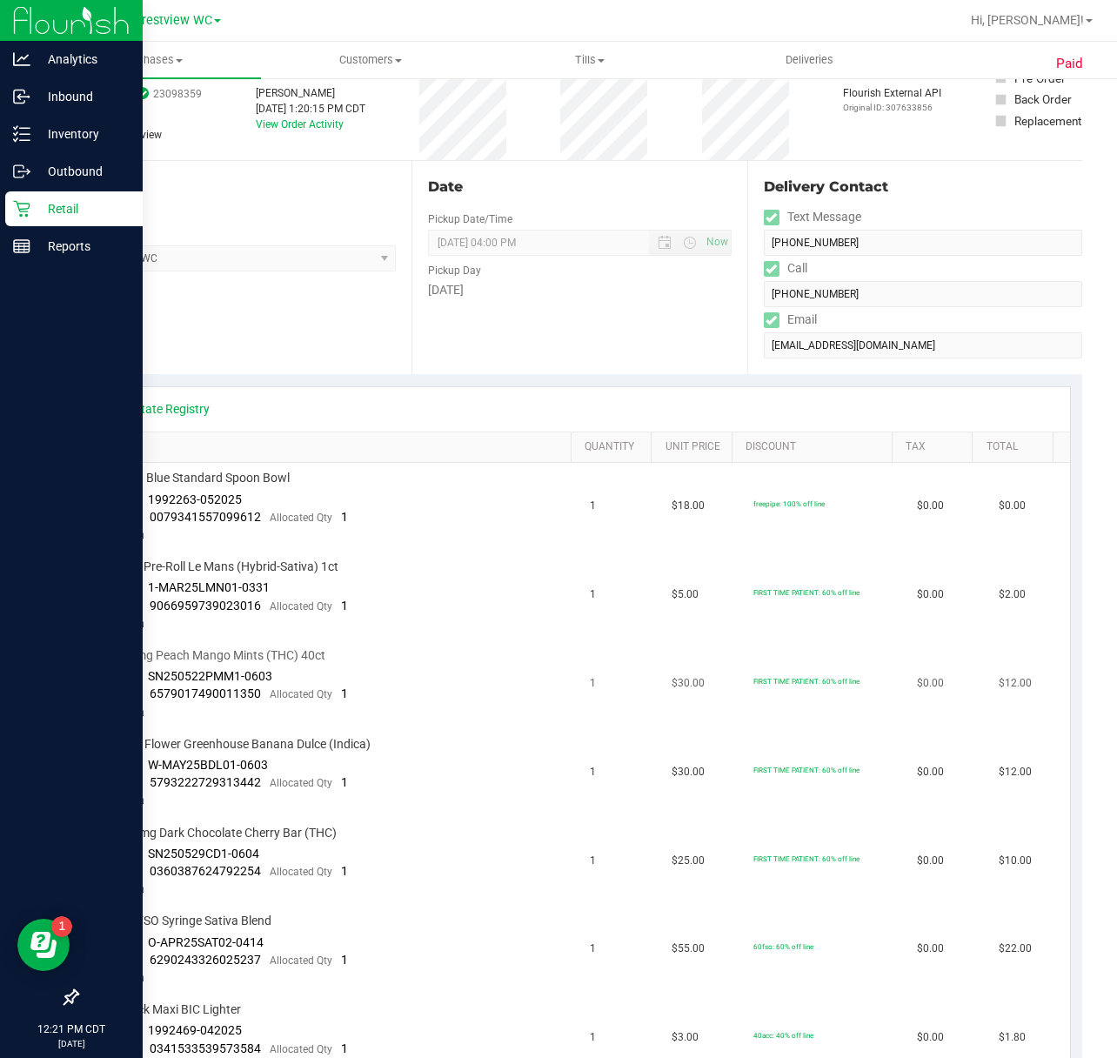
scroll to position [231, 0]
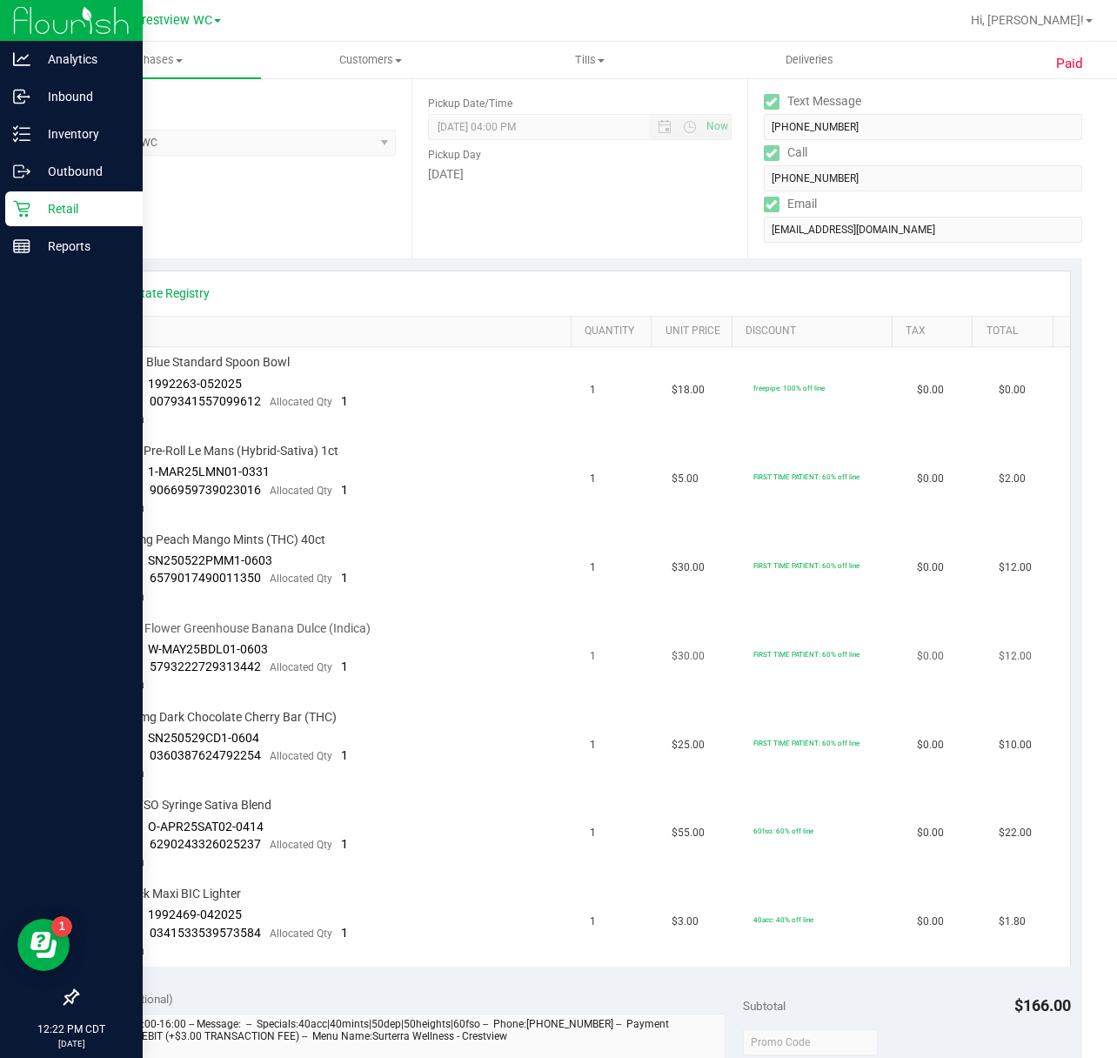
drag, startPoint x: 767, startPoint y: 662, endPoint x: 687, endPoint y: 638, distance: 83.7
click at [687, 638] on tr "FD 3.5g Flower Greenhouse Banana Dulce (Indica) Batch ID W-MAY25BDL01-0603 Pack…" at bounding box center [580, 657] width 980 height 89
click at [687, 638] on td "$30.00" at bounding box center [702, 657] width 82 height 89
click at [385, 833] on td "SW 1g FSO Syringe Sativa Blend Batch ID O-APR25SAT02-0414 Package 6290243326025…" at bounding box center [335, 834] width 491 height 89
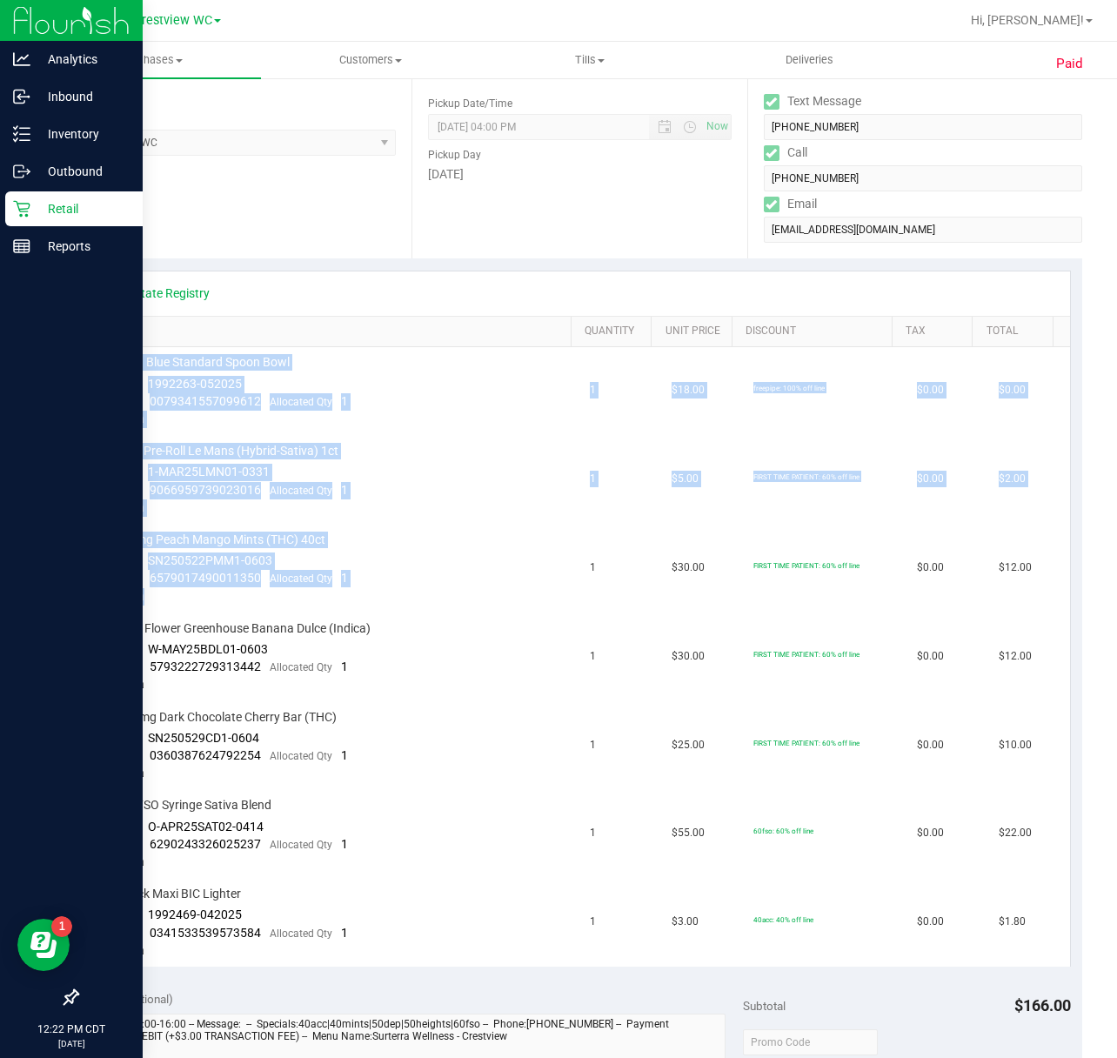
drag, startPoint x: 97, startPoint y: 559, endPoint x: 68, endPoint y: 532, distance: 39.4
click at [68, 532] on div "Paid Back View Profile Completed [DATE] 1:20 PM CDT # 11573529 BioTrack ID: 230…" at bounding box center [579, 788] width 1075 height 1886
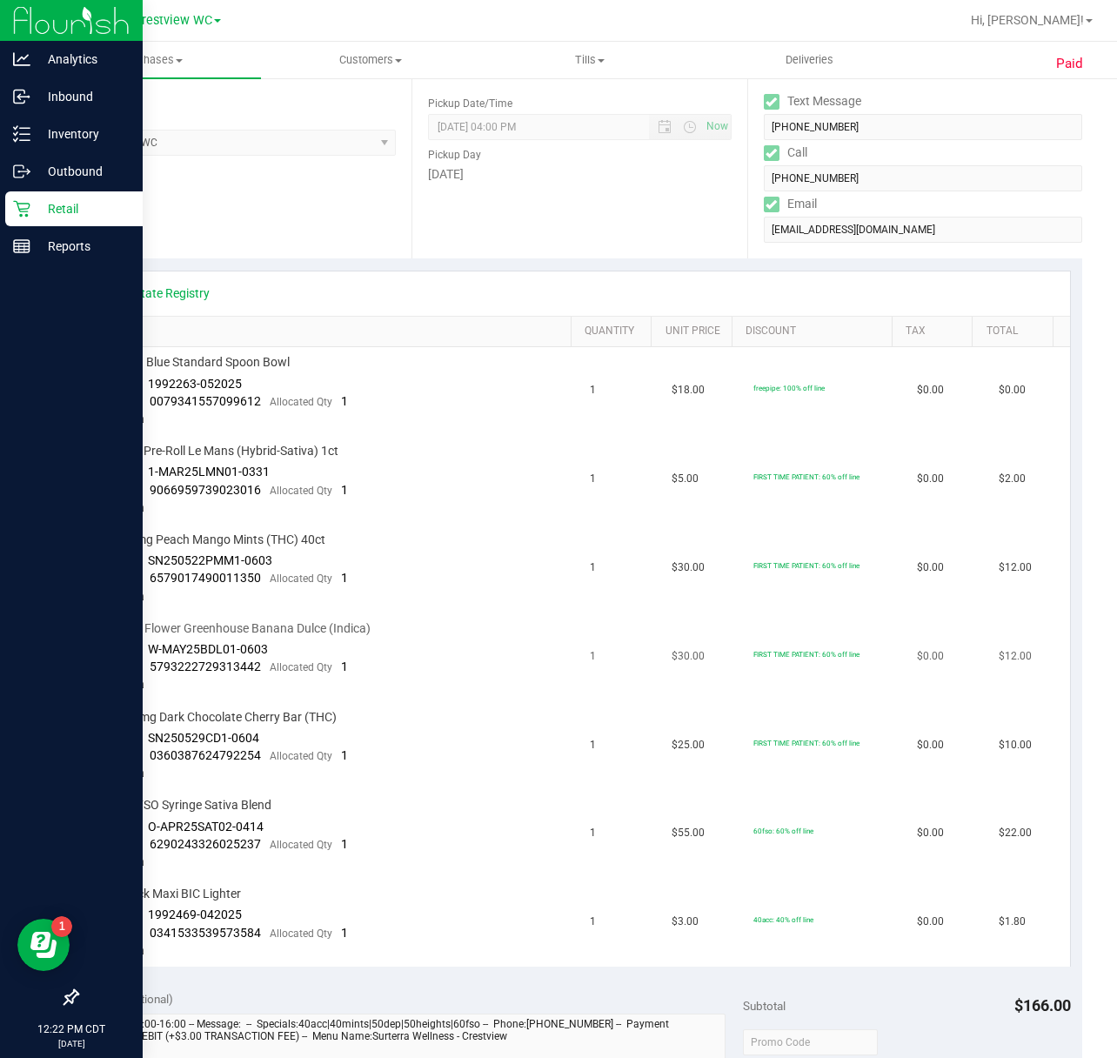
click at [409, 630] on div "FD 3.5g Flower Greenhouse Banana Dulce (Indica)" at bounding box center [335, 628] width 470 height 17
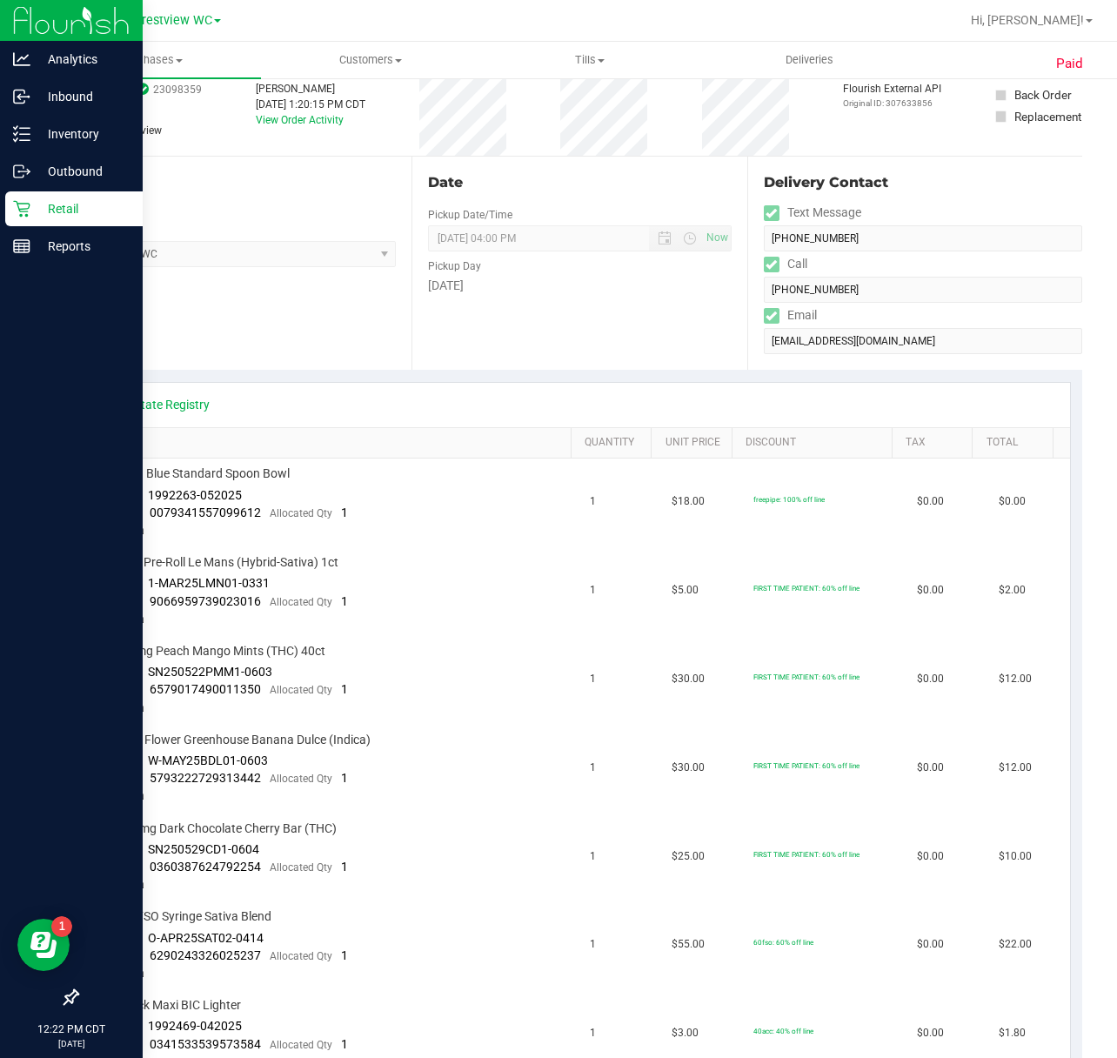
scroll to position [0, 0]
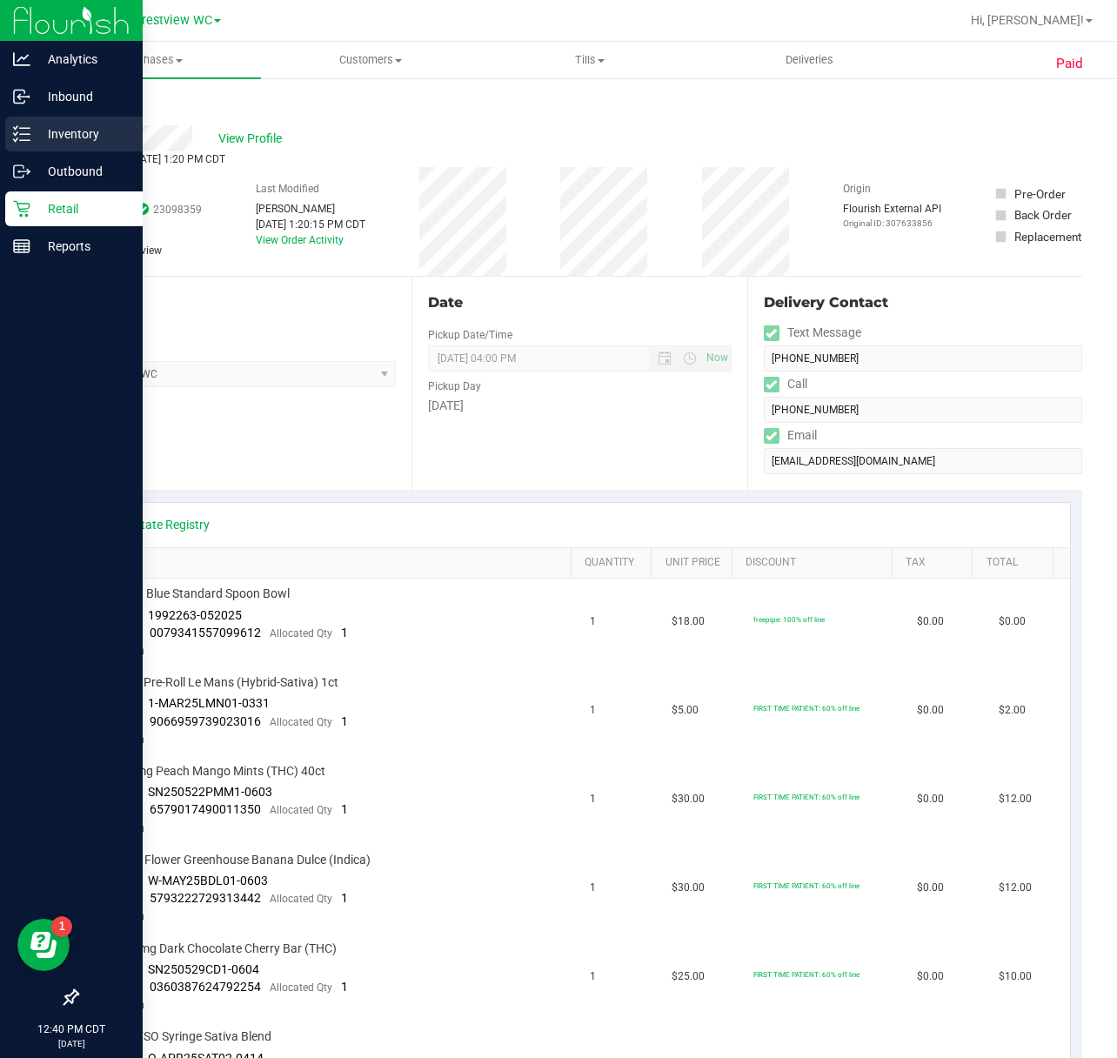
click at [11, 130] on div "Inventory" at bounding box center [73, 134] width 137 height 35
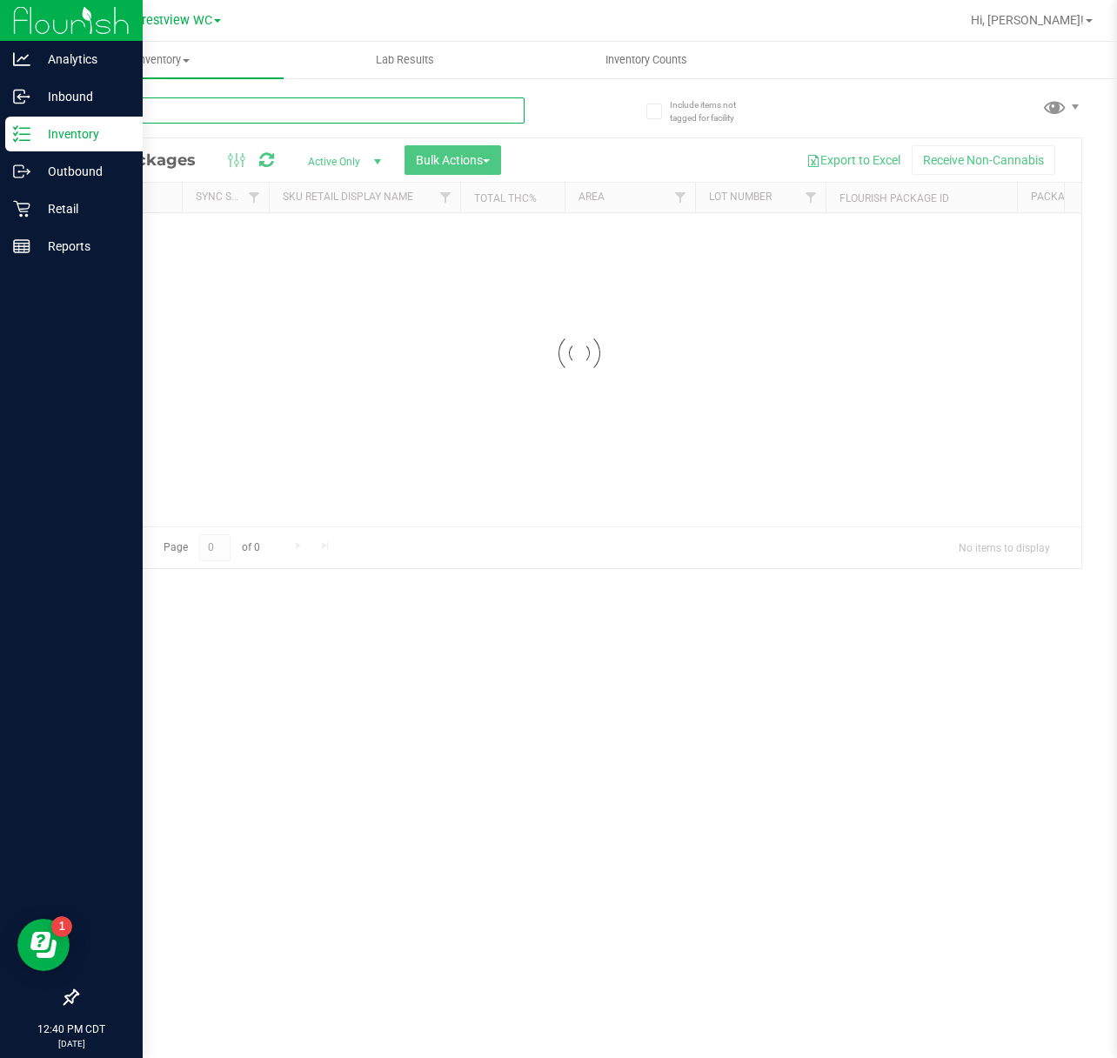
click at [188, 112] on input "text" at bounding box center [301, 110] width 448 height 26
paste input "FT 1g Vape Cart Distillate Strawberry Cough (Hybrid-Sativa)"
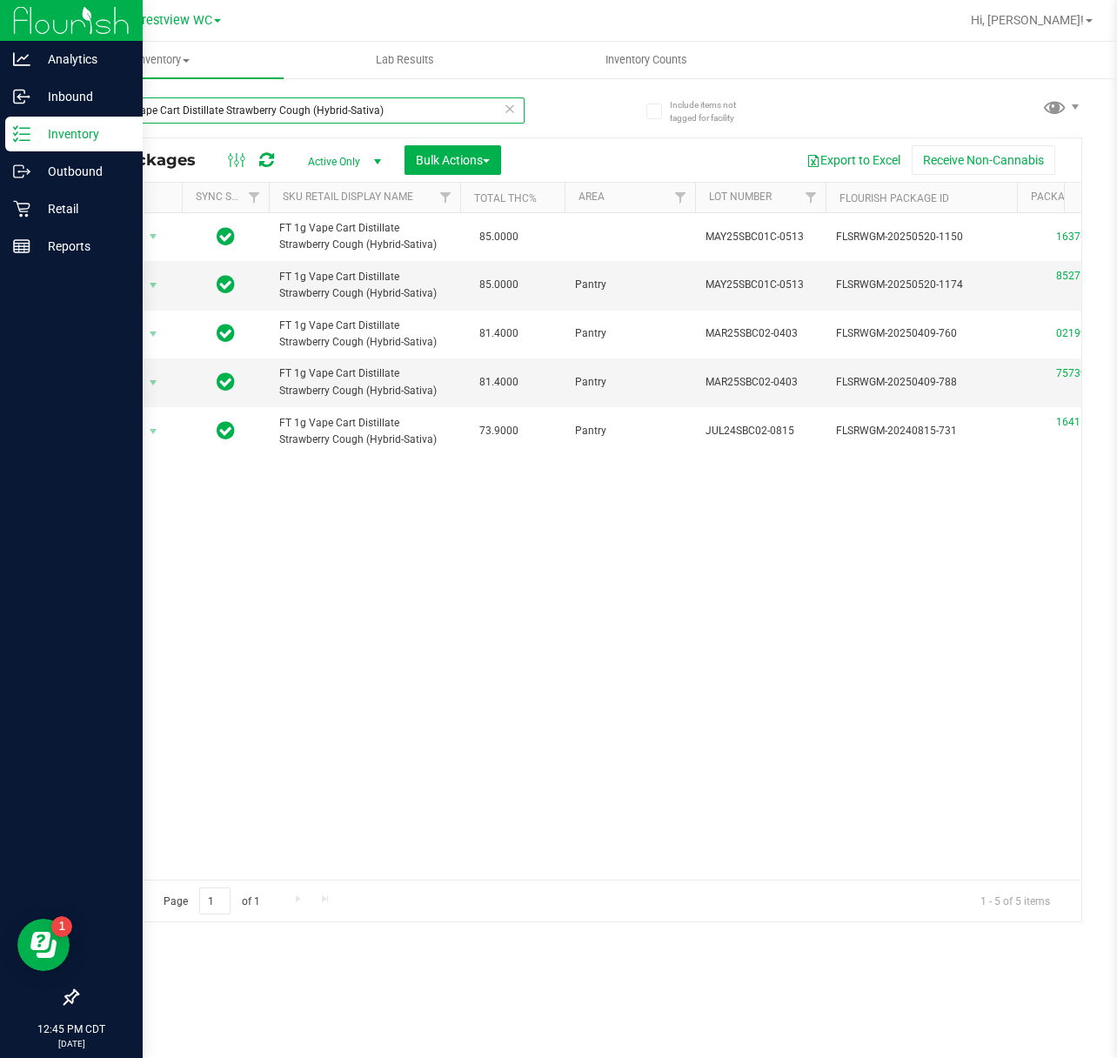
drag, startPoint x: 449, startPoint y: 99, endPoint x: -2, endPoint y: 134, distance: 452.0
click at [0, 134] on html "Analytics Inbound Inventory Outbound Retail Reports 12:45 PM CDT [DATE] 08/21 C…" at bounding box center [558, 529] width 1117 height 1058
paste input "FT 3.5g Cannabis Flower [PERSON_NAME] (Hybrid"
drag, startPoint x: 379, startPoint y: 109, endPoint x: -2, endPoint y: 171, distance: 386.0
click at [0, 171] on html "Analytics Inbound Inventory Outbound Retail Reports 12:48 PM CDT [DATE] 08/21 C…" at bounding box center [558, 529] width 1117 height 1058
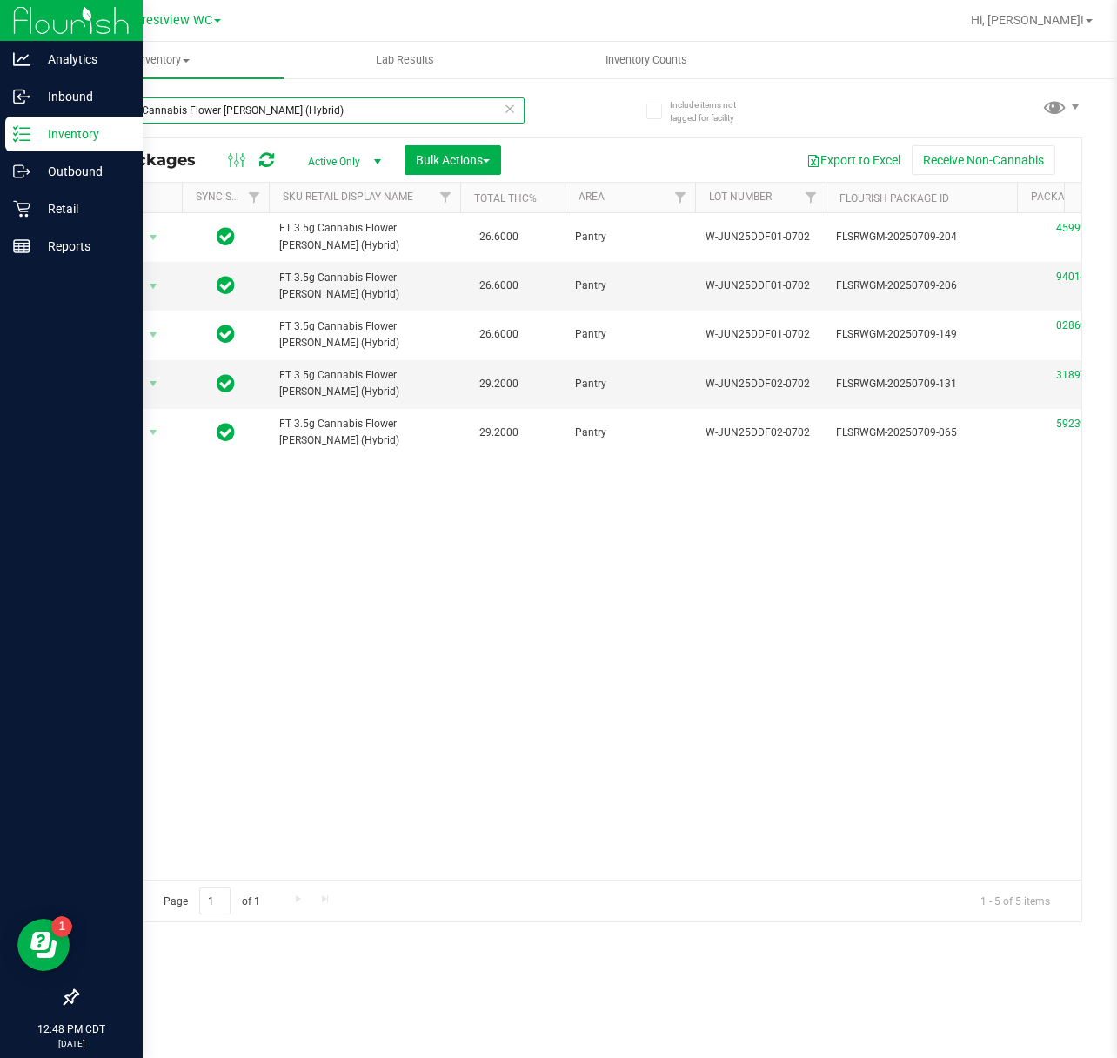
paste input "Fried Ice Cream"
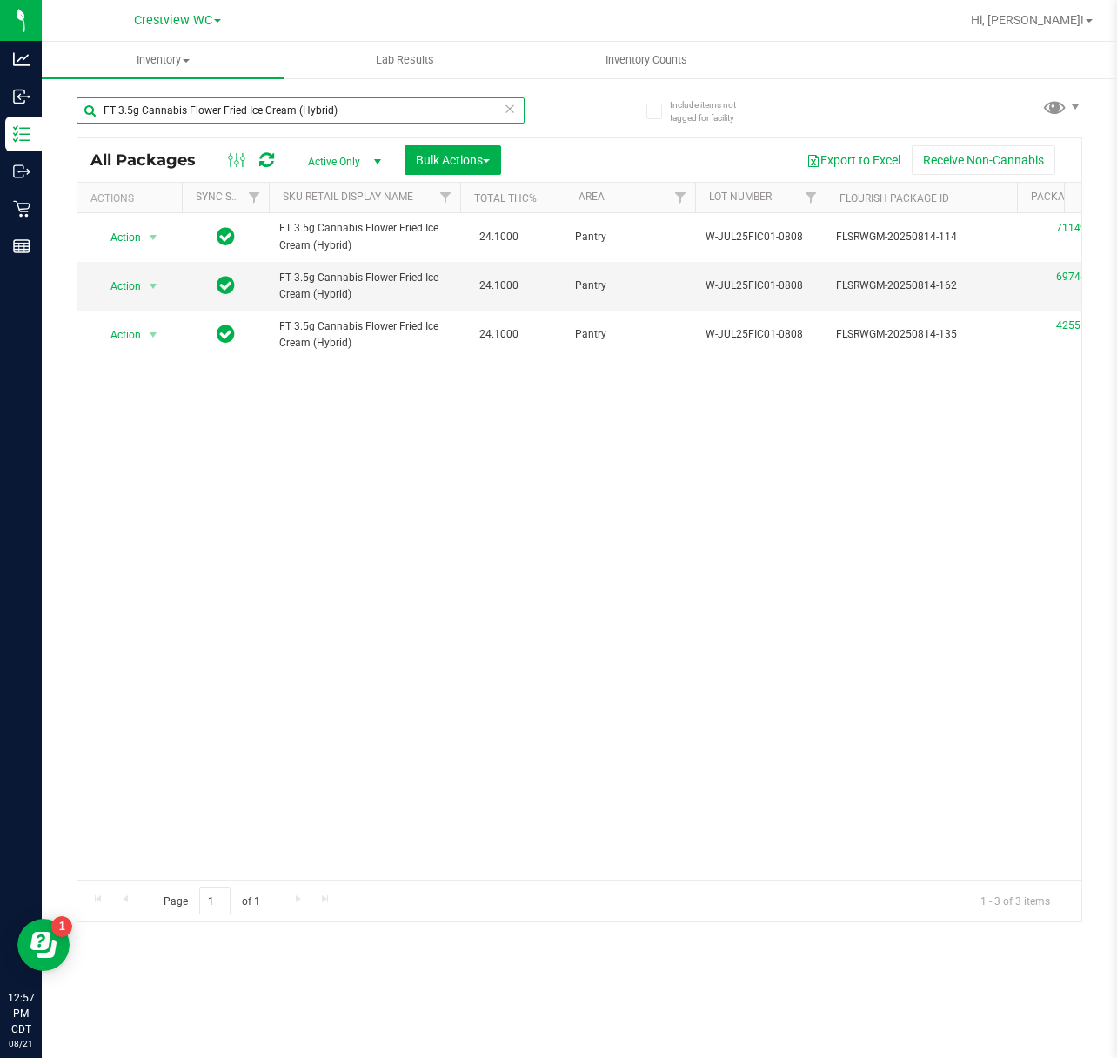
drag, startPoint x: 351, startPoint y: 103, endPoint x: -2, endPoint y: 183, distance: 362.2
click at [0, 183] on html "Analytics Inbound Inventory Outbound Retail Reports 12:57 PM CDT [DATE] 08/21 C…" at bounding box center [558, 529] width 1117 height 1058
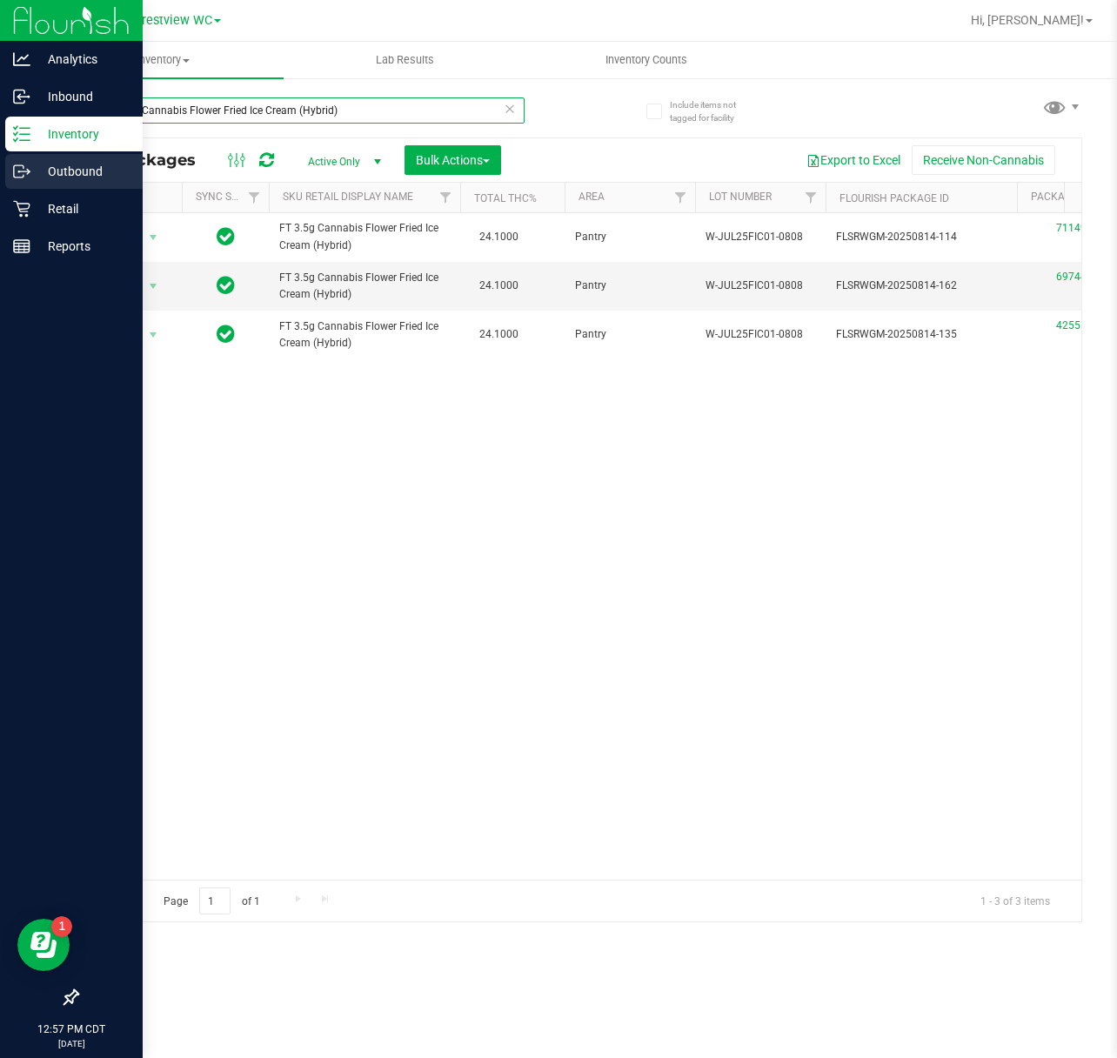
paste input "FT 3.5g Cannabis Flower Lunar Smash"
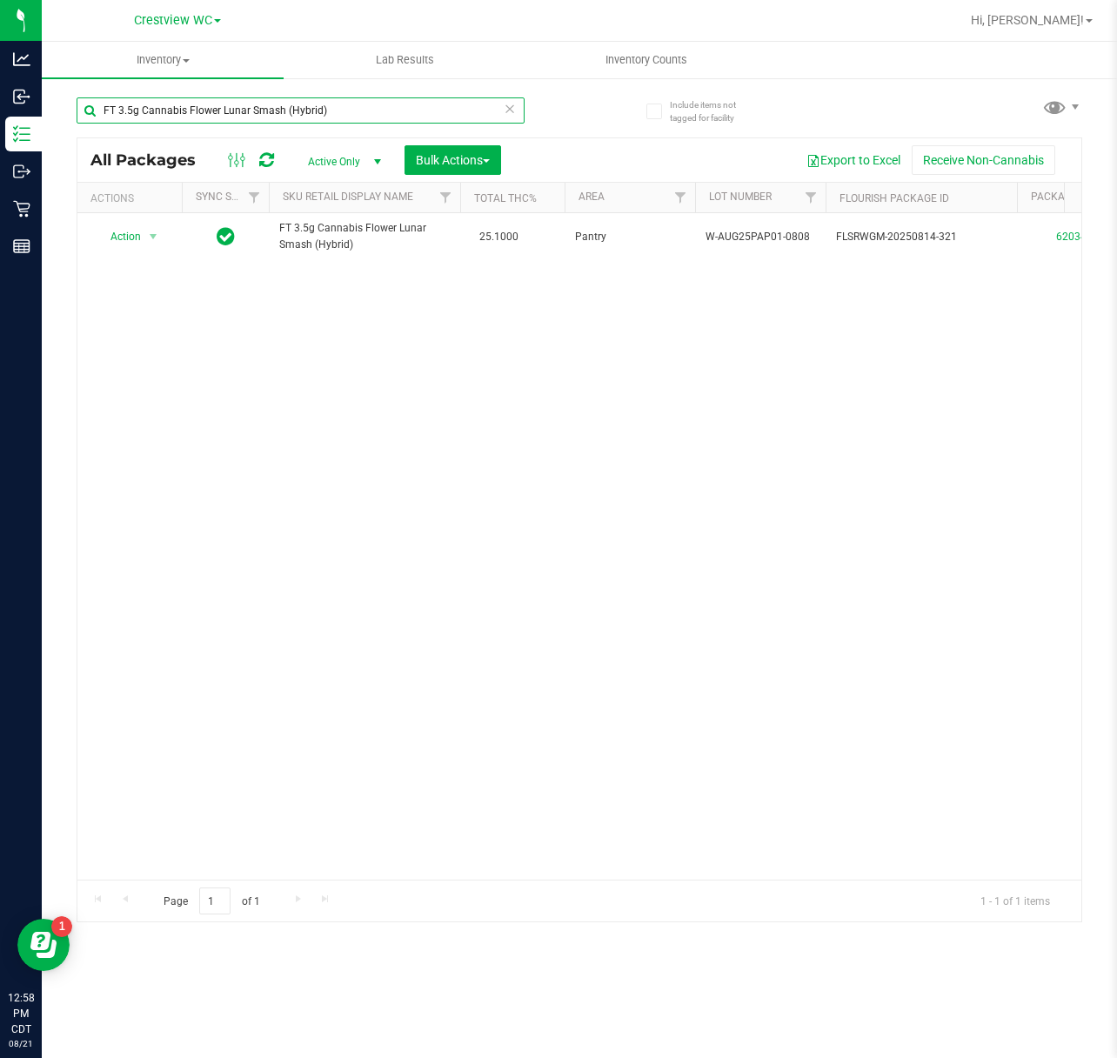
drag, startPoint x: 342, startPoint y: 104, endPoint x: -2, endPoint y: 141, distance: 345.6
click at [0, 141] on html "Analytics Inbound Inventory Outbound Retail Reports 12:58 PM CDT [DATE] 08/21 C…" at bounding box center [558, 529] width 1117 height 1058
paste input "FT 3.5g Cannabis Flower PB & Smelly"
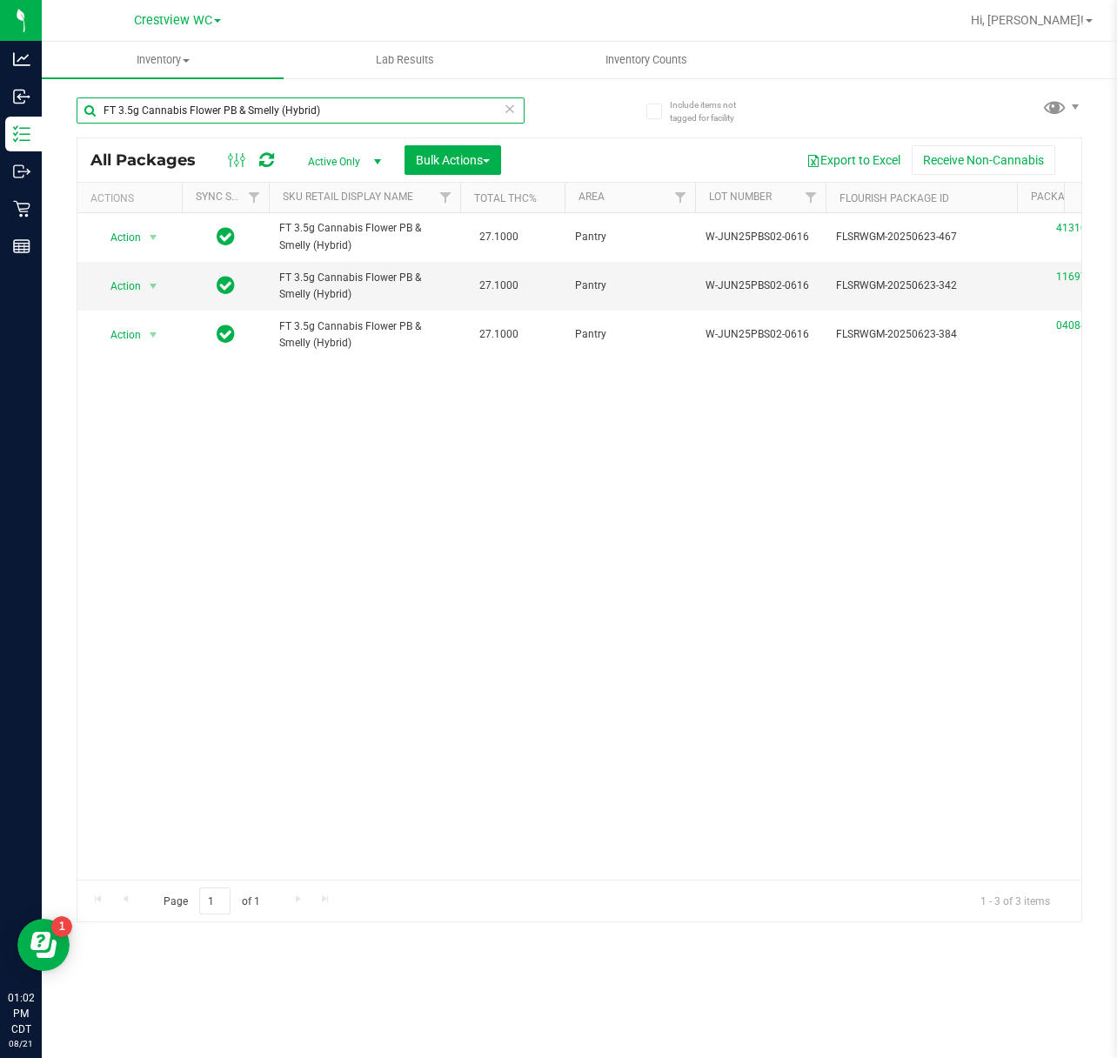
type input "FT 3.5g Cannabis Flower PB & Smelly (Hybrid)"
